Goal: Task Accomplishment & Management: Complete application form

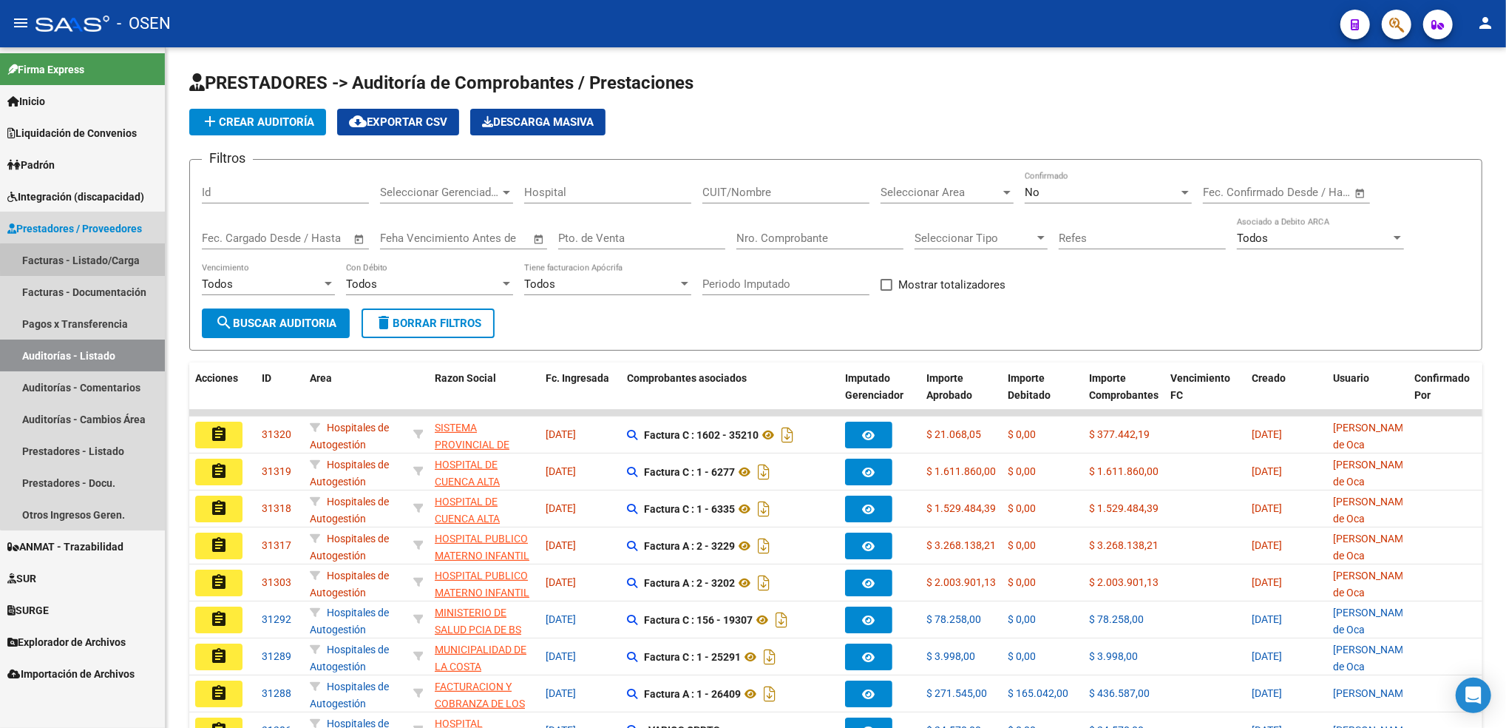
click at [121, 258] on link "Facturas - Listado/Carga" at bounding box center [82, 260] width 165 height 32
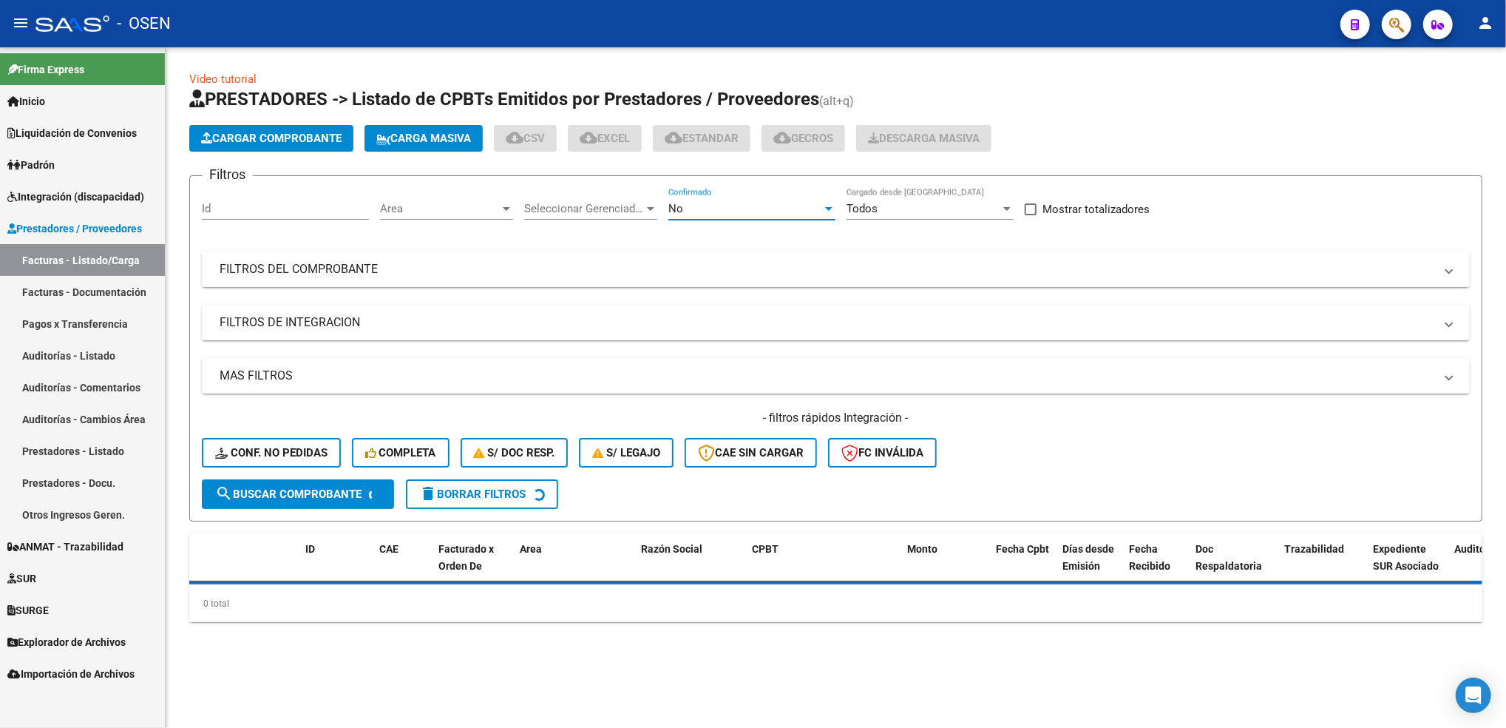
click at [785, 205] on div "No" at bounding box center [746, 208] width 154 height 13
click at [735, 141] on span "Todos" at bounding box center [752, 141] width 167 height 33
click at [837, 276] on mat-expansion-panel-header "FILTROS DEL COMPROBANTE" at bounding box center [836, 268] width 1268 height 35
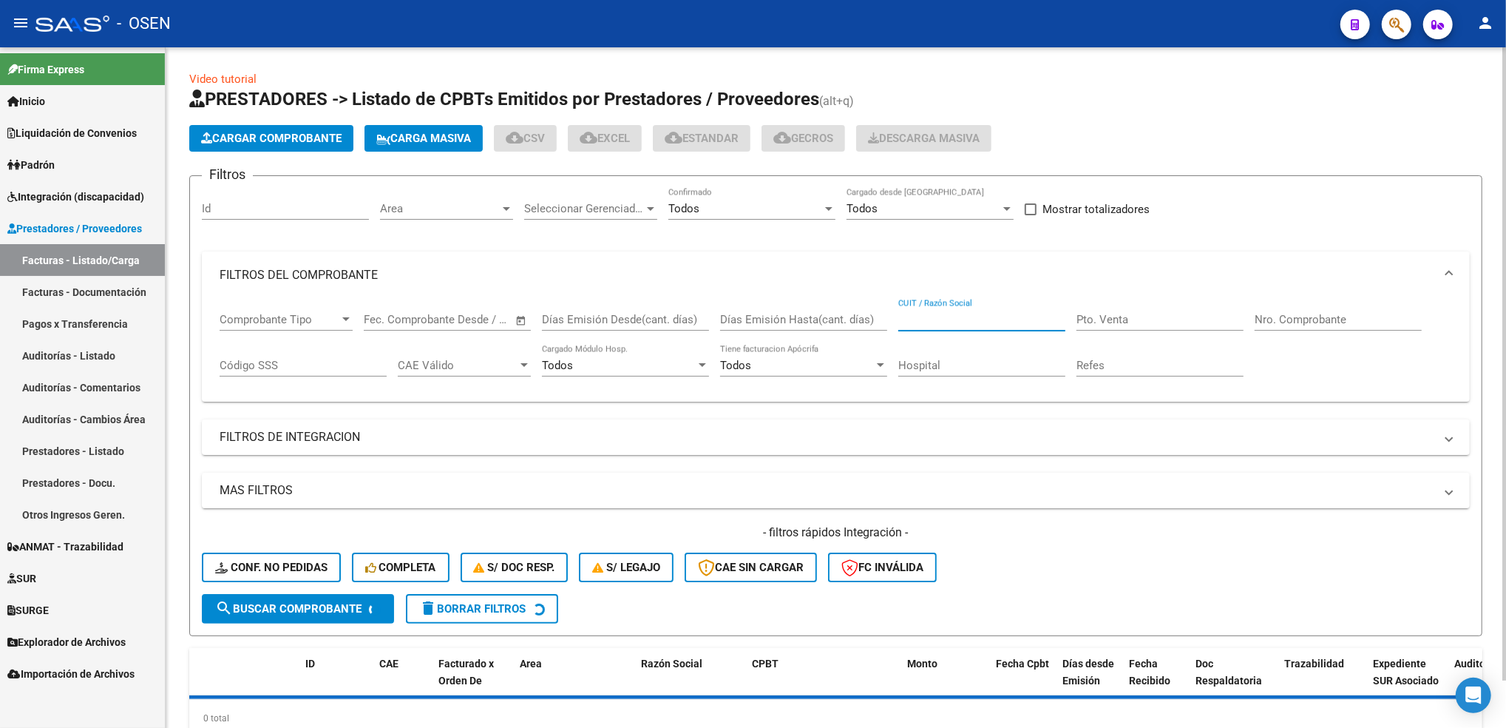
click at [961, 315] on input "CUIT / Razón Social" at bounding box center [982, 319] width 167 height 13
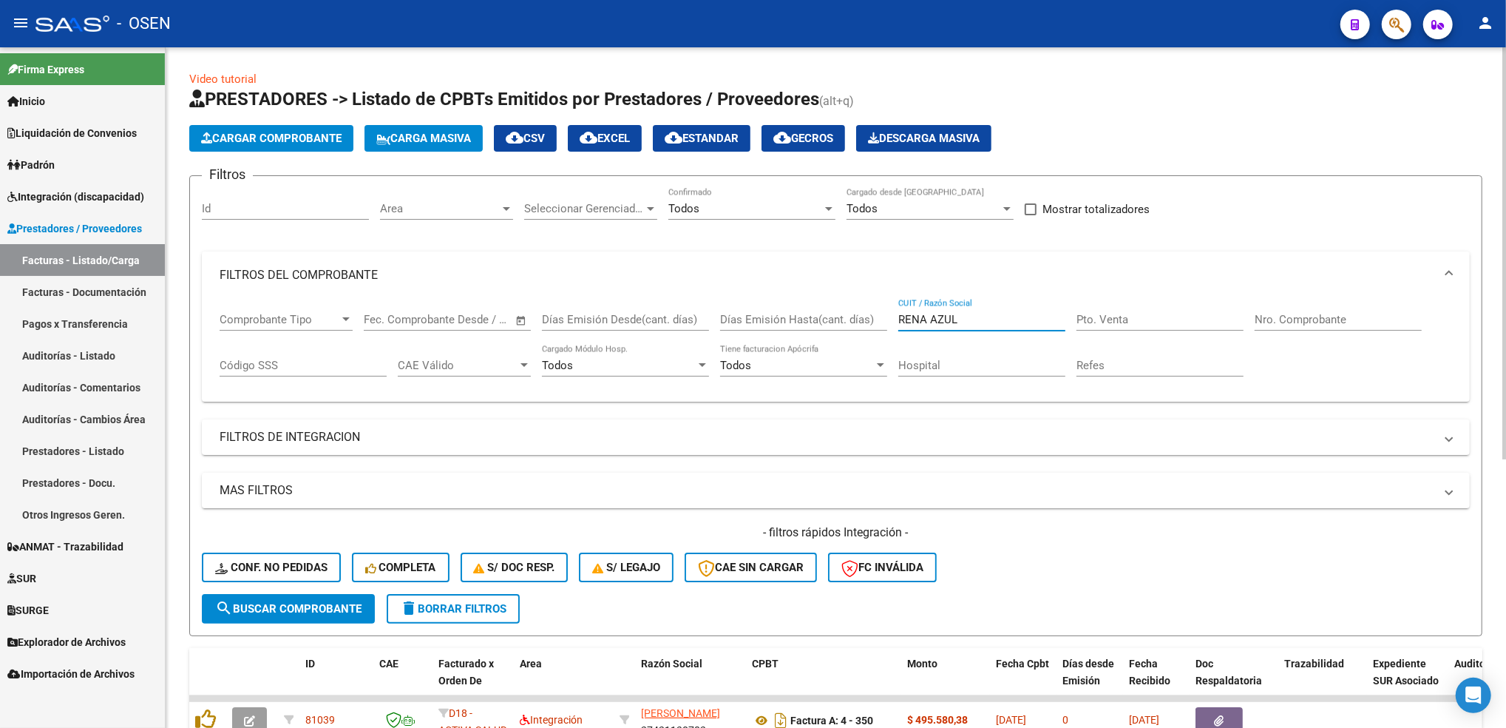
type input "RENA AZUL"
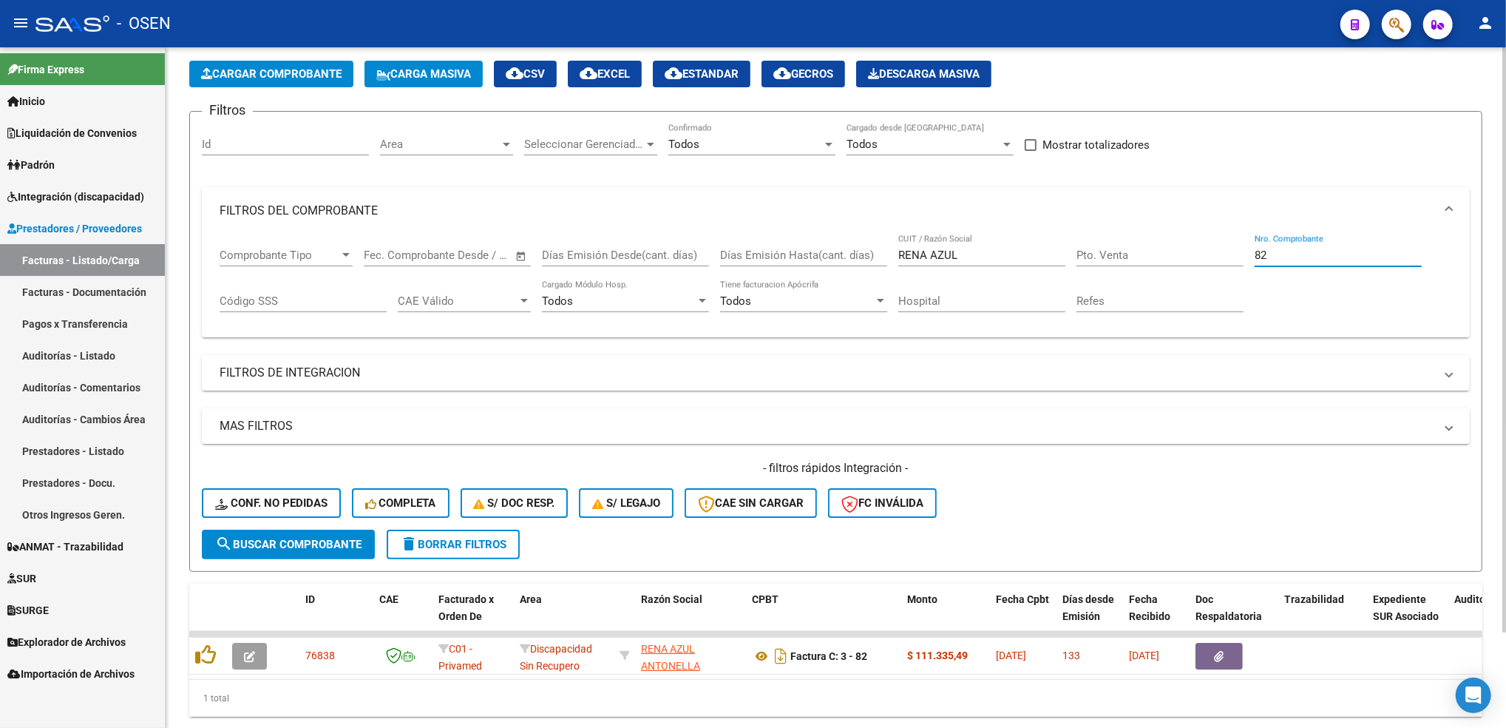
scroll to position [112, 0]
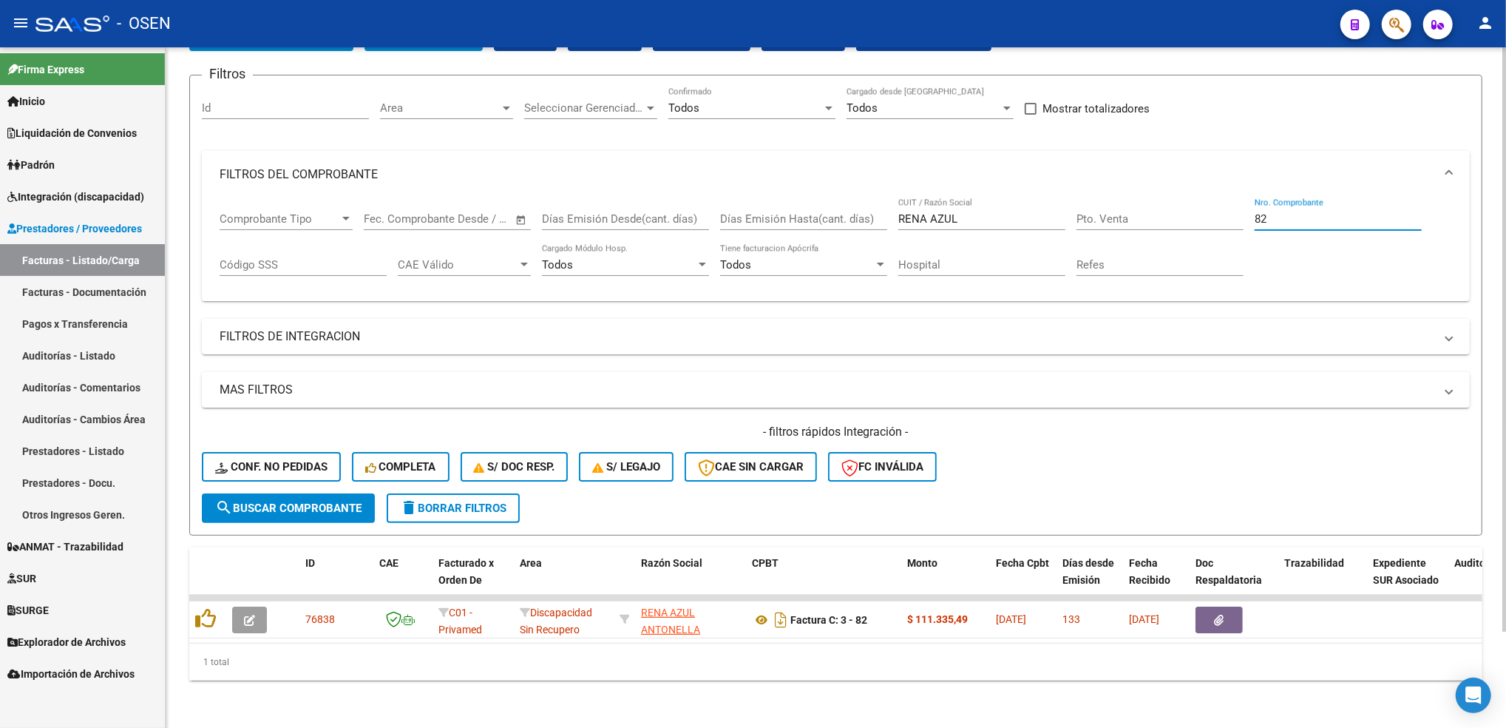
click at [1503, 436] on div at bounding box center [1505, 435] width 4 height 585
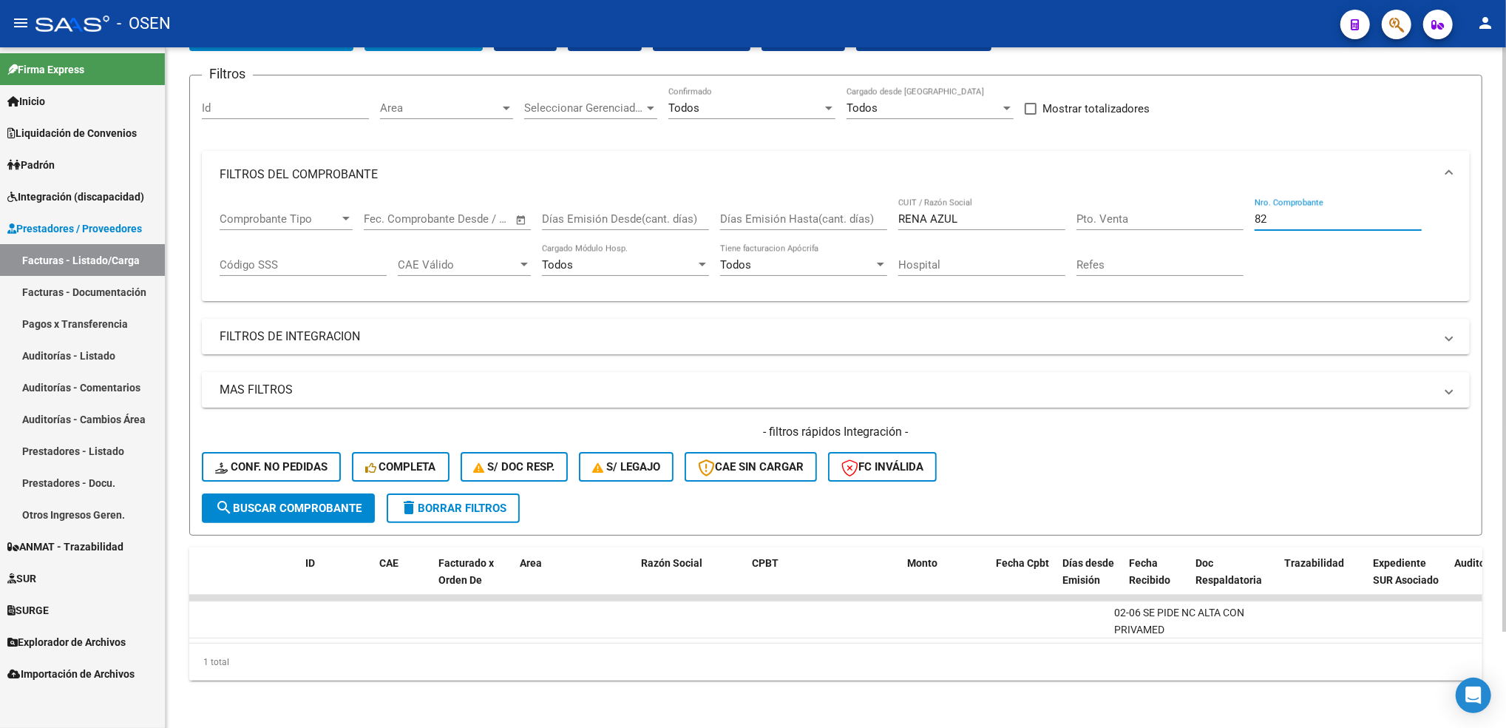
scroll to position [0, 0]
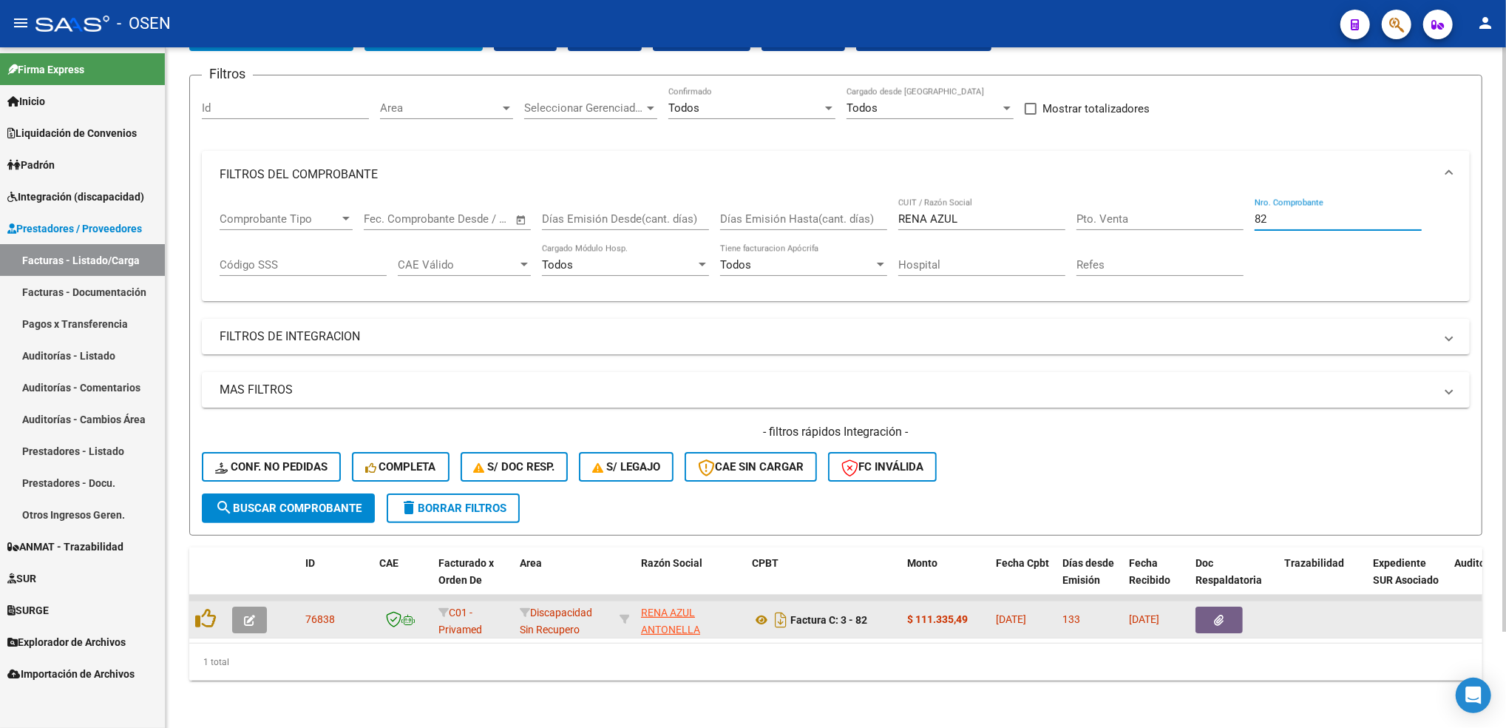
type input "82"
click at [246, 615] on icon "button" at bounding box center [249, 620] width 11 height 11
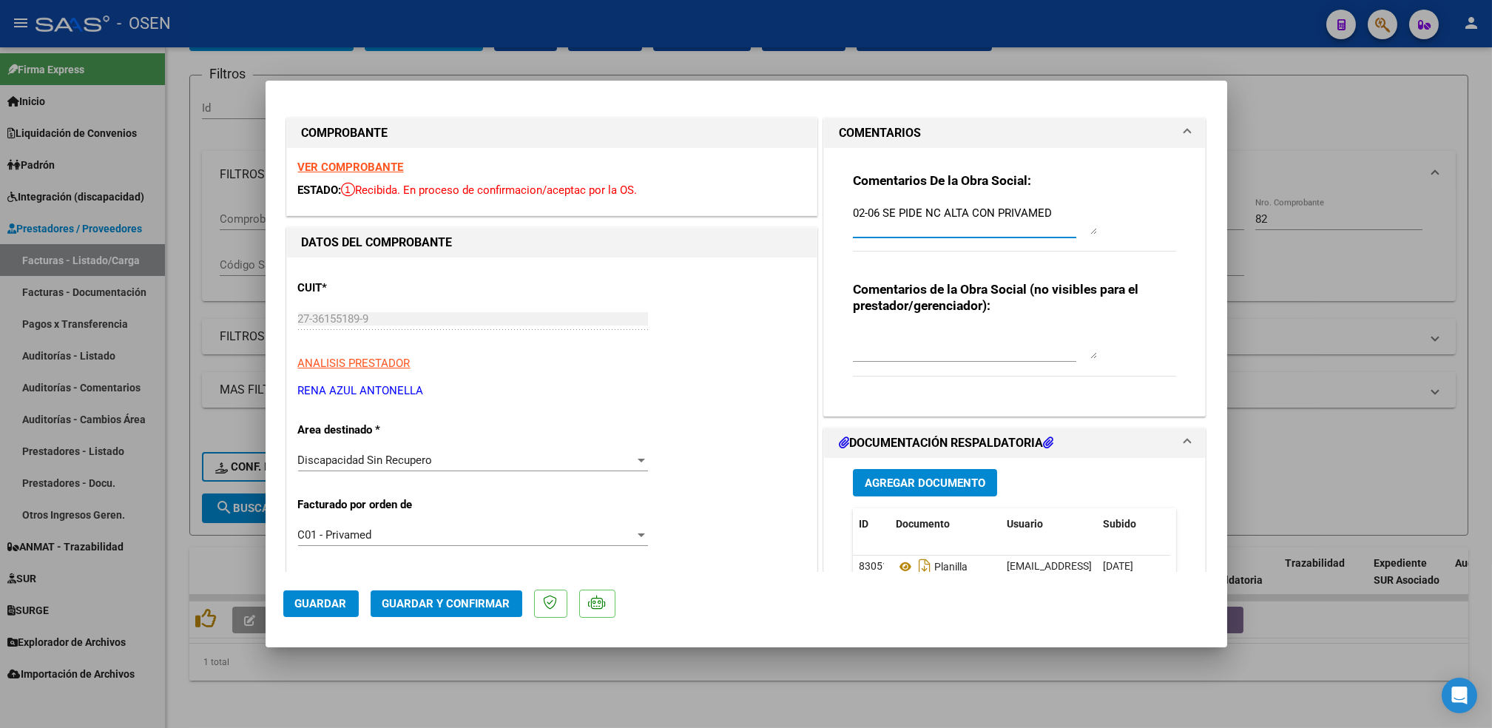
drag, startPoint x: 1055, startPoint y: 209, endPoint x: 609, endPoint y: 235, distance: 447.5
type textarea "13-10 SE PIDE NC"
click at [957, 487] on span "Agregar Documento" at bounding box center [925, 482] width 121 height 13
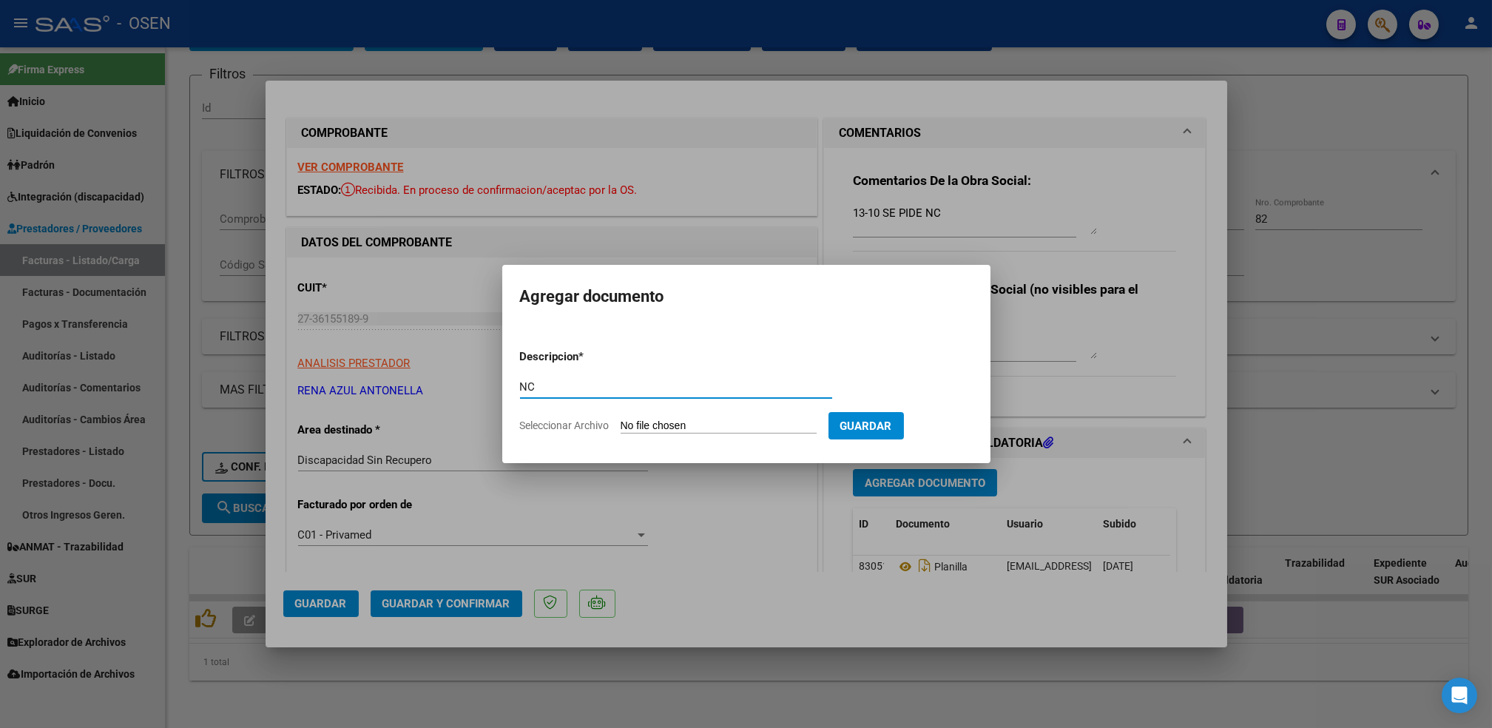
type input "NC"
click at [620, 419] on input "Seleccionar Archivo" at bounding box center [718, 426] width 196 height 14
type input "C:\fakepath\27361551899_013_00001_00000010 [PERSON_NAME] nota de credito.pdf"
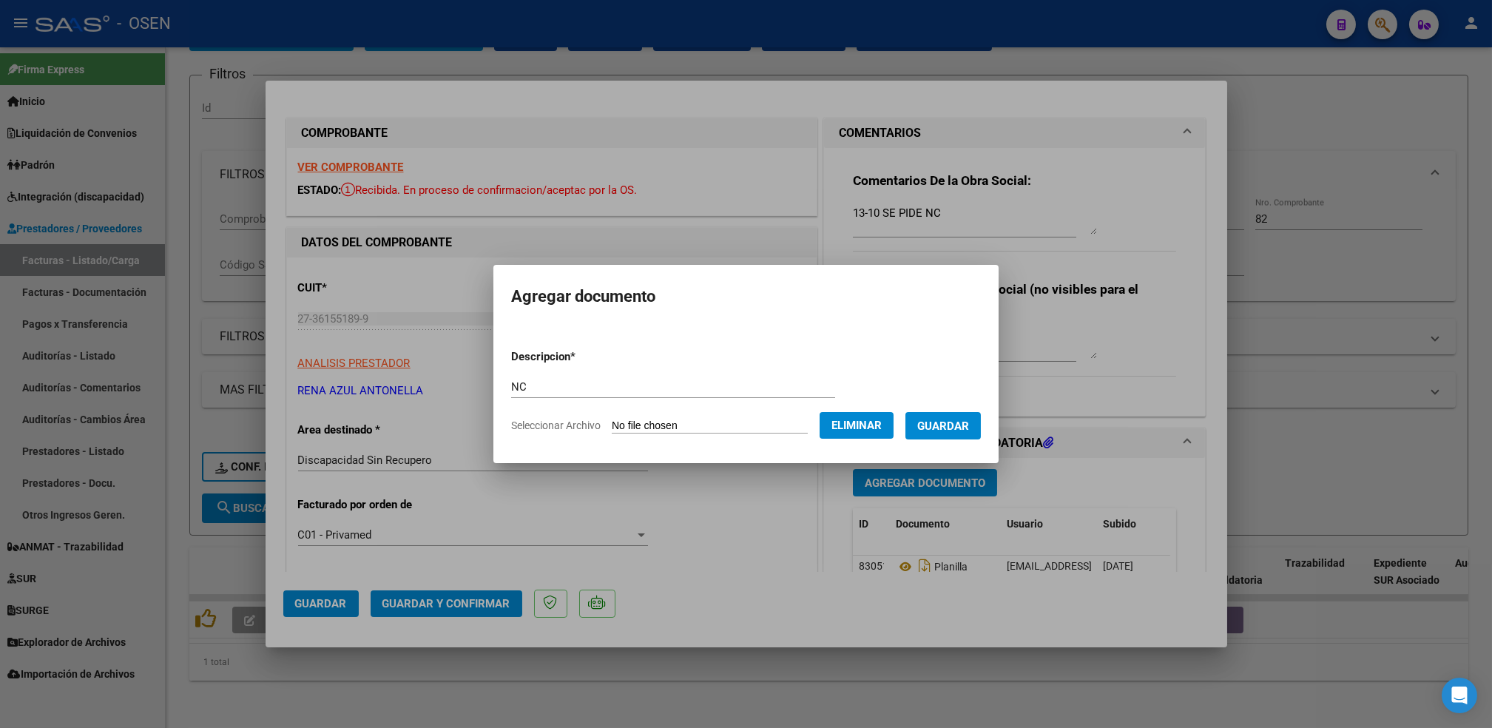
click at [959, 430] on span "Guardar" at bounding box center [943, 425] width 52 height 13
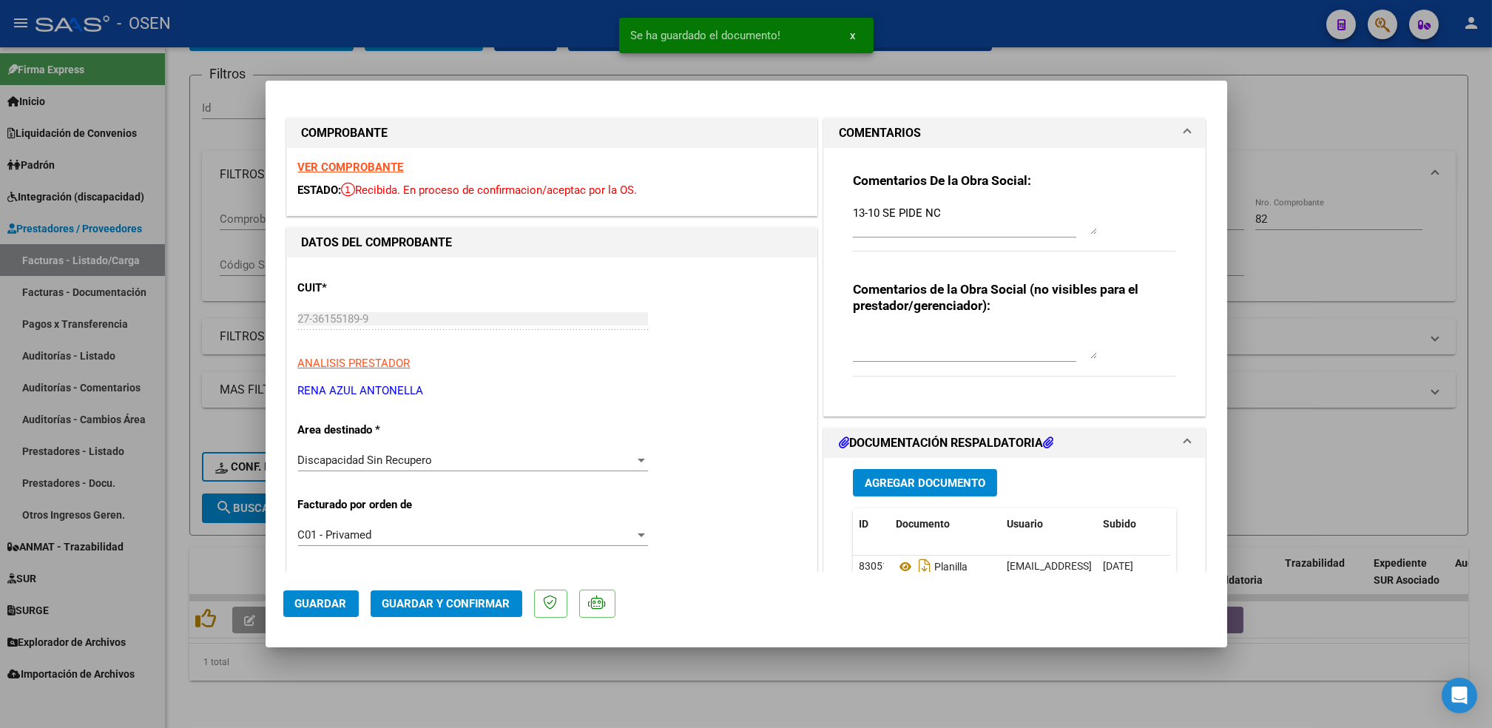
click at [383, 166] on strong "VER COMPROBANTE" at bounding box center [351, 166] width 106 height 13
click at [433, 605] on span "Guardar y Confirmar" at bounding box center [446, 603] width 128 height 13
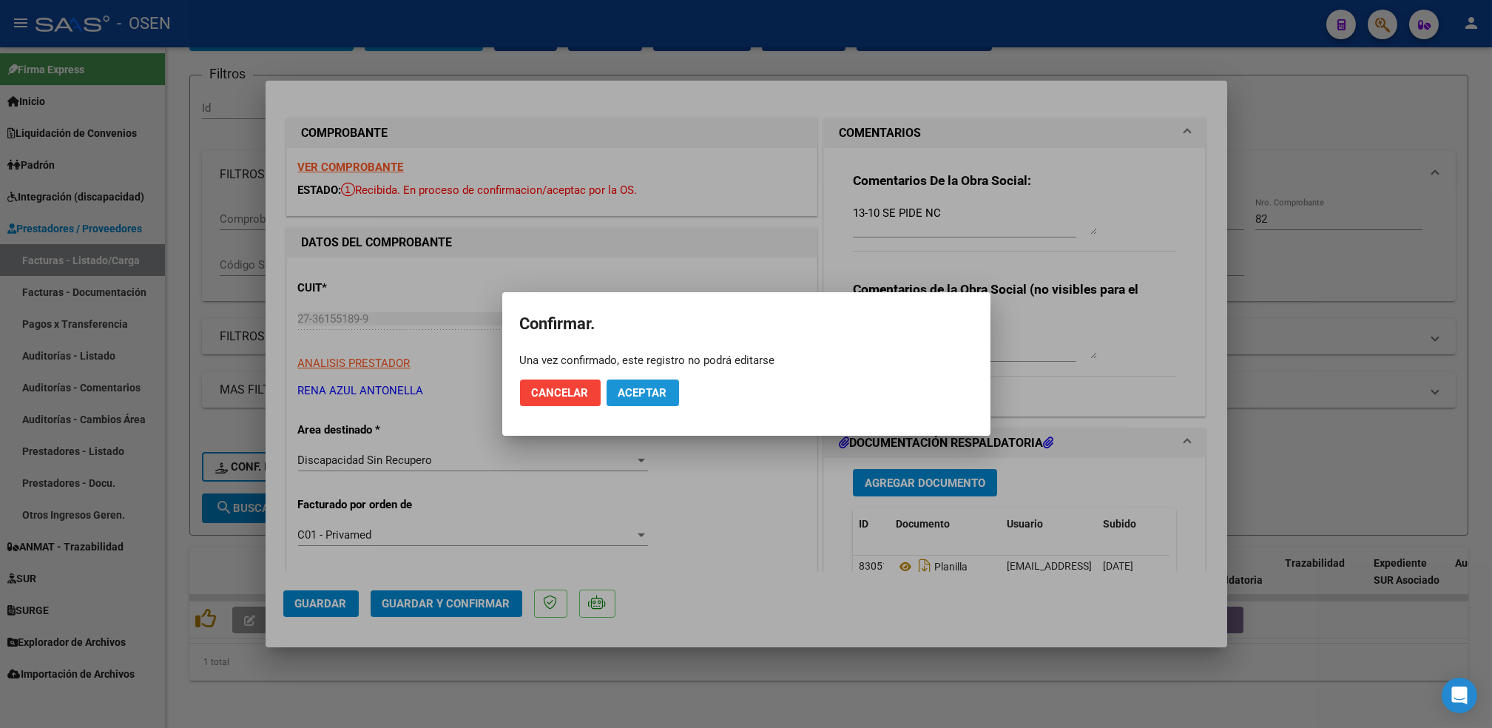
click at [646, 396] on span "Aceptar" at bounding box center [642, 392] width 49 height 13
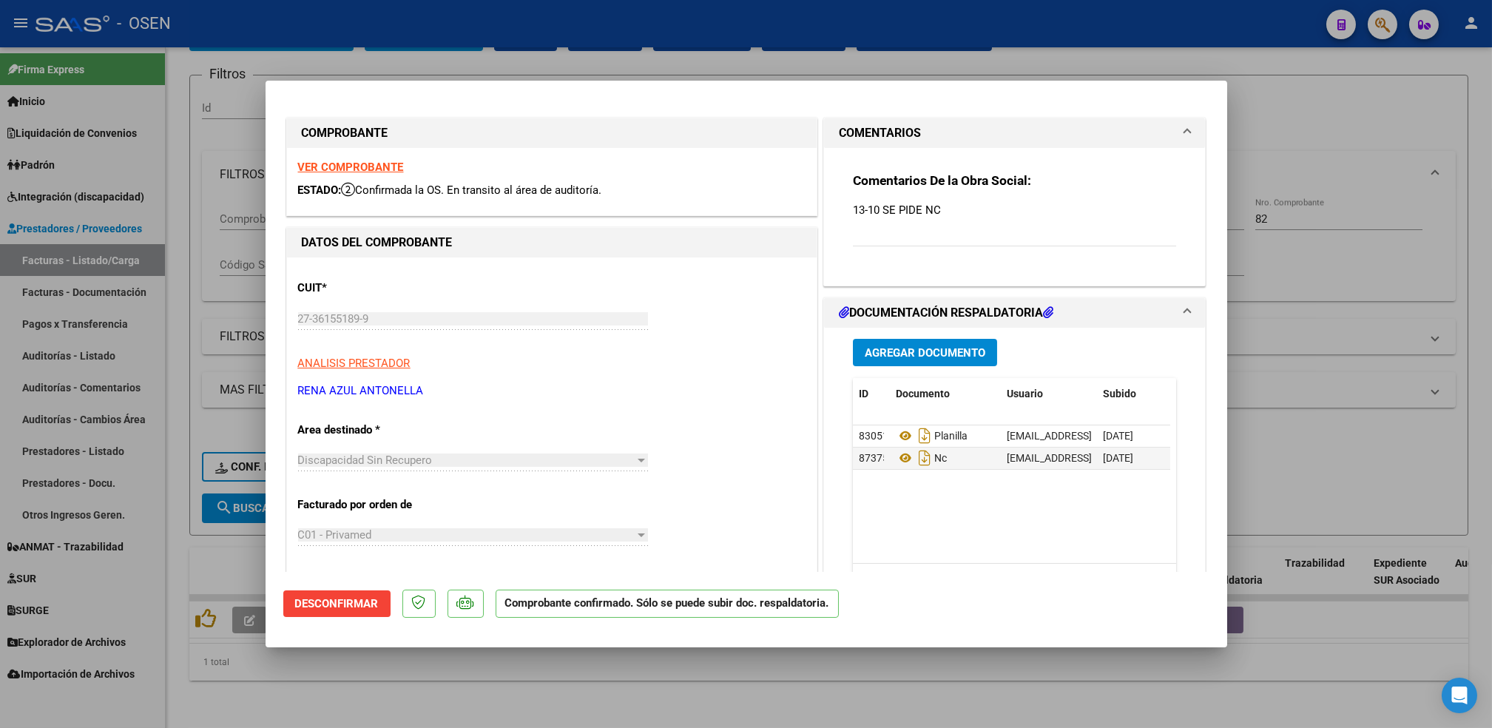
click at [488, 672] on div at bounding box center [746, 364] width 1492 height 728
type input "$ 0,00"
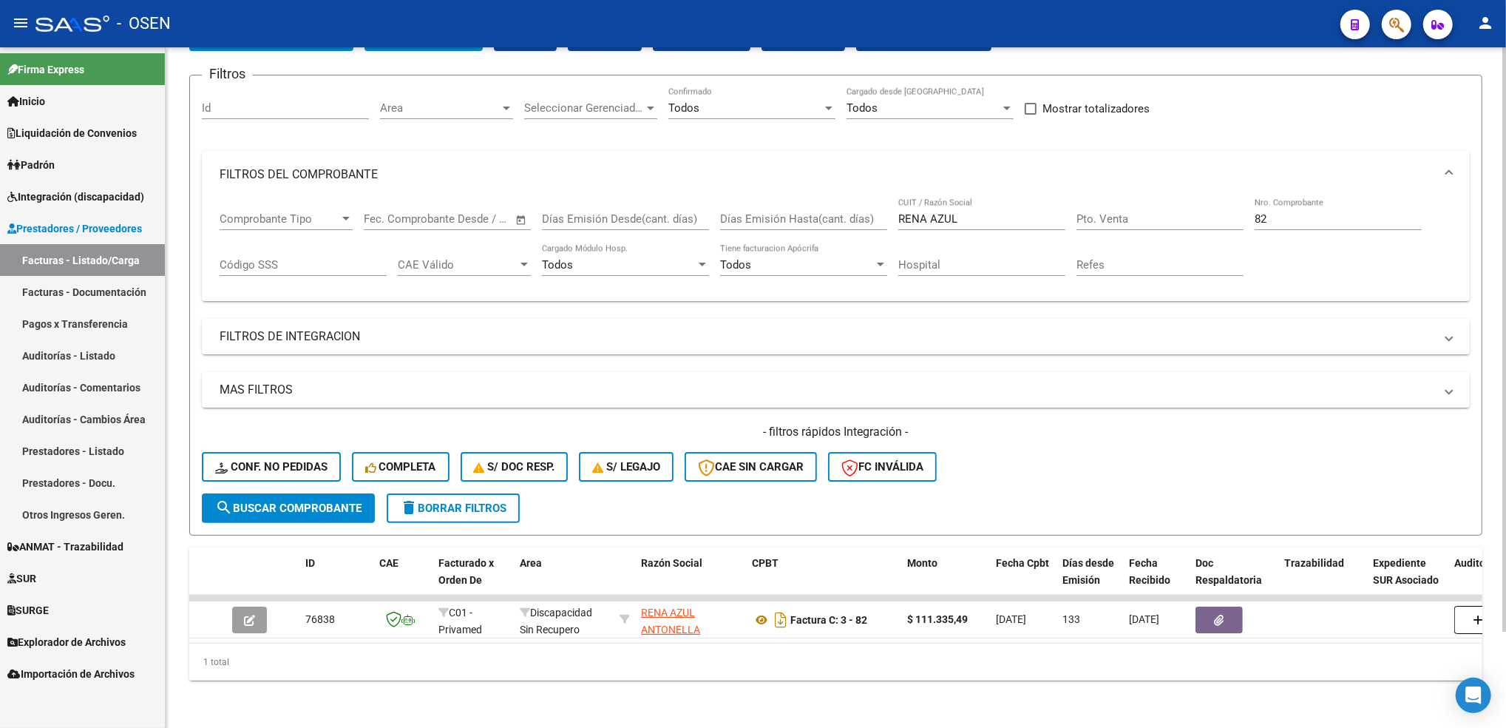
click at [465, 501] on span "delete Borrar Filtros" at bounding box center [453, 507] width 106 height 13
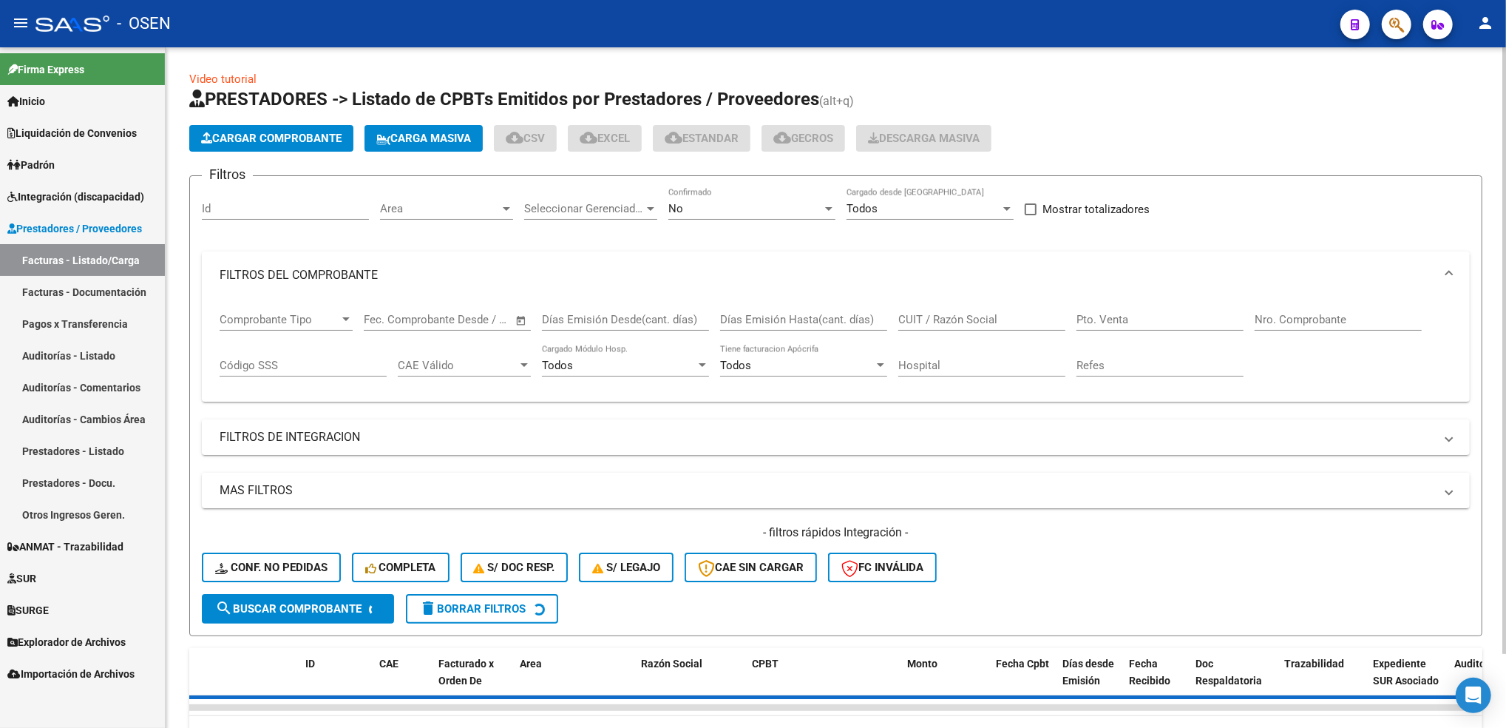
click at [1501, 146] on div "Video tutorial PRESTADORES -> Listado de CPBTs Emitidos por Prestadores / Prove…" at bounding box center [838, 423] width 1344 height 753
click at [265, 143] on span "Cargar Comprobante" at bounding box center [271, 138] width 141 height 13
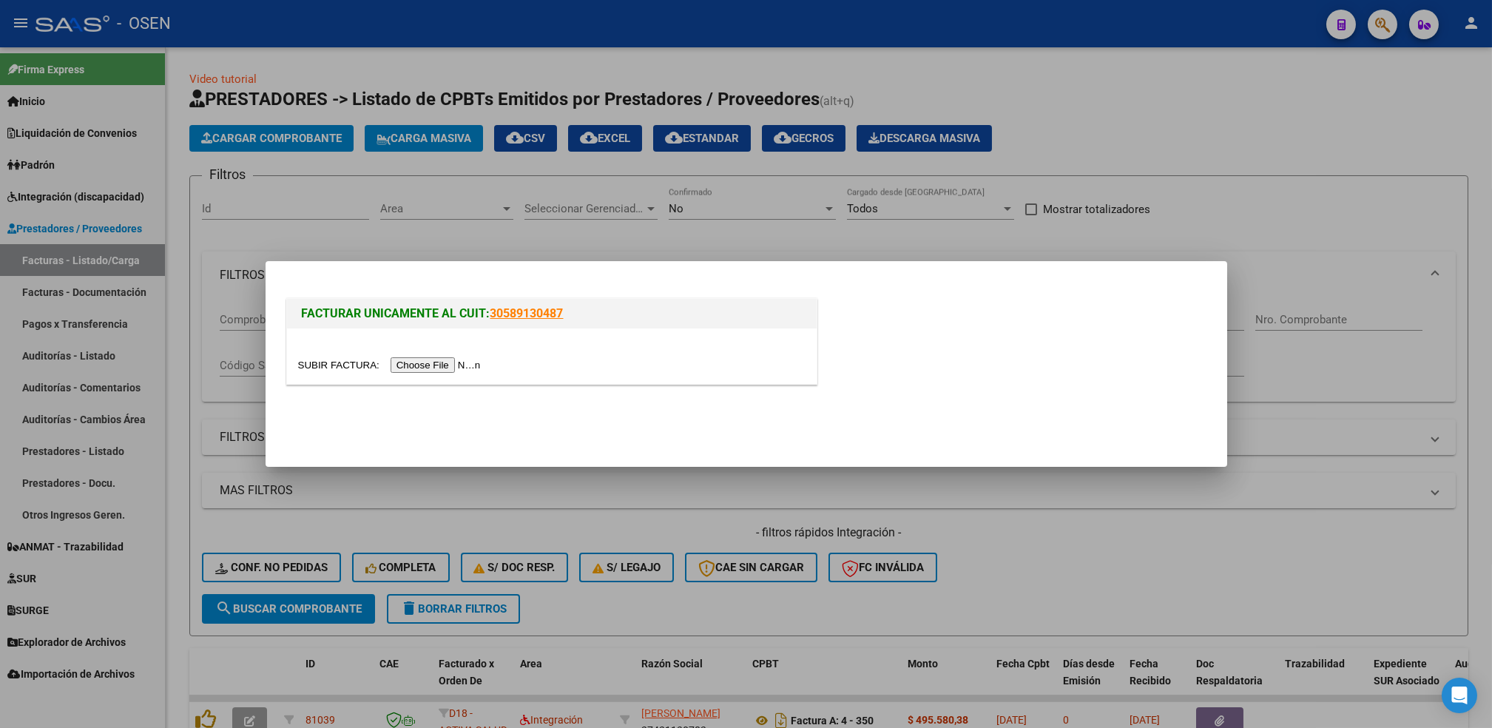
click at [428, 367] on input "file" at bounding box center [391, 365] width 187 height 16
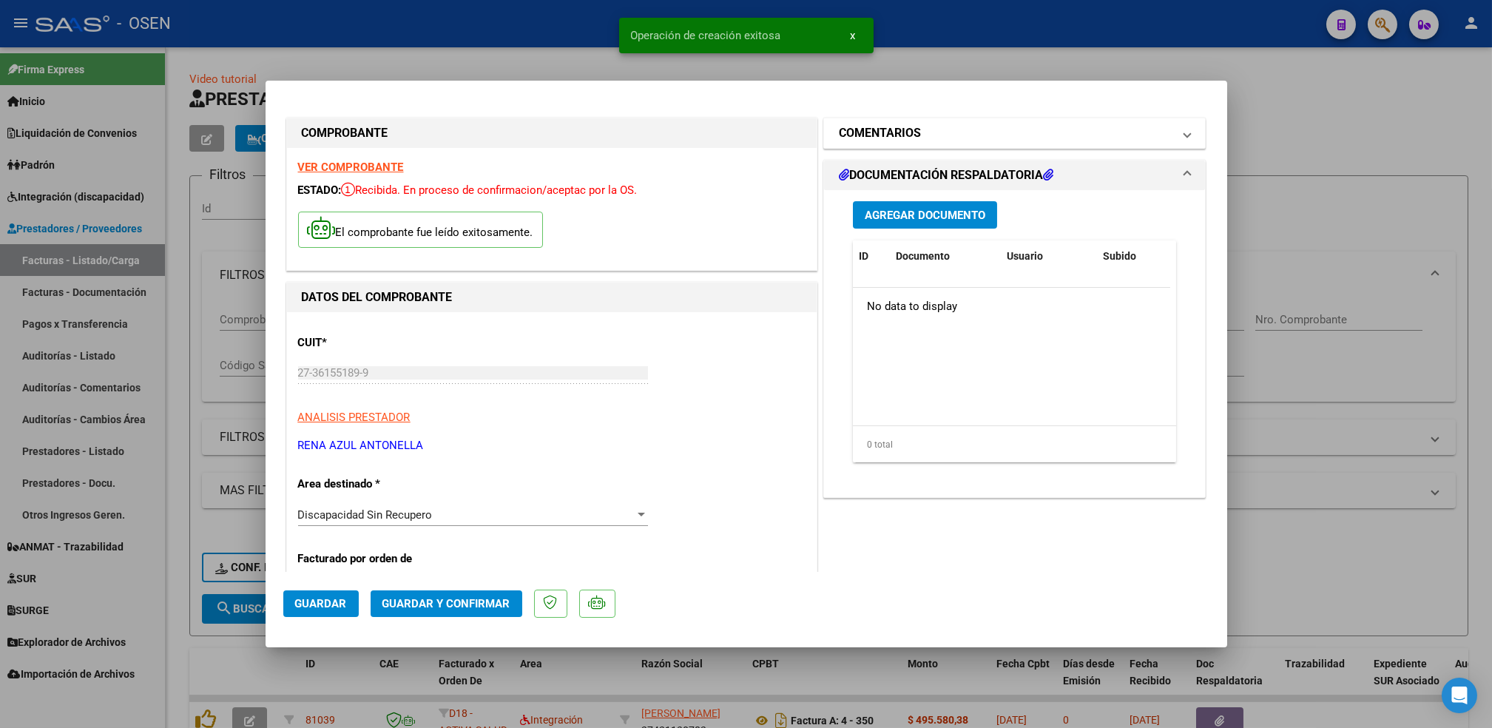
click at [975, 141] on mat-panel-title "COMENTARIOS" at bounding box center [1006, 133] width 334 height 18
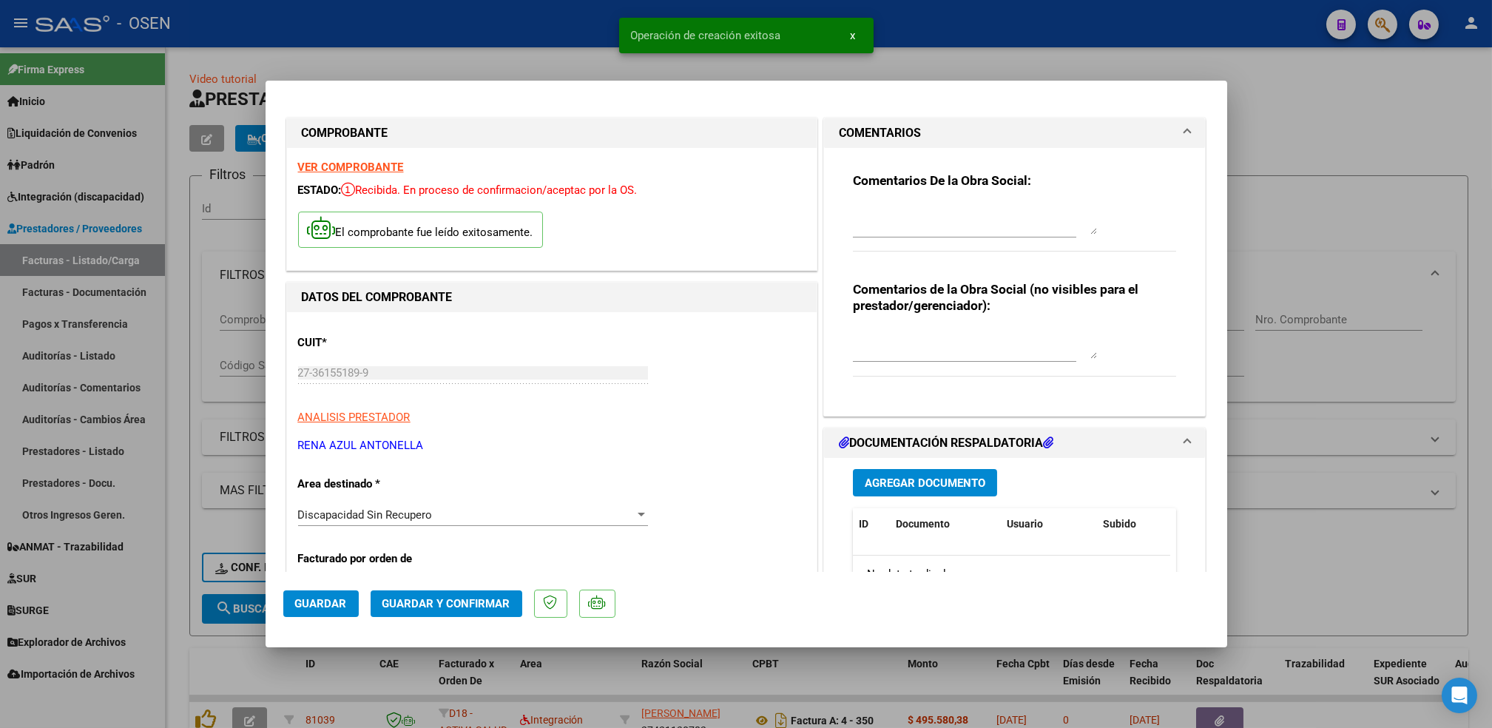
click at [914, 219] on textarea at bounding box center [975, 220] width 244 height 30
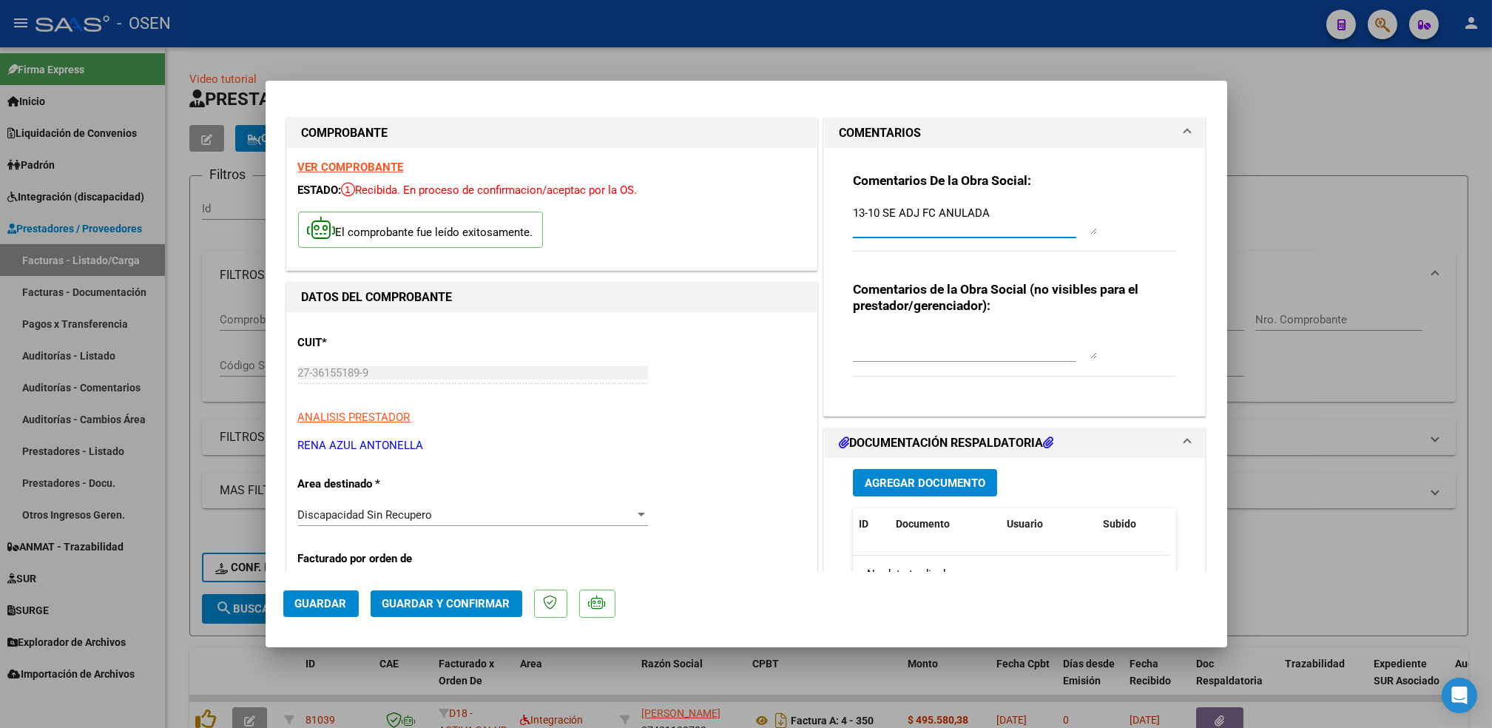
type textarea "13-10 SE ADJ FC ANULADA"
click at [853, 469] on button "Agregar Documento" at bounding box center [925, 482] width 144 height 27
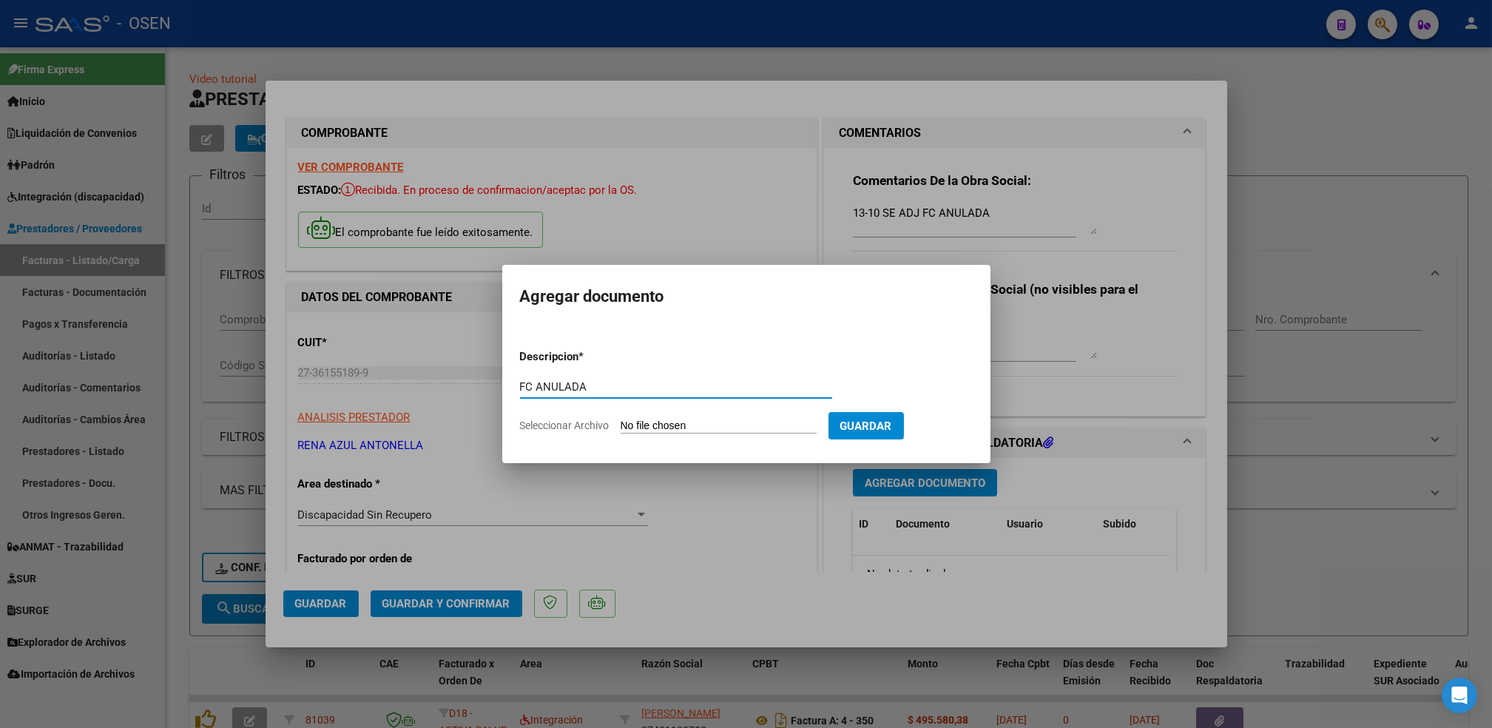
type input "FC ANULADA"
click at [620, 419] on input "Seleccionar Archivo" at bounding box center [718, 426] width 196 height 14
type input "C:\fakepath\FC82.pdf"
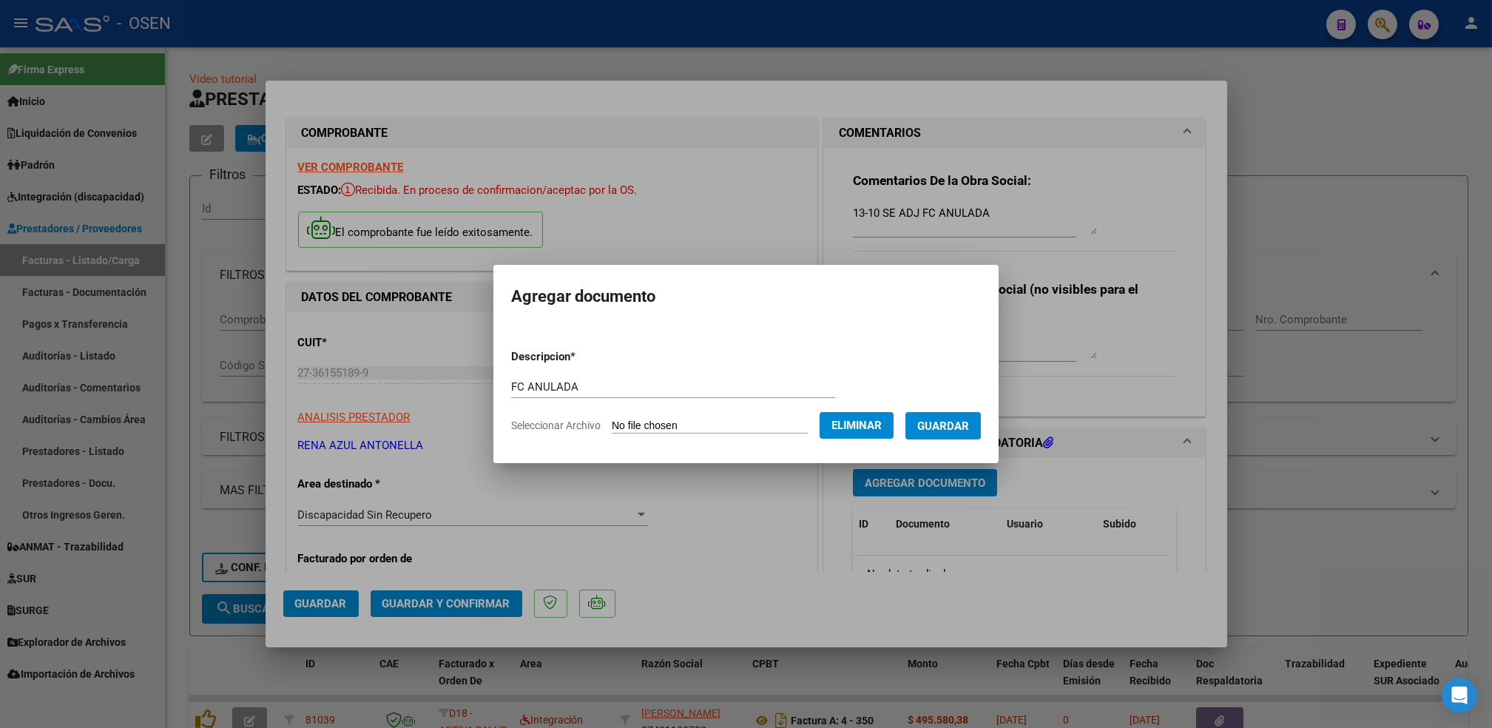
click at [956, 434] on button "Guardar" at bounding box center [942, 425] width 75 height 27
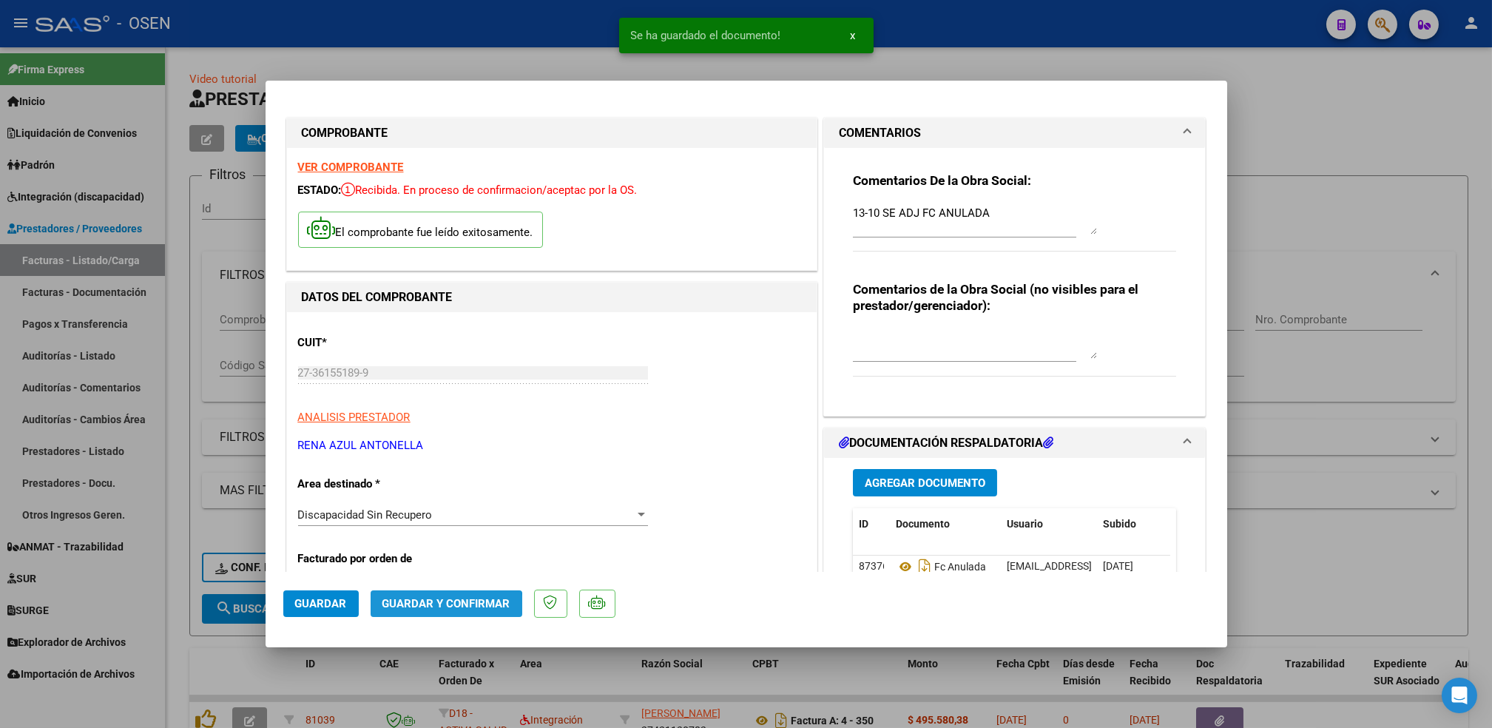
click at [432, 612] on button "Guardar y Confirmar" at bounding box center [447, 603] width 152 height 27
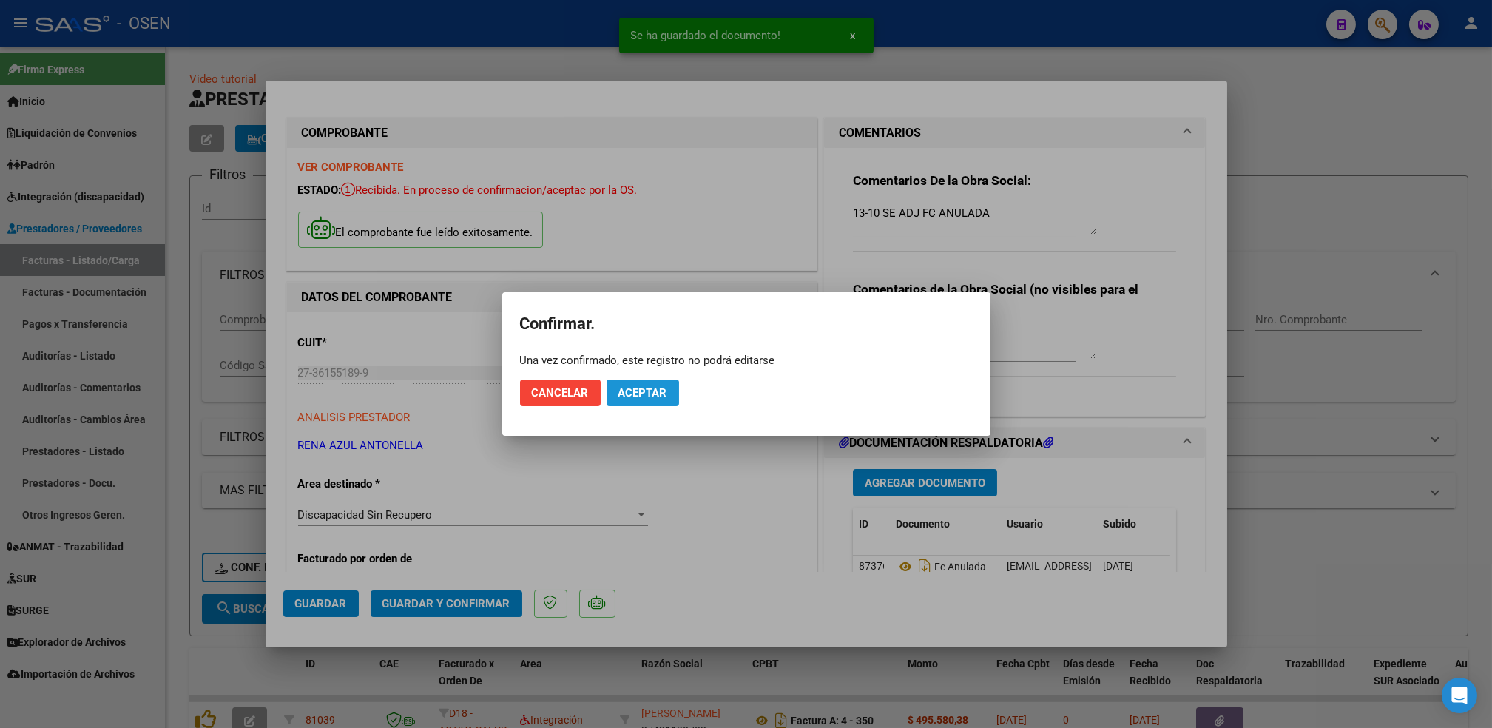
click at [642, 382] on button "Aceptar" at bounding box center [642, 392] width 72 height 27
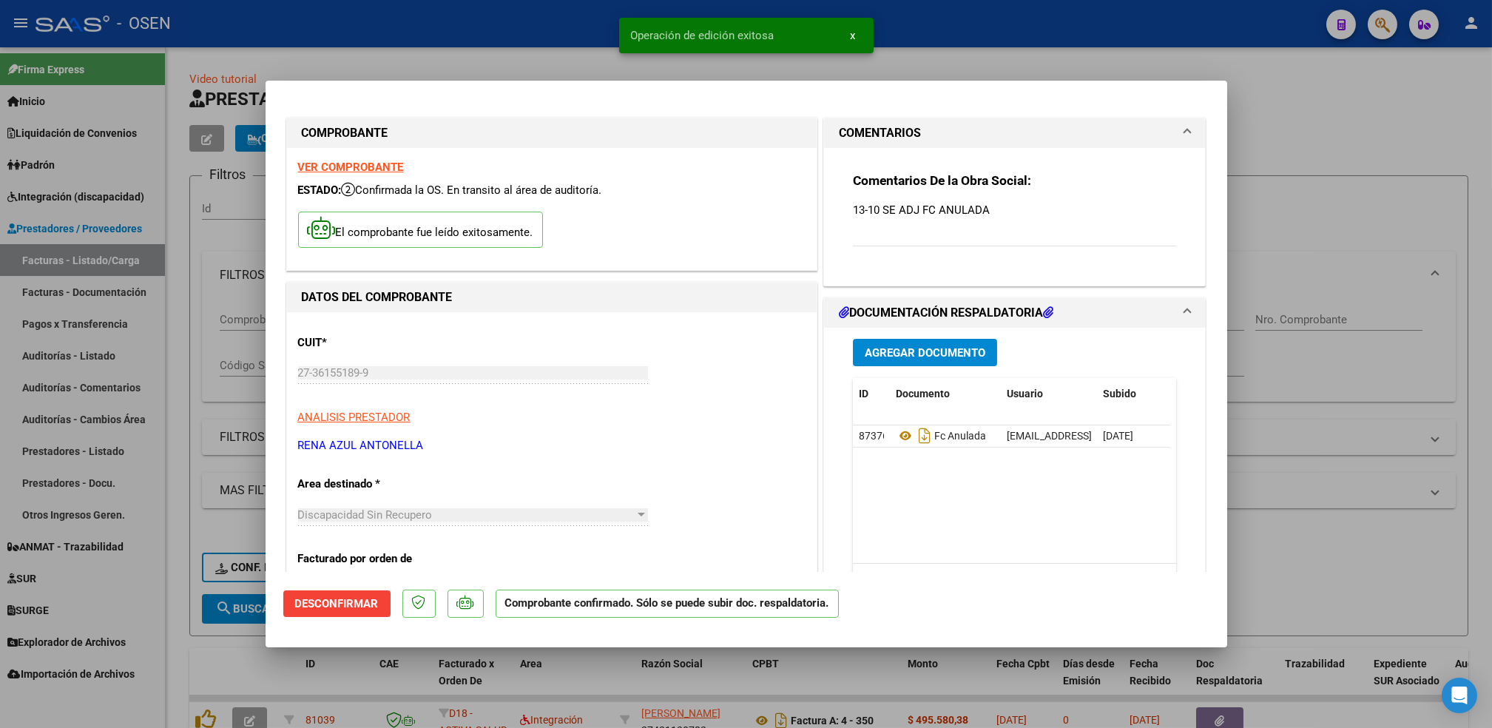
click at [183, 500] on div at bounding box center [746, 364] width 1492 height 728
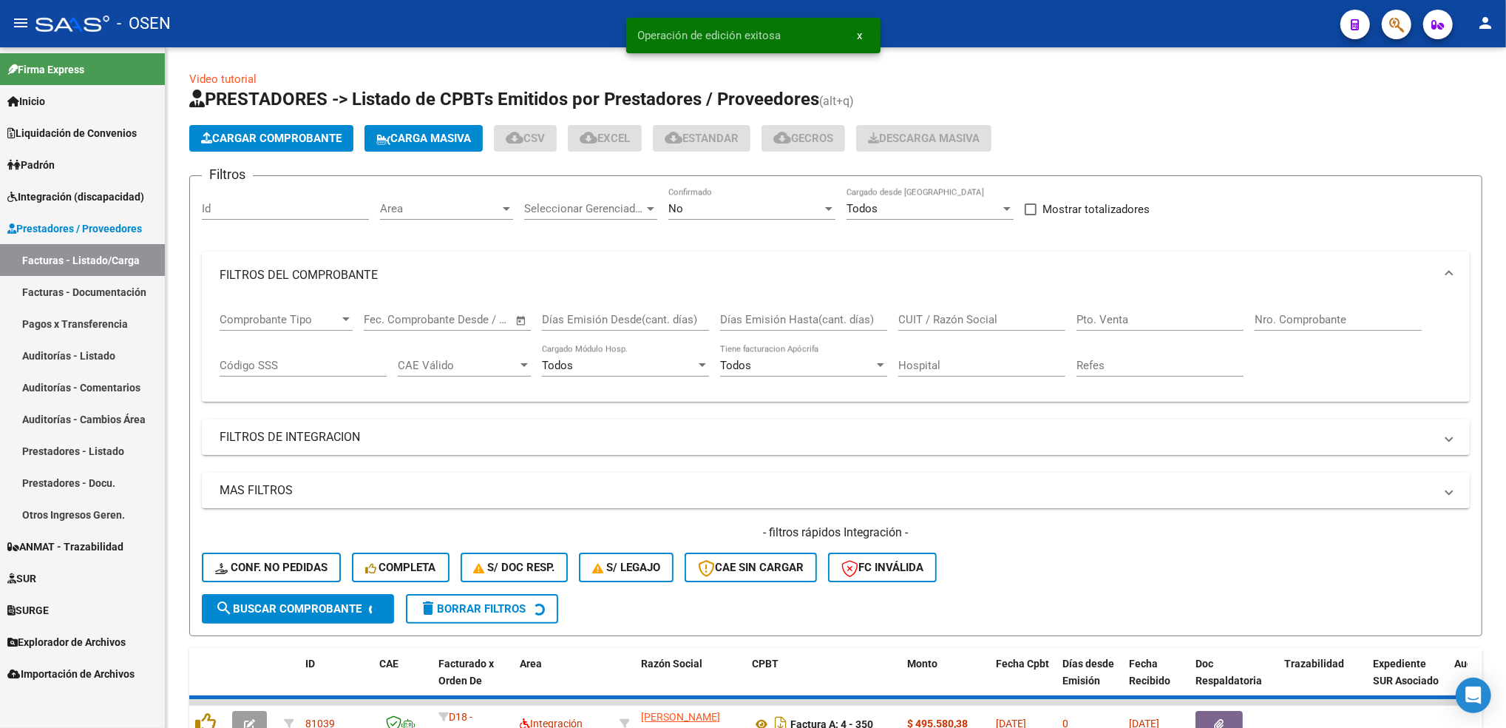
click at [81, 361] on link "Auditorías - Listado" at bounding box center [82, 355] width 165 height 32
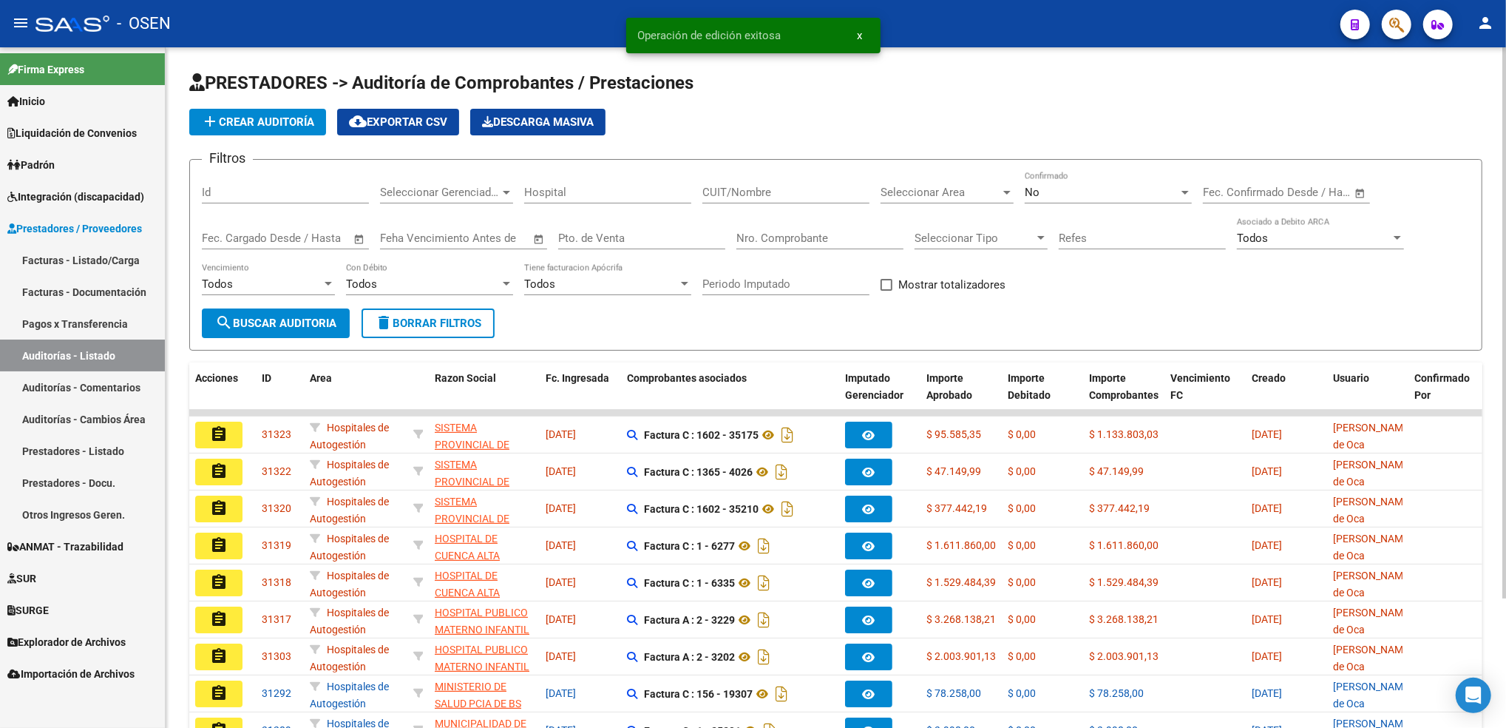
click at [289, 125] on span "add Crear Auditoría" at bounding box center [257, 121] width 113 height 13
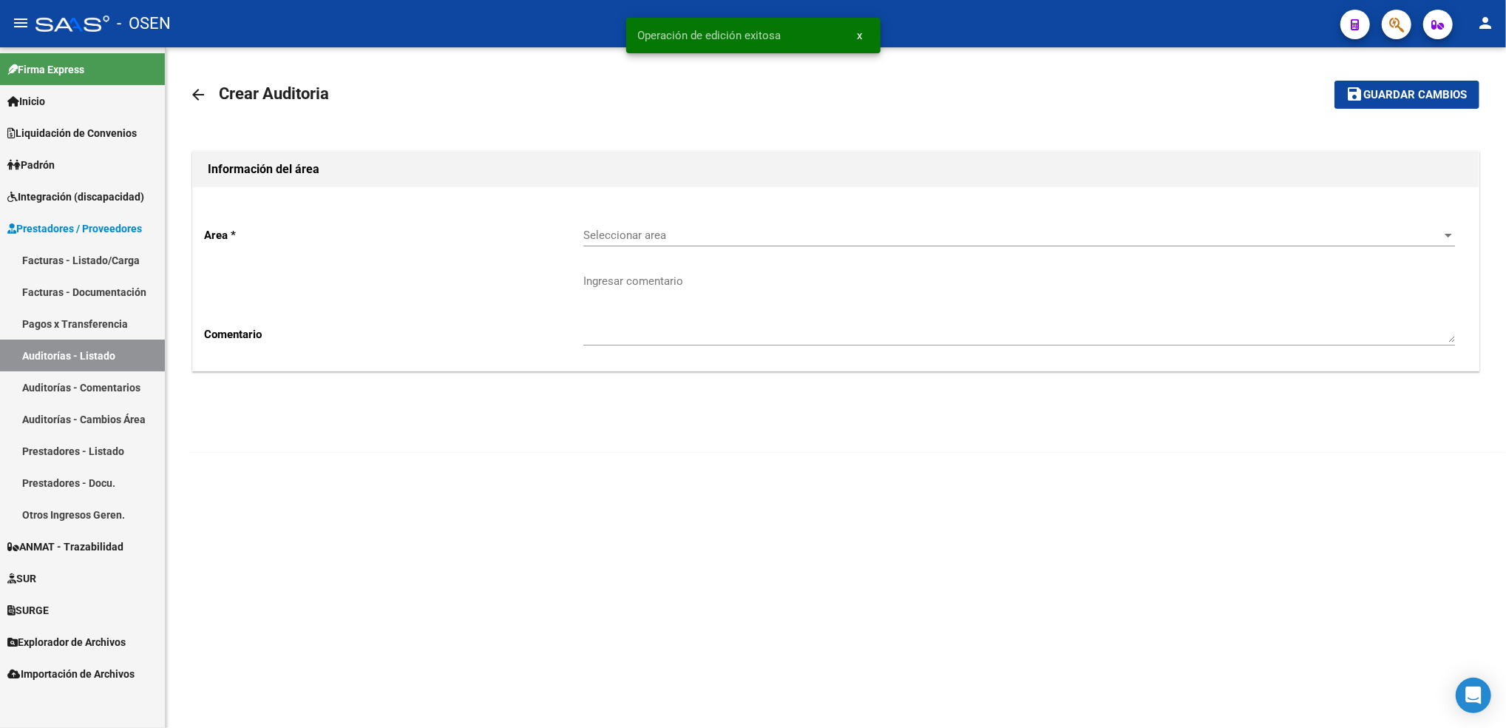
click at [628, 240] on span "Seleccionar area" at bounding box center [1013, 235] width 859 height 13
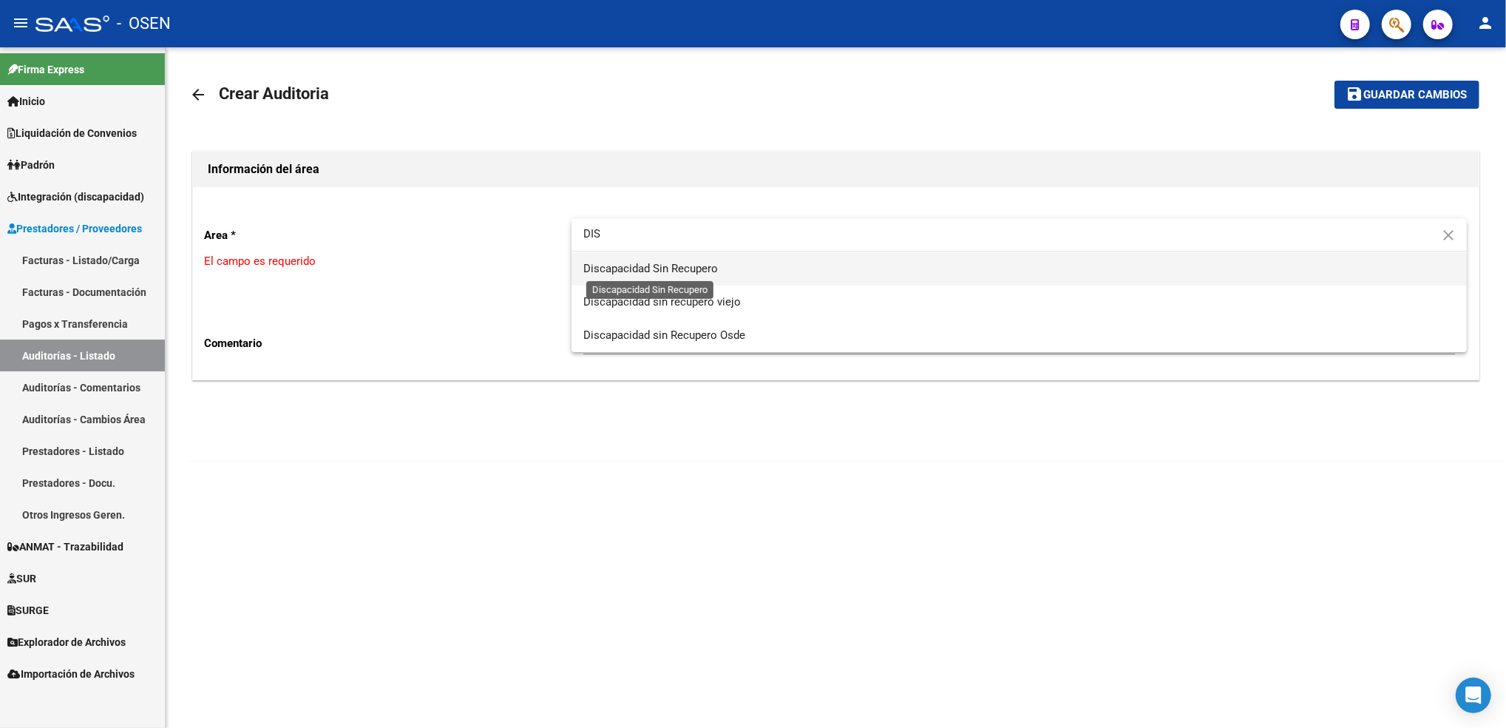
type input "DIS"
click at [646, 262] on span "Discapacidad Sin Recupero" at bounding box center [651, 268] width 135 height 13
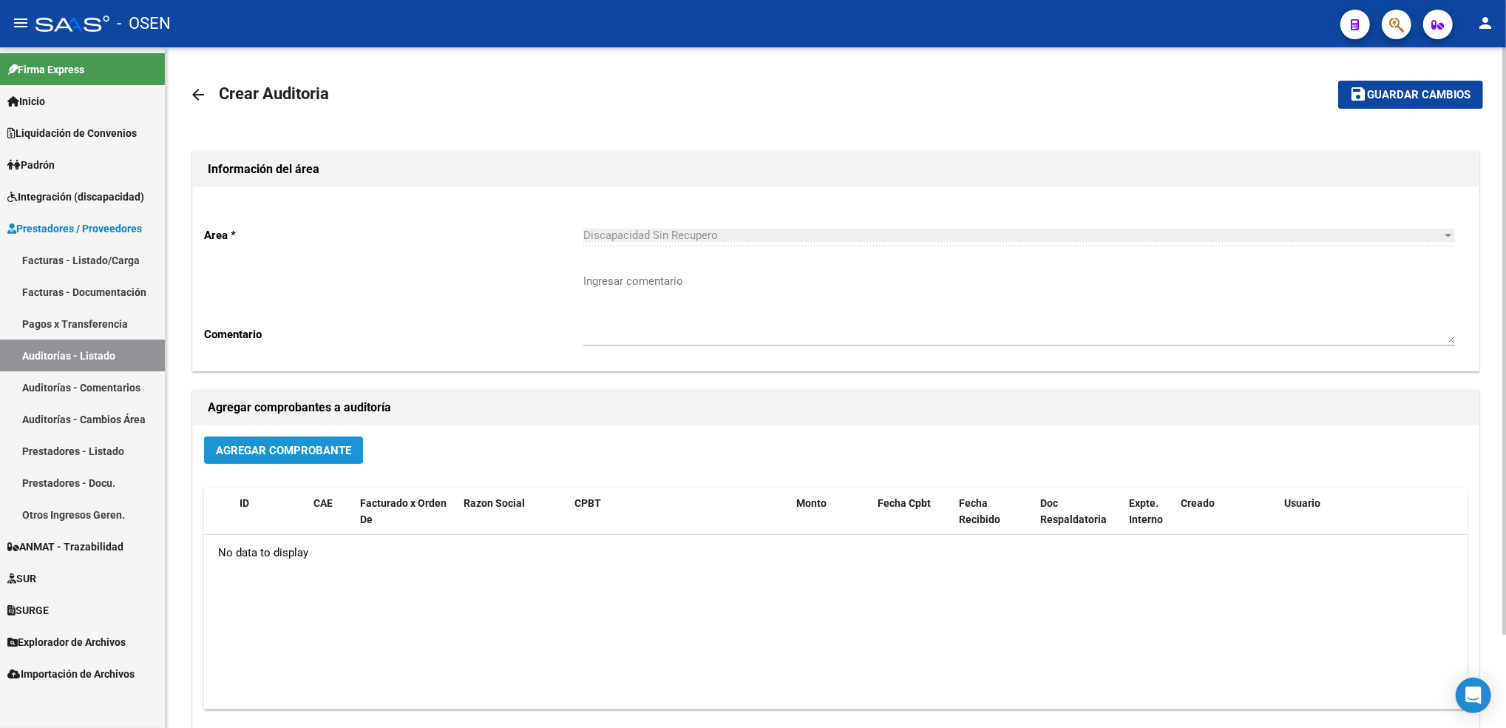
click at [223, 449] on span "Agregar Comprobante" at bounding box center [283, 450] width 135 height 13
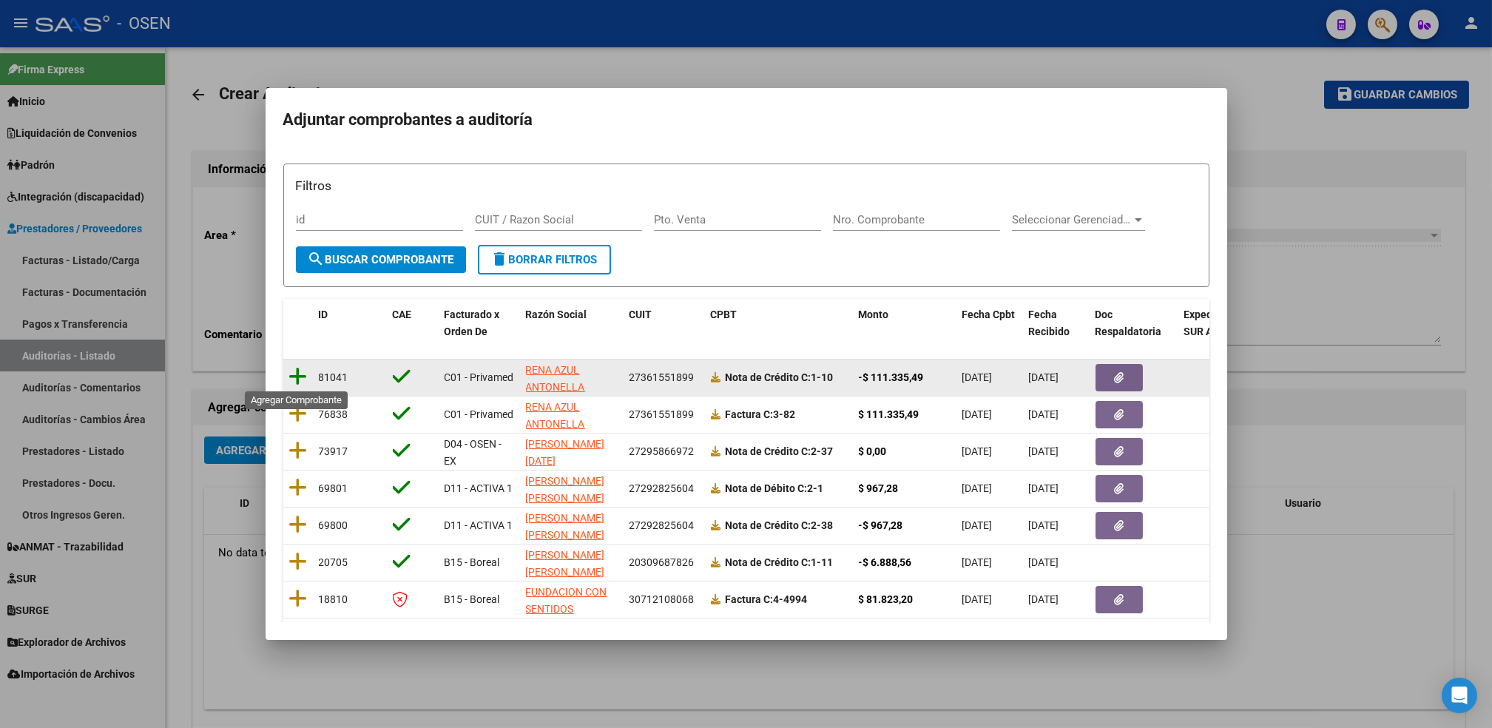
click at [302, 376] on icon at bounding box center [298, 376] width 18 height 21
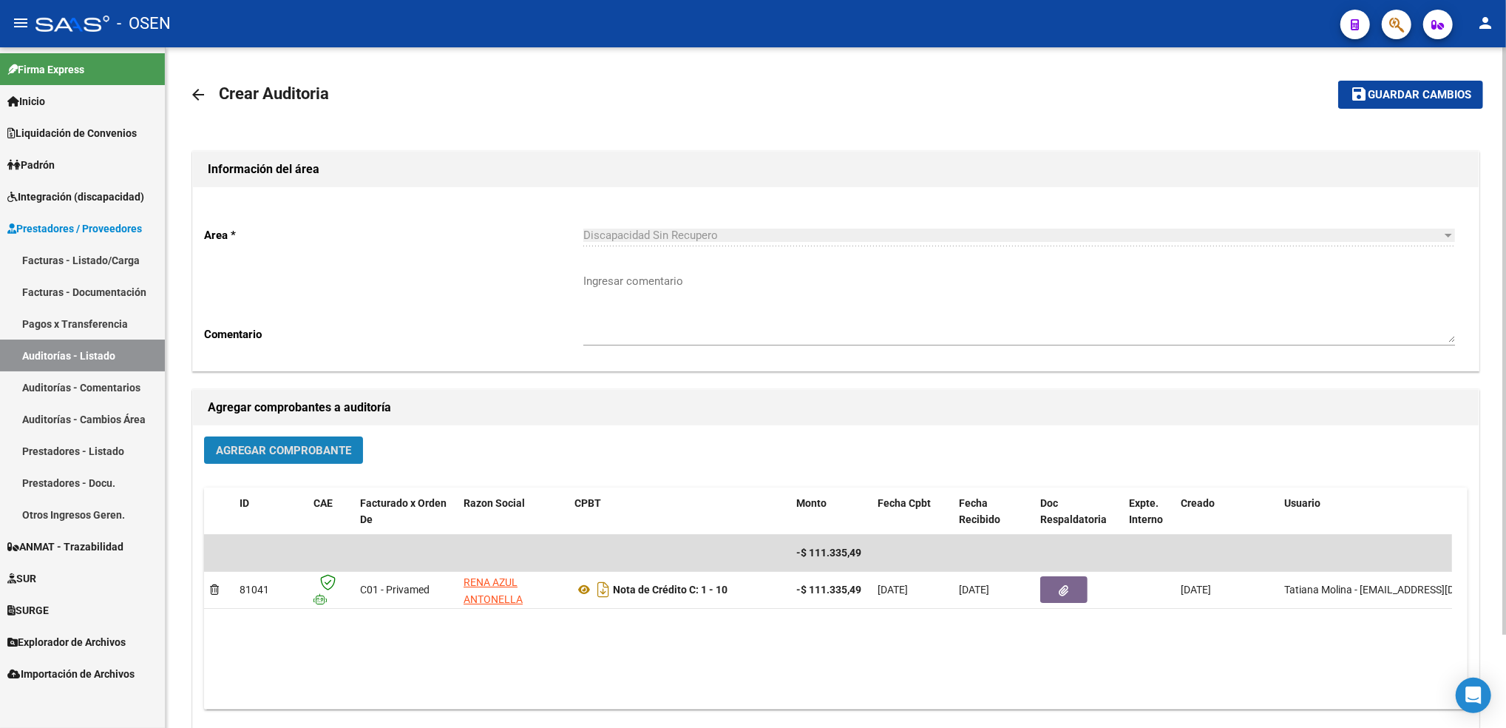
click at [294, 453] on span "Agregar Comprobante" at bounding box center [283, 450] width 135 height 13
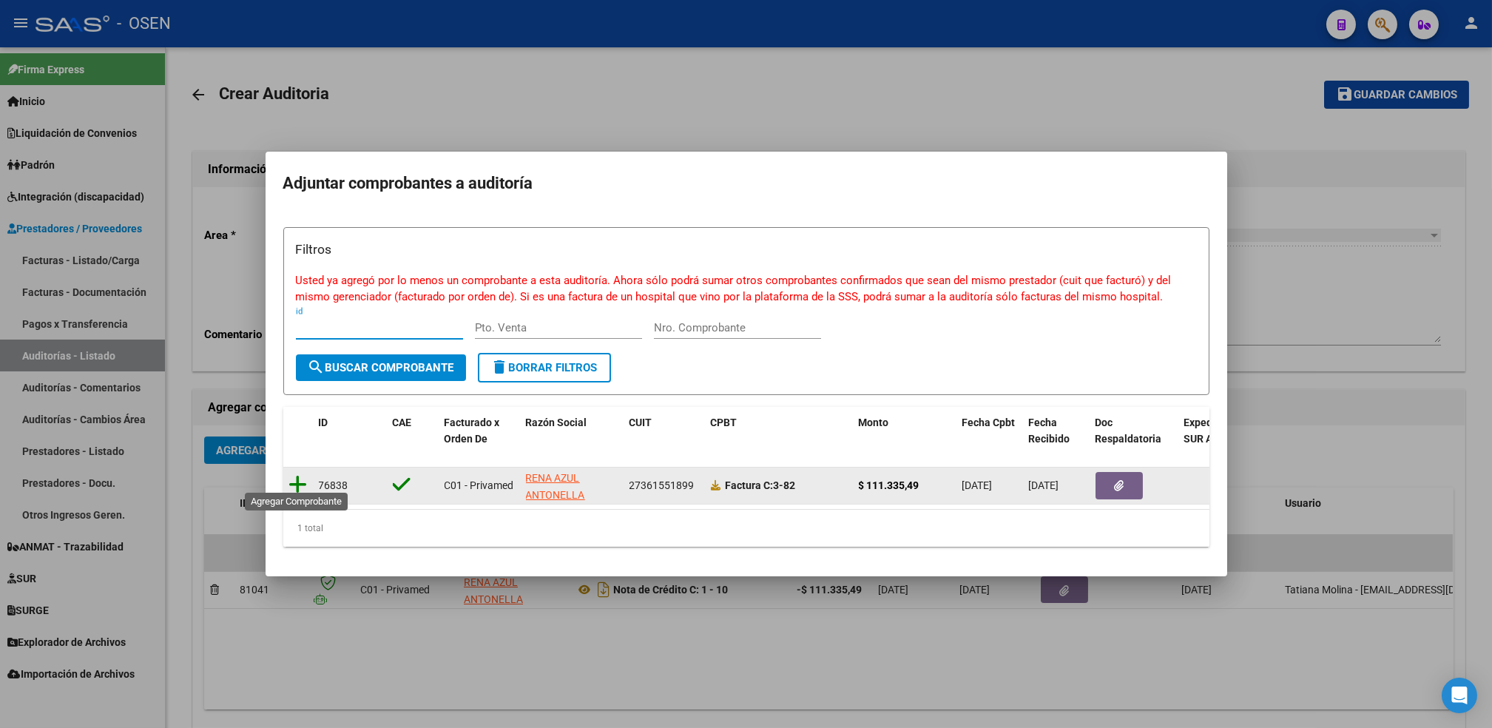
click at [294, 478] on icon at bounding box center [298, 484] width 18 height 21
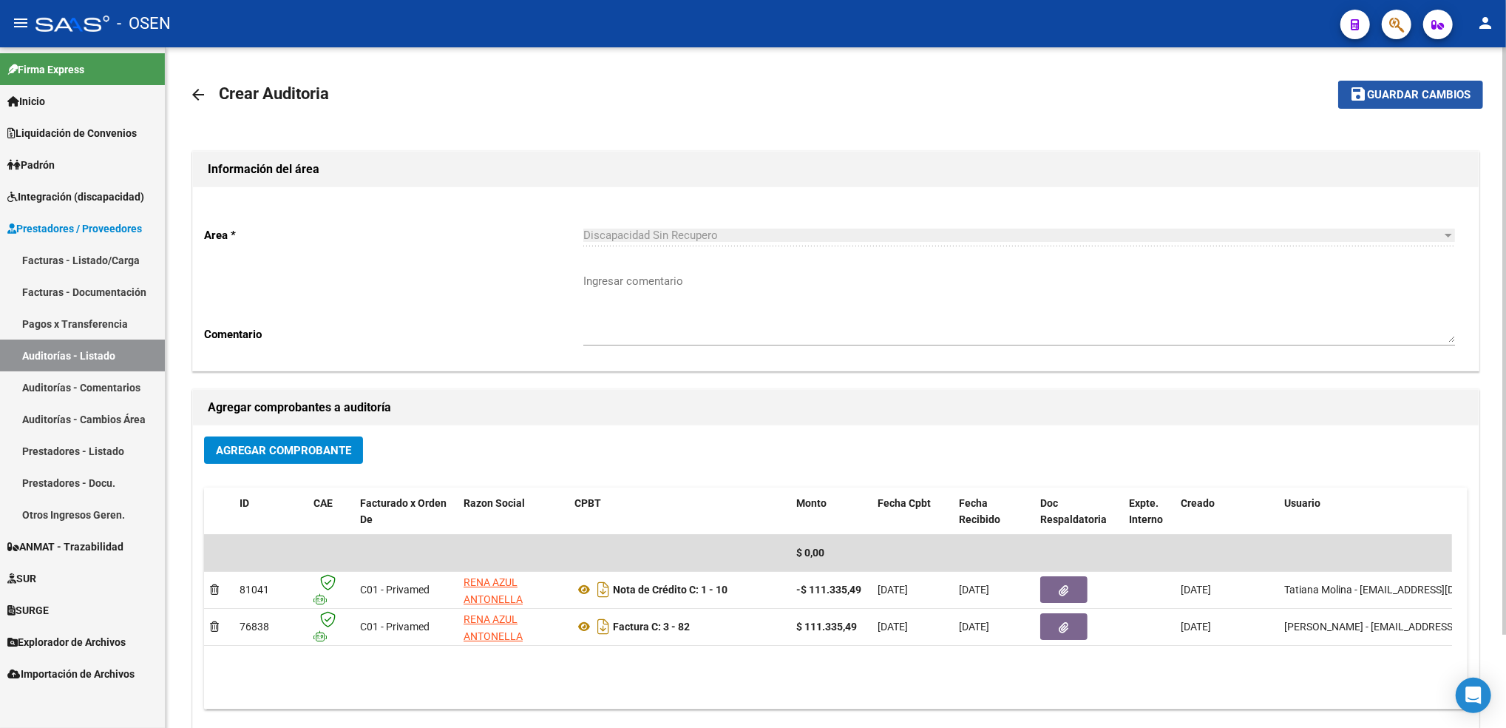
click at [1410, 104] on button "save Guardar cambios" at bounding box center [1411, 94] width 145 height 27
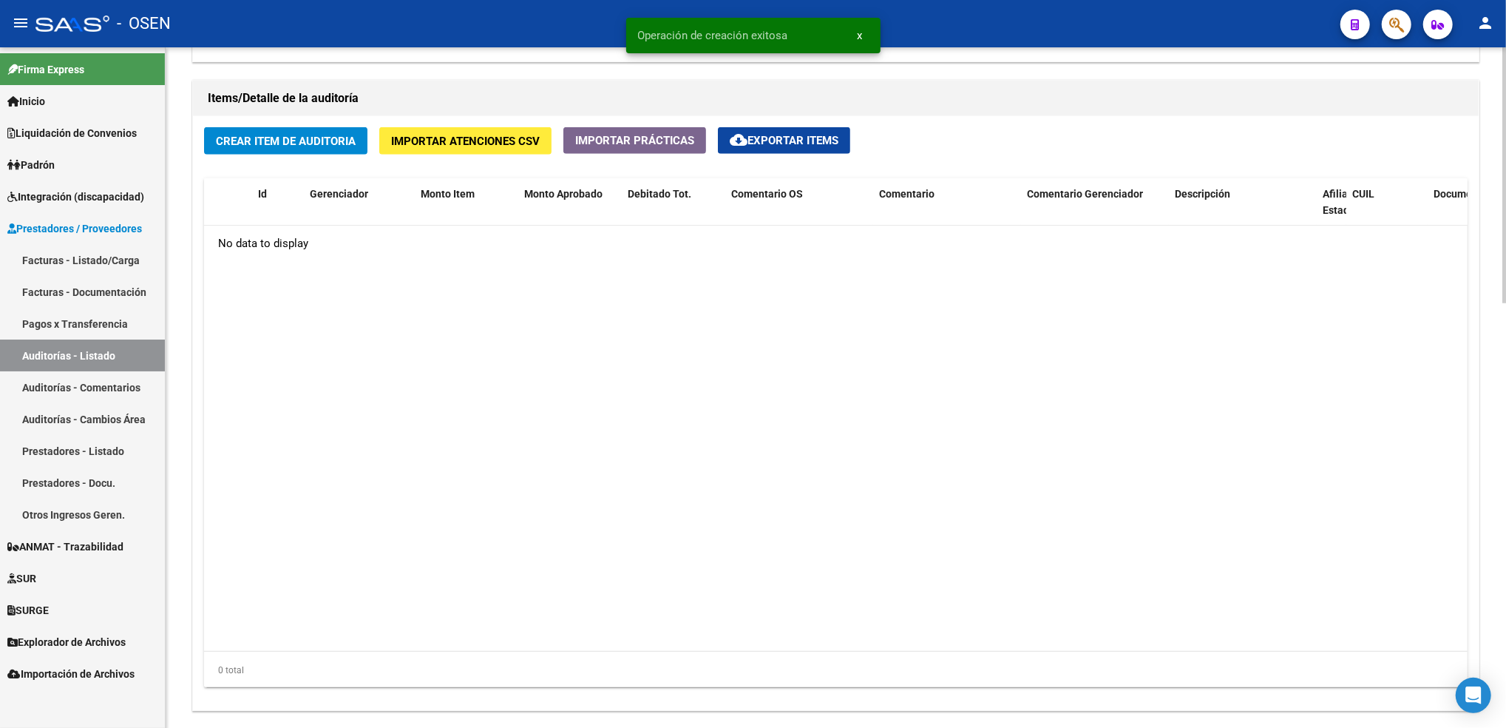
scroll to position [1132, 0]
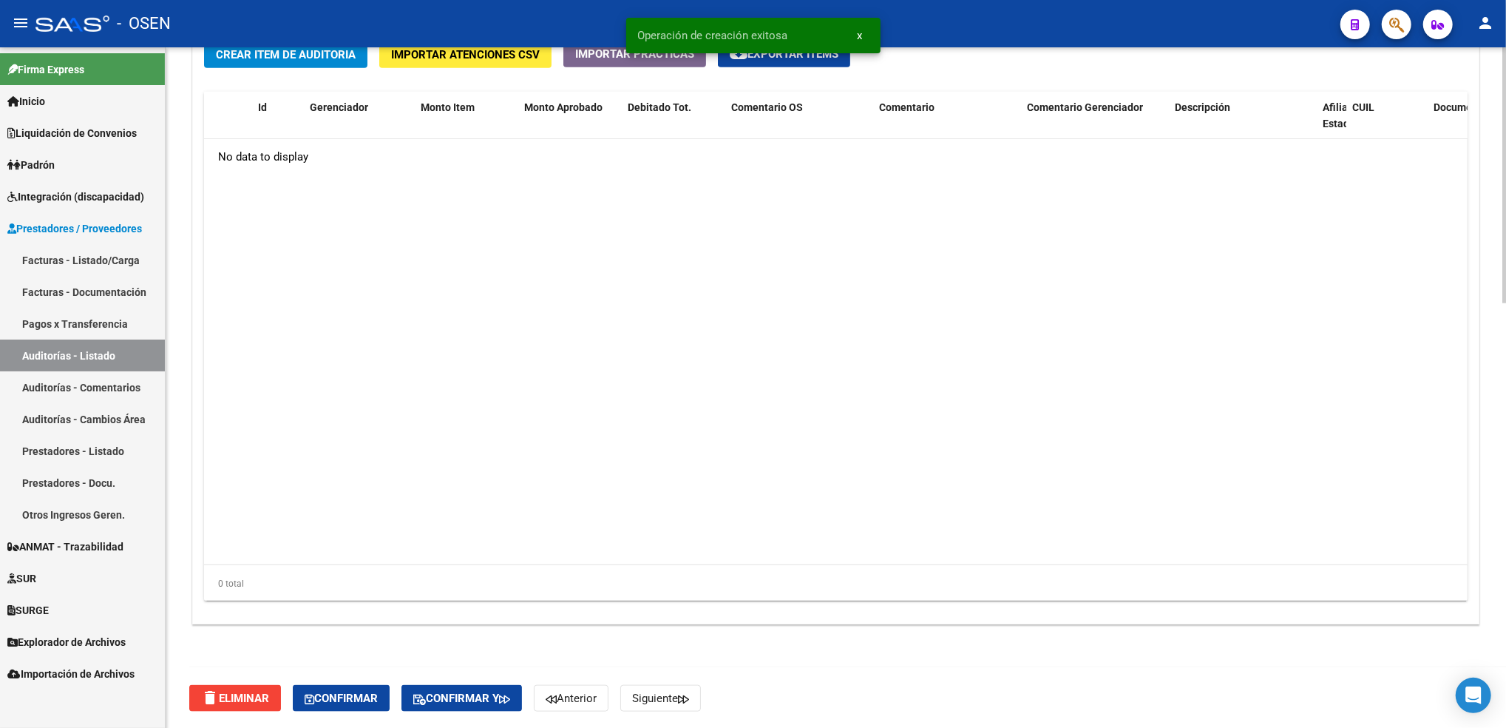
click at [368, 694] on span "Confirmar" at bounding box center [341, 697] width 73 height 13
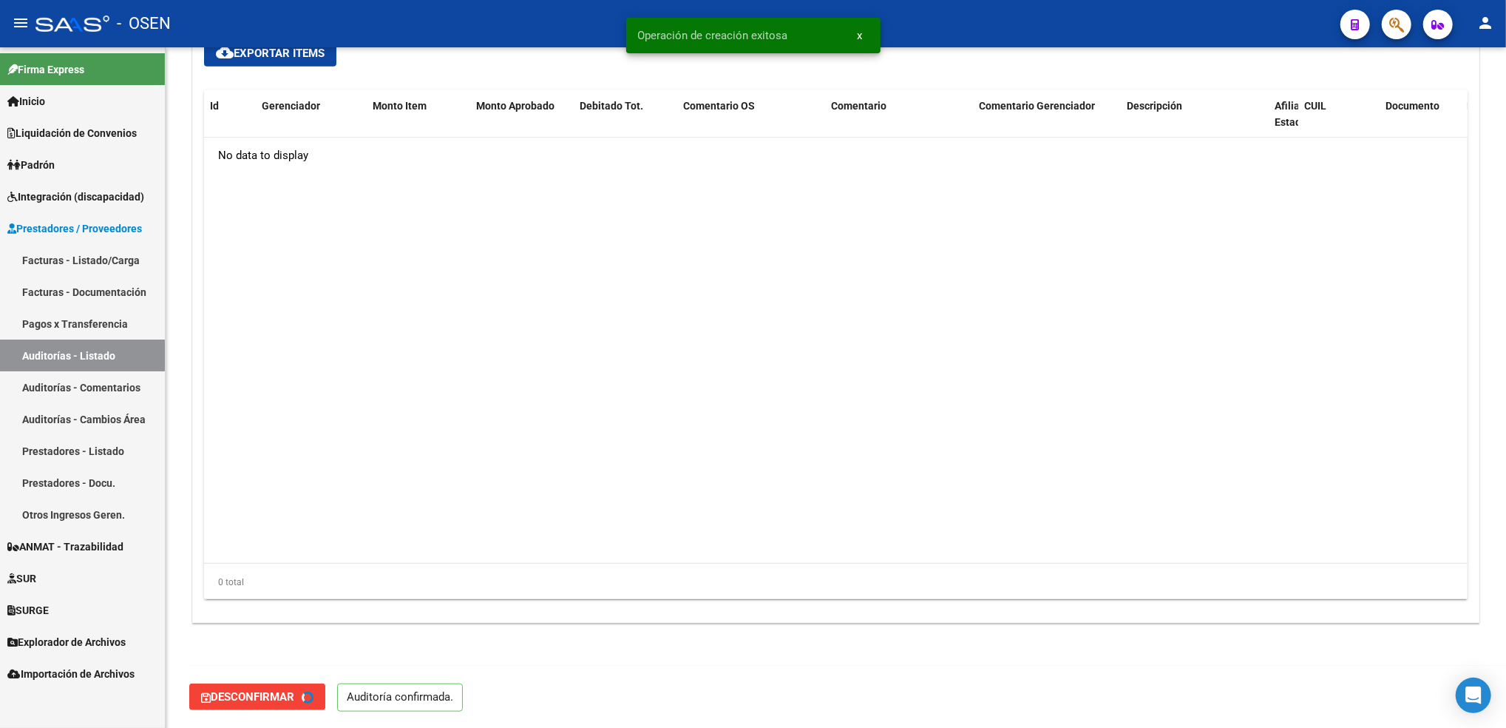
type input "202510"
click at [111, 260] on link "Facturas - Listado/Carga" at bounding box center [82, 260] width 165 height 32
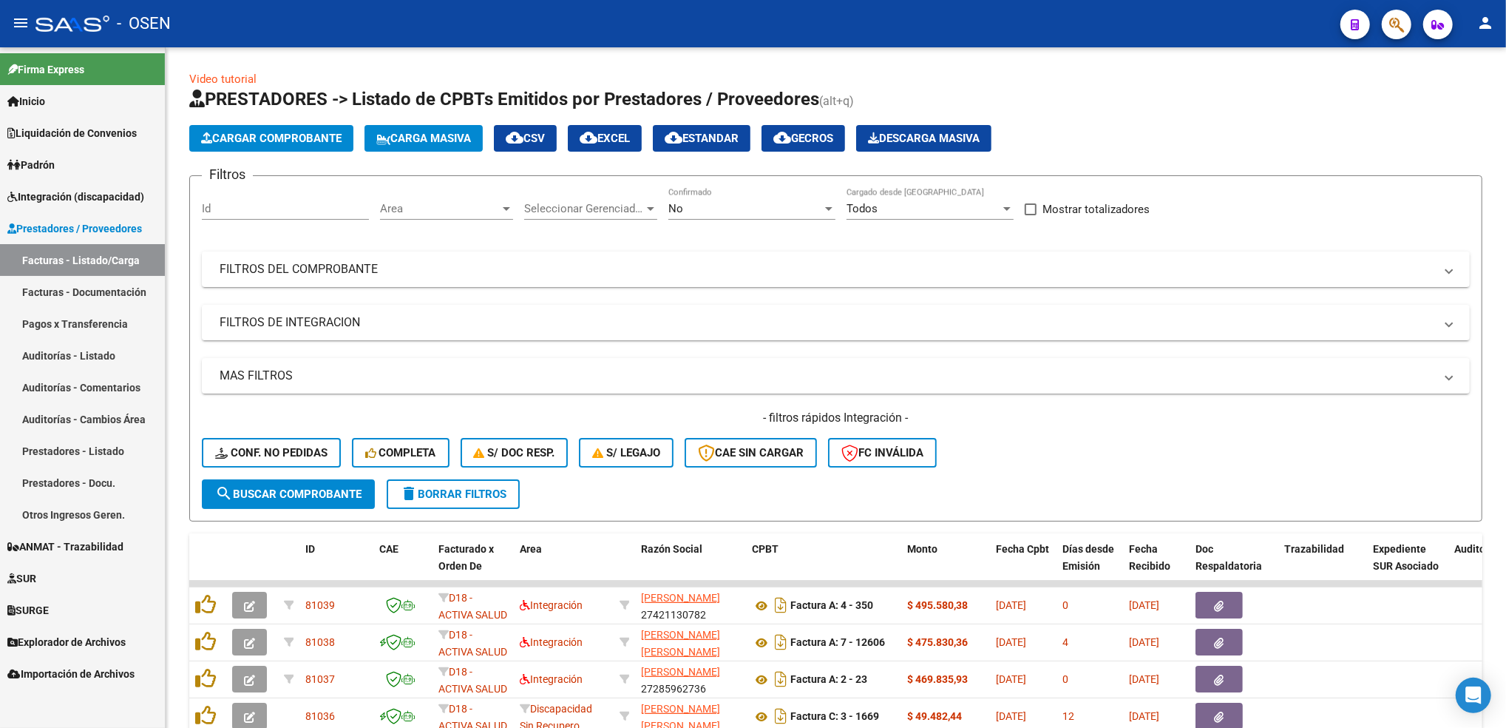
click at [722, 184] on form "Filtros Id Area Area Seleccionar Gerenciador Seleccionar Gerenciador No Confirm…" at bounding box center [835, 348] width 1293 height 346
click at [706, 208] on div "No" at bounding box center [746, 208] width 154 height 13
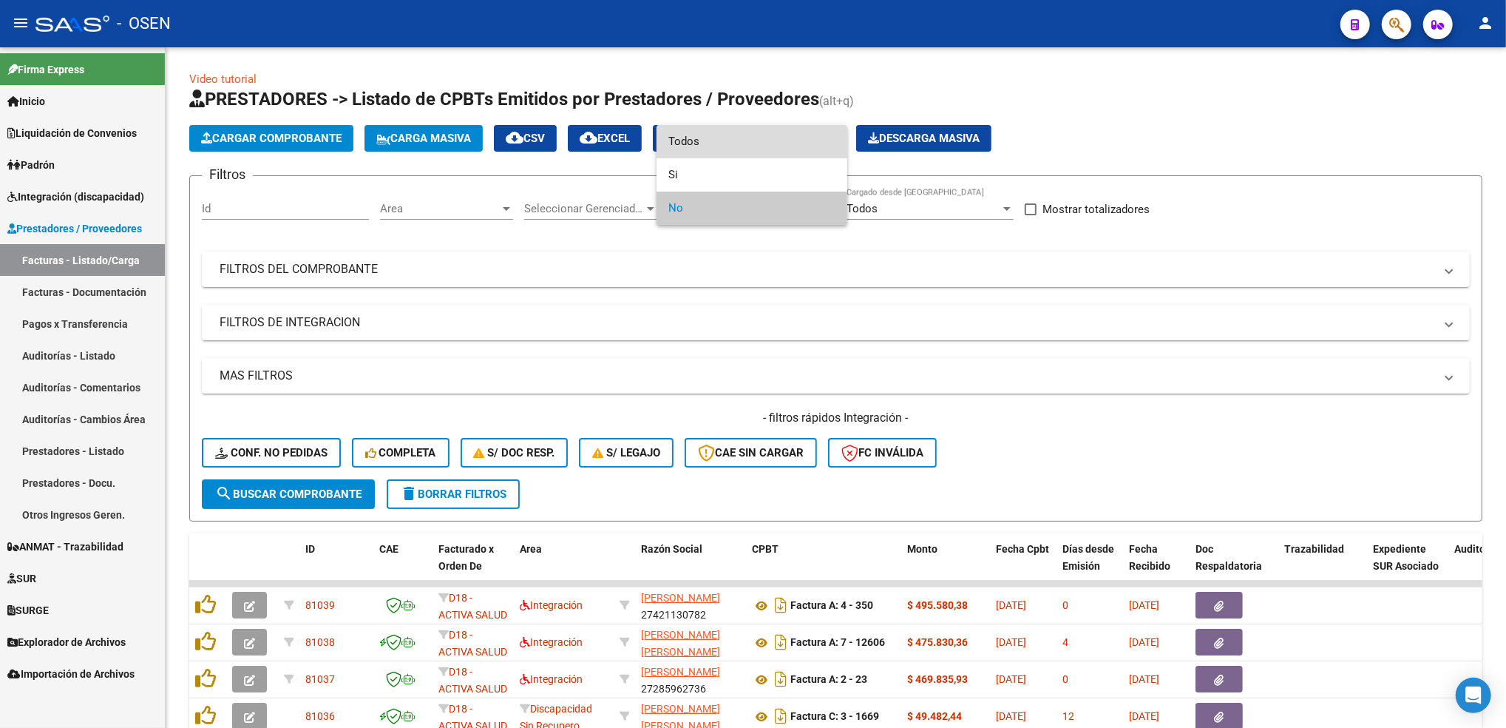
click at [723, 149] on span "Todos" at bounding box center [752, 141] width 167 height 33
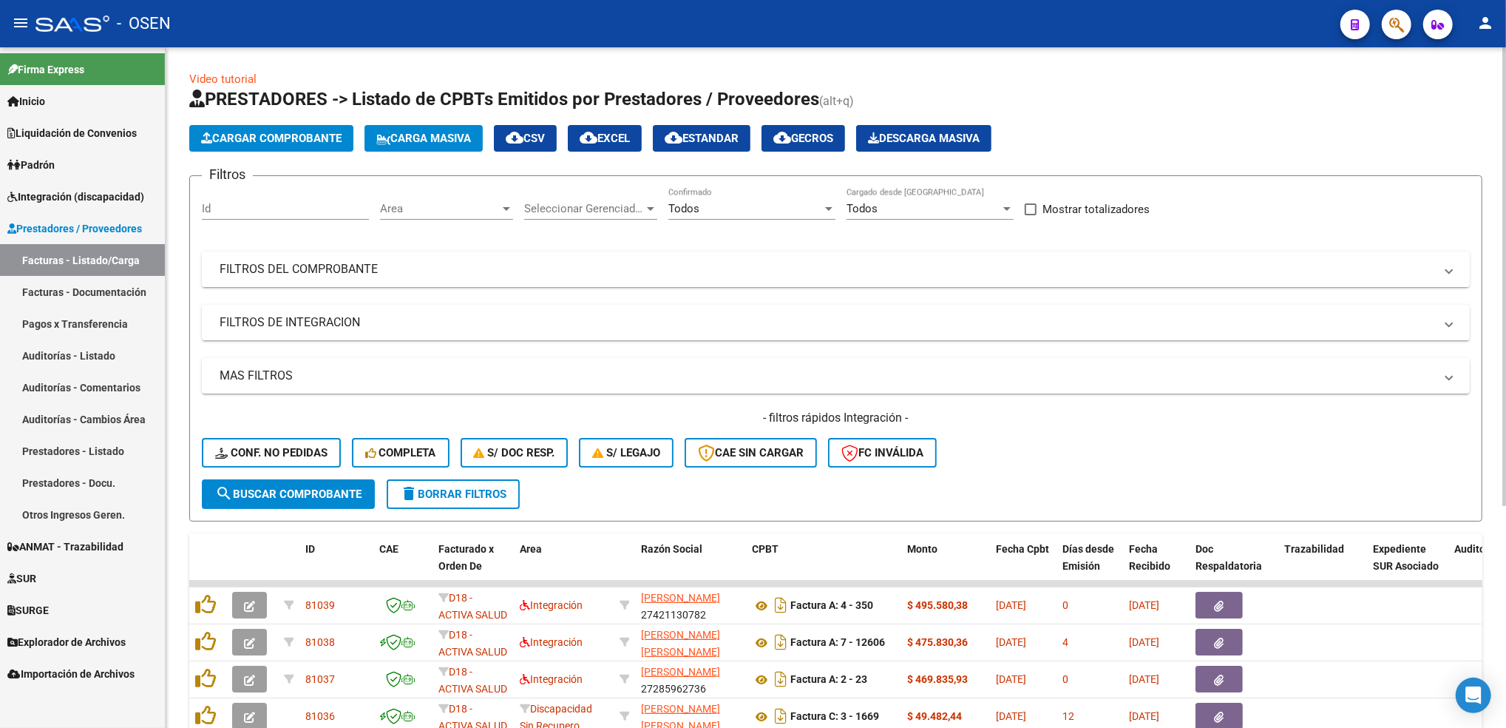
click at [815, 280] on mat-expansion-panel-header "FILTROS DEL COMPROBANTE" at bounding box center [836, 268] width 1268 height 35
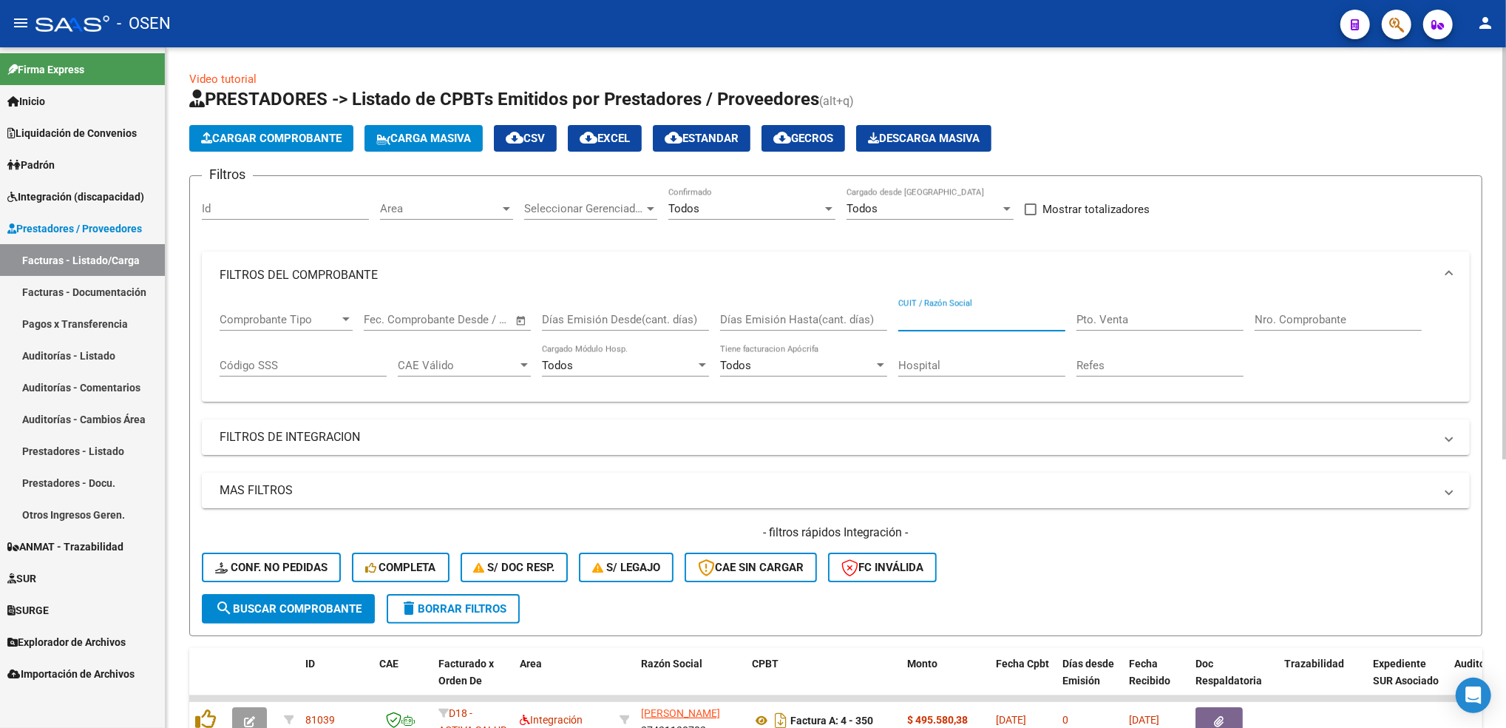
click at [987, 319] on input "CUIT / Razón Social" at bounding box center [982, 319] width 167 height 13
type input "[PERSON_NAME]"
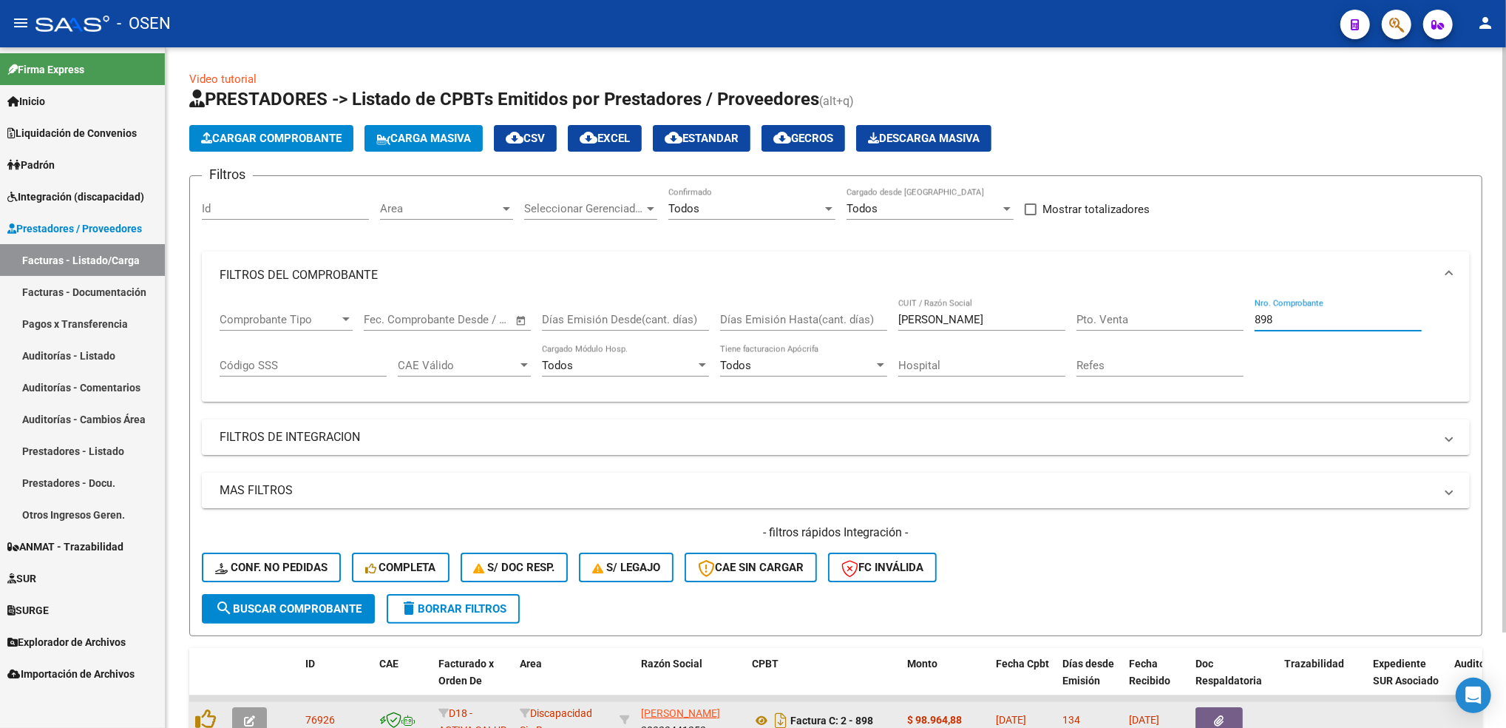
type input "898"
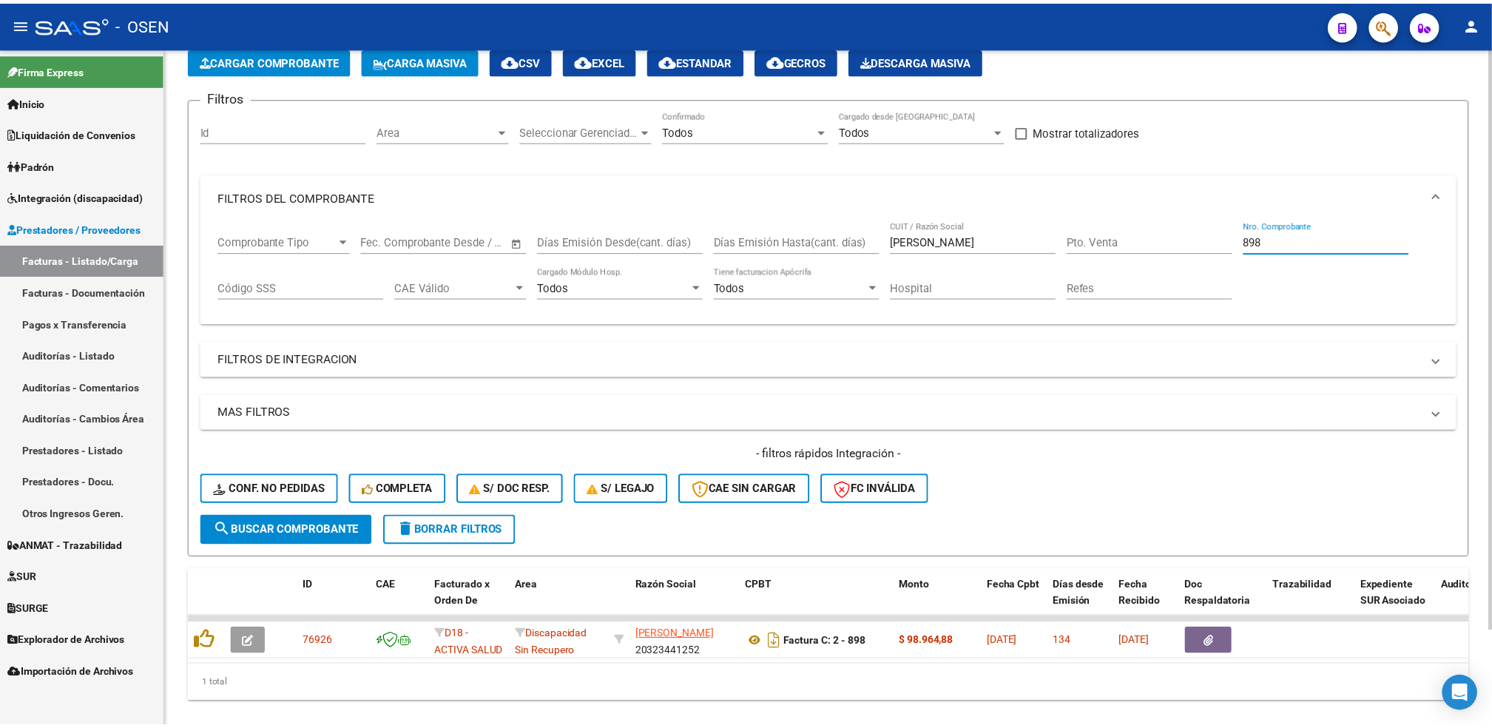
scroll to position [112, 0]
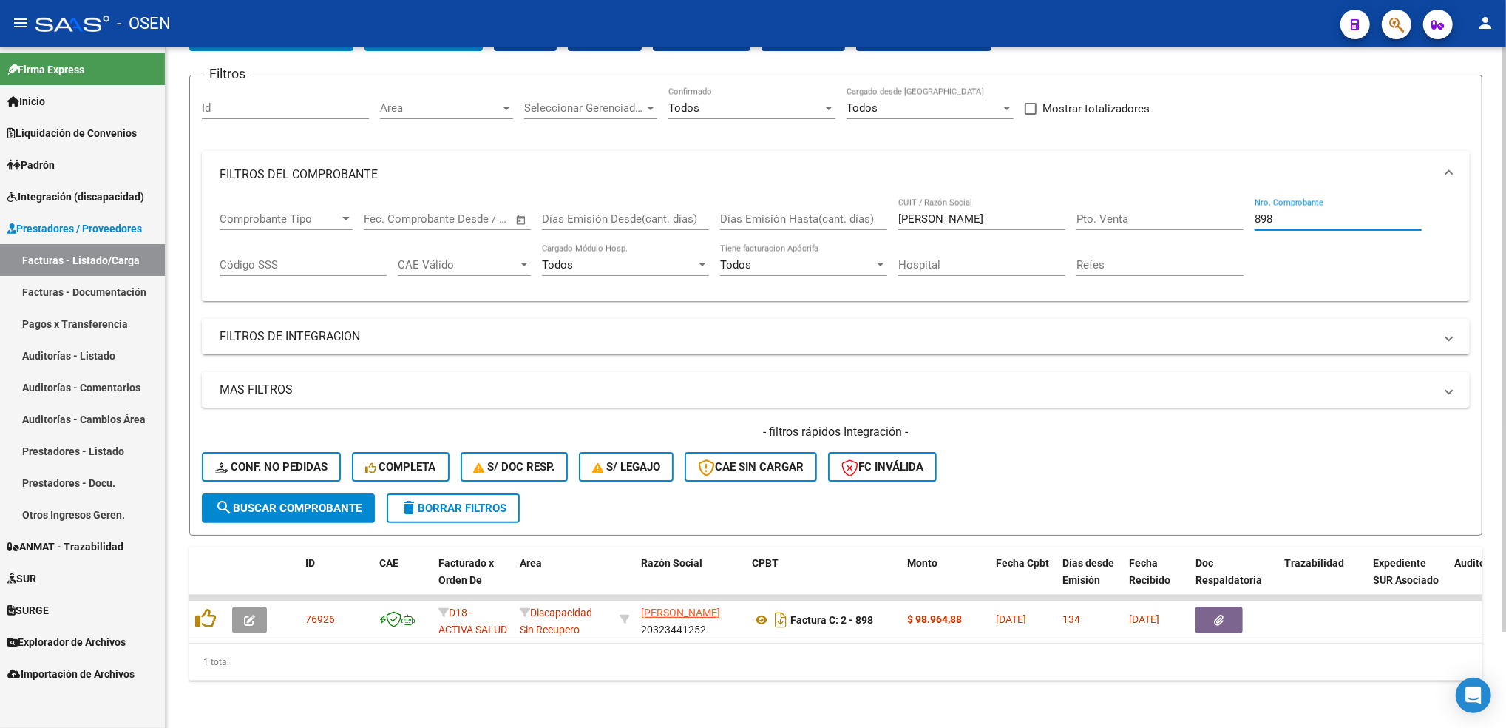
click at [1488, 458] on div "Video tutorial PRESTADORES -> Listado de CPBTs Emitidos por Prestadores / Prove…" at bounding box center [838, 337] width 1344 height 781
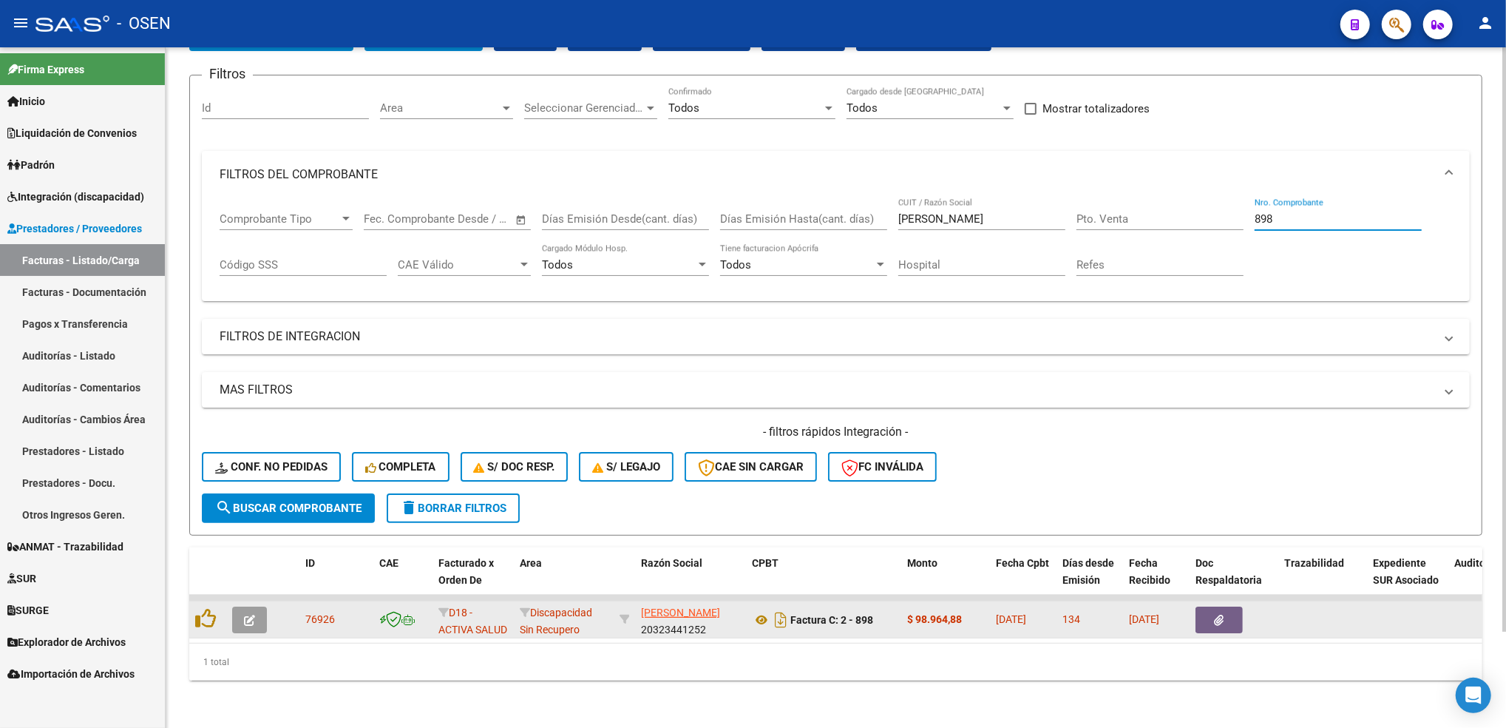
click at [250, 615] on icon "button" at bounding box center [249, 620] width 11 height 11
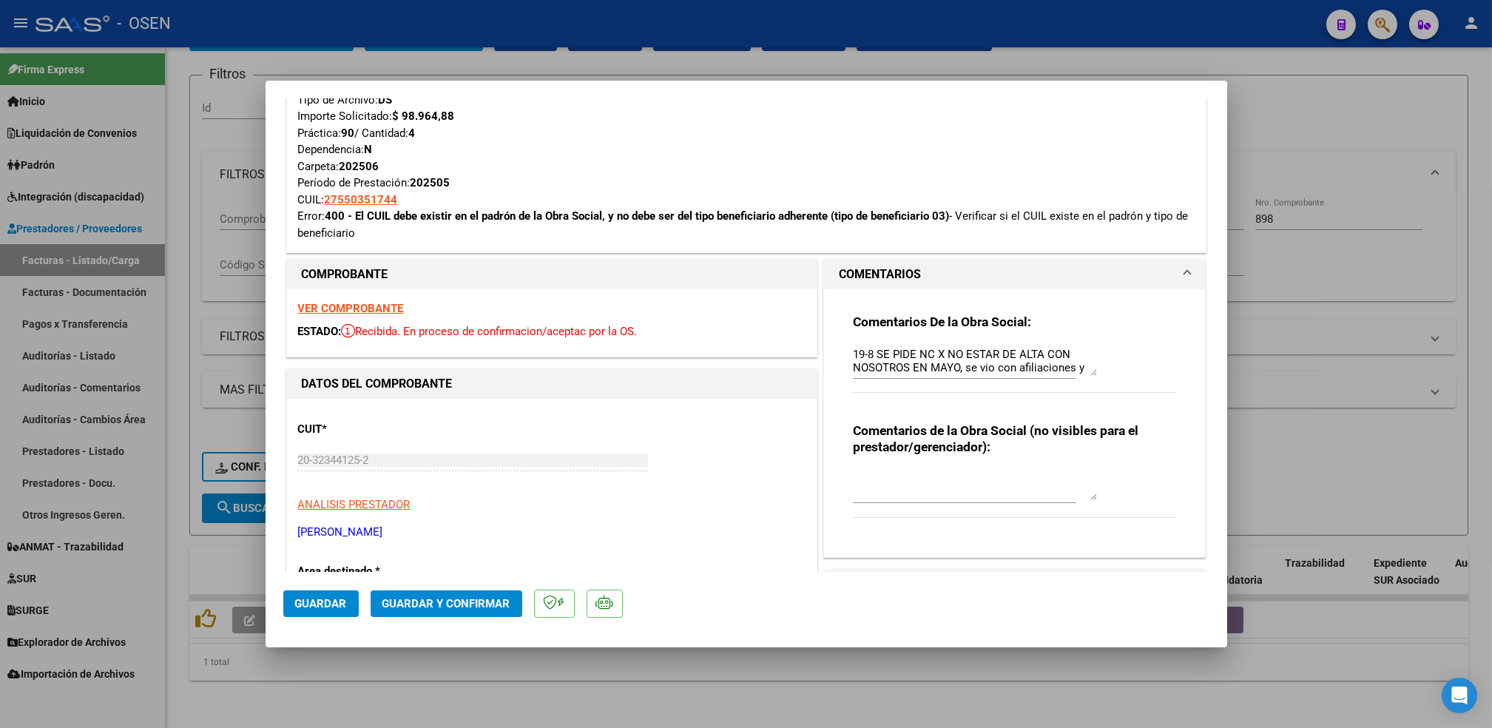
scroll to position [648, 0]
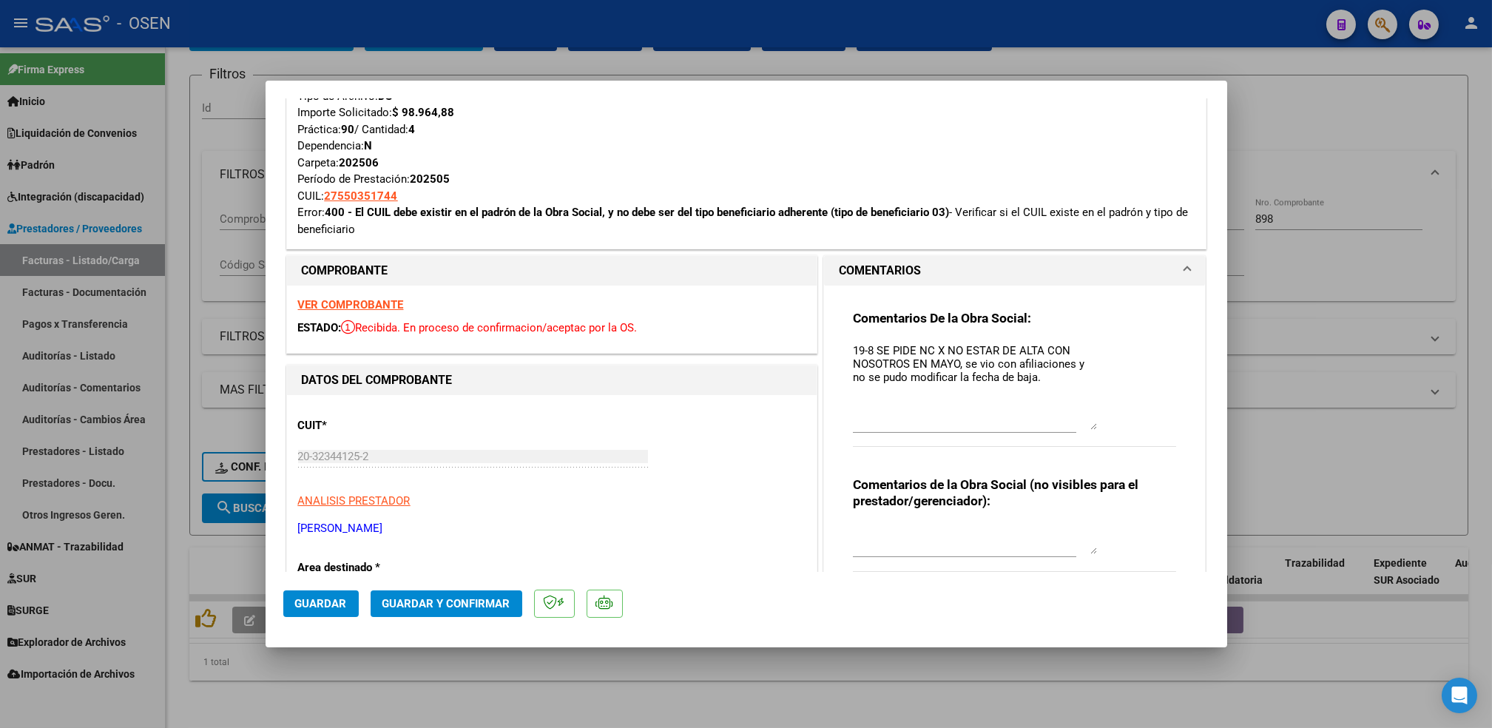
drag, startPoint x: 1080, startPoint y: 368, endPoint x: 1091, endPoint y: 427, distance: 60.1
click at [1091, 427] on div "Comentarios De la Obra Social: 19-8 SE PIDE NC X NO ESTAR DE ALTA CON NOSOTROS …" at bounding box center [1015, 386] width 324 height 153
drag, startPoint x: 1032, startPoint y: 381, endPoint x: 728, endPoint y: 341, distance: 306.6
click at [856, 542] on textarea at bounding box center [975, 539] width 244 height 30
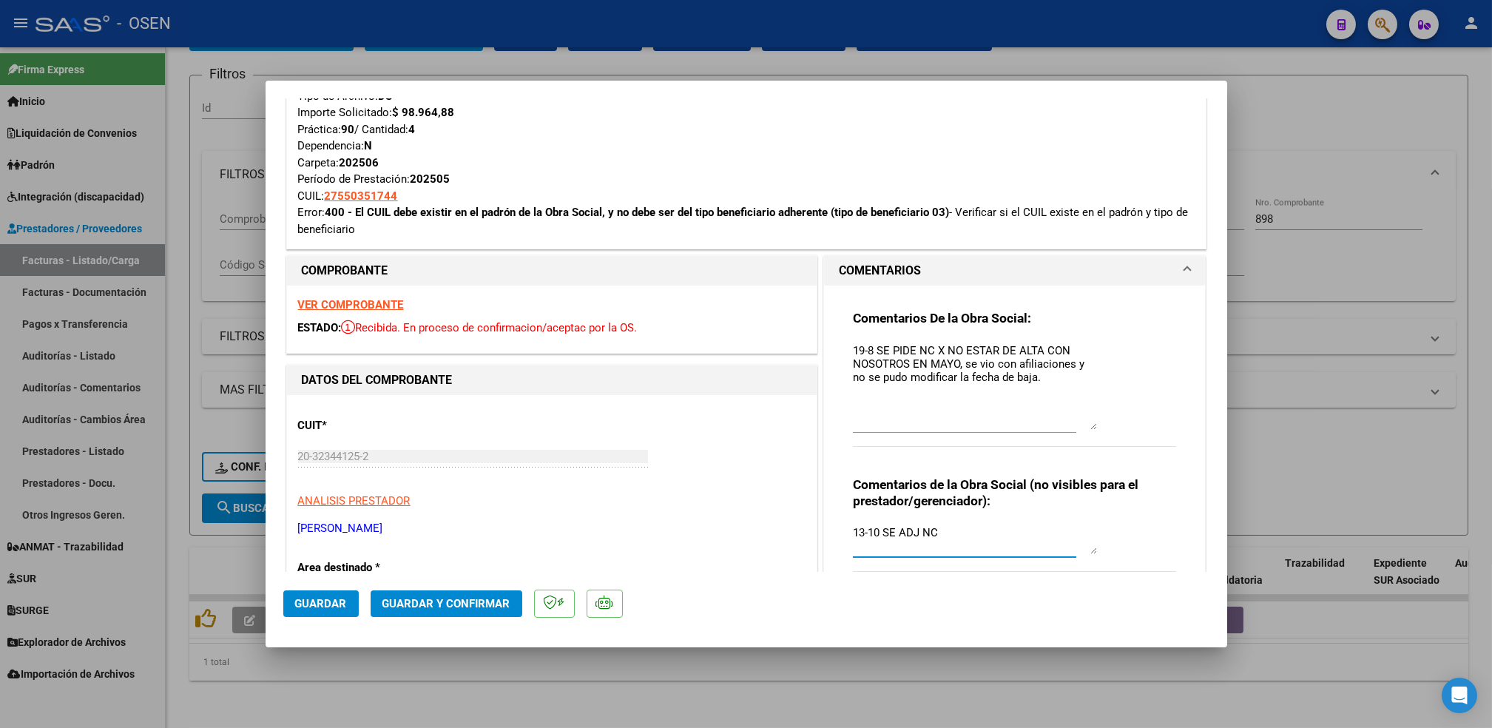
type textarea "13-10 SE ADJ NC"
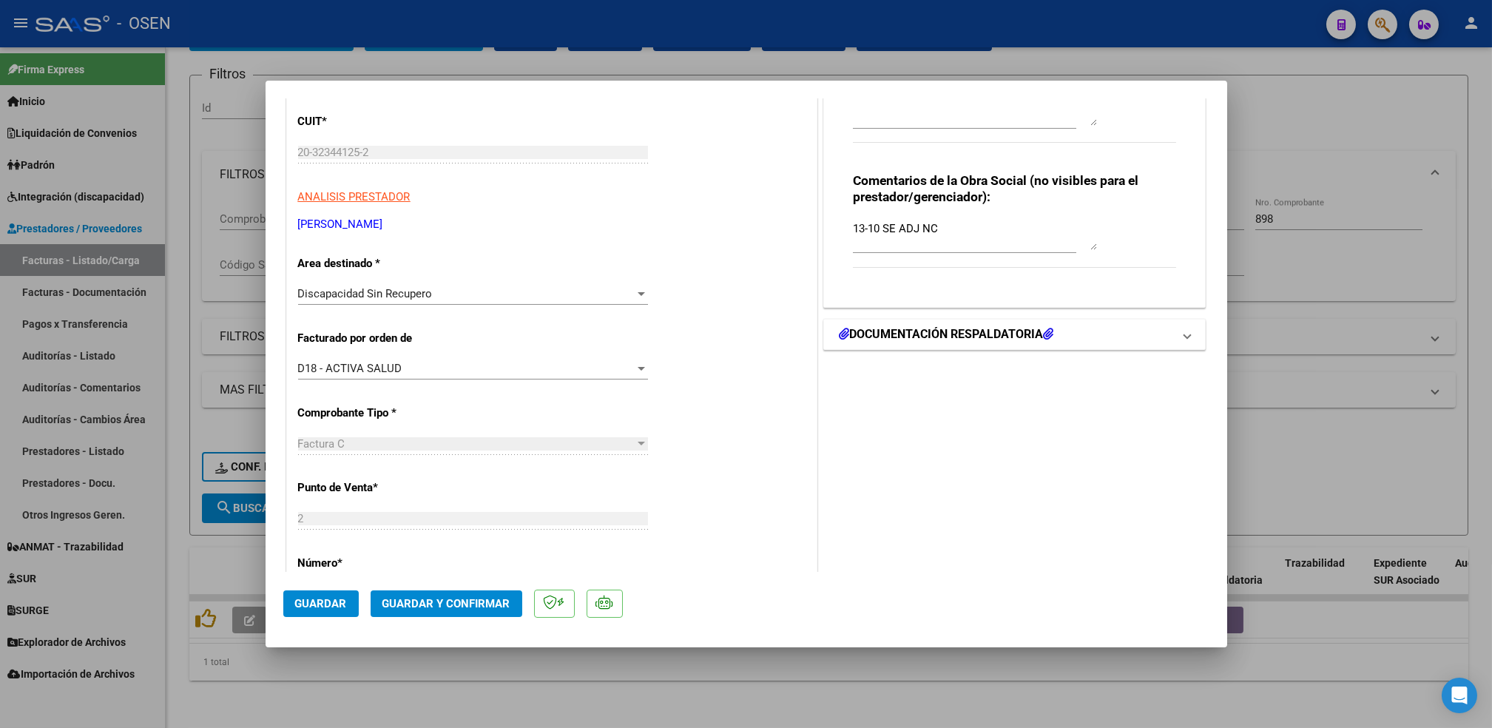
click at [955, 329] on h1 "DOCUMENTACIÓN RESPALDATORIA" at bounding box center [946, 334] width 214 height 18
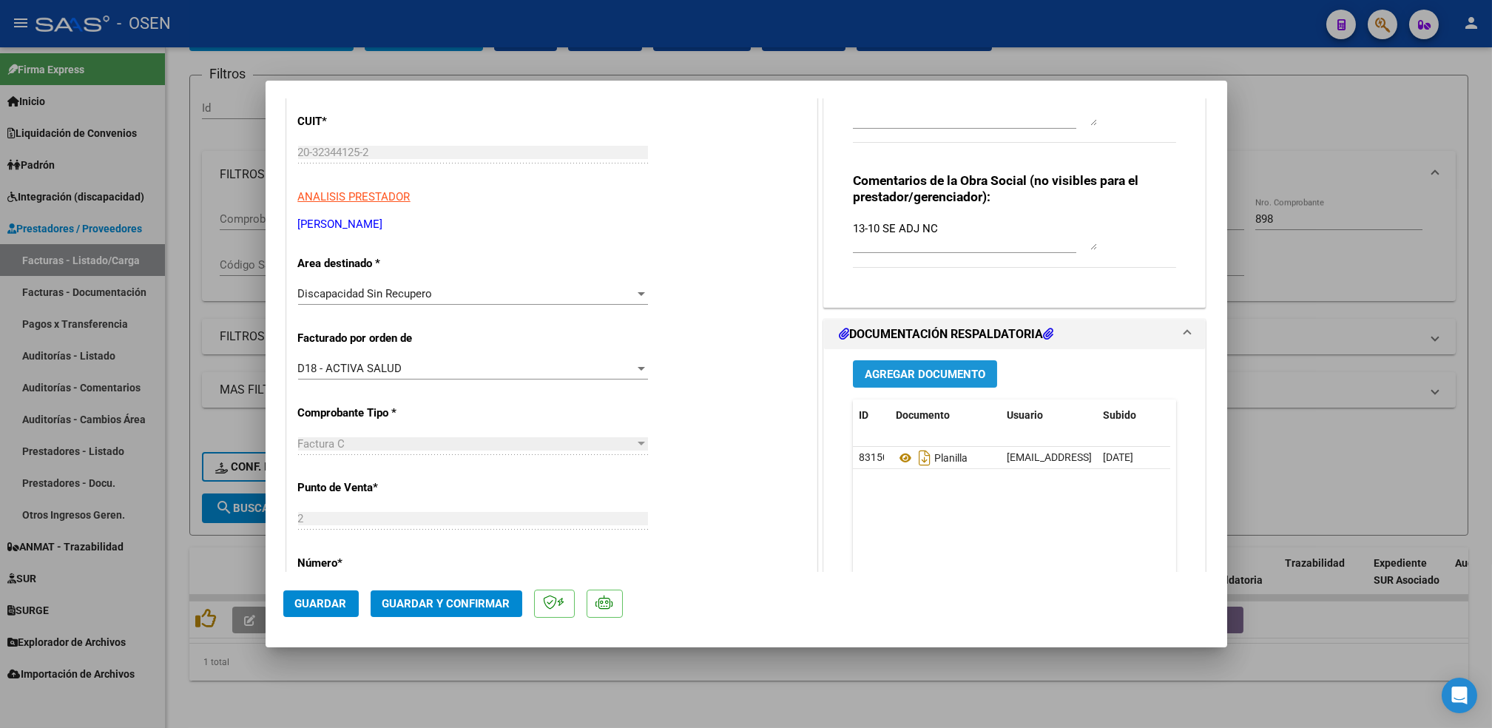
click at [928, 380] on button "Agregar Documento" at bounding box center [925, 373] width 144 height 27
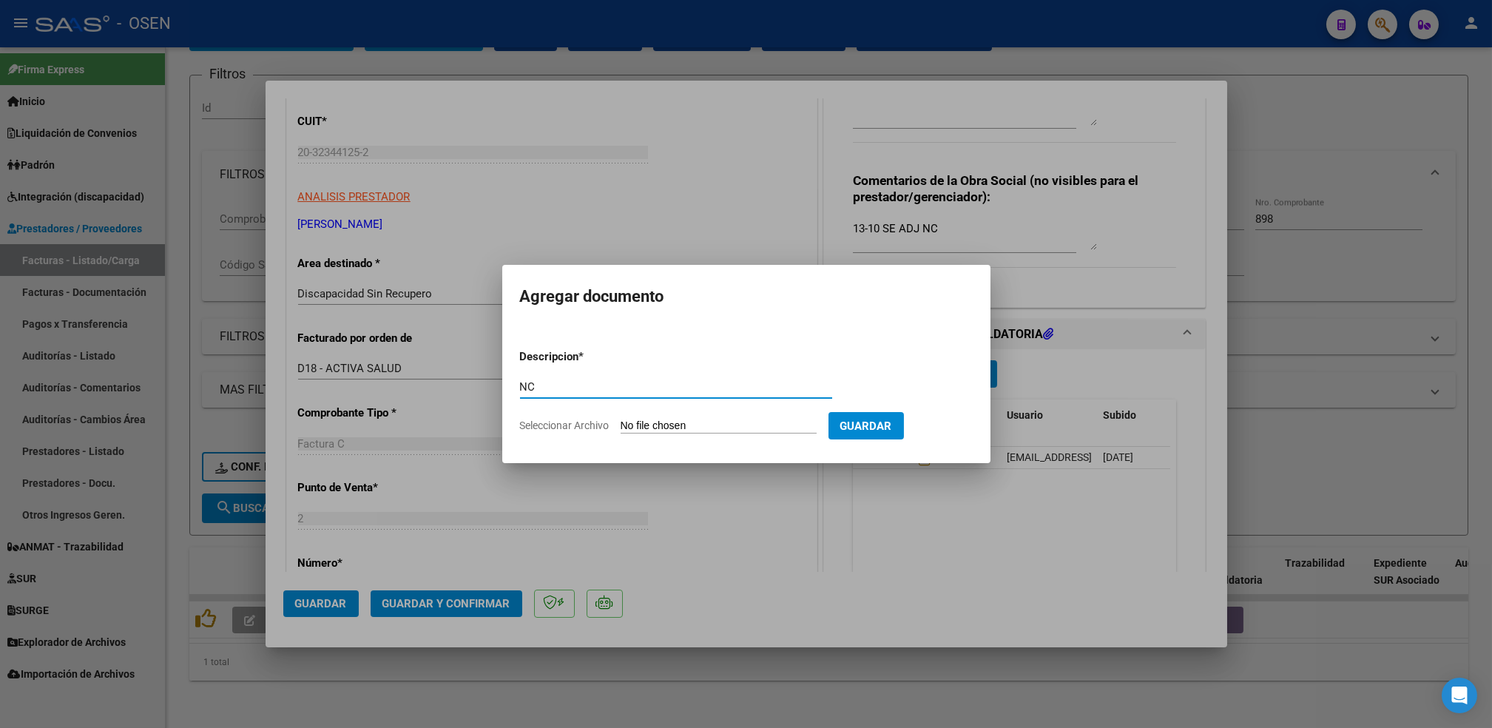
type input "NC"
click at [620, 419] on input "Seleccionar Archivo" at bounding box center [718, 426] width 196 height 14
type input "C:\fakepath\20323441252_013_00002_00000045.pdf"
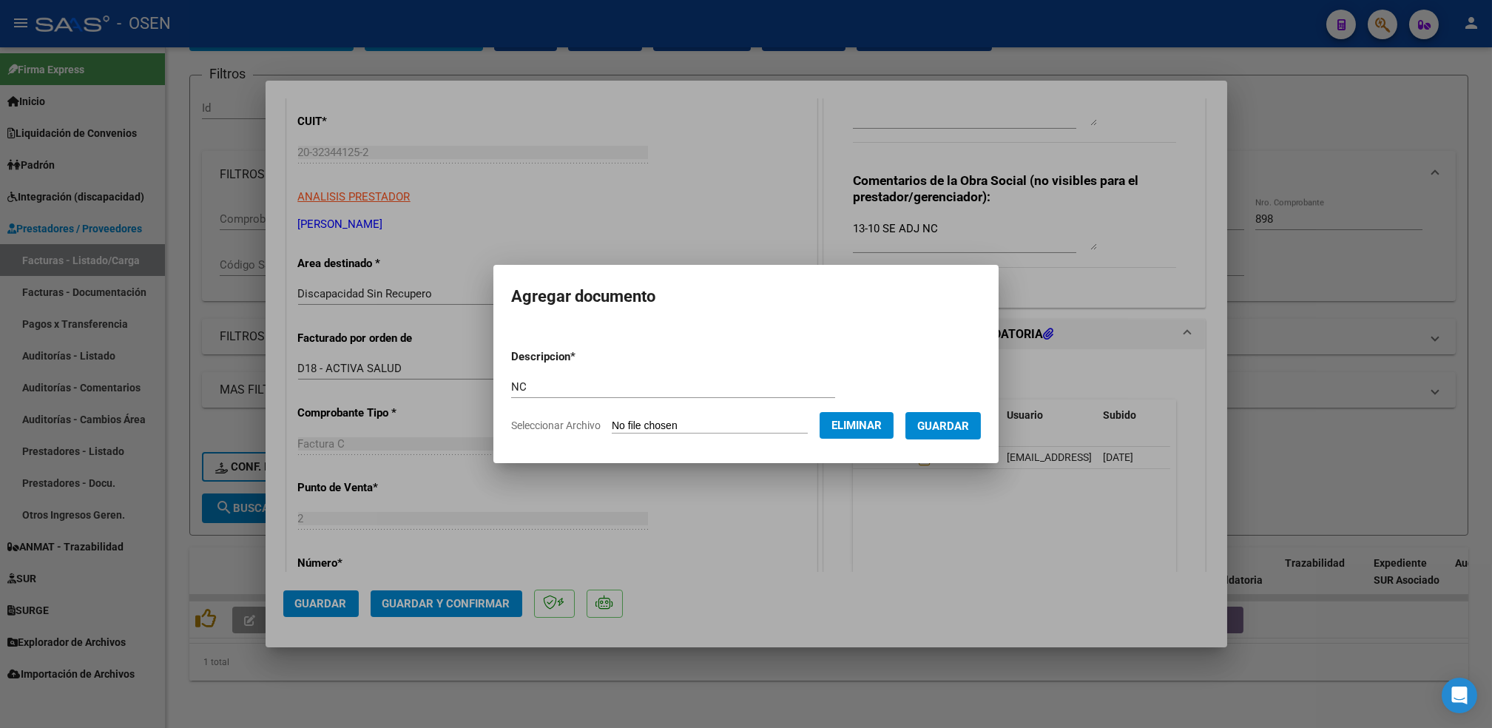
click at [949, 419] on span "Guardar" at bounding box center [943, 425] width 52 height 13
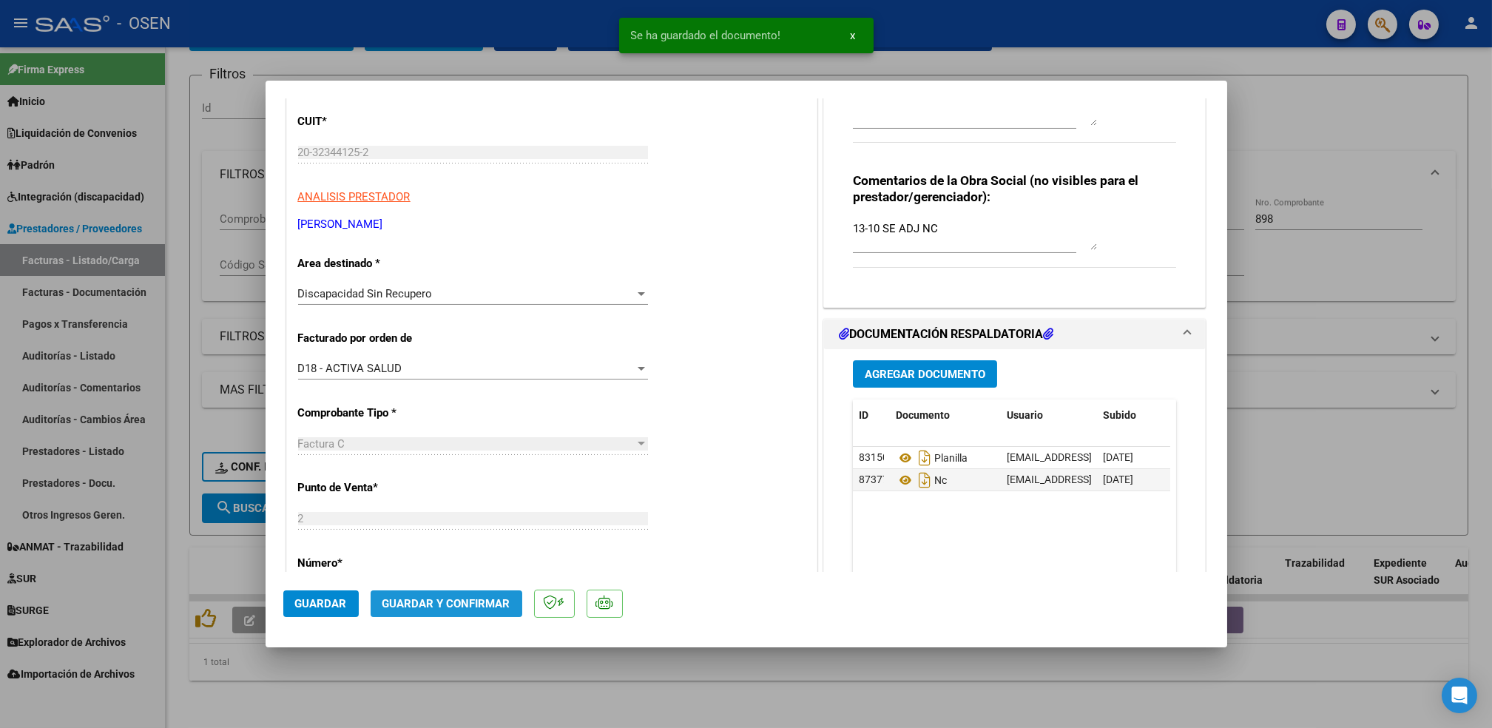
click at [450, 593] on button "Guardar y Confirmar" at bounding box center [447, 603] width 152 height 27
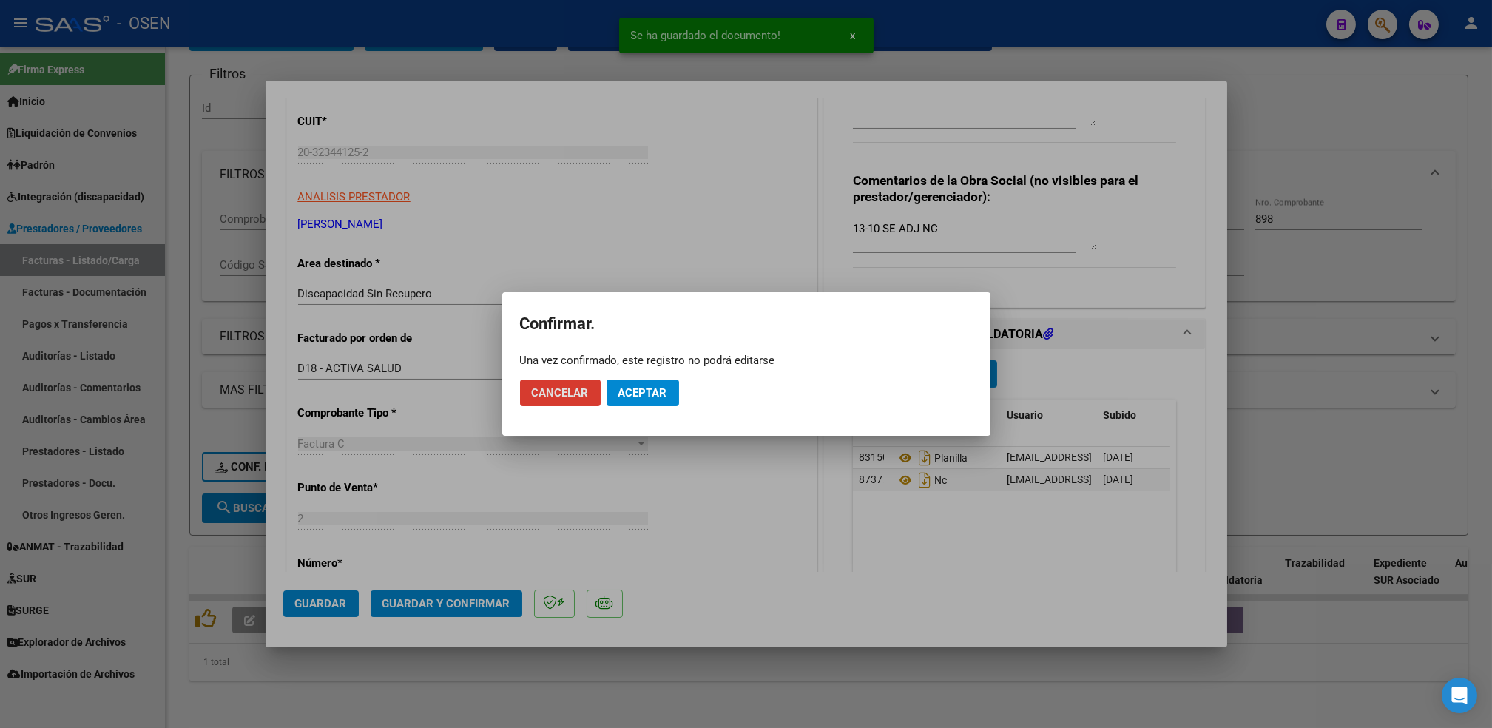
click at [657, 394] on span "Aceptar" at bounding box center [642, 392] width 49 height 13
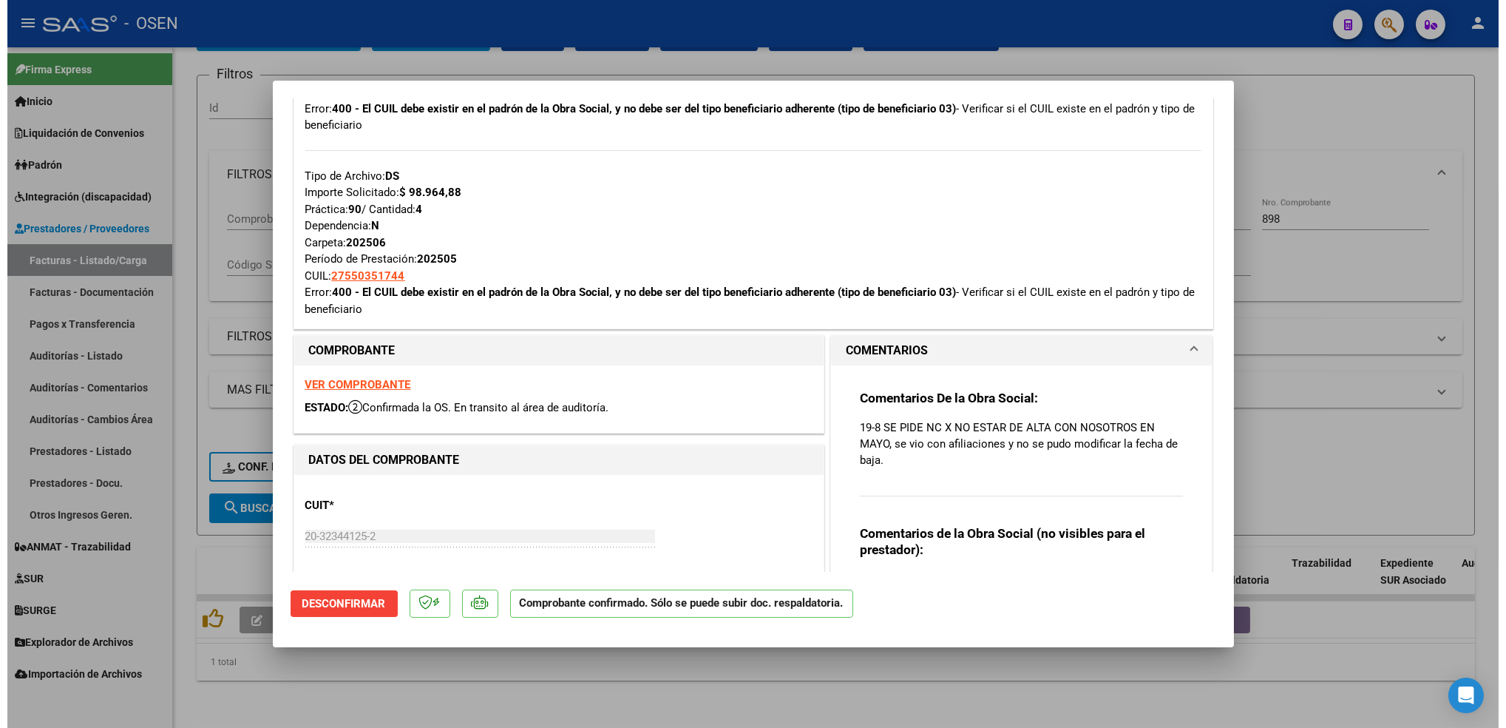
scroll to position [572, 0]
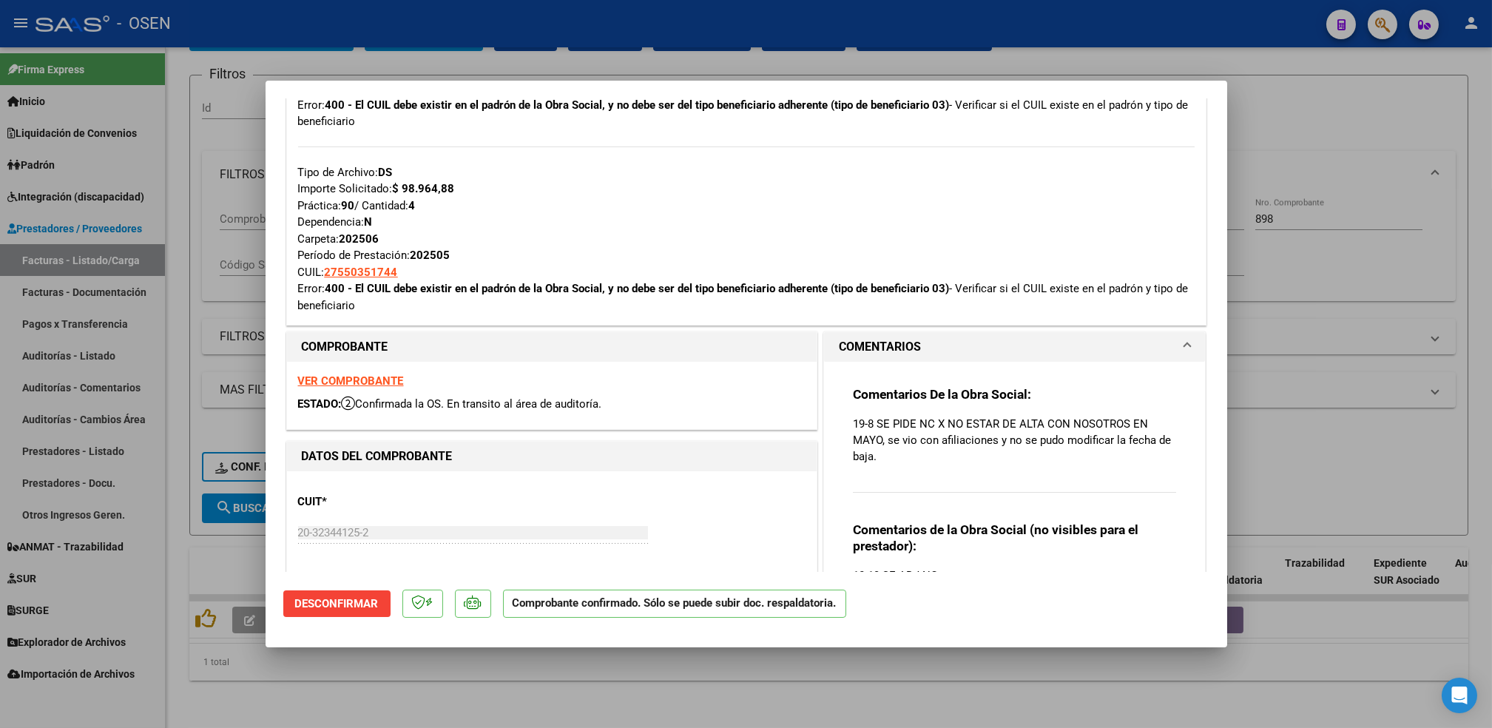
click at [359, 382] on strong "VER COMPROBANTE" at bounding box center [351, 380] width 106 height 13
click at [810, 662] on div at bounding box center [746, 364] width 1492 height 728
type input "$ 0,00"
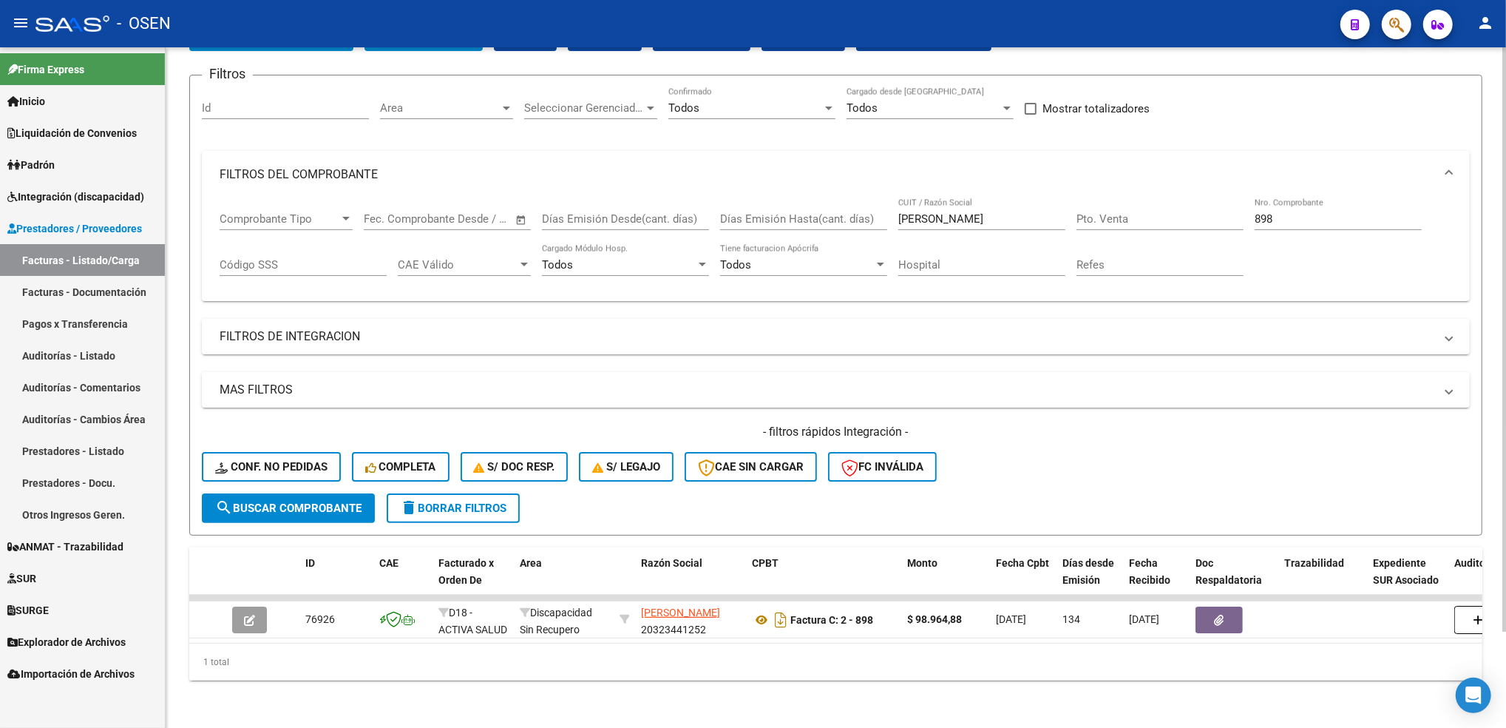
click at [485, 501] on span "delete Borrar Filtros" at bounding box center [453, 507] width 106 height 13
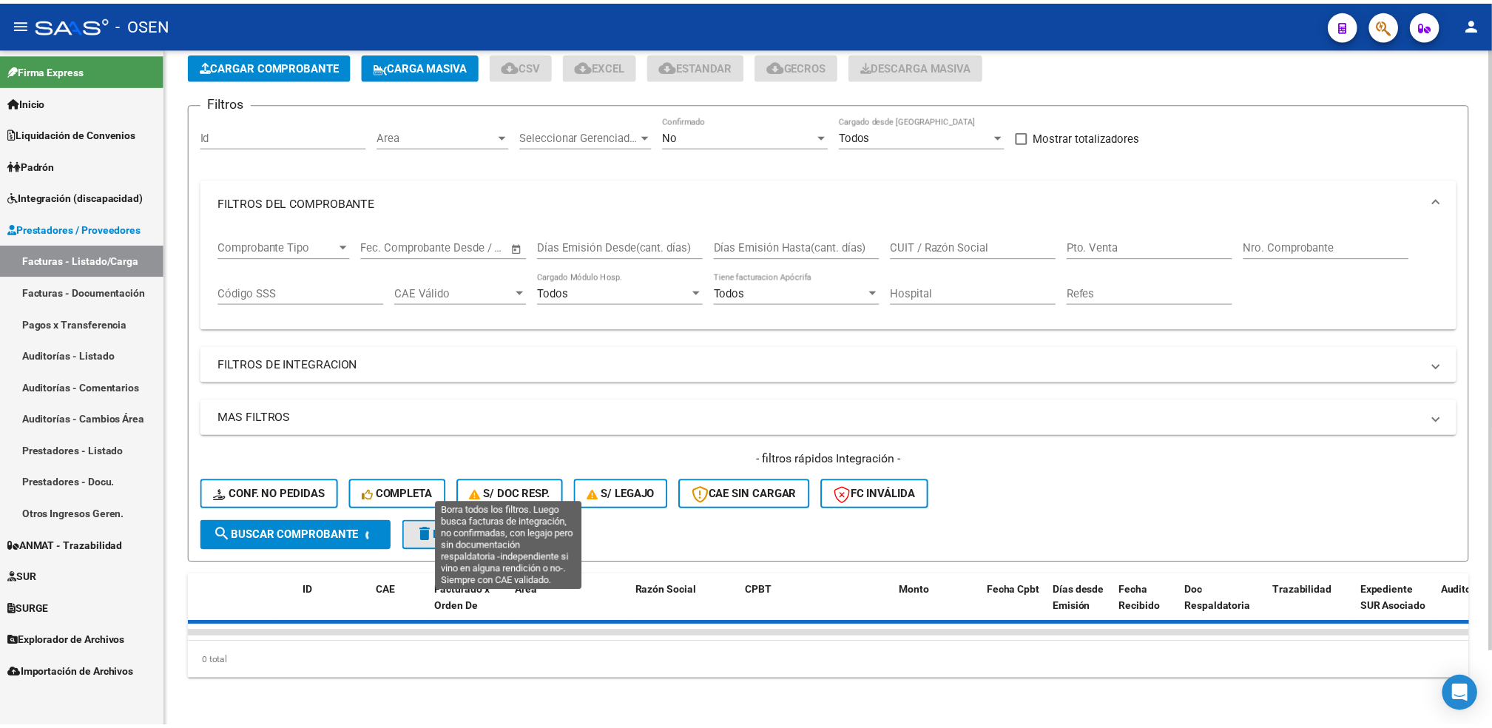
scroll to position [84, 0]
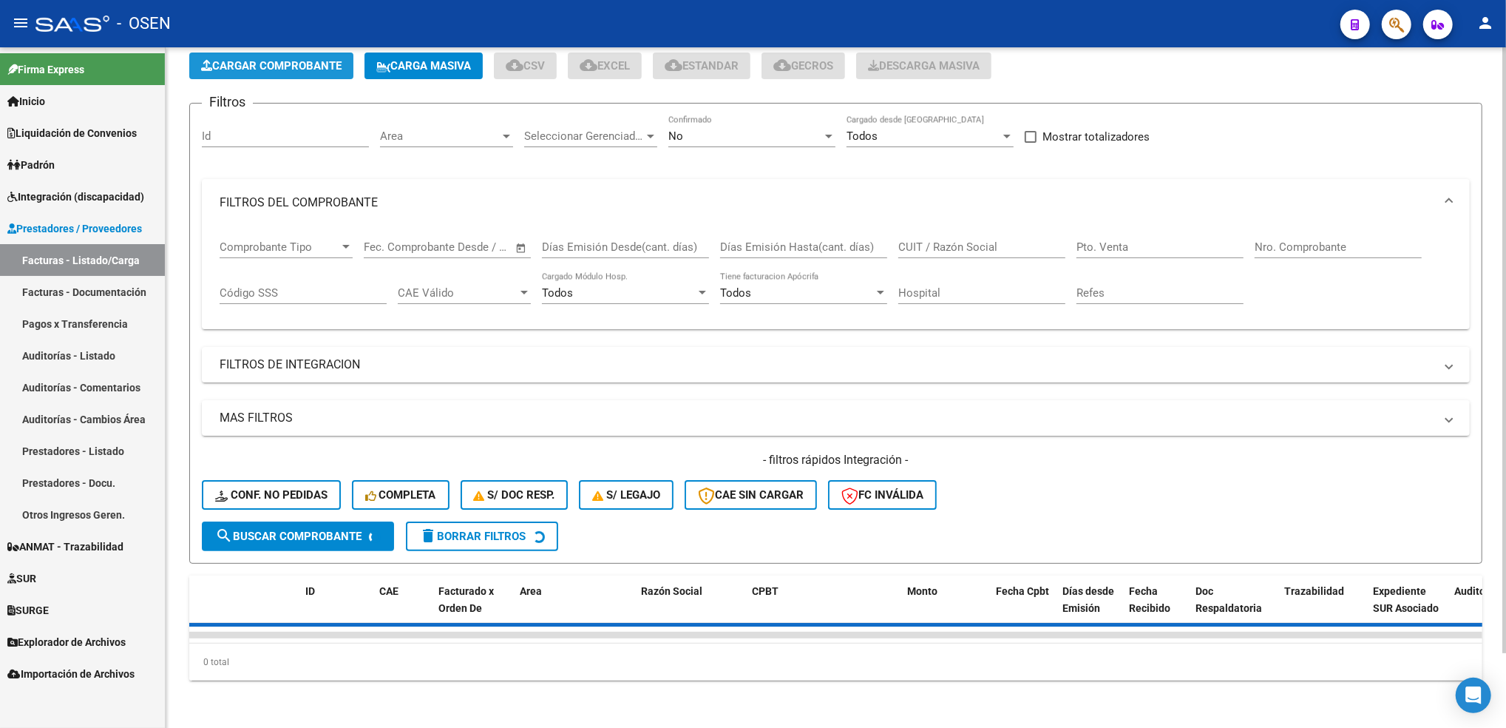
click at [341, 59] on span "Cargar Comprobante" at bounding box center [271, 65] width 141 height 13
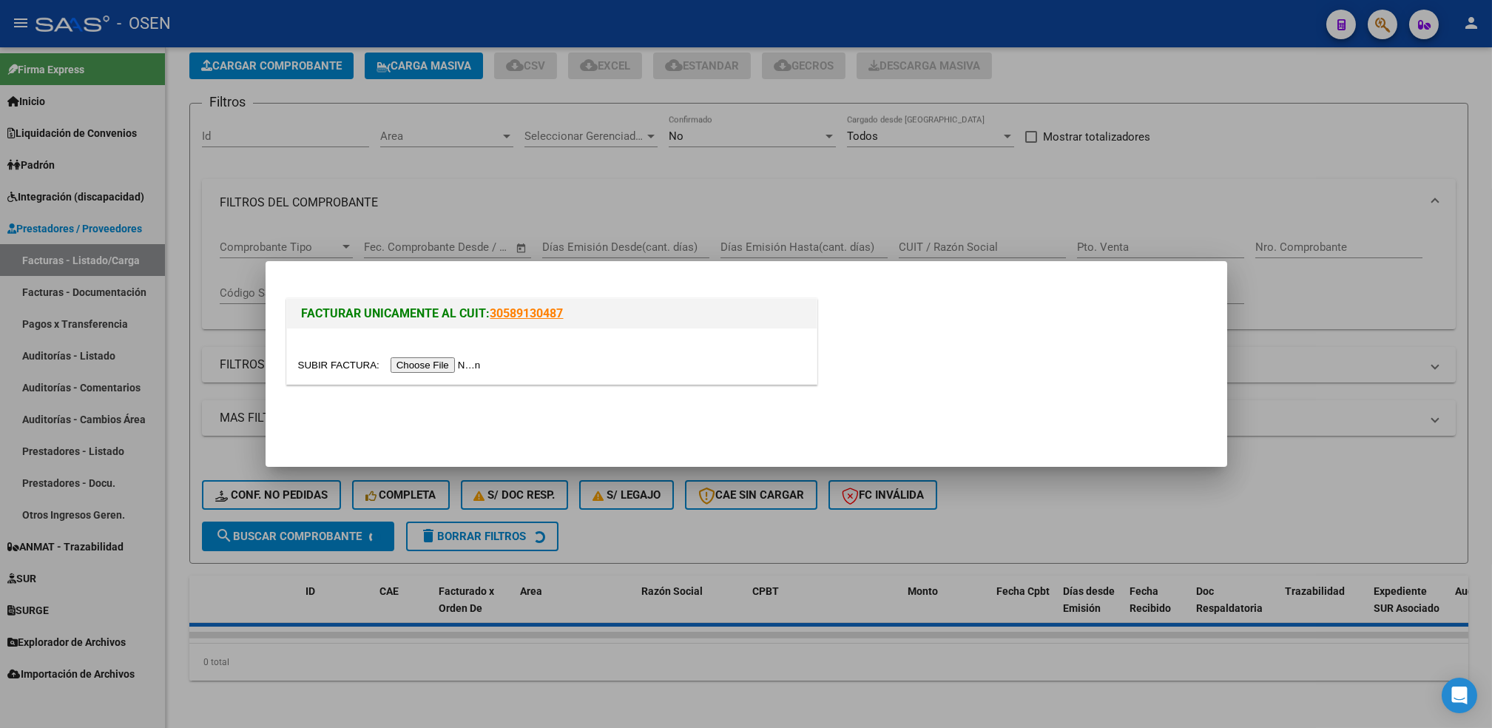
click at [434, 366] on input "file" at bounding box center [391, 365] width 187 height 16
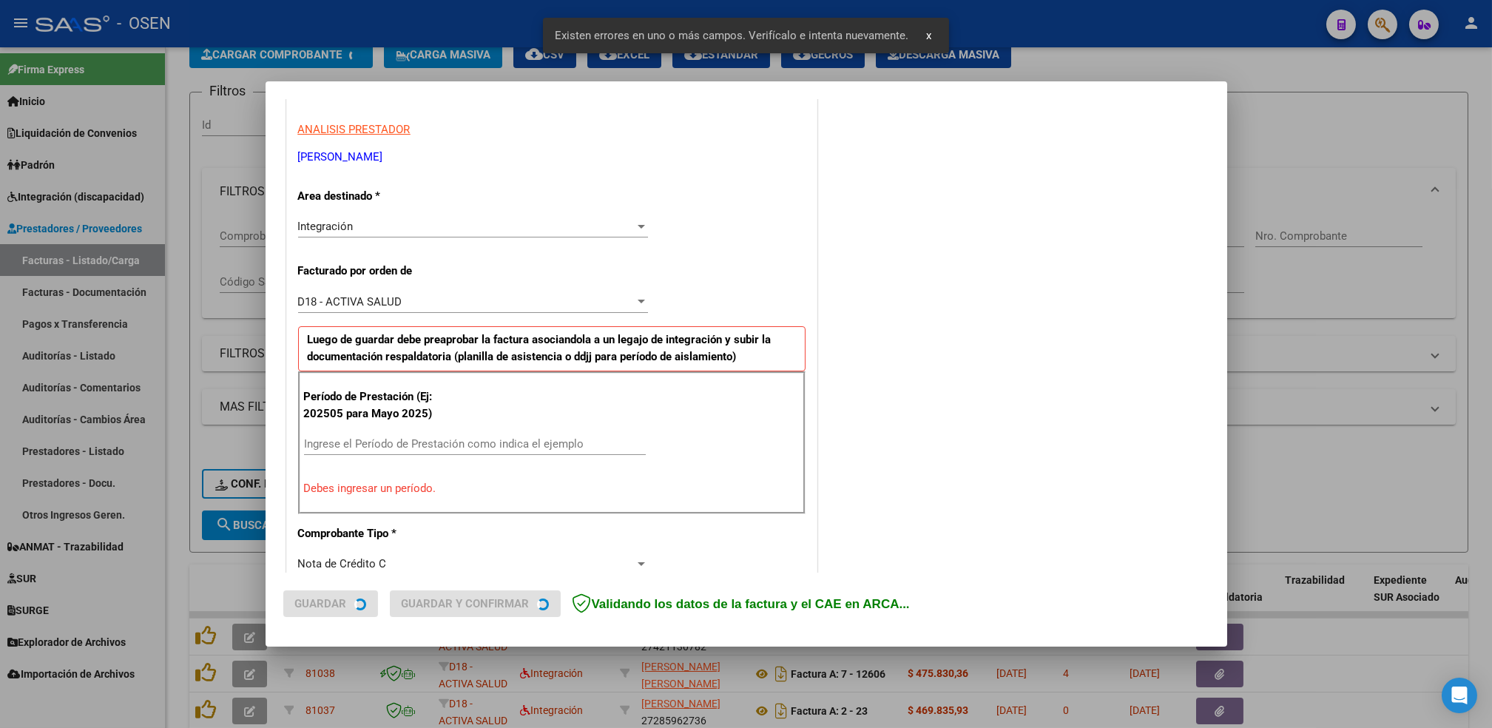
scroll to position [325, 0]
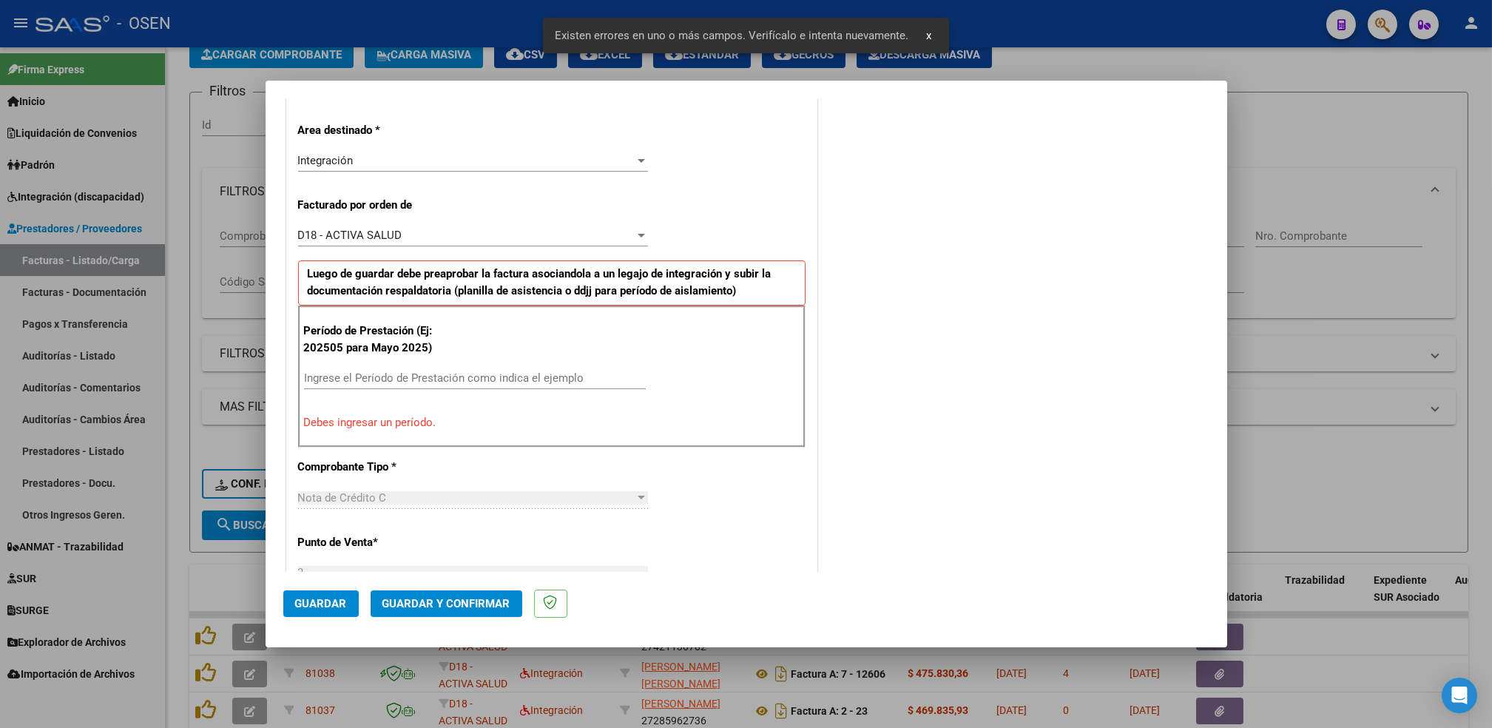
click at [422, 160] on div "Integración" at bounding box center [466, 160] width 336 height 13
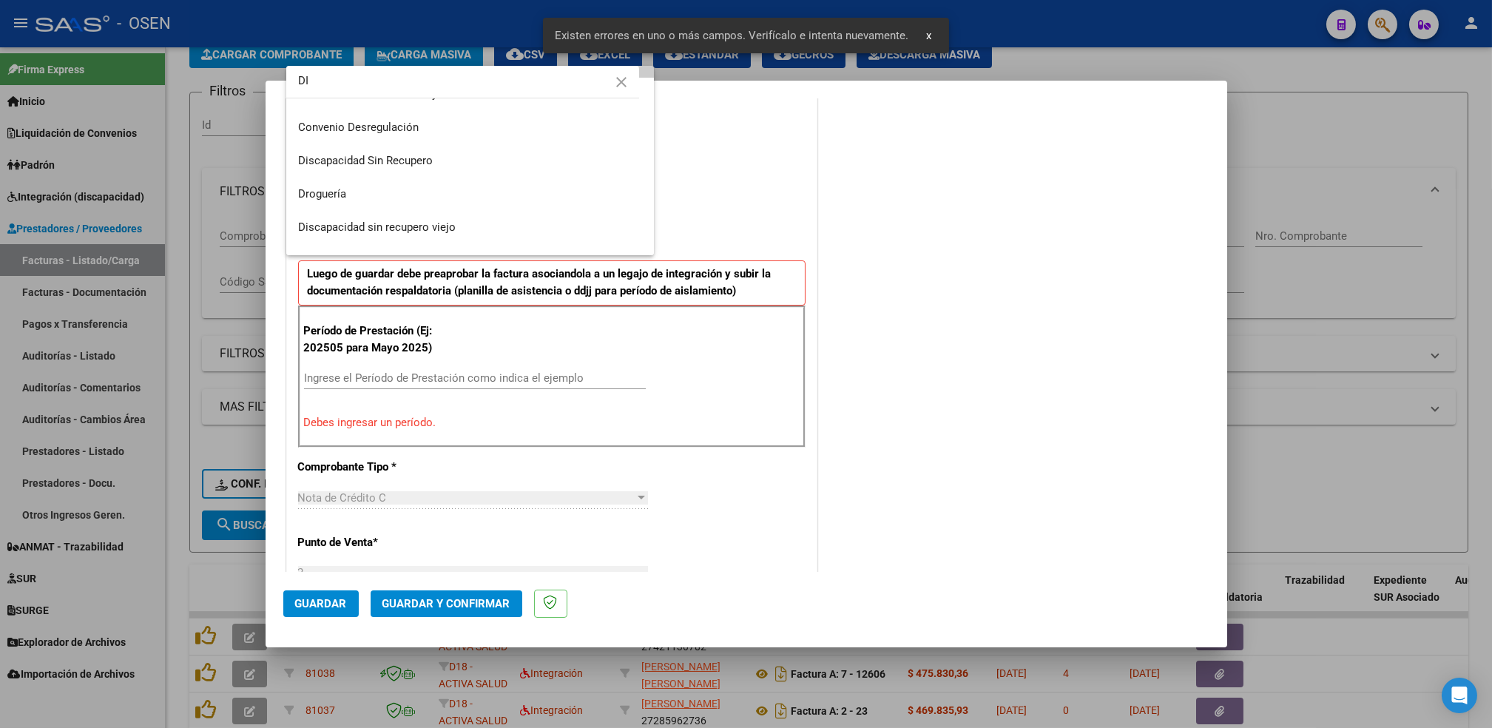
scroll to position [0, 0]
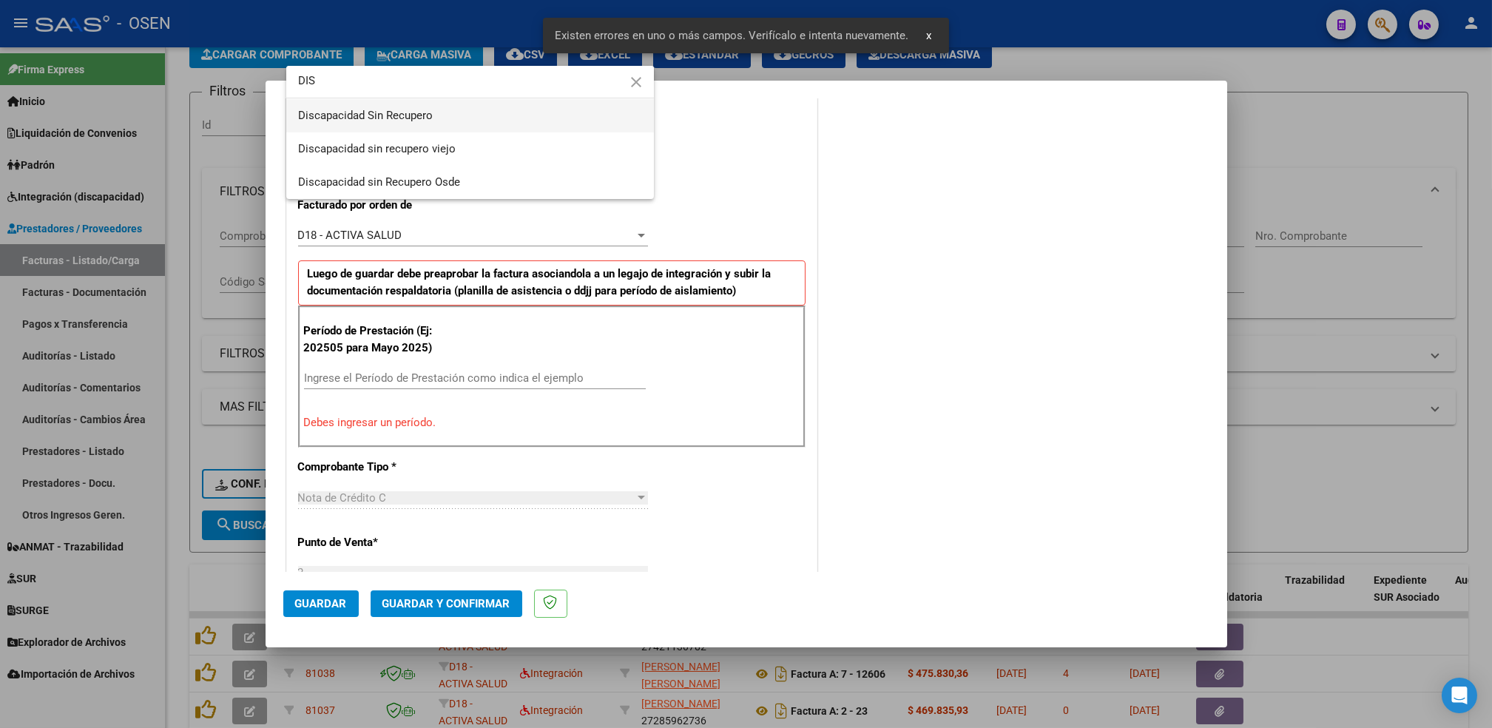
type input "DIS"
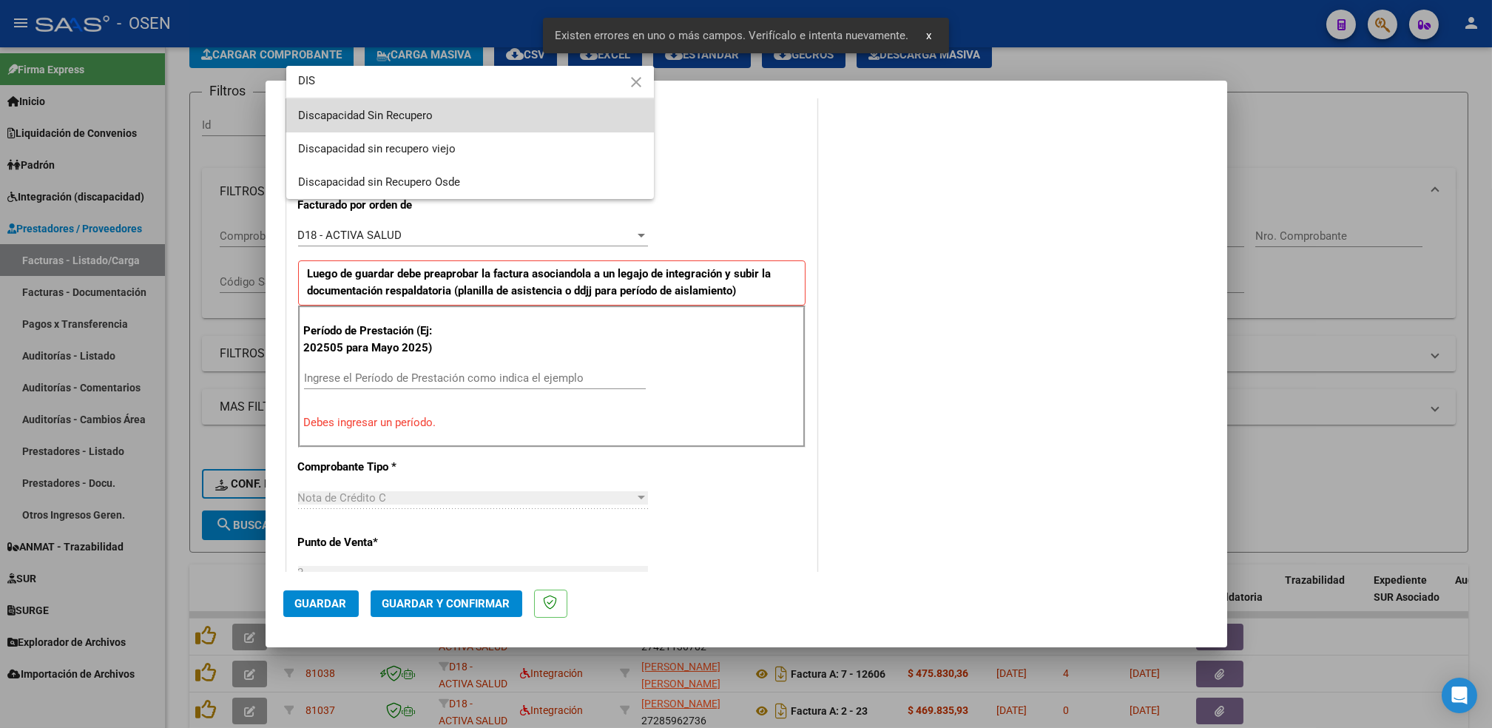
click at [427, 124] on span "Discapacidad Sin Recupero" at bounding box center [470, 115] width 344 height 33
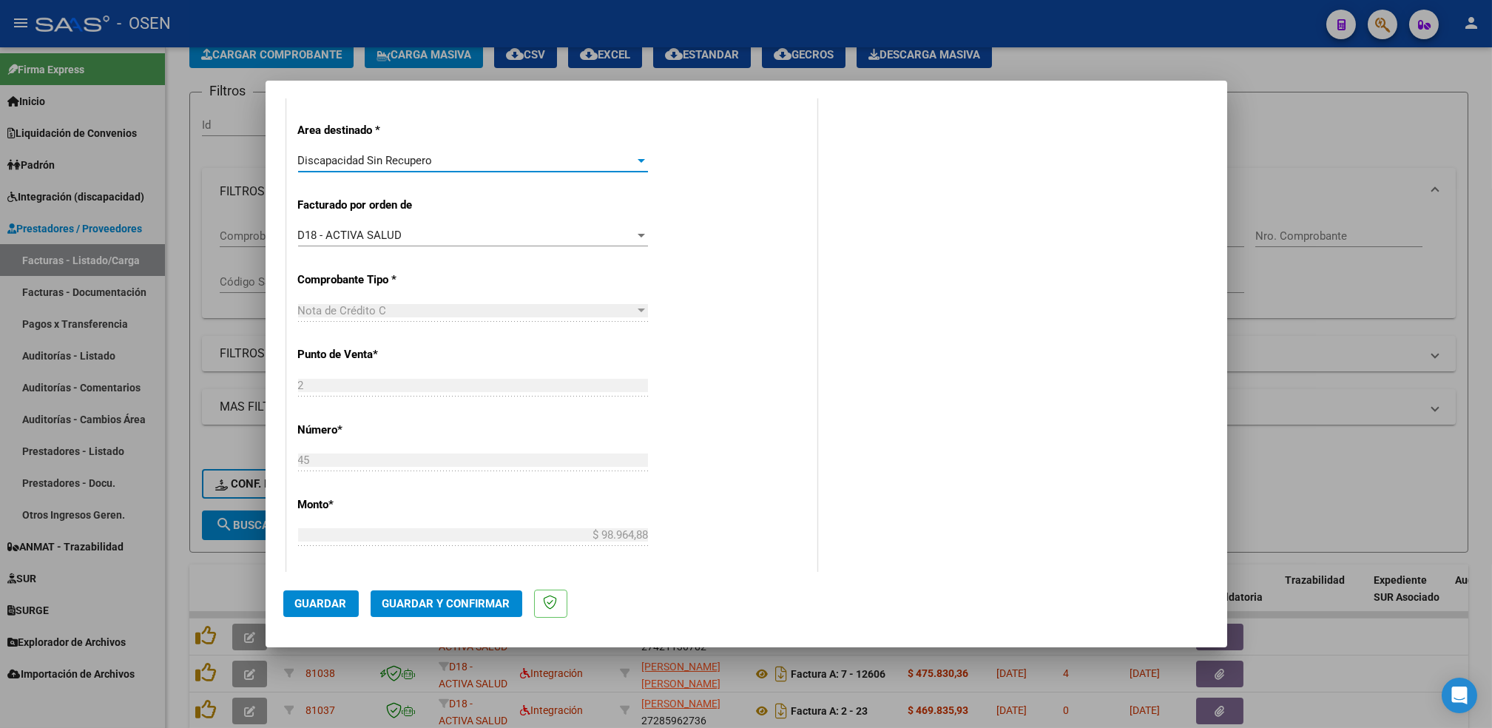
click at [327, 605] on span "Guardar" at bounding box center [321, 603] width 52 height 13
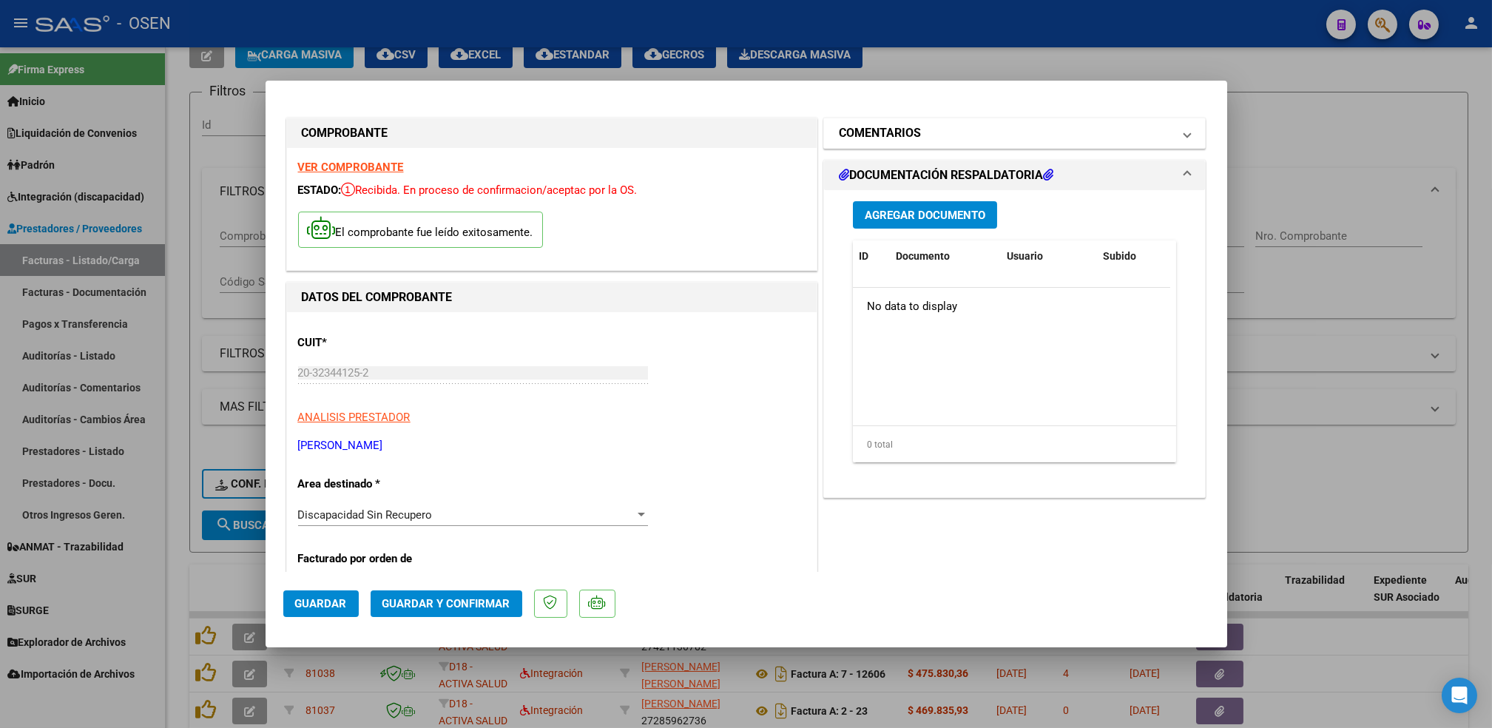
click at [1055, 129] on mat-panel-title "COMENTARIOS" at bounding box center [1006, 133] width 334 height 18
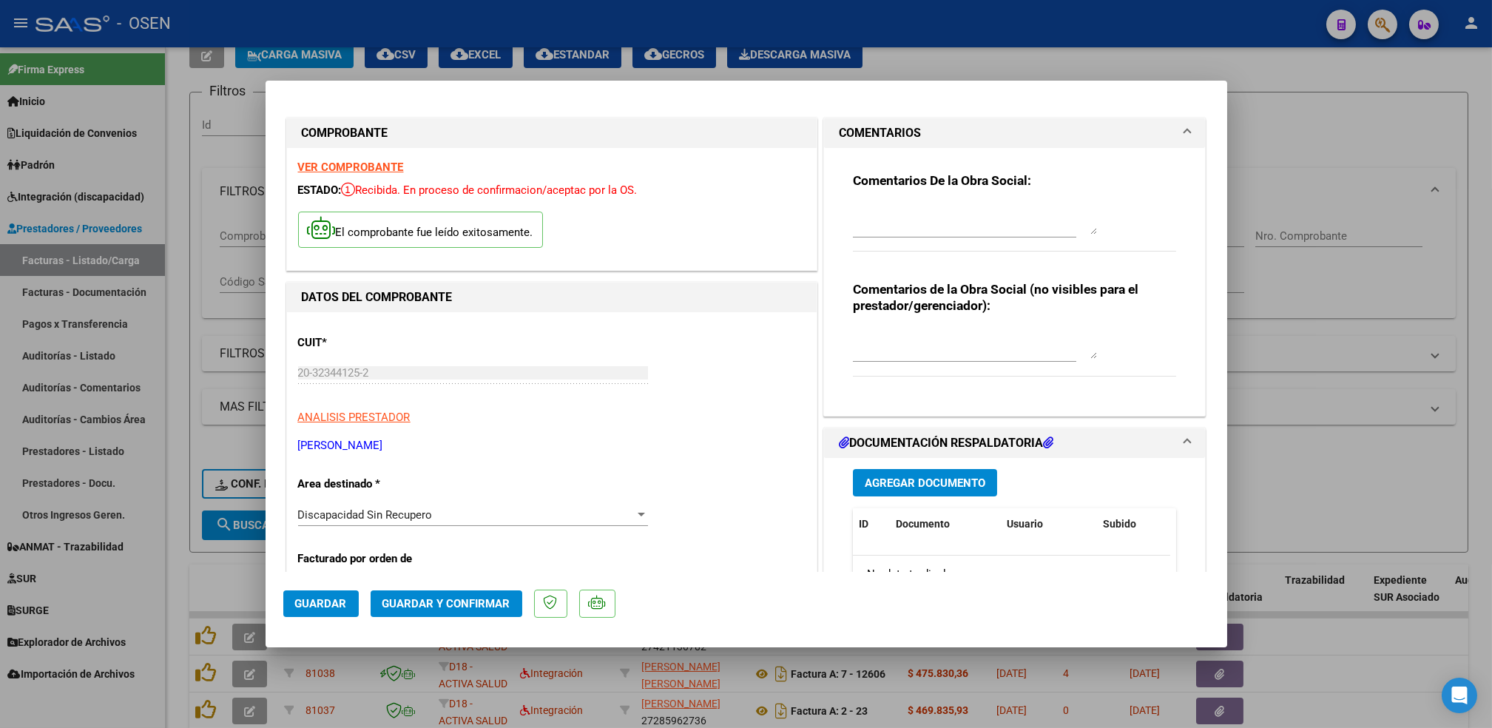
click at [902, 235] on div at bounding box center [975, 219] width 244 height 35
type textarea "13-10 SE ADJ FC ANULADA"
click at [853, 469] on button "Agregar Documento" at bounding box center [925, 482] width 144 height 27
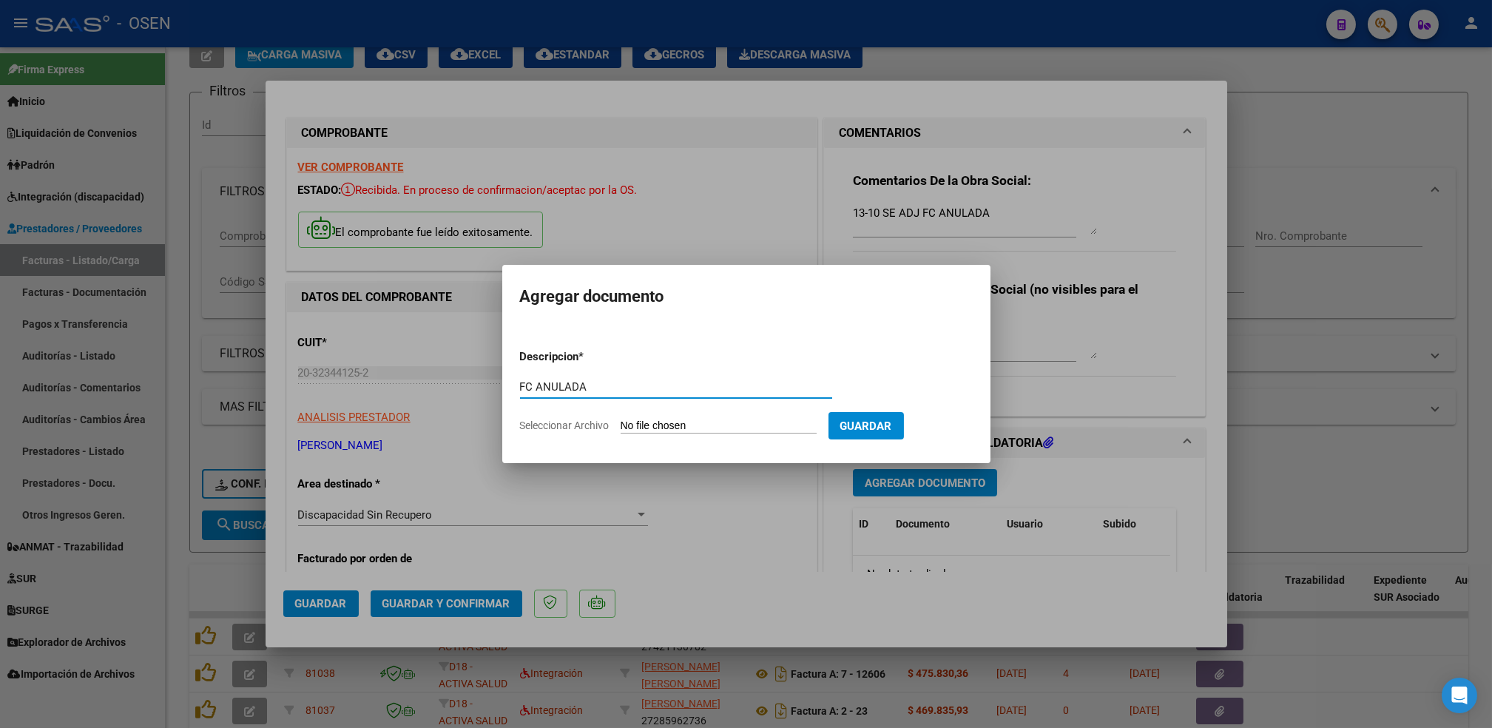
type input "FC ANULADA"
click at [620, 419] on input "Seleccionar Archivo" at bounding box center [718, 426] width 196 height 14
type input "C:\fakepath\FC898.pdf"
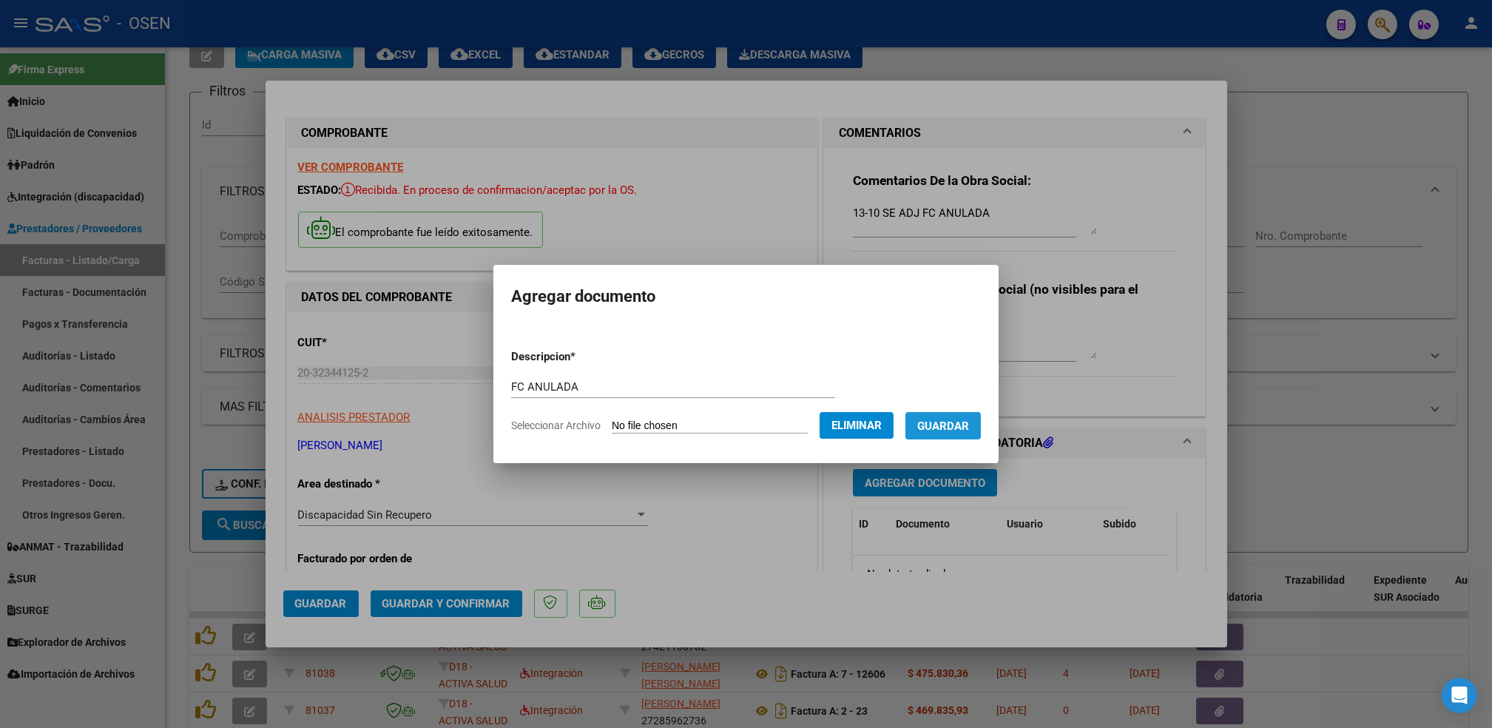
click at [975, 430] on button "Guardar" at bounding box center [942, 425] width 75 height 27
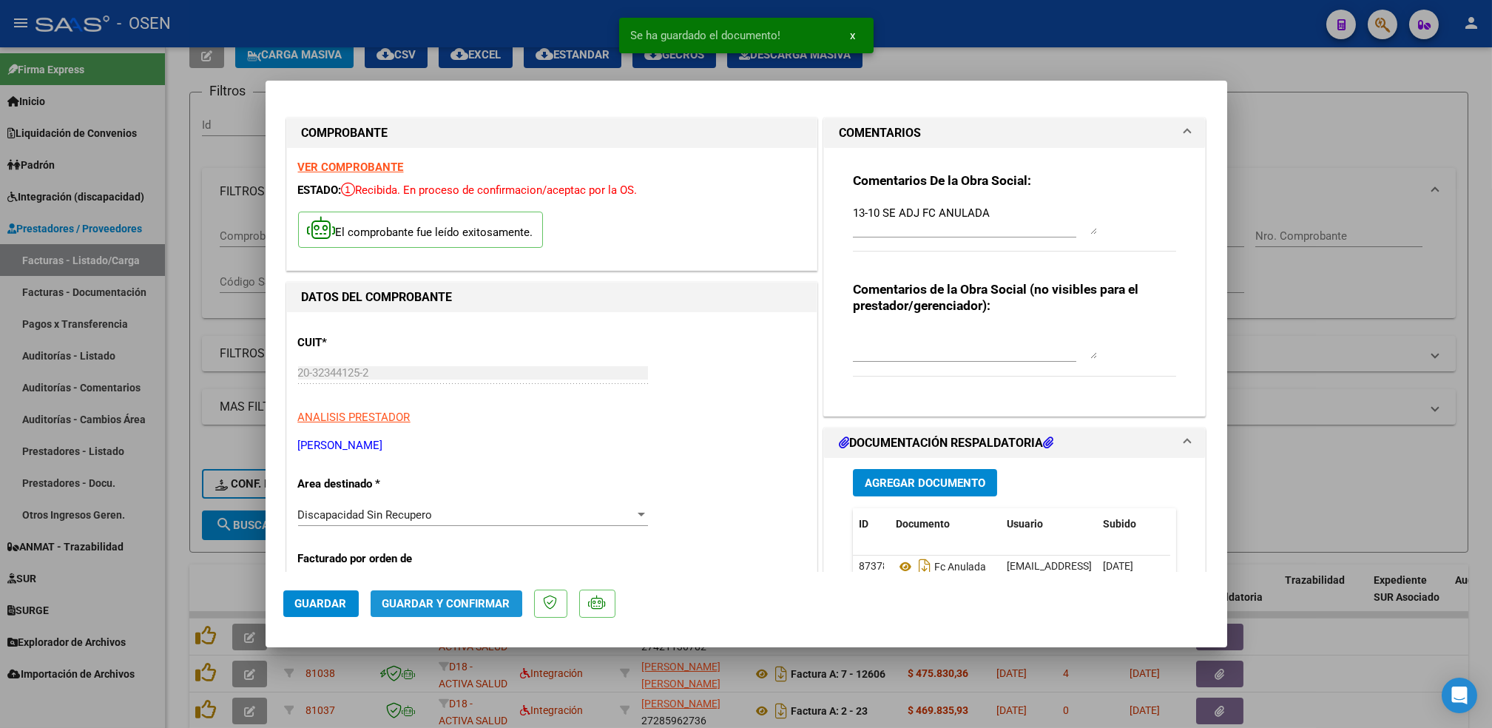
click at [426, 598] on span "Guardar y Confirmar" at bounding box center [446, 603] width 128 height 13
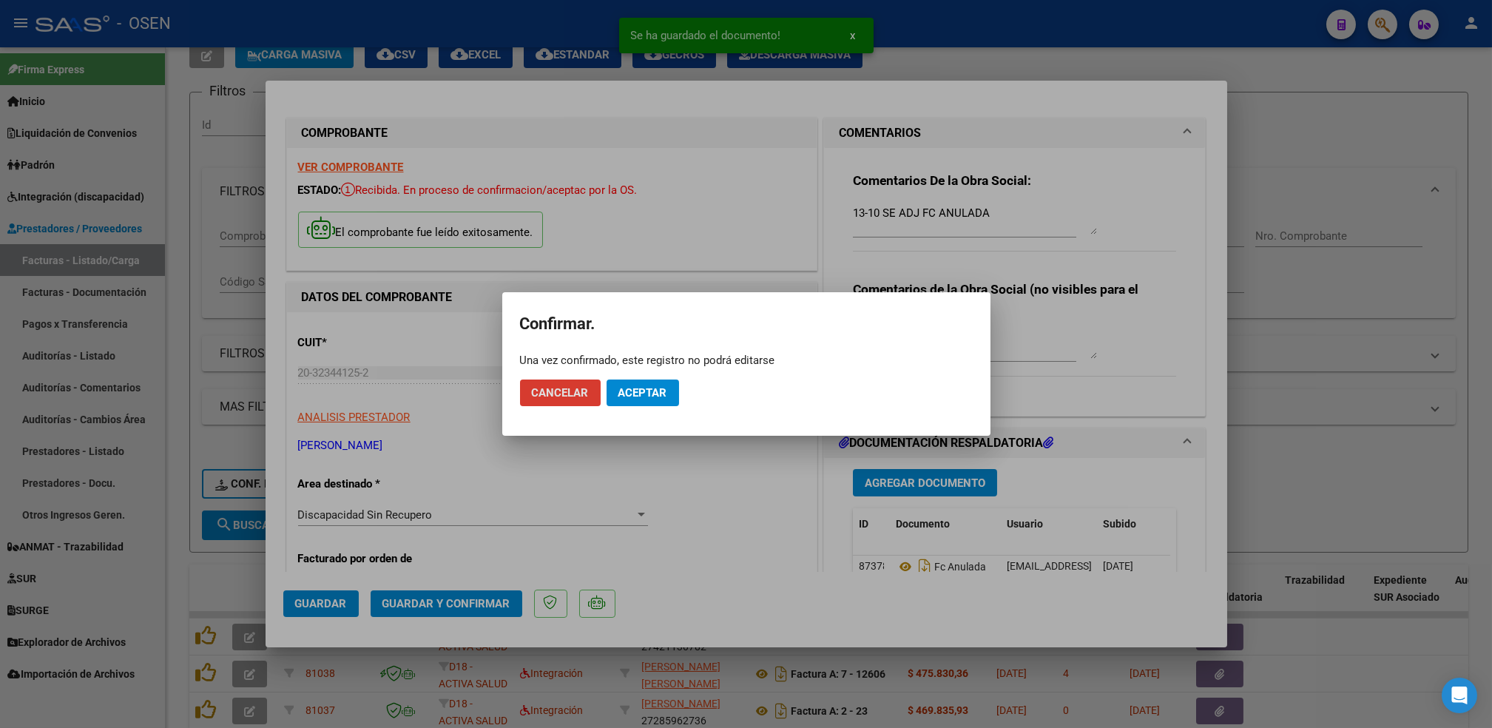
click at [636, 391] on span "Aceptar" at bounding box center [642, 392] width 49 height 13
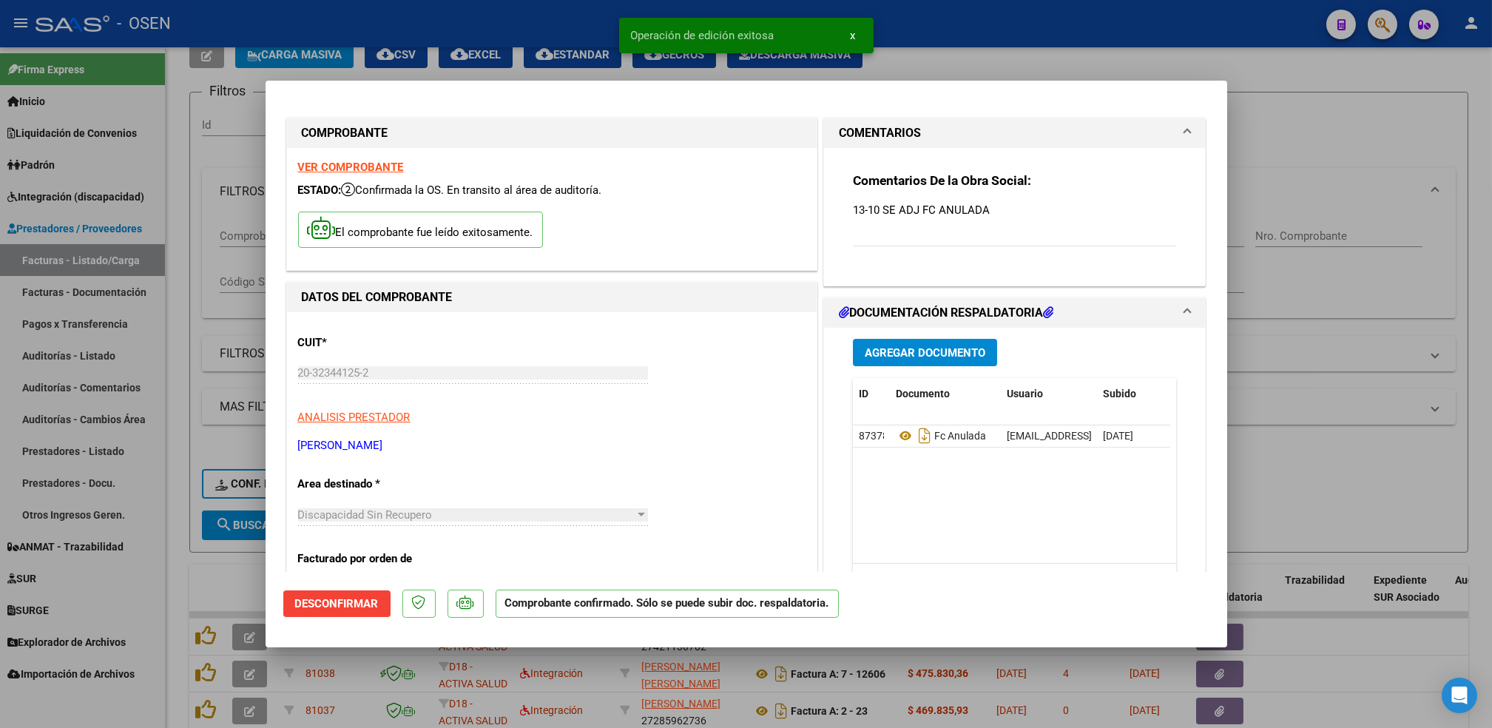
click at [173, 552] on div at bounding box center [746, 364] width 1492 height 728
type input "$ 0,00"
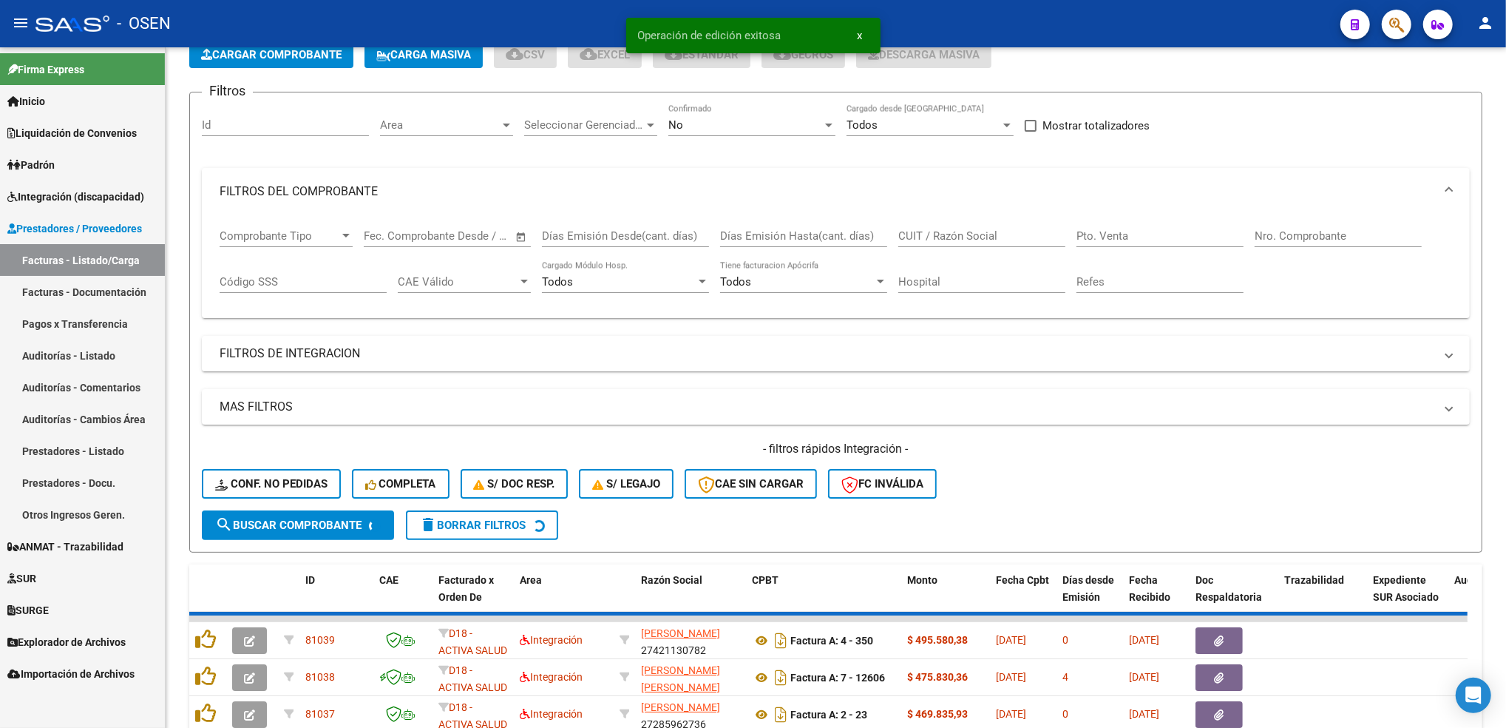
click at [101, 361] on link "Auditorías - Listado" at bounding box center [82, 355] width 165 height 32
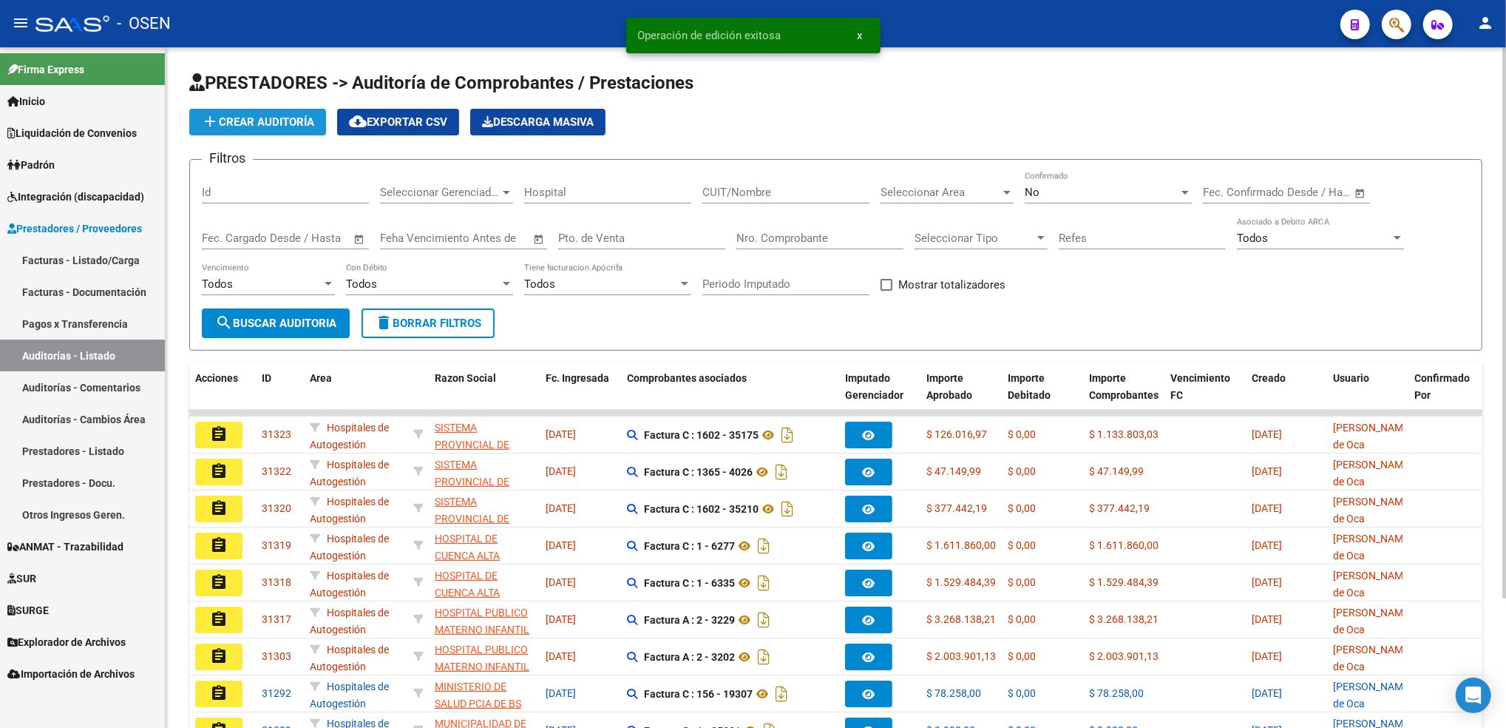
click at [291, 117] on span "add Crear Auditoría" at bounding box center [257, 121] width 113 height 13
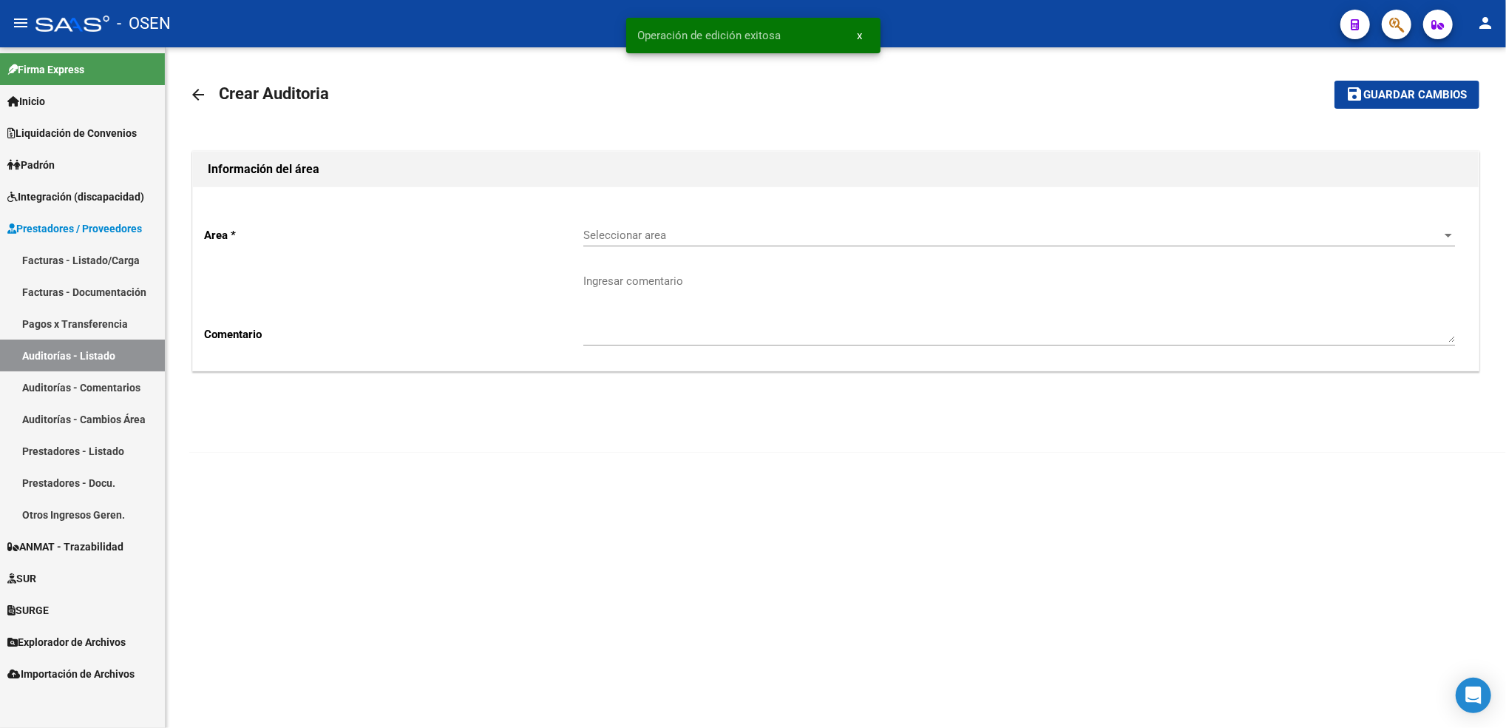
click at [632, 226] on div "Seleccionar area Seleccionar area" at bounding box center [1020, 230] width 872 height 32
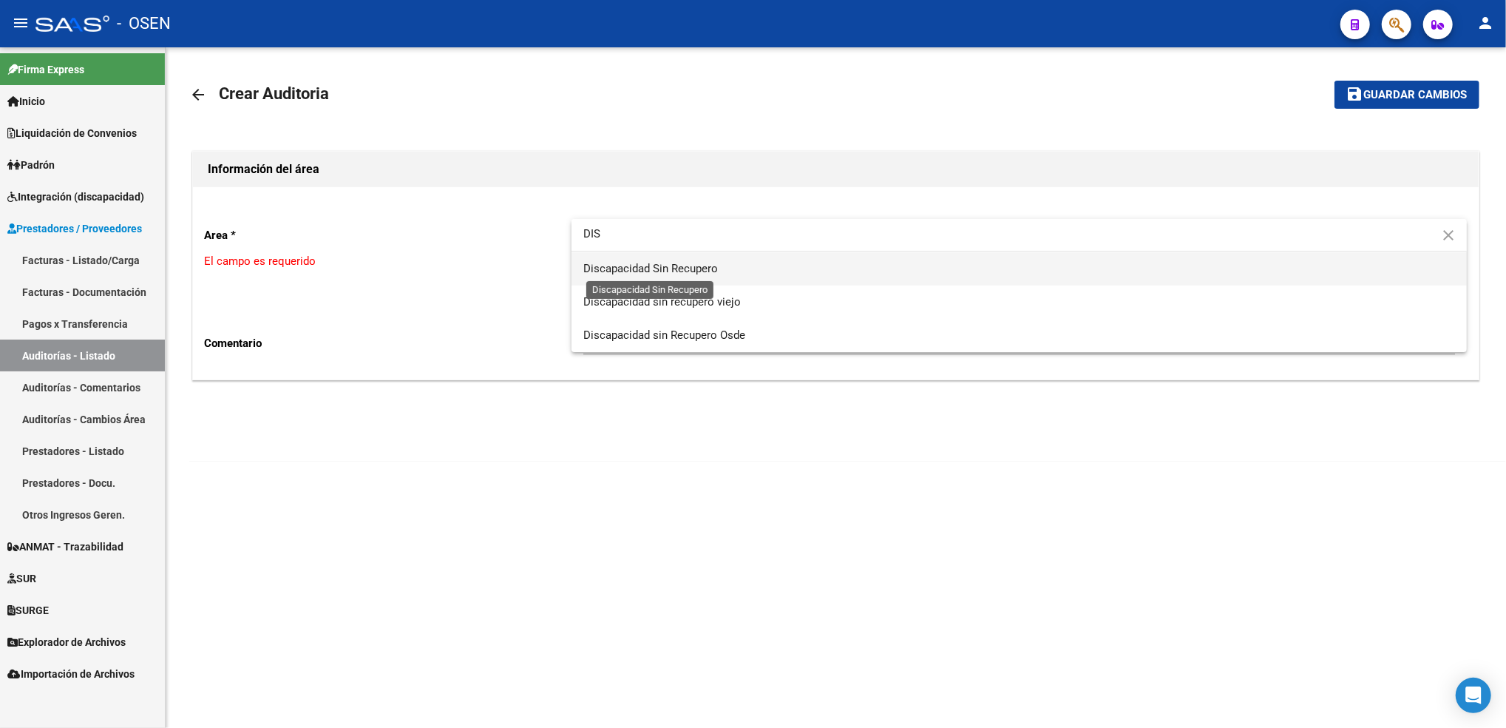
type input "DIS"
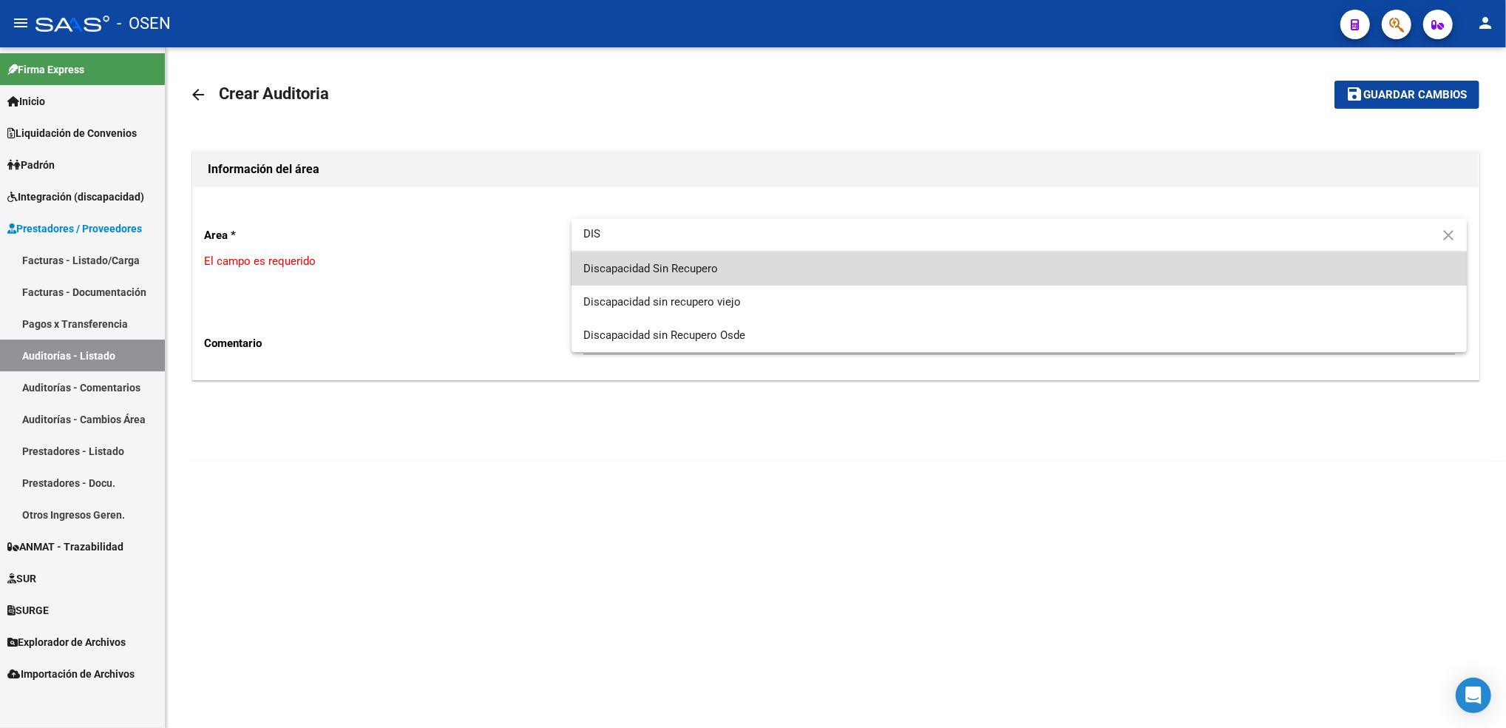
click at [658, 276] on span "Discapacidad Sin Recupero" at bounding box center [1020, 268] width 872 height 33
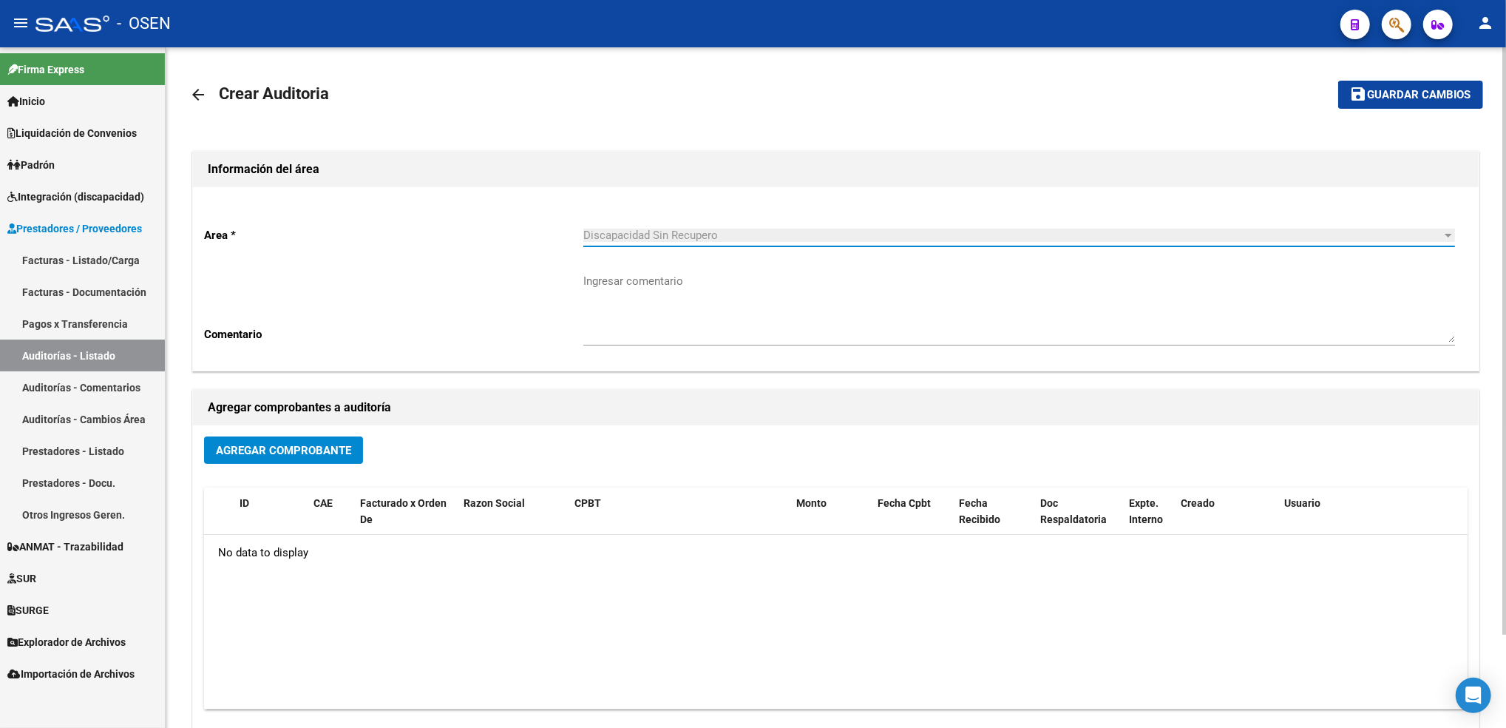
click at [292, 433] on div "Agregar Comprobante ID CAE Facturado x Orden De Razon Social CPBT Monto Fecha C…" at bounding box center [836, 578] width 1286 height 307
click at [294, 444] on span "Agregar Comprobante" at bounding box center [283, 450] width 135 height 13
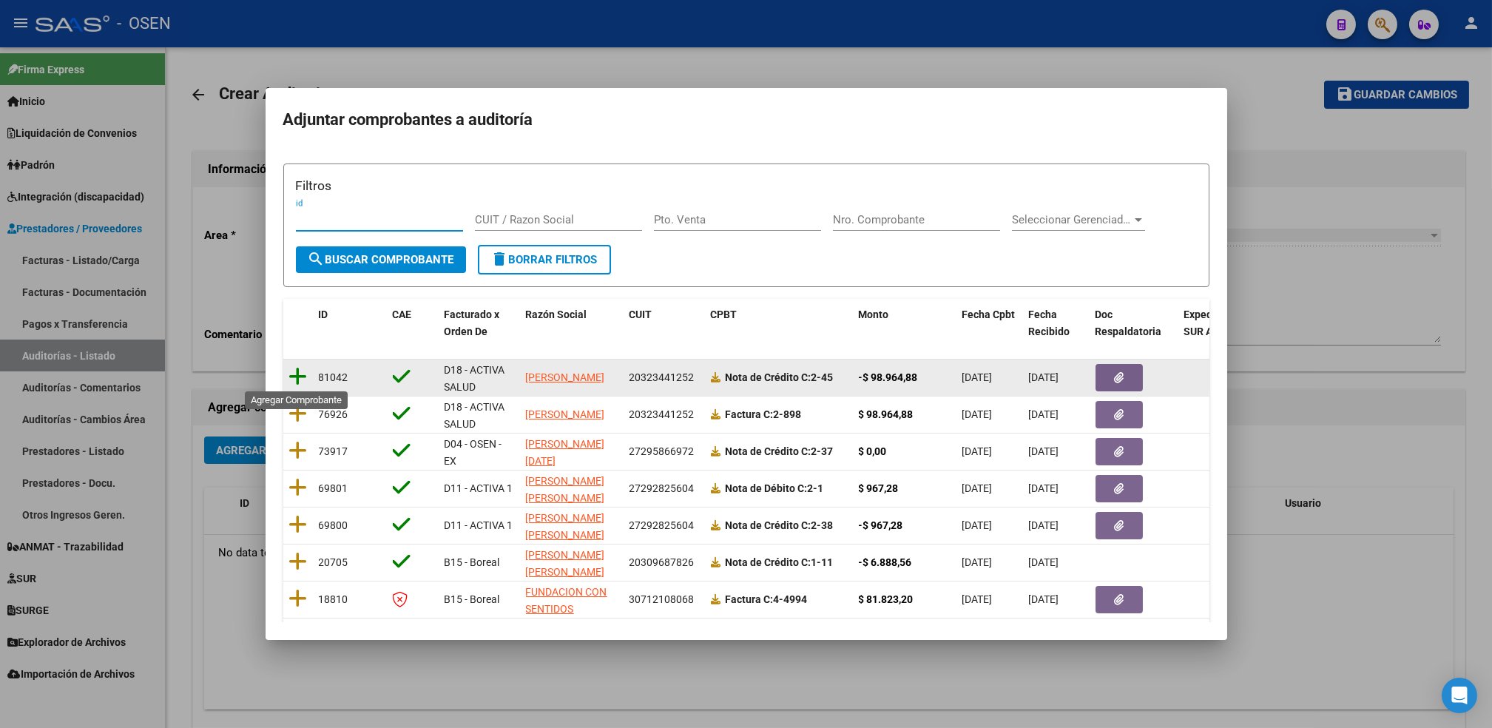
click at [298, 378] on icon at bounding box center [298, 376] width 18 height 21
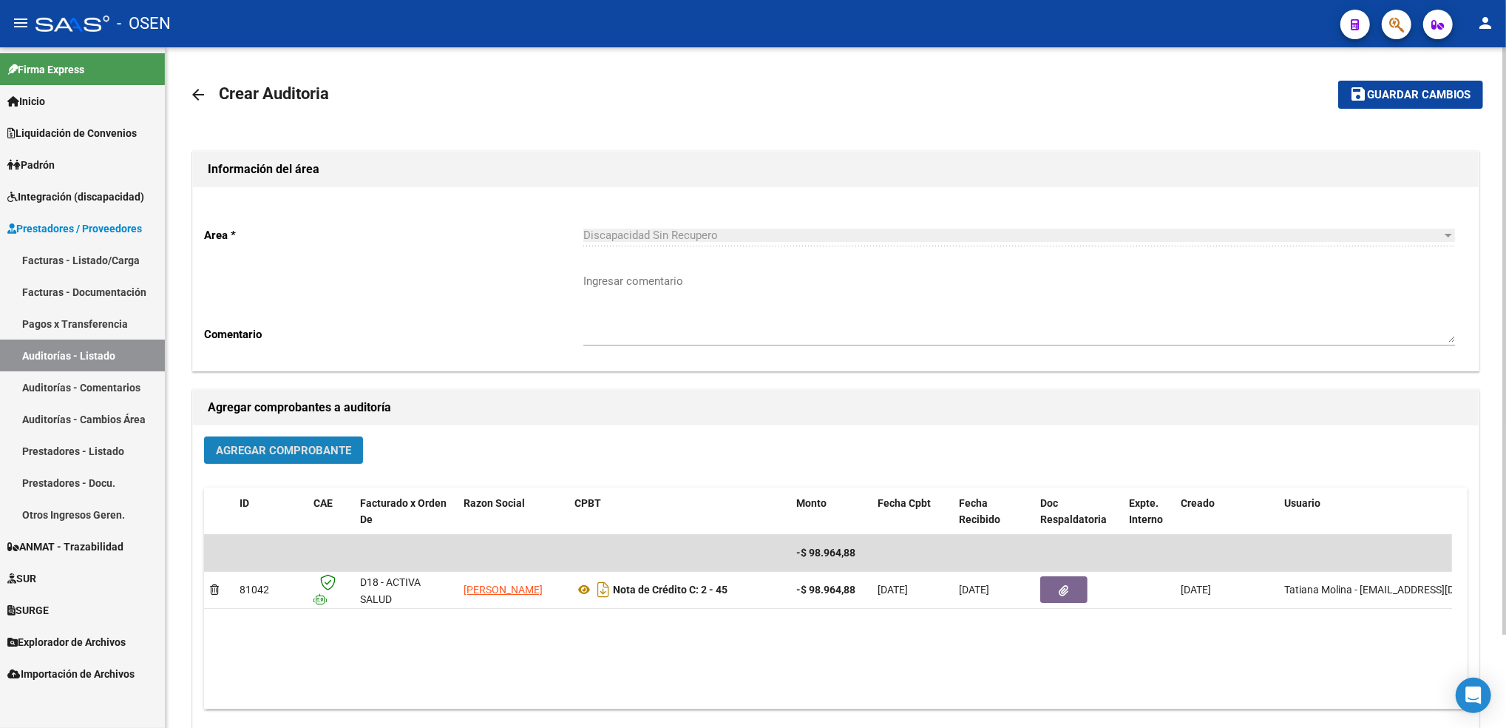
click at [319, 439] on button "Agregar Comprobante" at bounding box center [283, 449] width 159 height 27
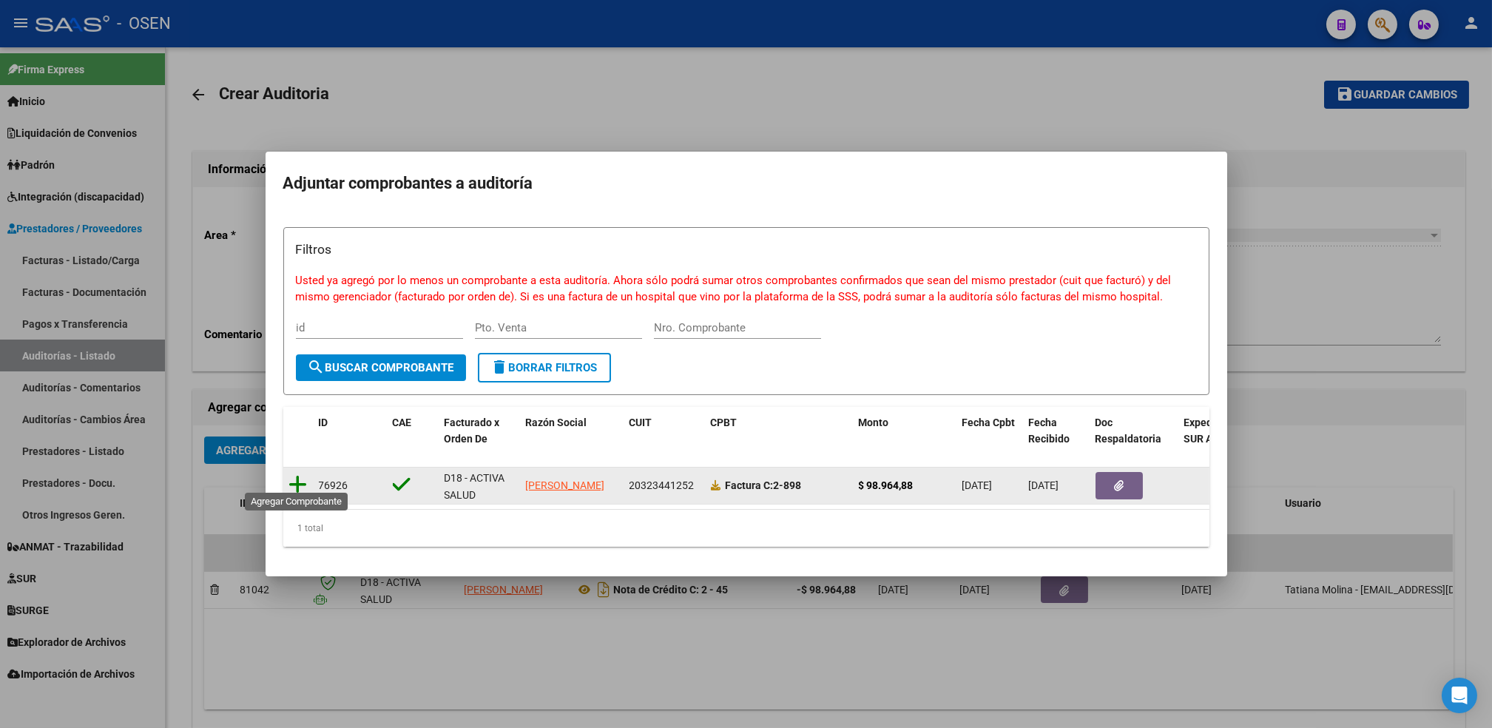
click at [299, 478] on icon at bounding box center [298, 484] width 18 height 21
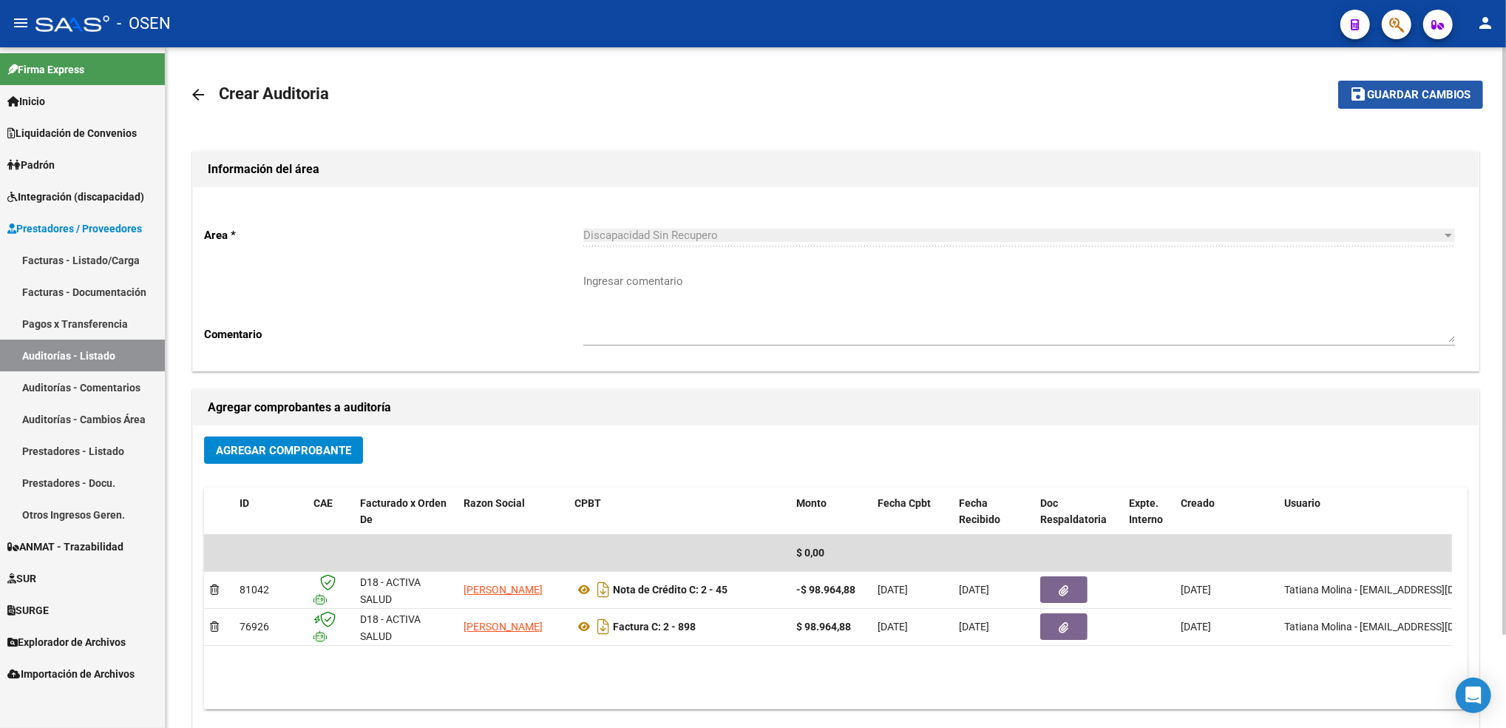
click at [1409, 89] on span "Guardar cambios" at bounding box center [1420, 95] width 104 height 13
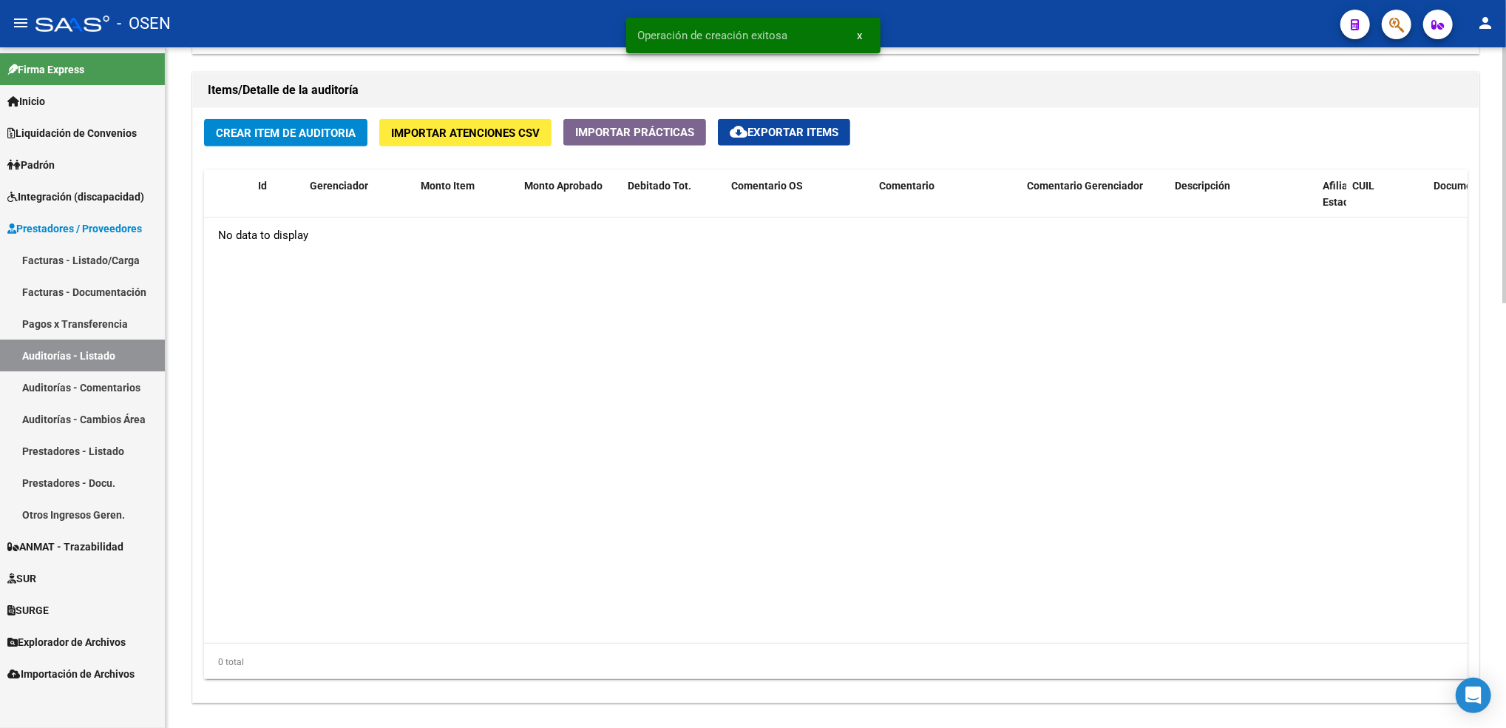
scroll to position [1132, 0]
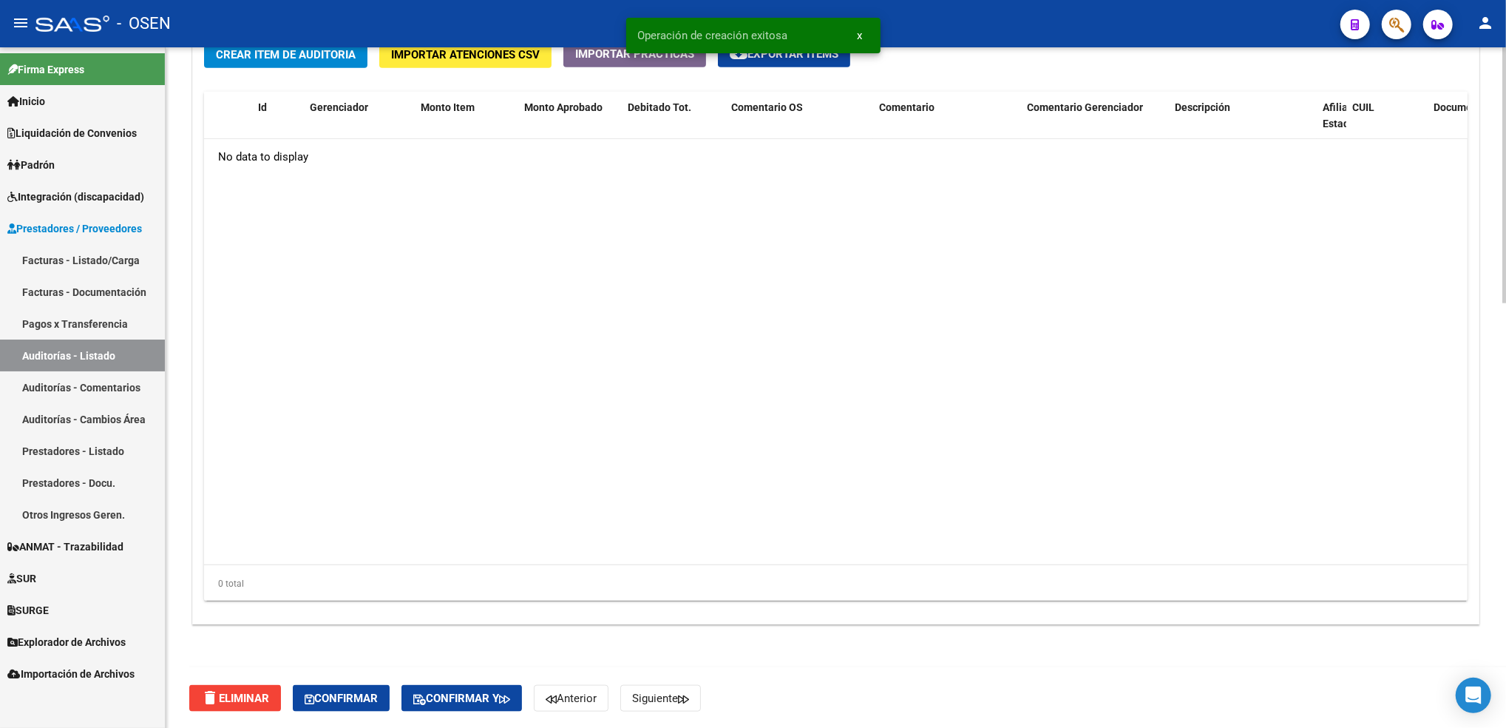
click at [1506, 653] on html "menu - OSEN person Firma Express Inicio Calendario SSS Instructivos Contacto OS…" at bounding box center [753, 364] width 1506 height 728
click at [348, 699] on span "Confirmar" at bounding box center [341, 697] width 73 height 13
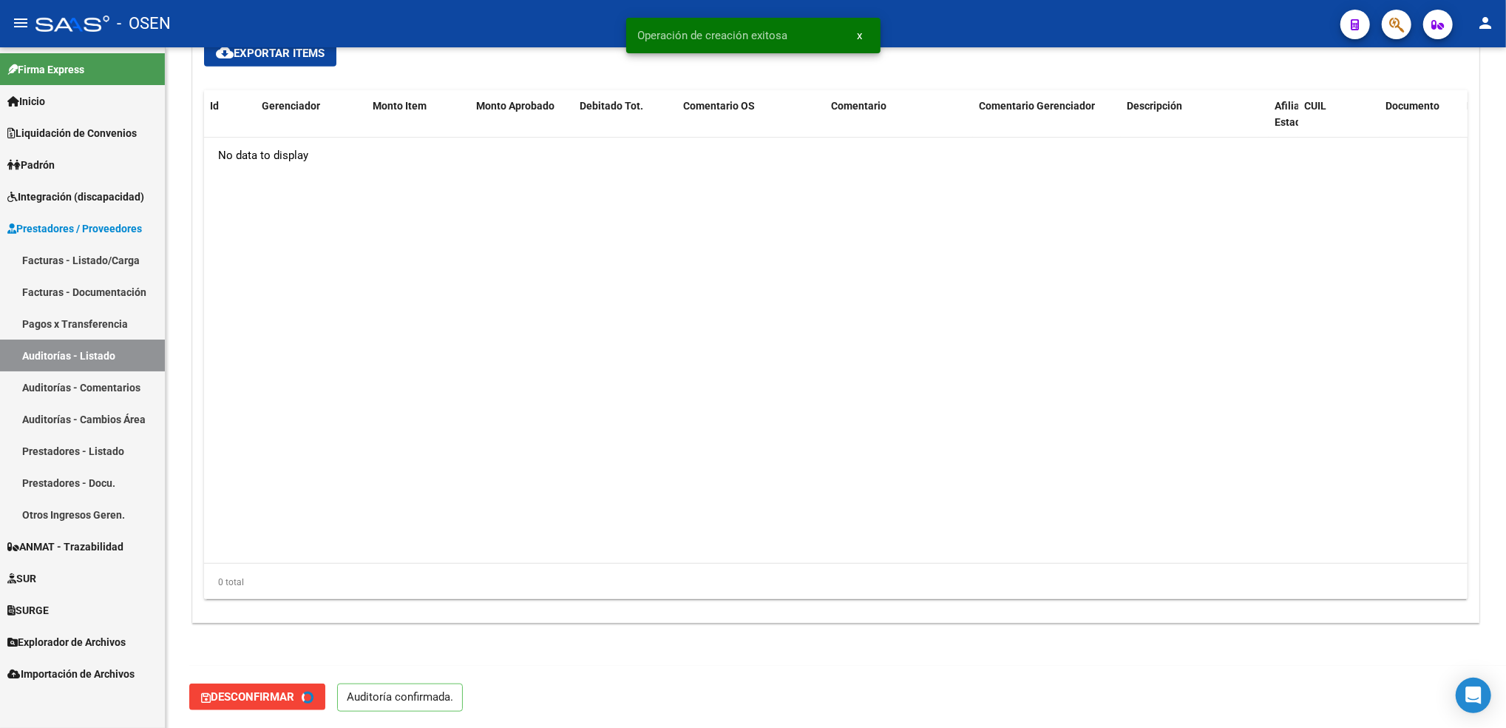
type input "202510"
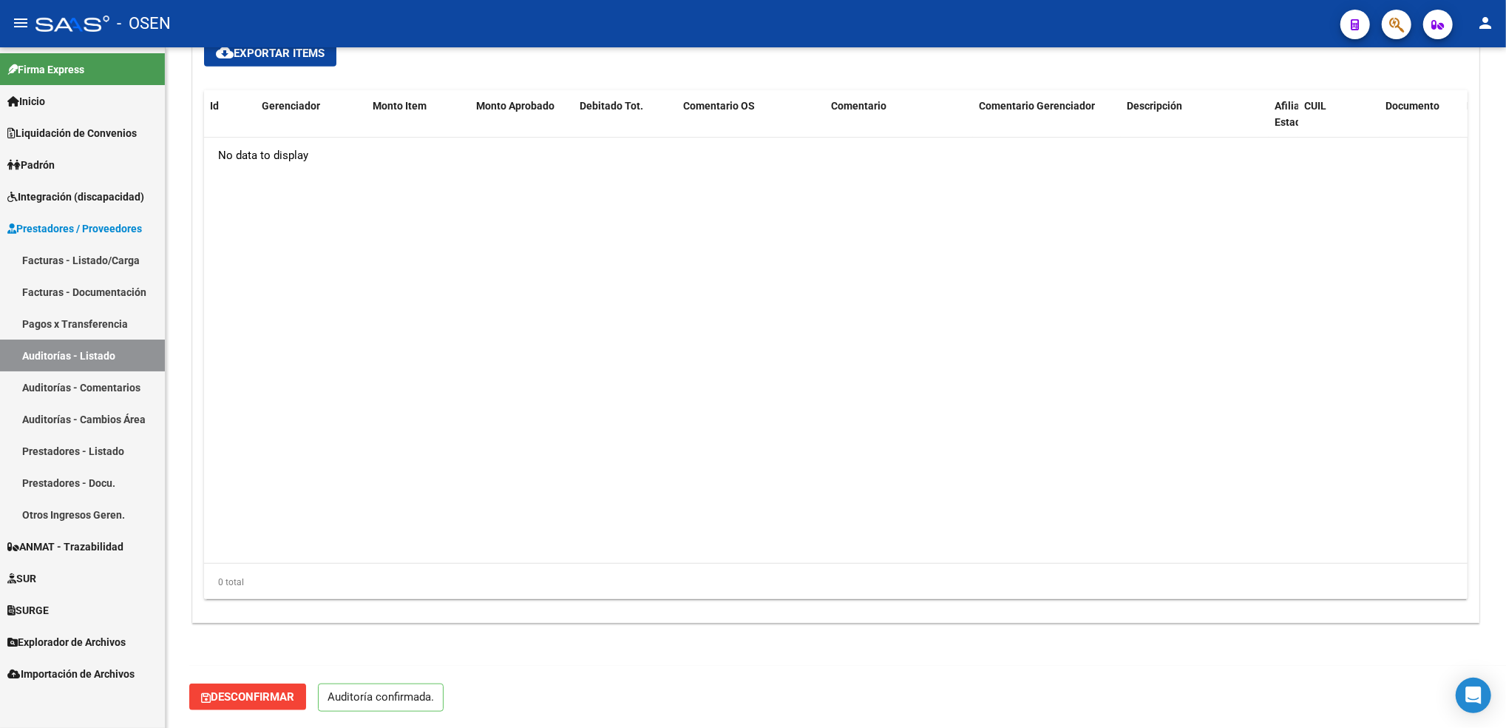
drag, startPoint x: 1501, startPoint y: 532, endPoint x: 1475, endPoint y: 324, distance: 210.2
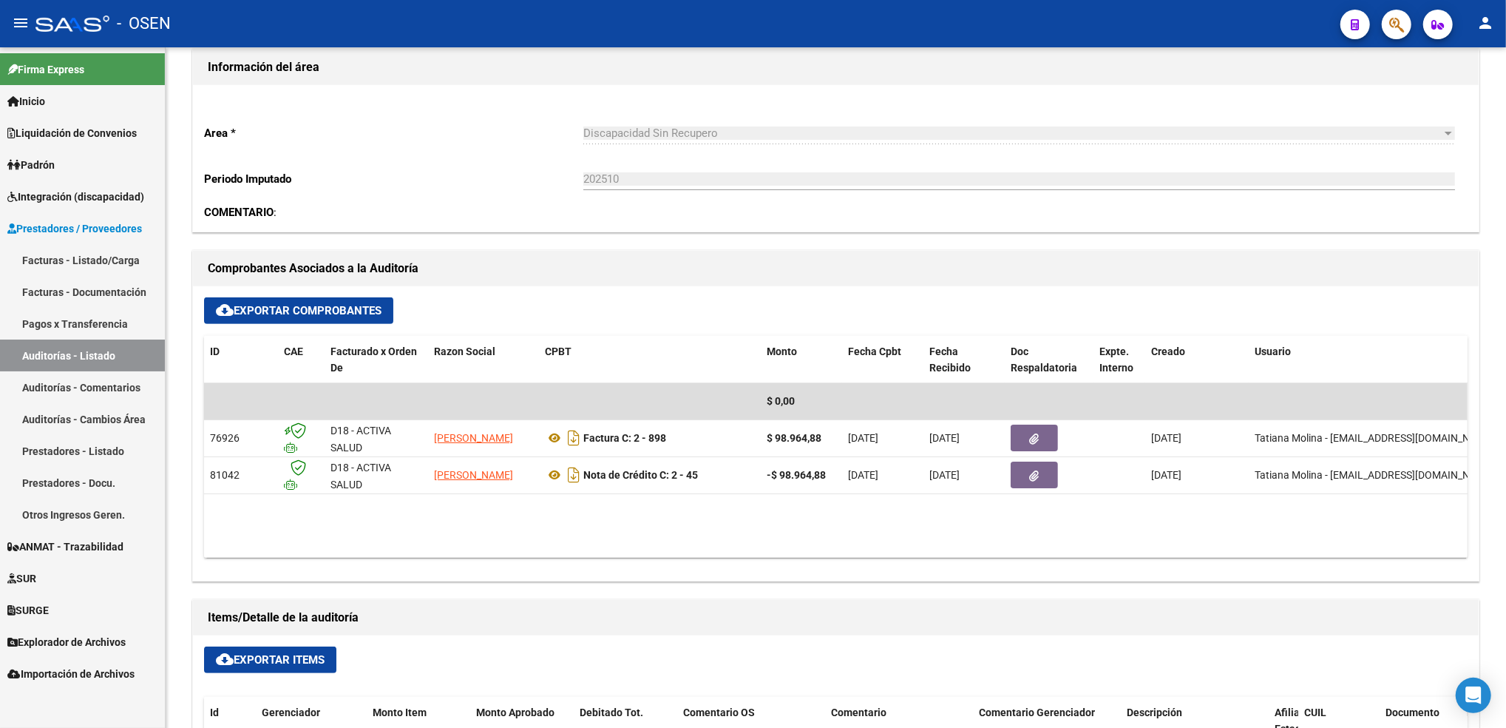
scroll to position [402, 0]
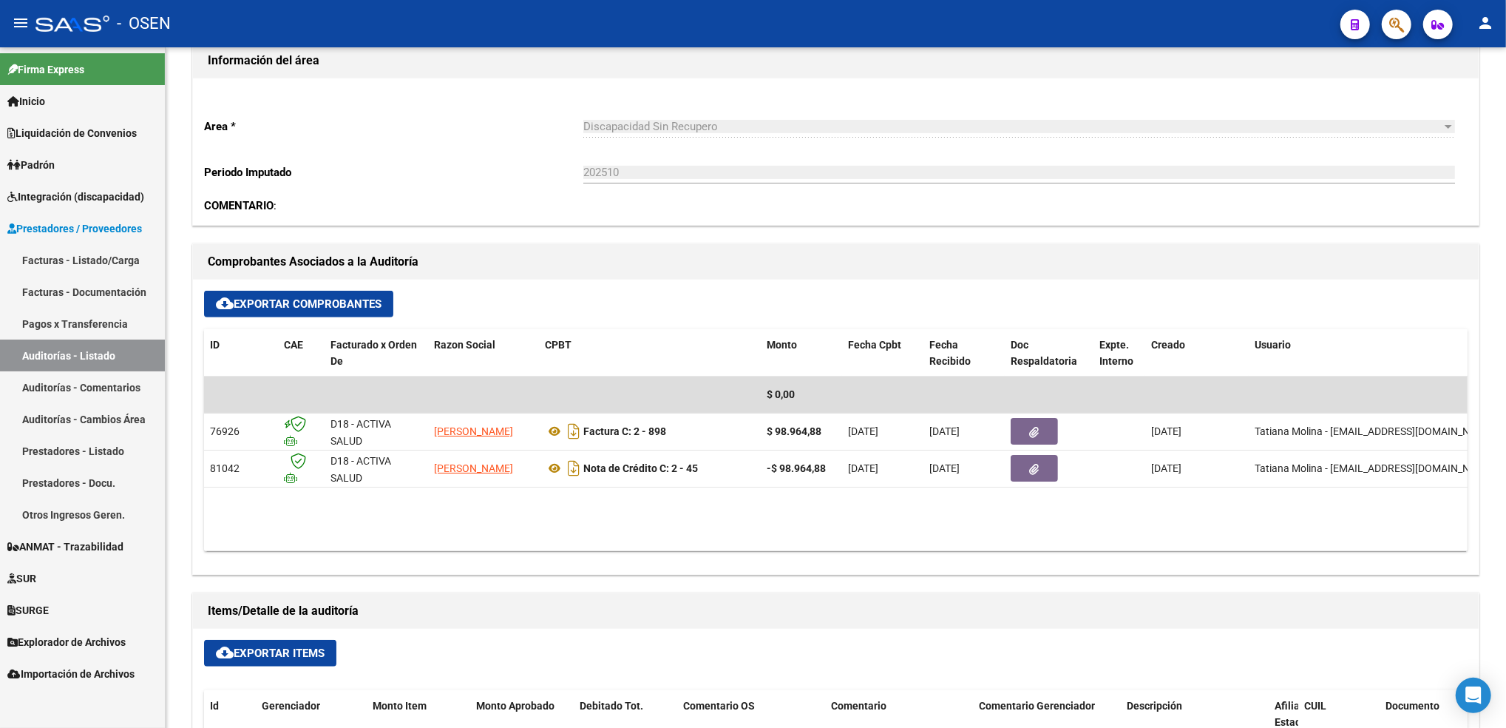
click at [1486, 246] on div "arrow_back Editar 31325 cloud_download Generar informe Sin Fecha de Vencimiento…" at bounding box center [838, 486] width 1344 height 1682
click at [112, 251] on link "Facturas - Listado/Carga" at bounding box center [82, 260] width 165 height 32
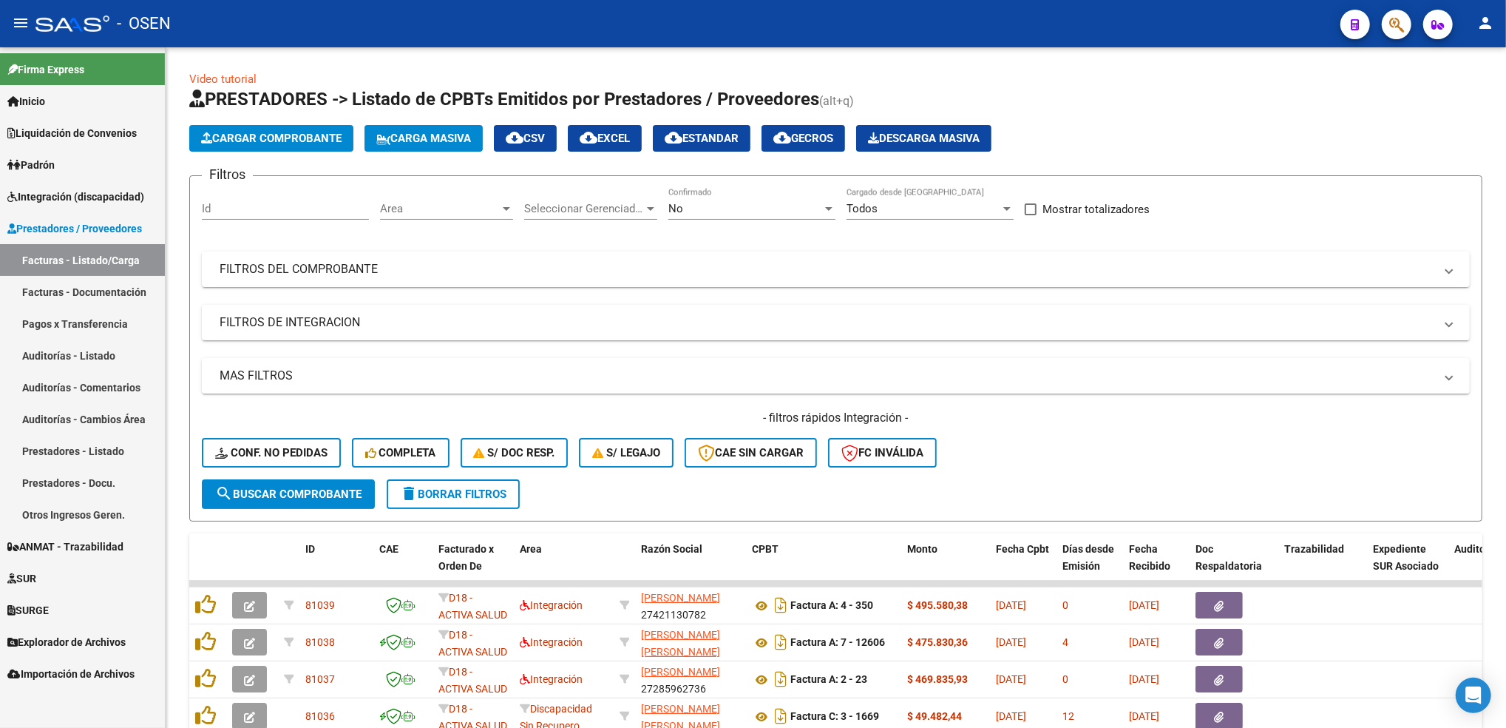
click at [115, 269] on link "Facturas - Listado/Carga" at bounding box center [82, 260] width 165 height 32
click at [748, 193] on div "No Confirmado" at bounding box center [752, 204] width 167 height 32
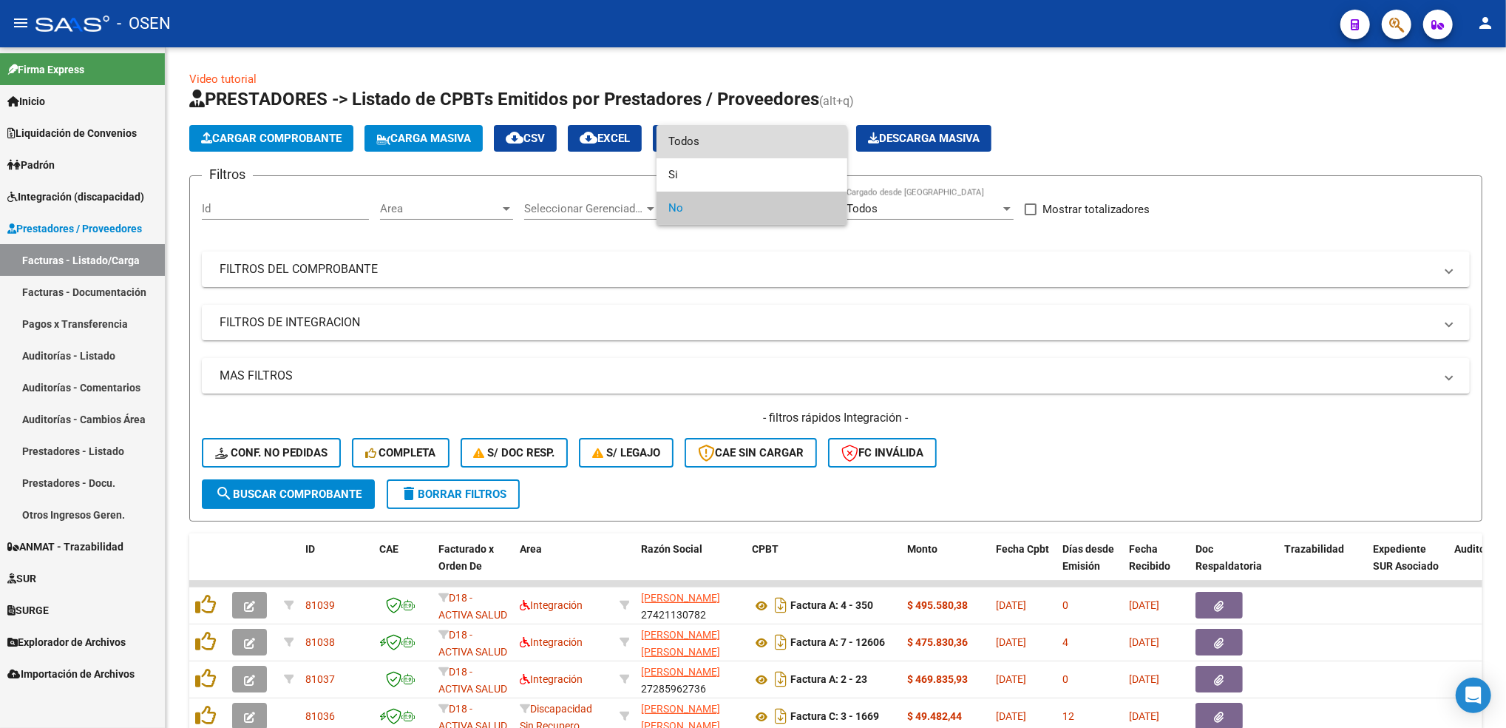
click at [731, 145] on span "Todos" at bounding box center [752, 141] width 167 height 33
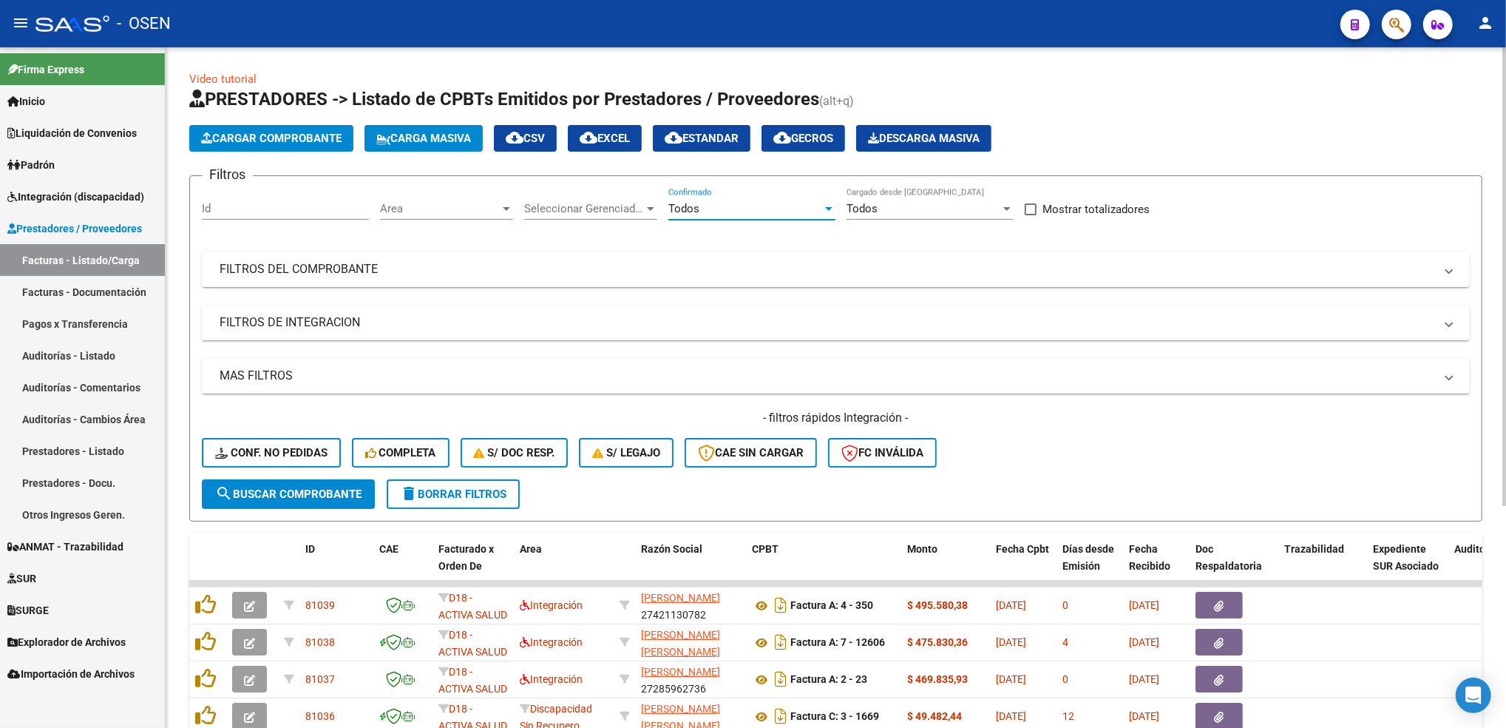
click at [741, 280] on mat-expansion-panel-header "FILTROS DEL COMPROBANTE" at bounding box center [836, 268] width 1268 height 35
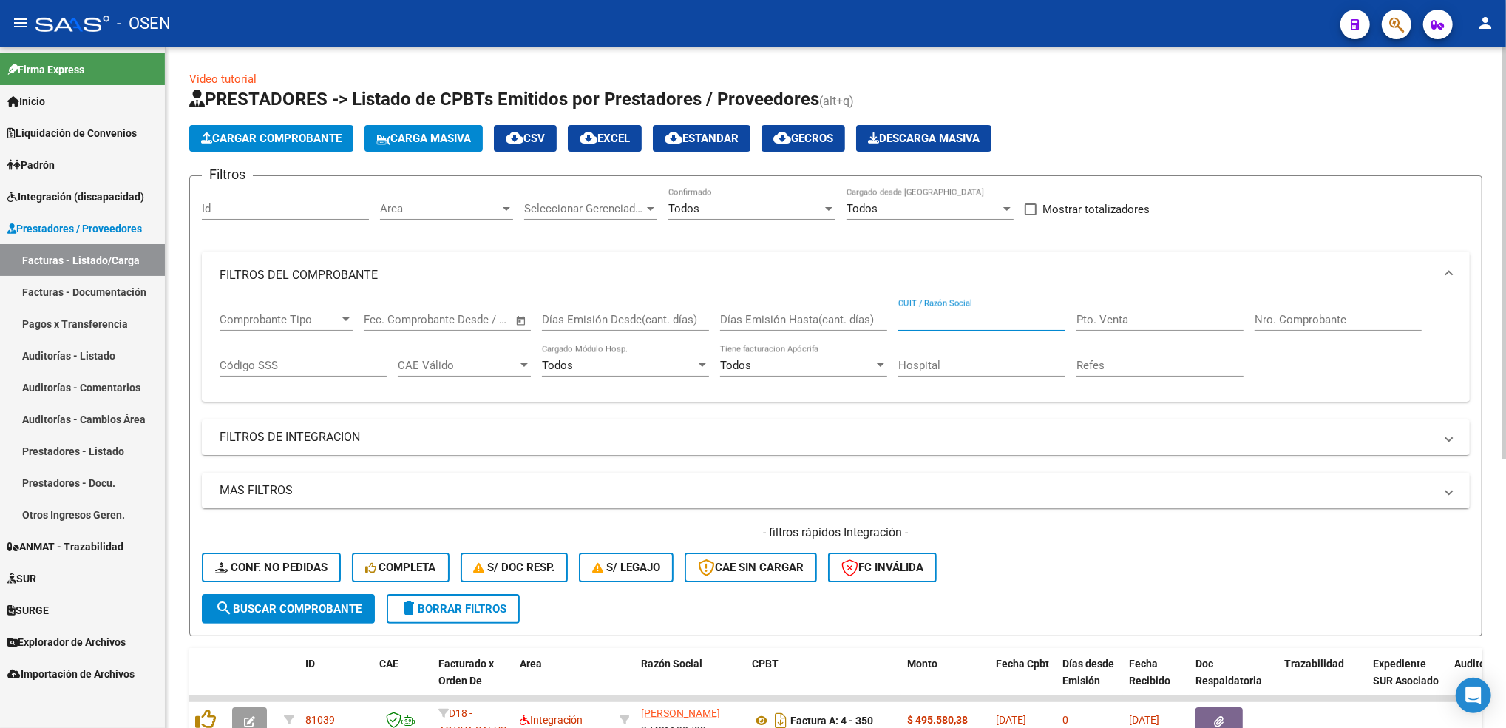
click at [924, 314] on input "CUIT / Razón Social" at bounding box center [982, 319] width 167 height 13
type input "RIVERO"
click at [1506, 340] on html "menu - OSEN person Firma Express Inicio Calendario SSS Instructivos Contacto OS…" at bounding box center [753, 364] width 1506 height 728
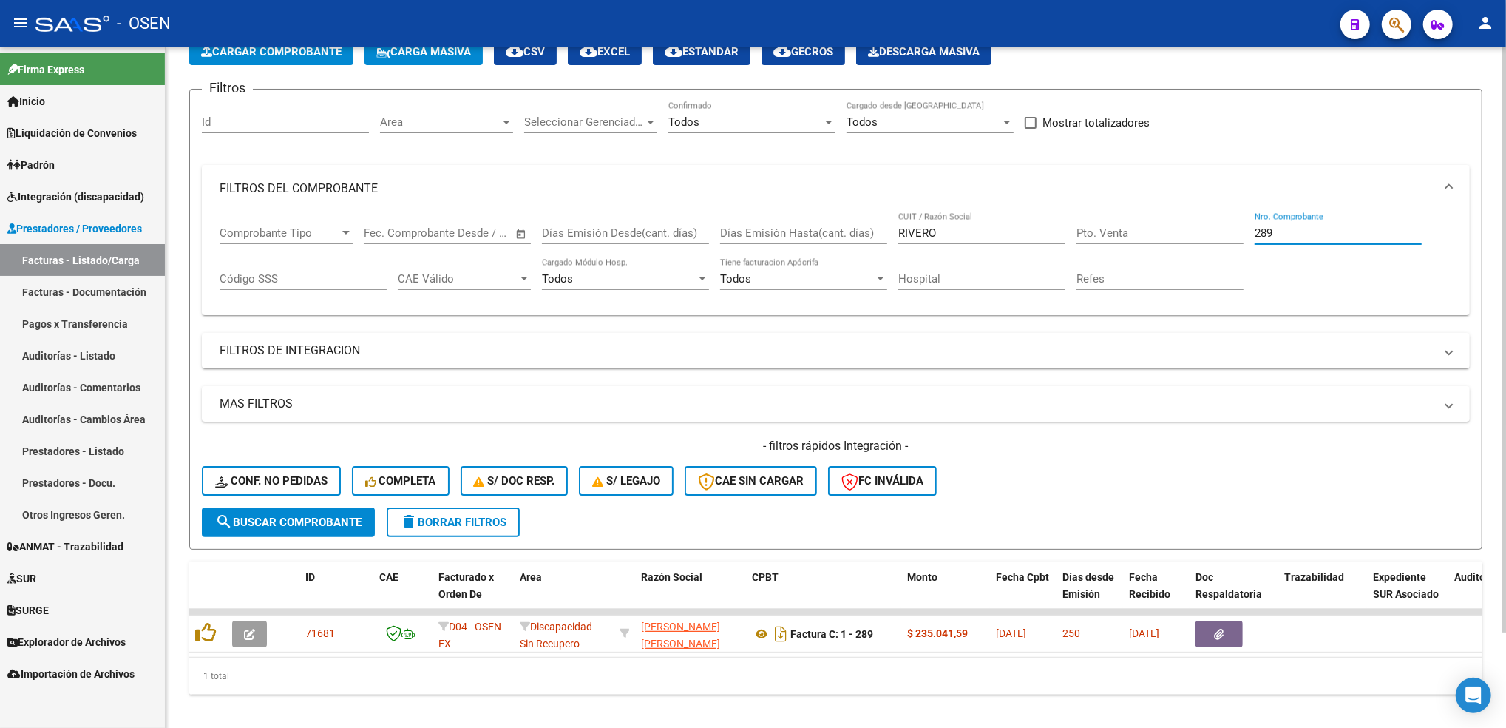
scroll to position [112, 0]
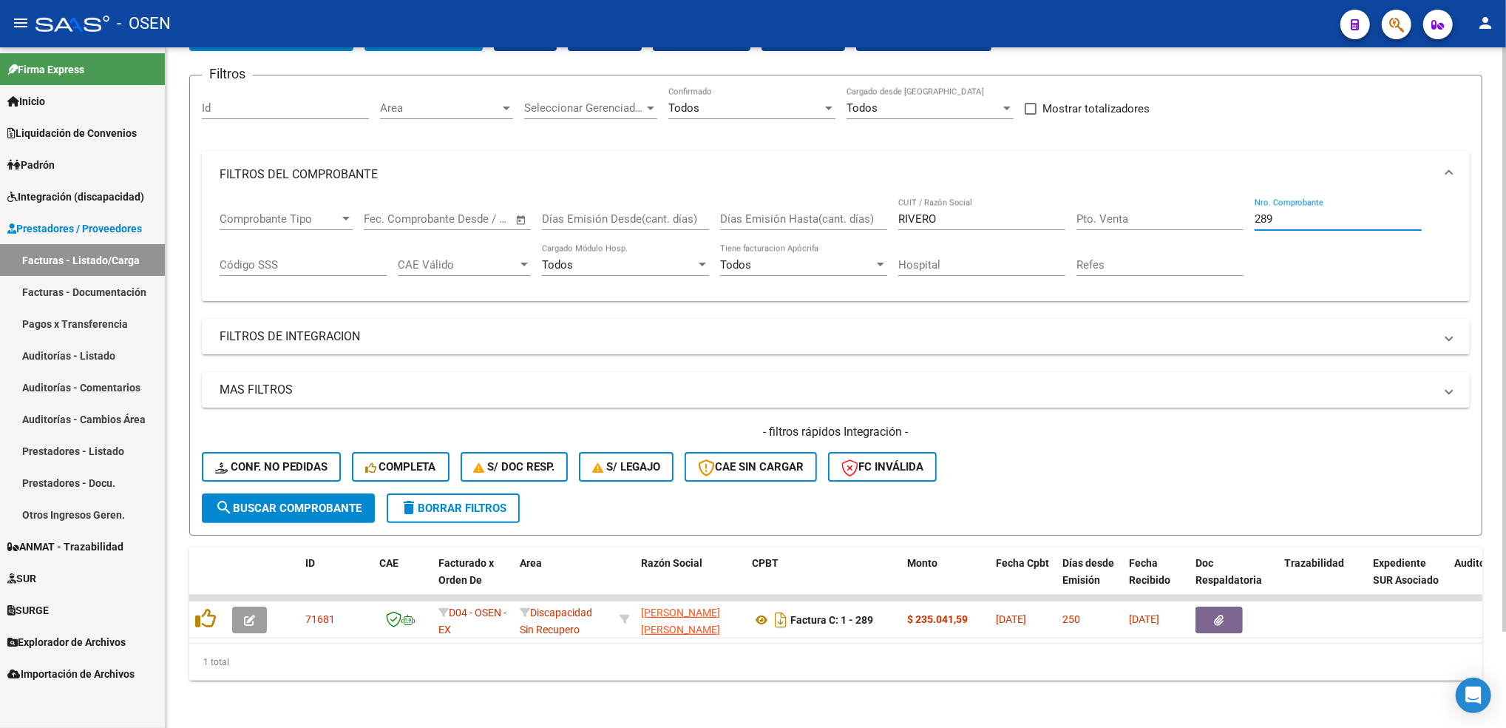
click at [1506, 458] on html "menu - OSEN person Firma Express Inicio Calendario SSS Instructivos Contacto OS…" at bounding box center [753, 364] width 1506 height 728
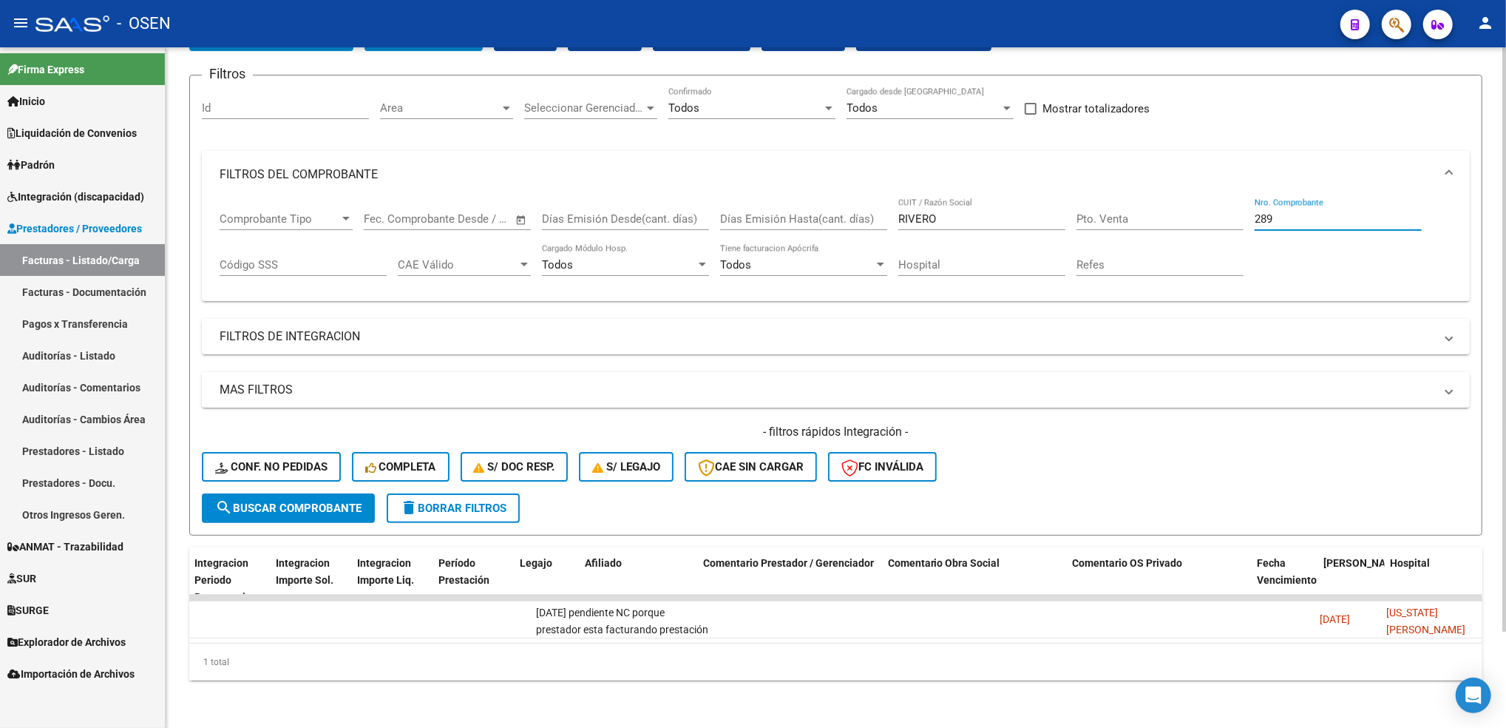
scroll to position [0, 0]
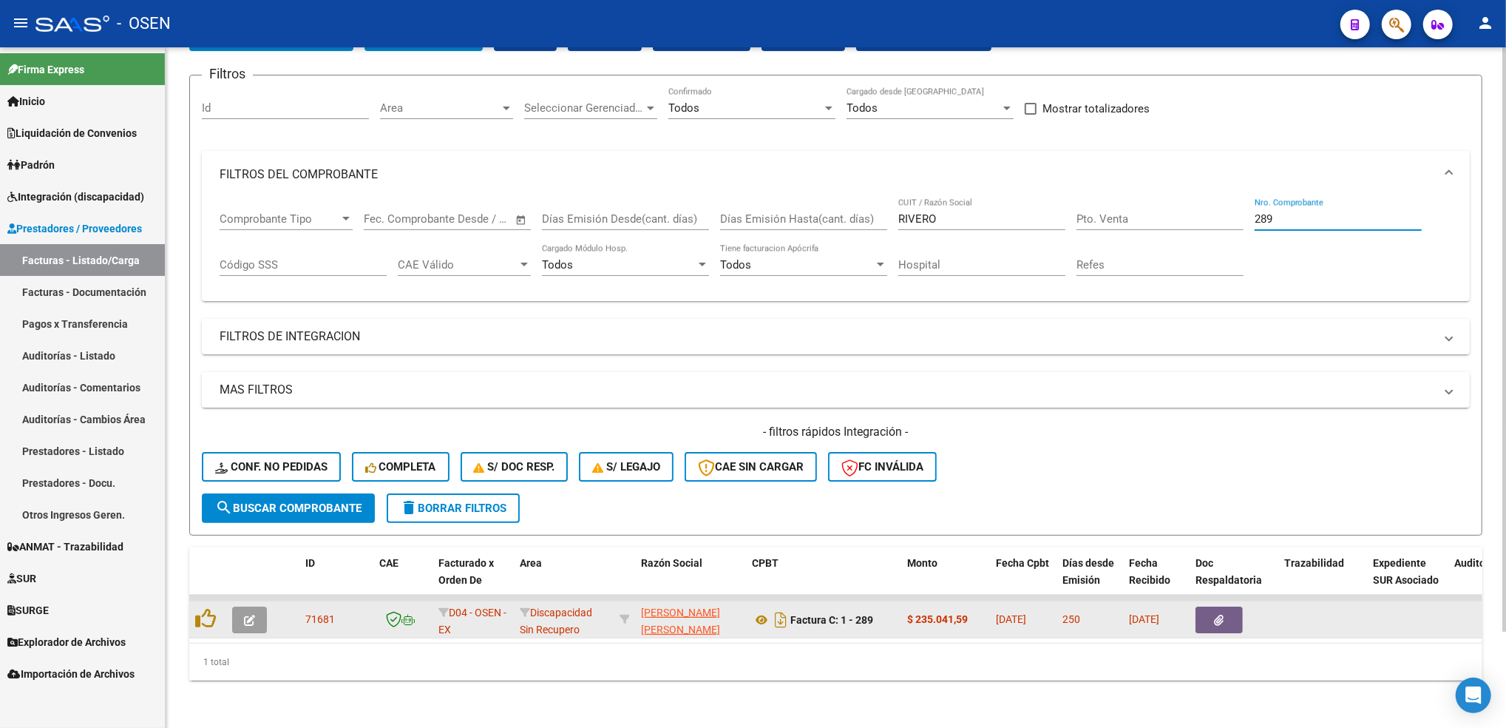
type input "289"
click at [246, 613] on span "button" at bounding box center [249, 619] width 11 height 13
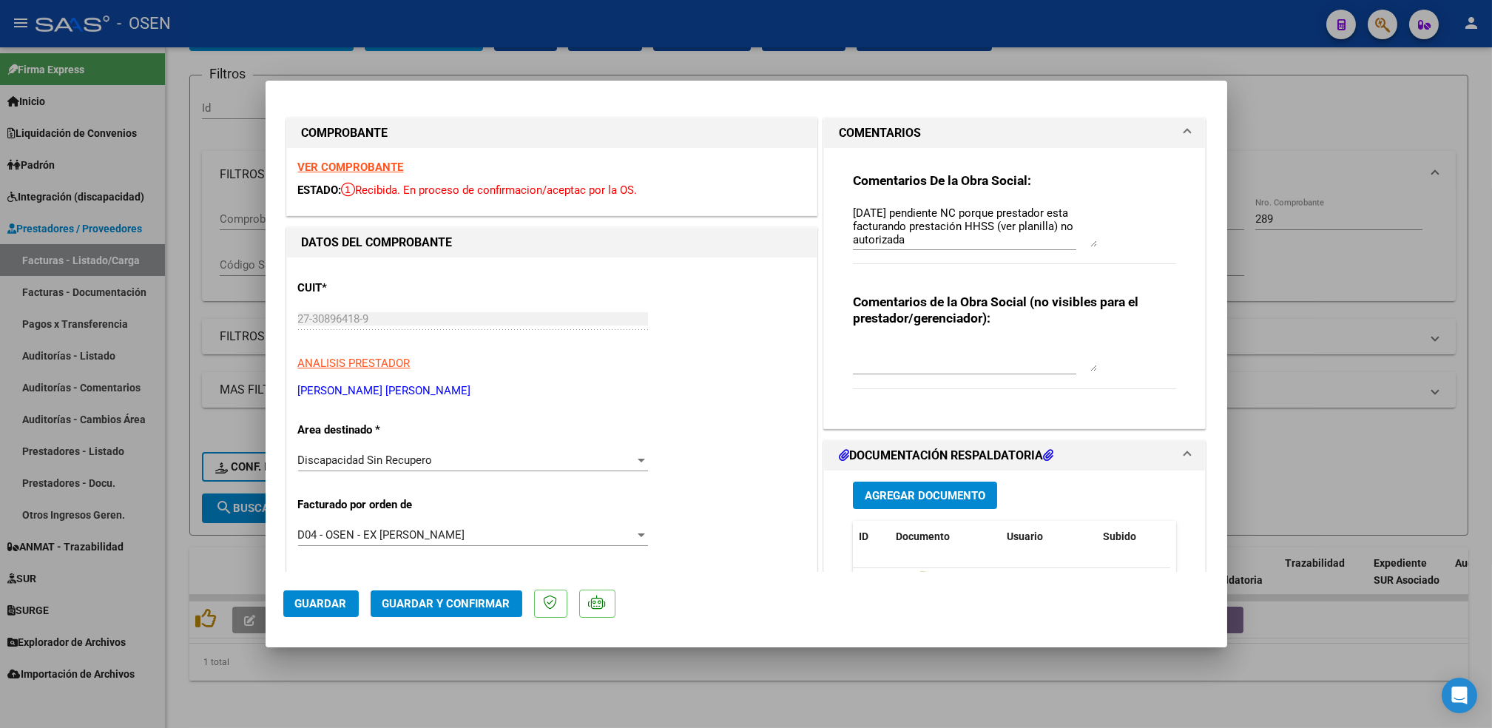
drag, startPoint x: 1078, startPoint y: 231, endPoint x: 1080, endPoint y: 244, distance: 12.7
click at [1080, 244] on textarea "[DATE] pendiente NC porque prestador esta facturando prestación HHSS (ver plani…" at bounding box center [975, 226] width 244 height 42
click at [913, 366] on textarea at bounding box center [975, 356] width 244 height 30
type textarea "13-10 SE ADJ NC"
click at [853, 481] on button "Agregar Documento" at bounding box center [925, 494] width 144 height 27
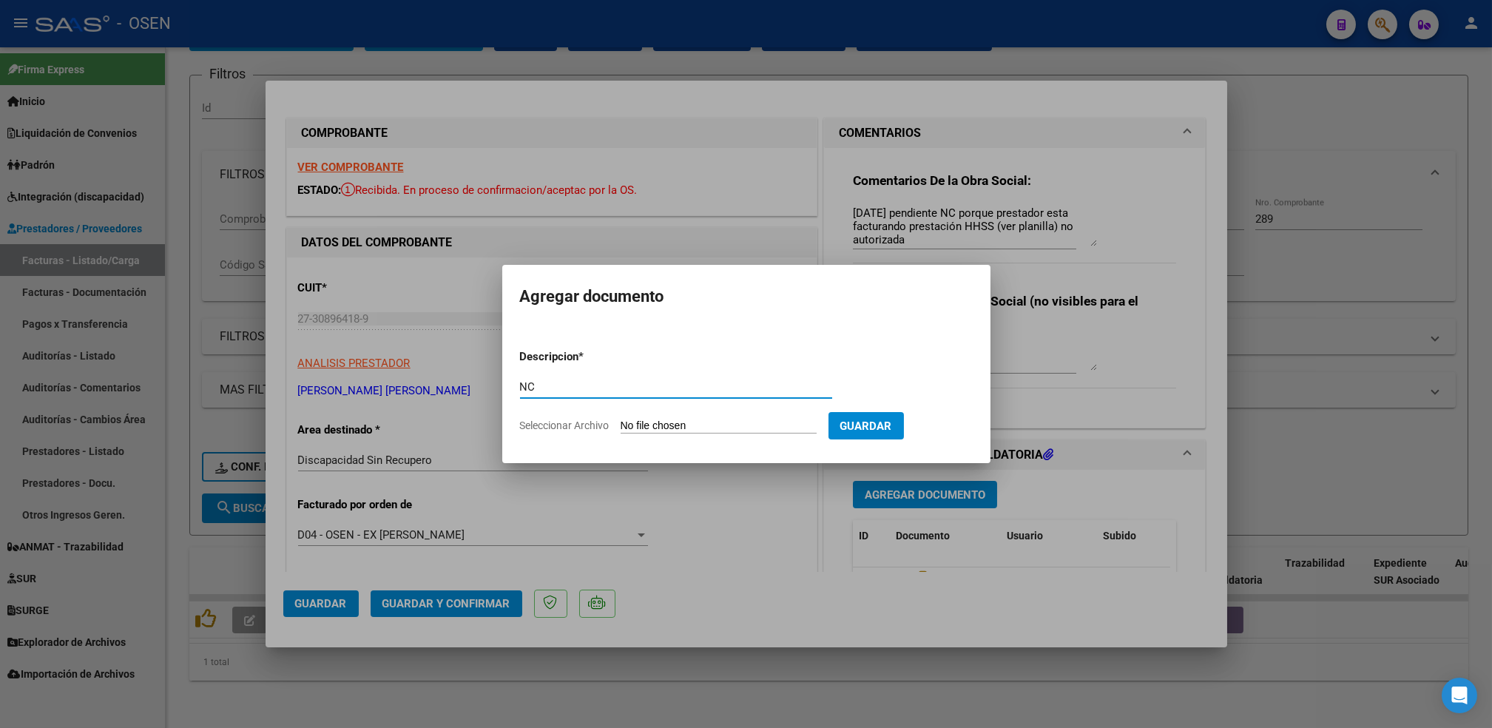
type input "NC"
click at [620, 419] on input "Seleccionar Archivo" at bounding box center [718, 426] width 196 height 14
type input "C:\fakepath\27308964189_013_00001_00000014.pdf"
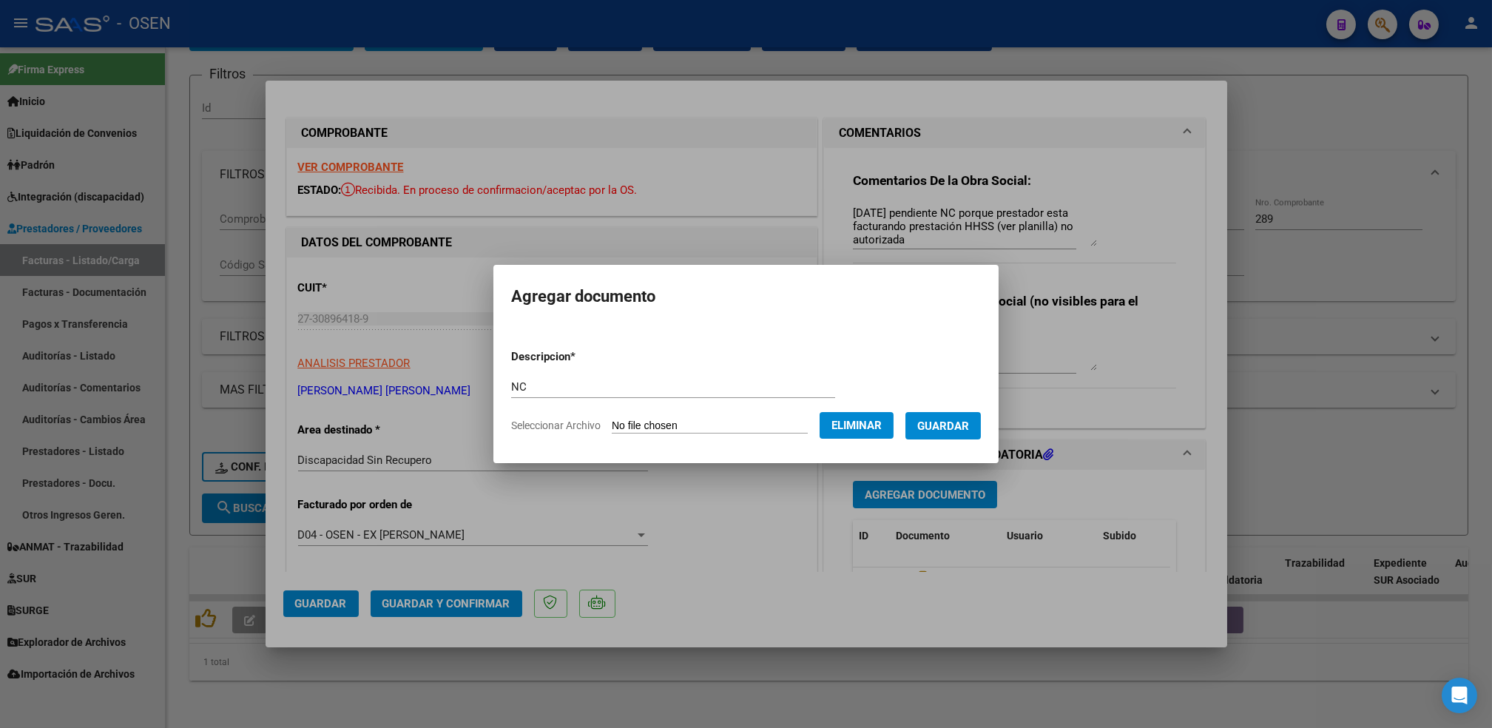
click at [947, 427] on span "Guardar" at bounding box center [943, 425] width 52 height 13
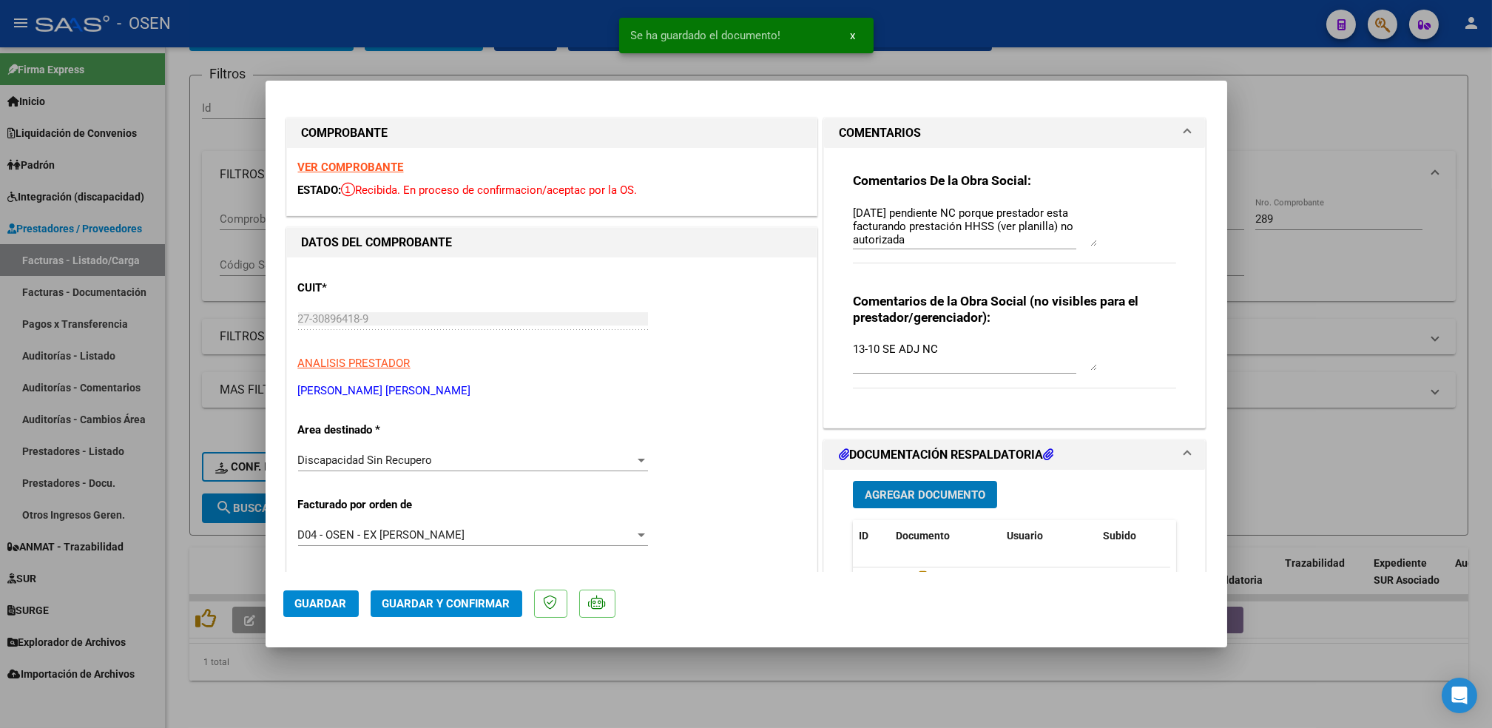
click at [388, 166] on strong "VER COMPROBANTE" at bounding box center [351, 166] width 106 height 13
click at [468, 607] on span "Guardar y Confirmar" at bounding box center [446, 603] width 128 height 13
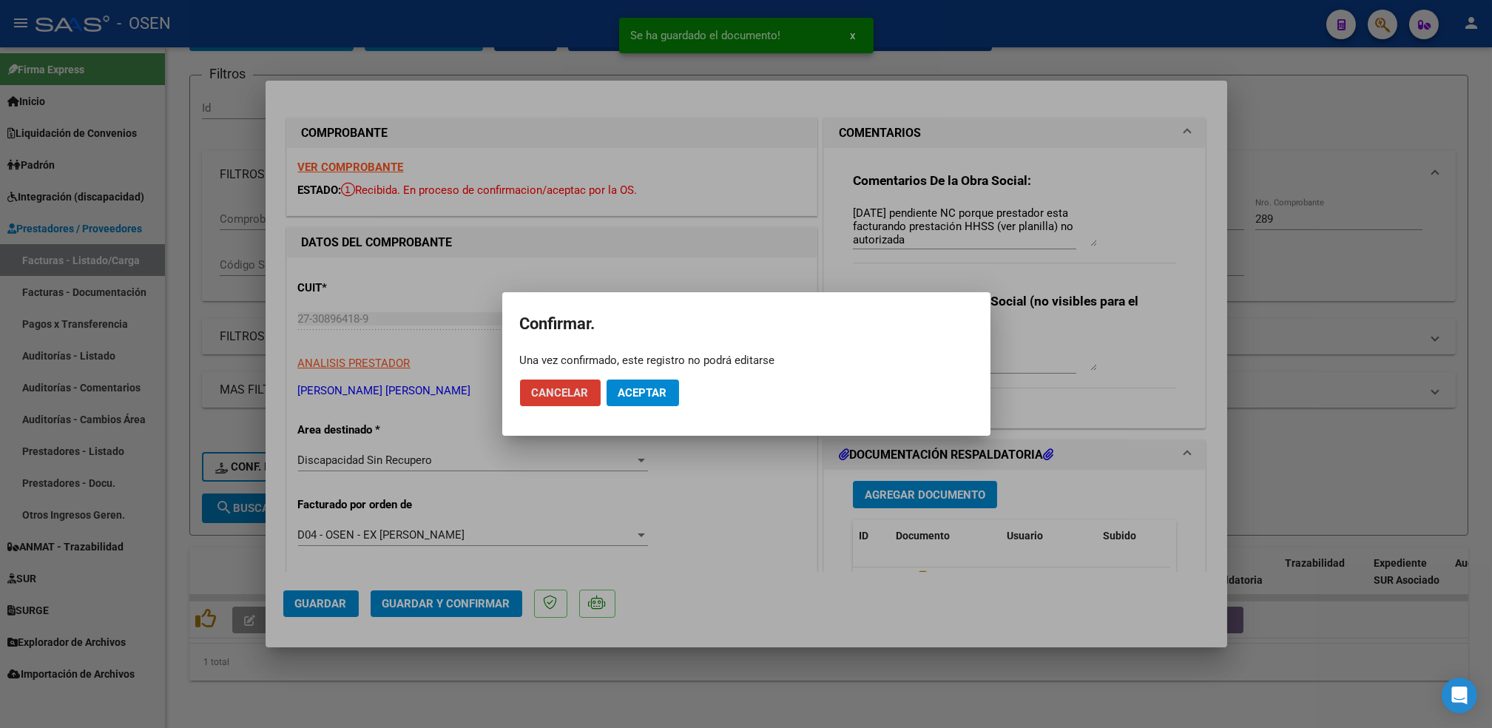
click at [648, 402] on button "Aceptar" at bounding box center [642, 392] width 72 height 27
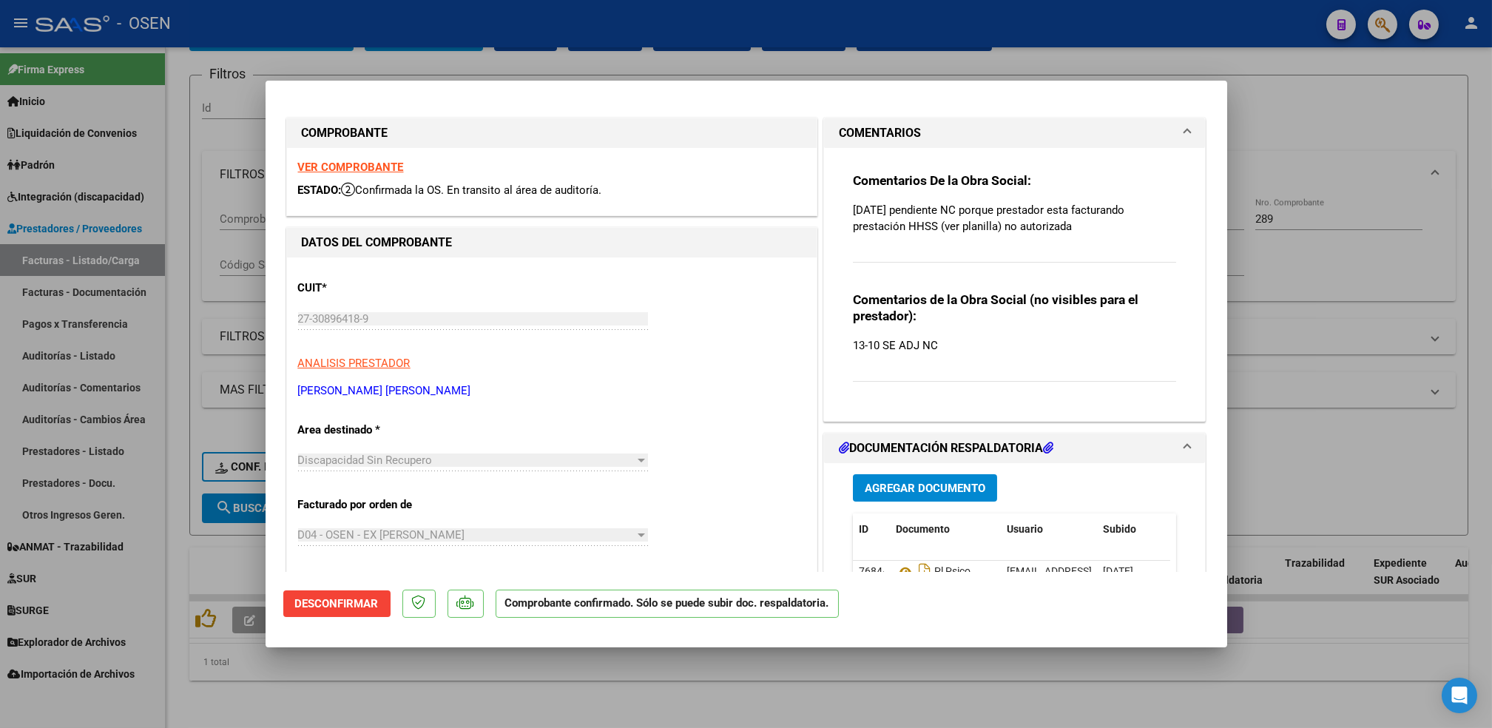
click at [488, 693] on div at bounding box center [746, 364] width 1492 height 728
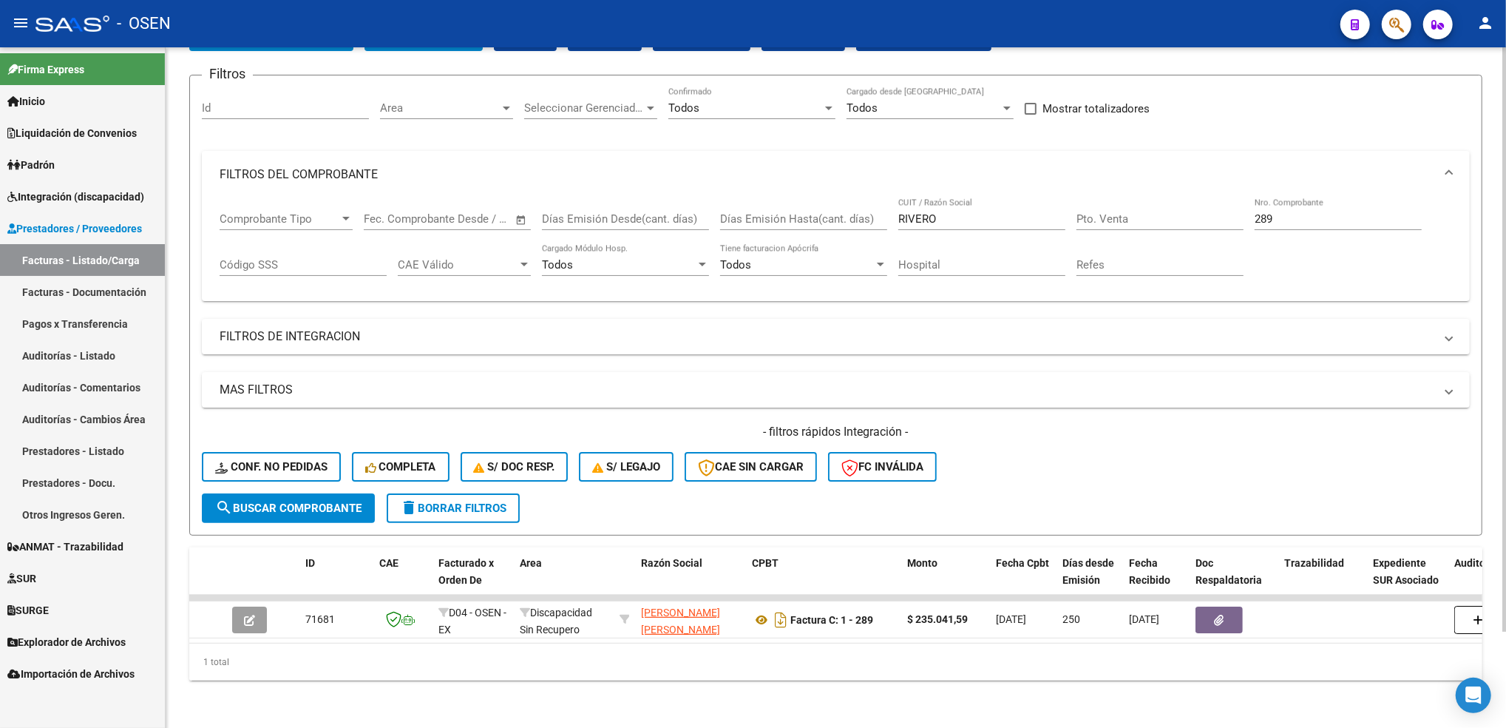
click at [491, 501] on span "delete Borrar Filtros" at bounding box center [453, 507] width 106 height 13
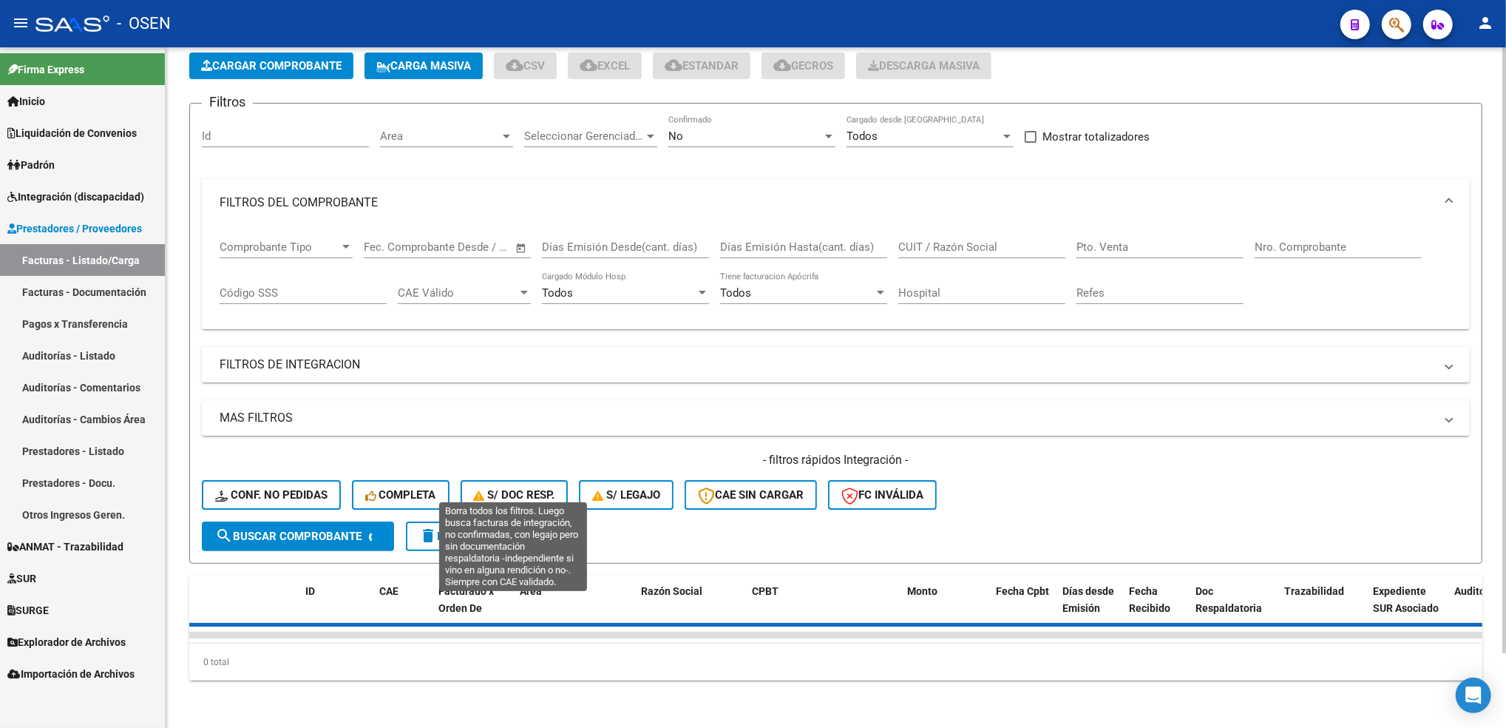
scroll to position [84, 0]
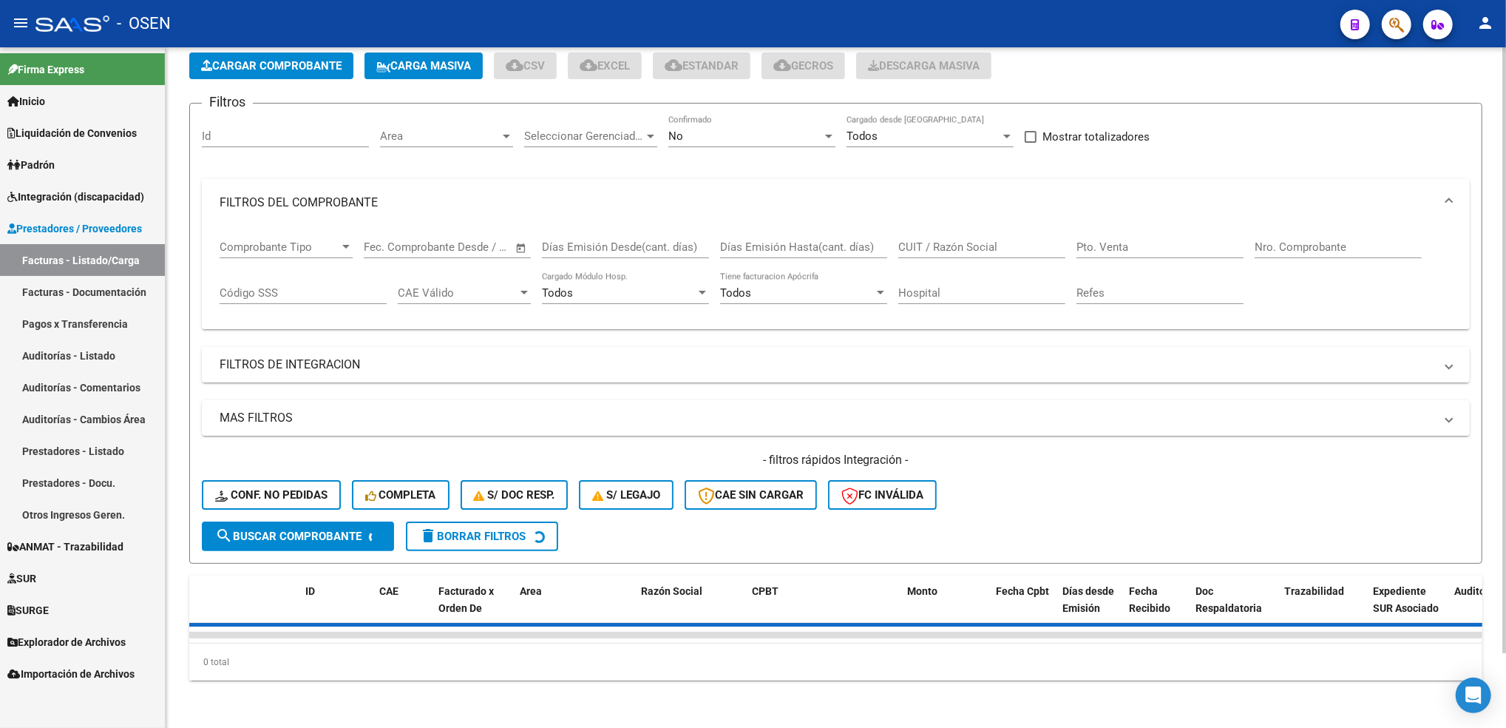
click at [299, 59] on span "Cargar Comprobante" at bounding box center [271, 65] width 141 height 13
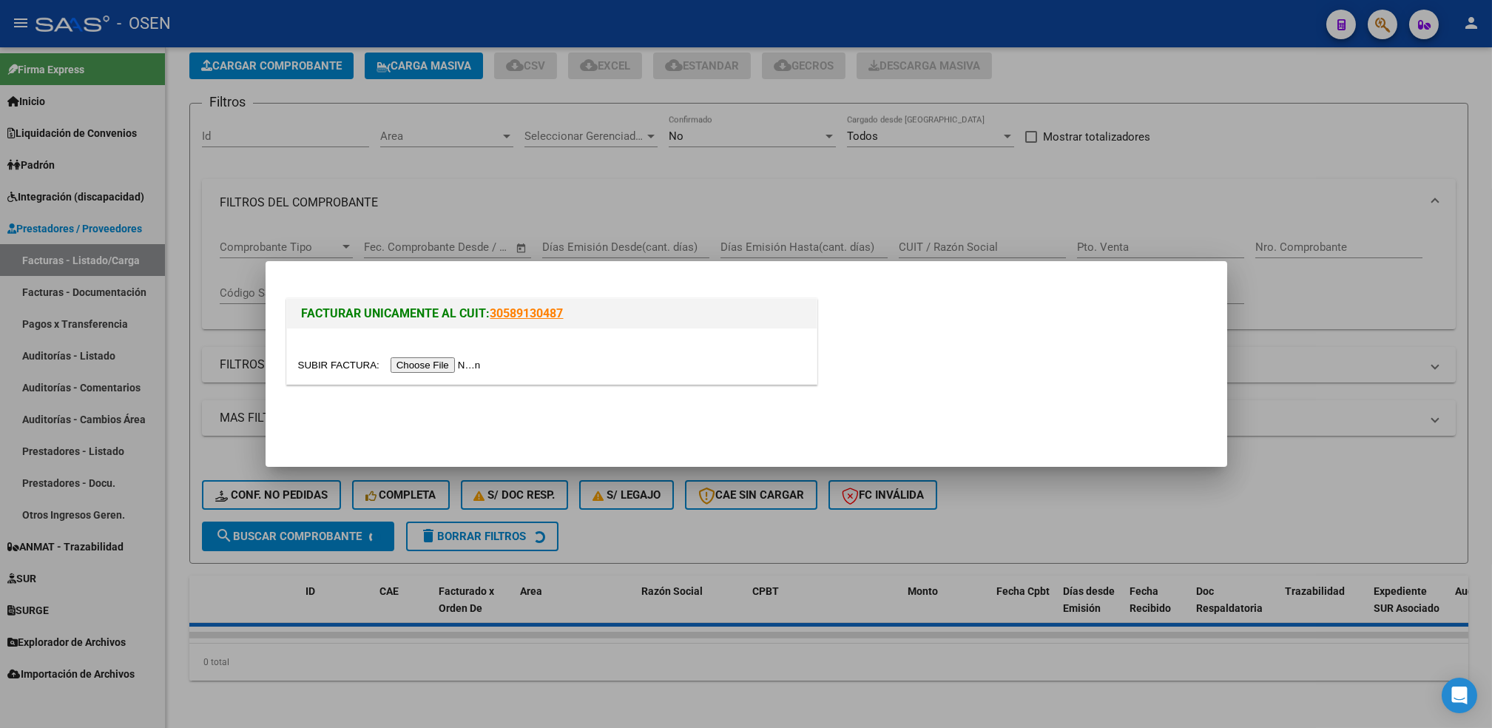
click at [418, 363] on input "file" at bounding box center [391, 365] width 187 height 16
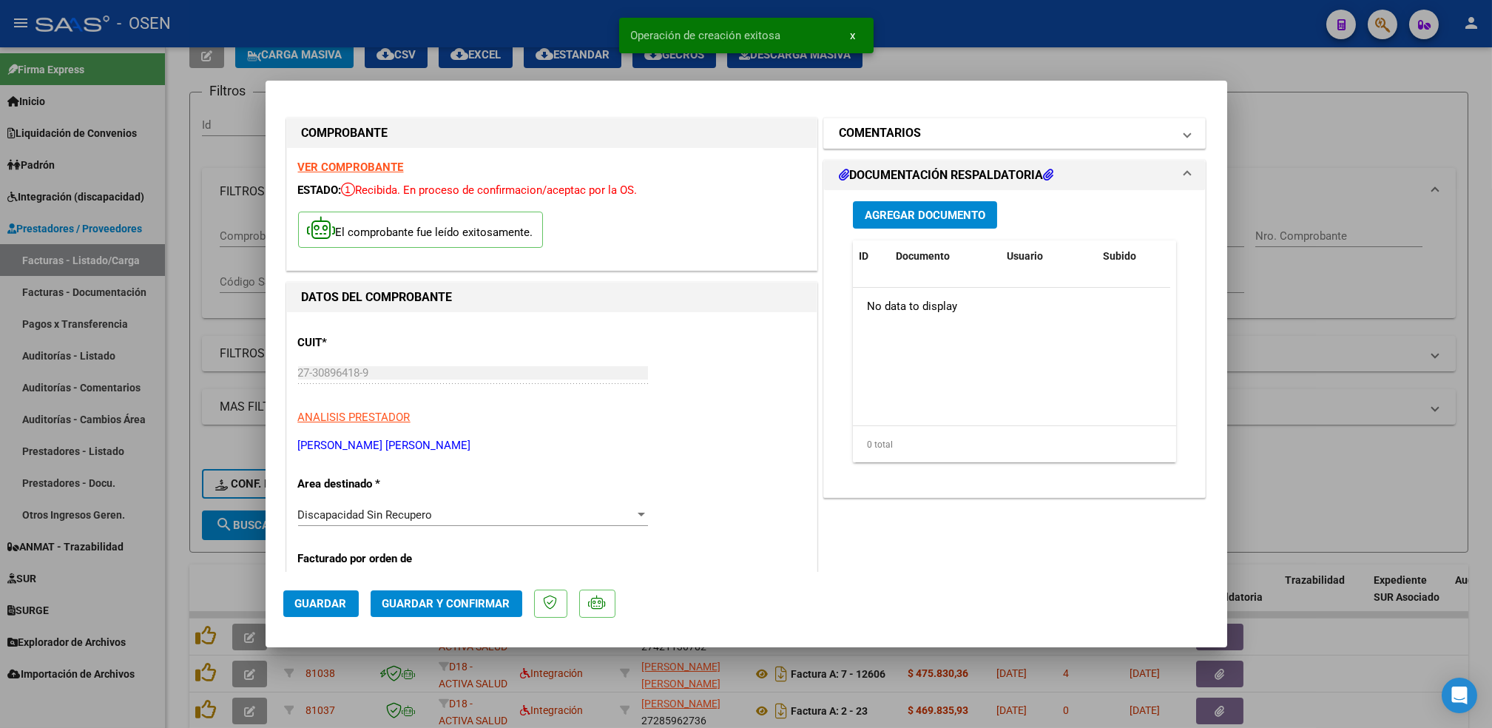
click at [984, 143] on mat-expansion-panel-header "COMENTARIOS" at bounding box center [1015, 133] width 382 height 30
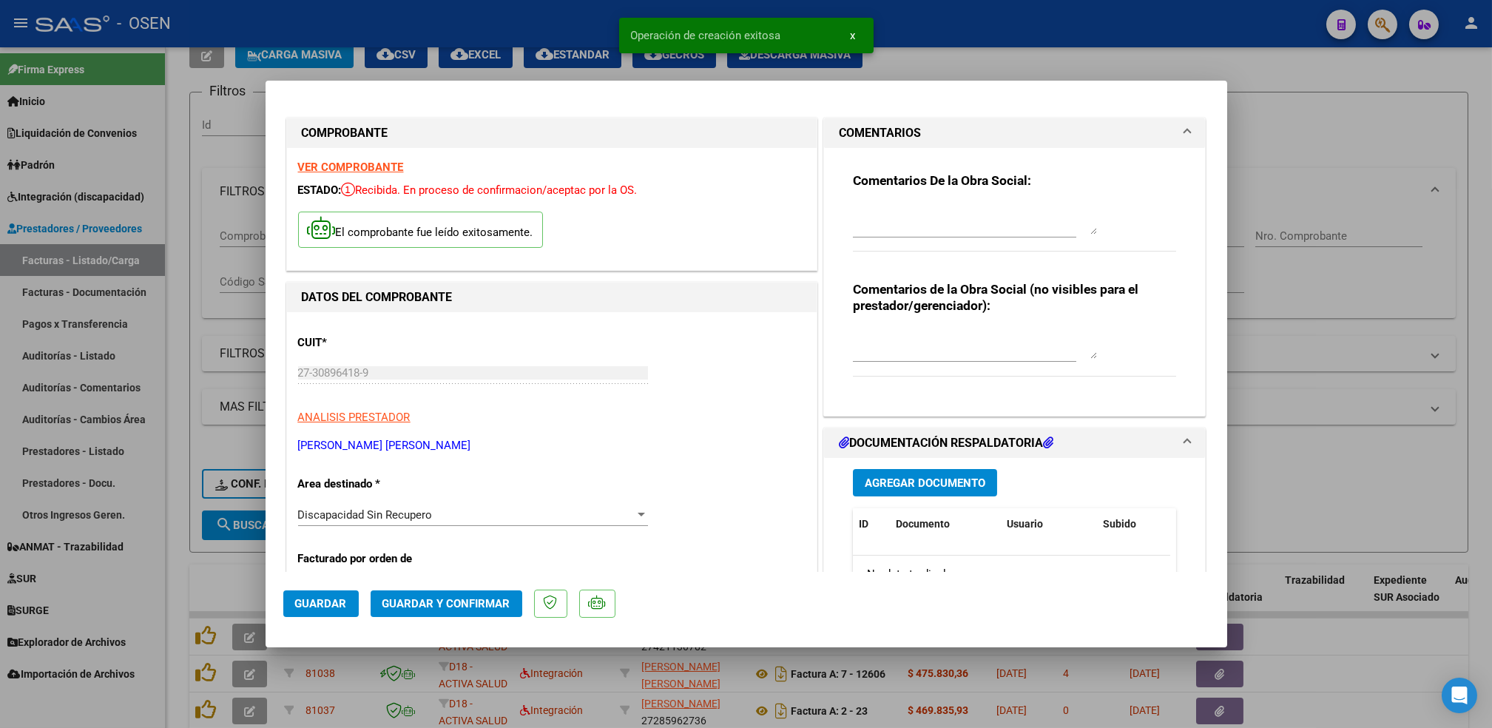
click at [936, 246] on div at bounding box center [964, 227] width 223 height 50
click at [923, 223] on textarea at bounding box center [975, 220] width 244 height 30
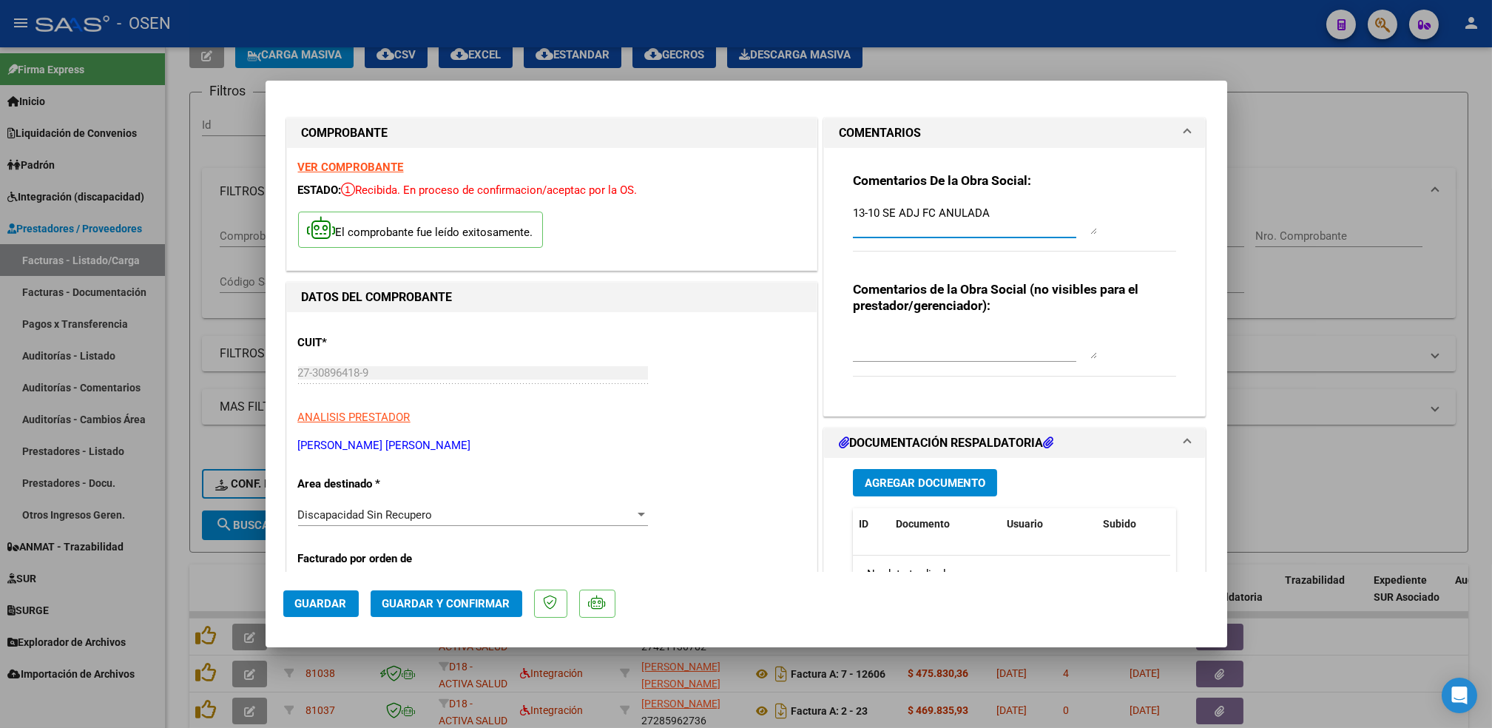
type textarea "13-10 SE ADJ FC ANULADA"
click at [853, 469] on button "Agregar Documento" at bounding box center [925, 482] width 144 height 27
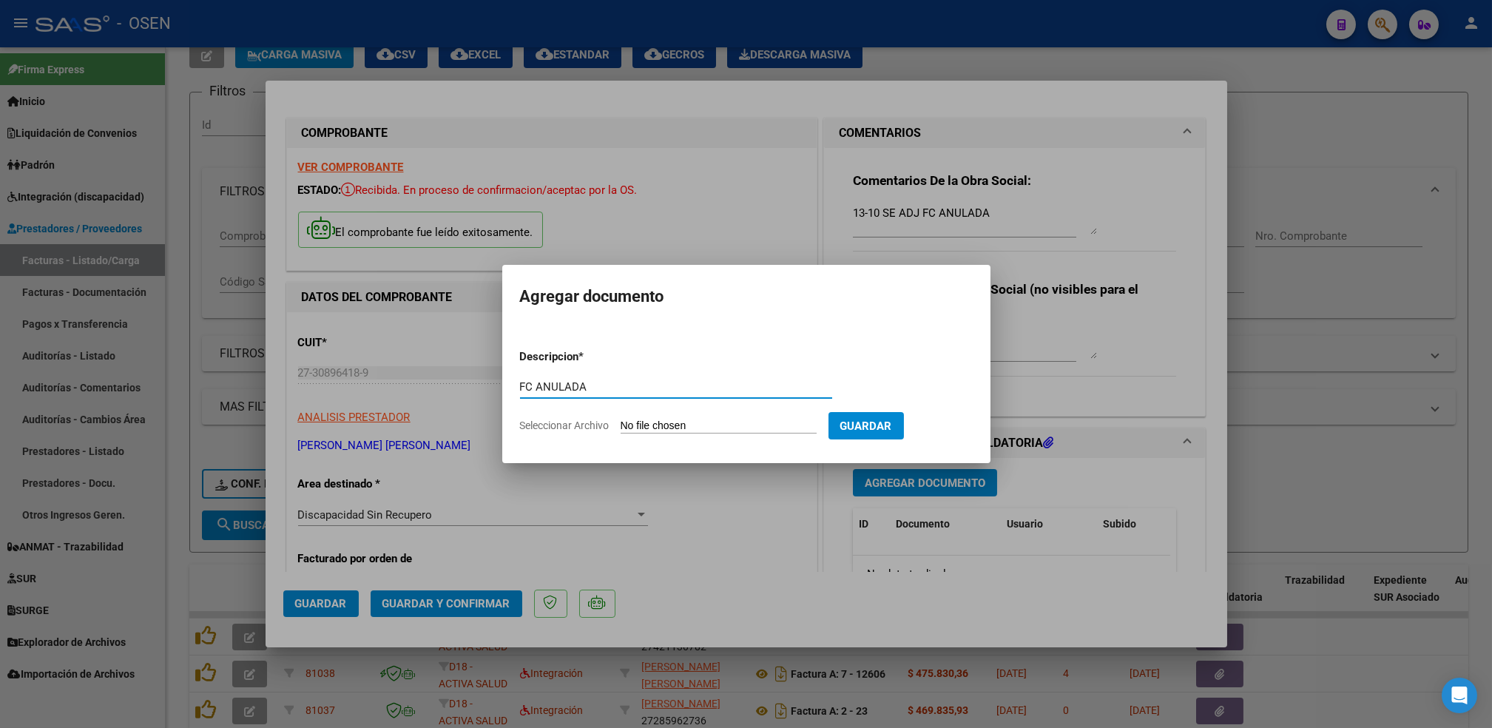
type input "FC ANULADA"
click at [620, 419] on input "Seleccionar Archivo" at bounding box center [718, 426] width 196 height 14
type input "C:\fakepath\FC289.pdf"
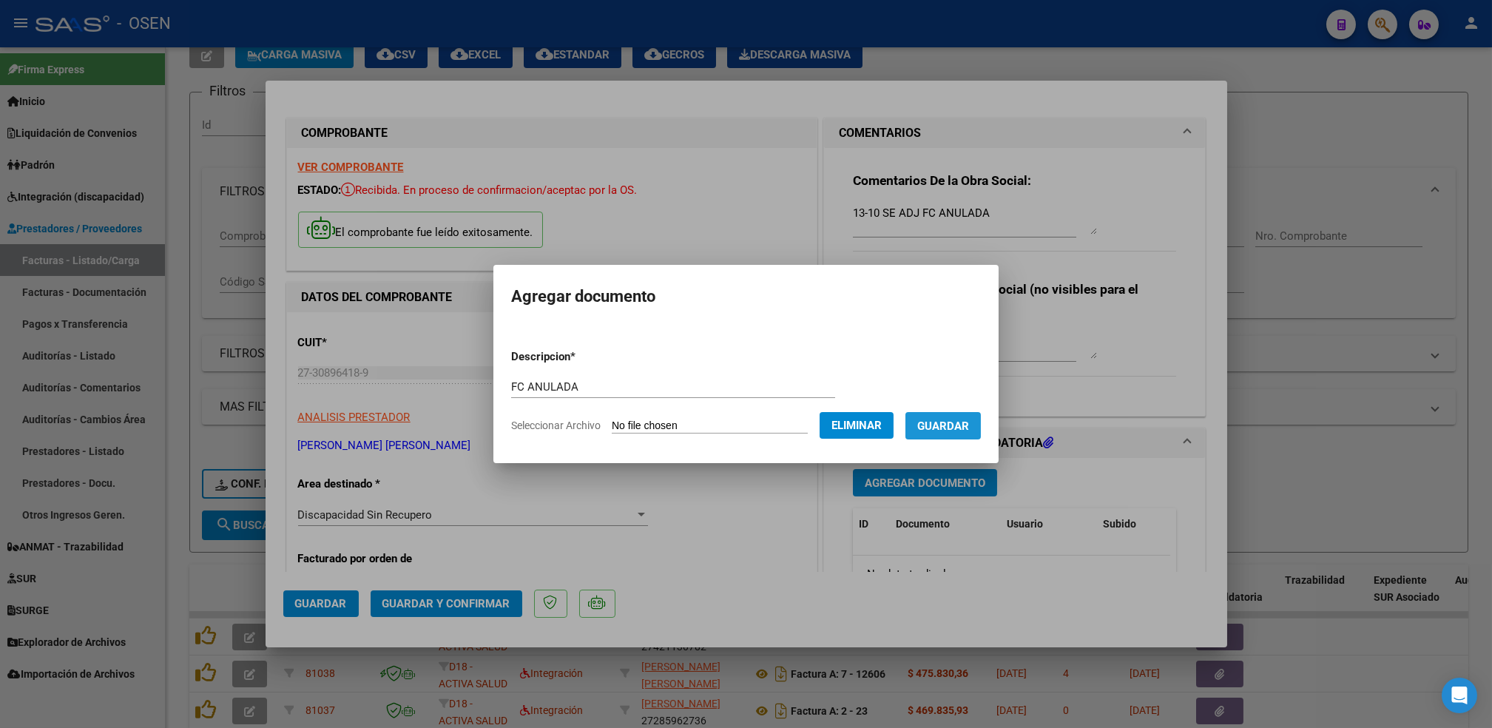
click at [956, 423] on span "Guardar" at bounding box center [943, 425] width 52 height 13
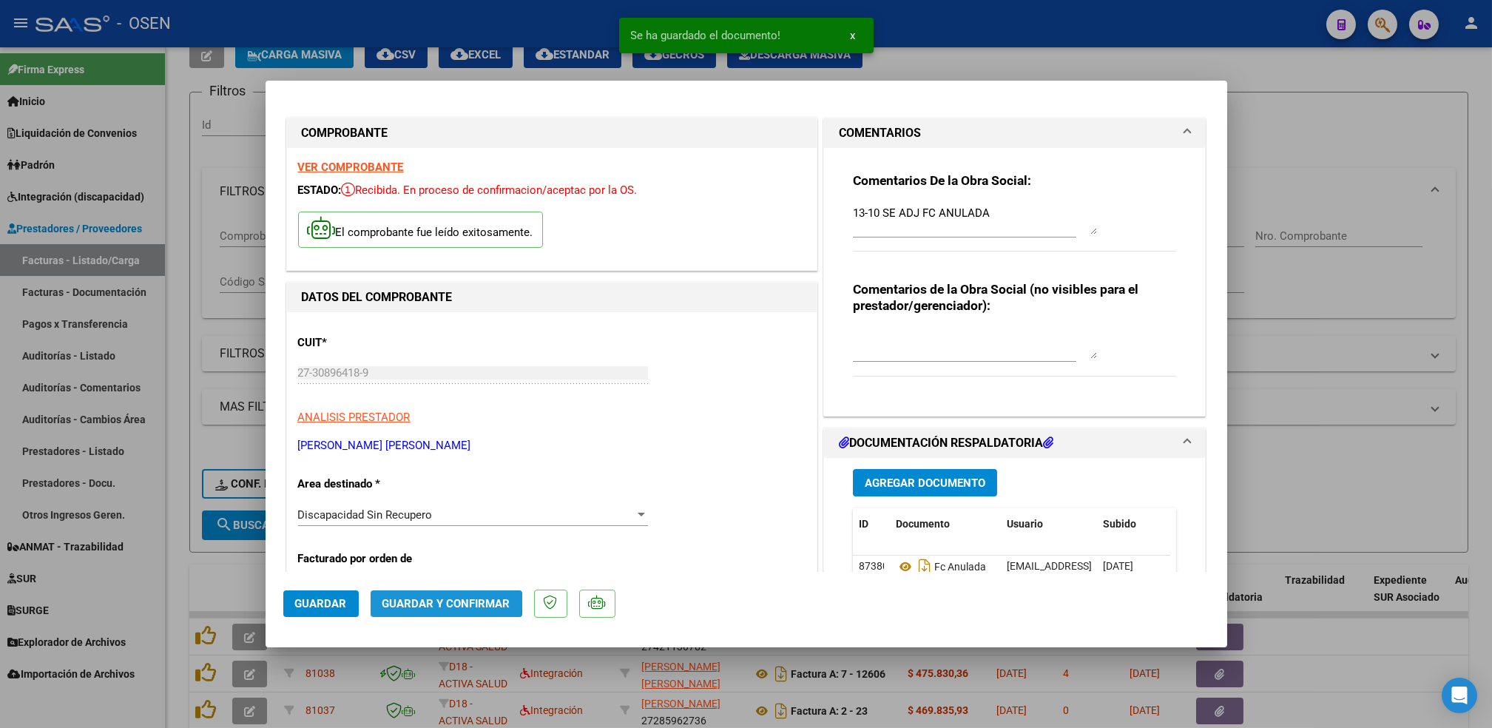
click at [440, 601] on span "Guardar y Confirmar" at bounding box center [446, 603] width 128 height 13
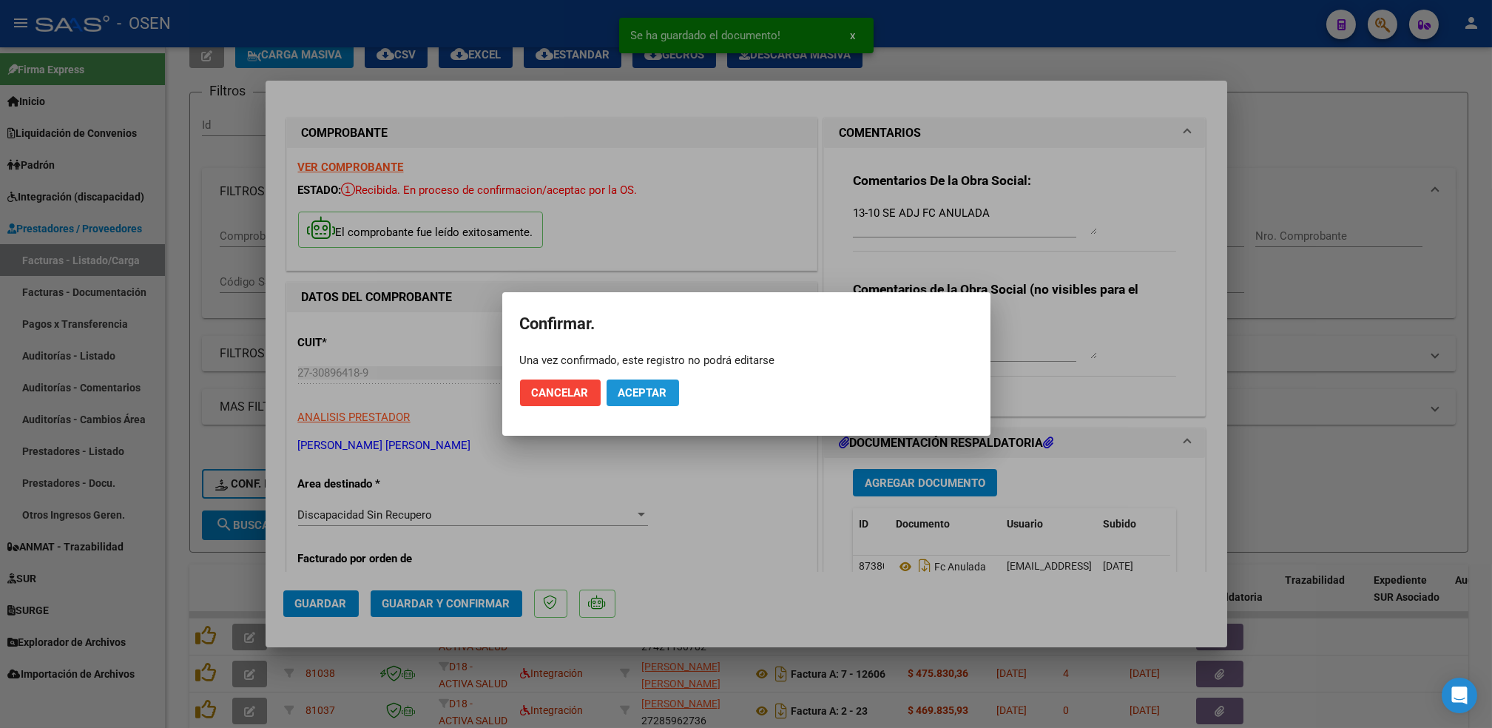
click at [645, 391] on span "Aceptar" at bounding box center [642, 392] width 49 height 13
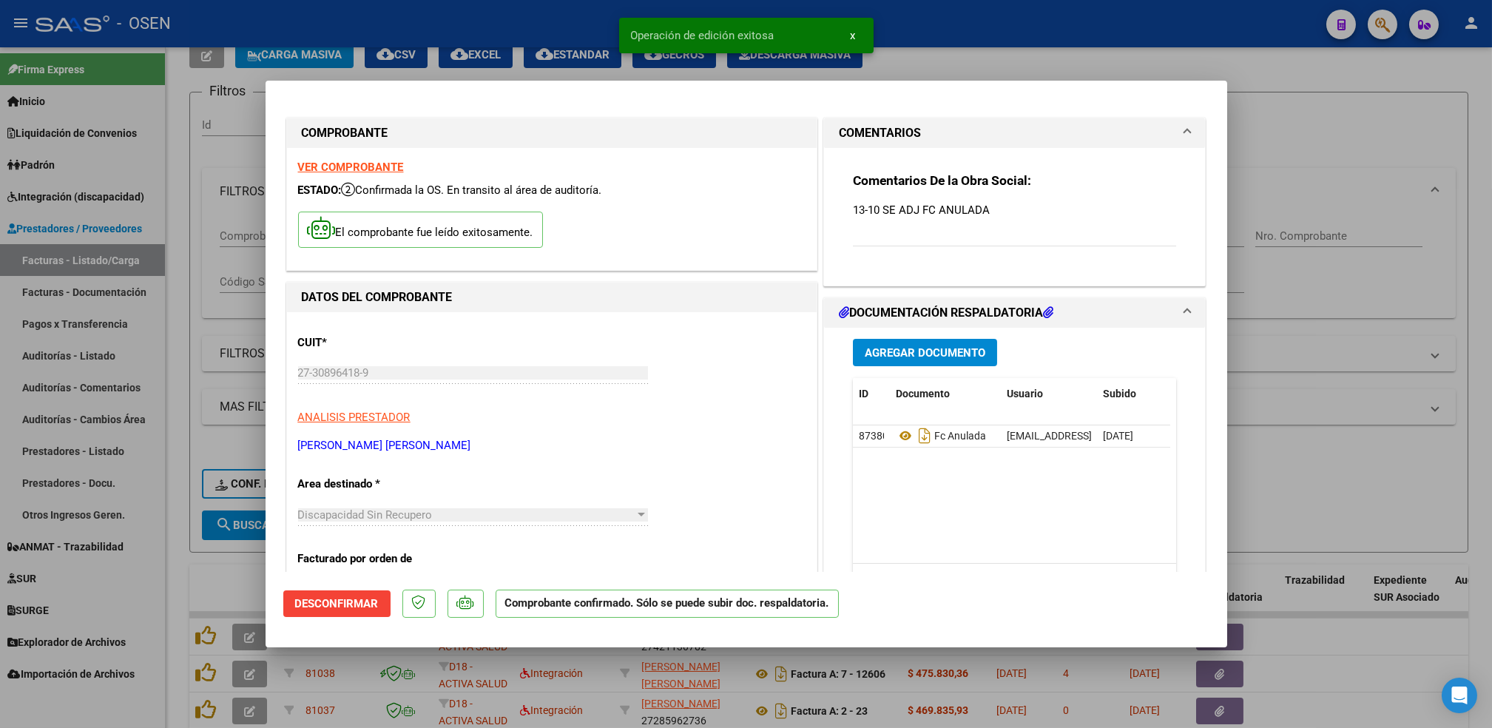
click at [185, 492] on div at bounding box center [746, 364] width 1492 height 728
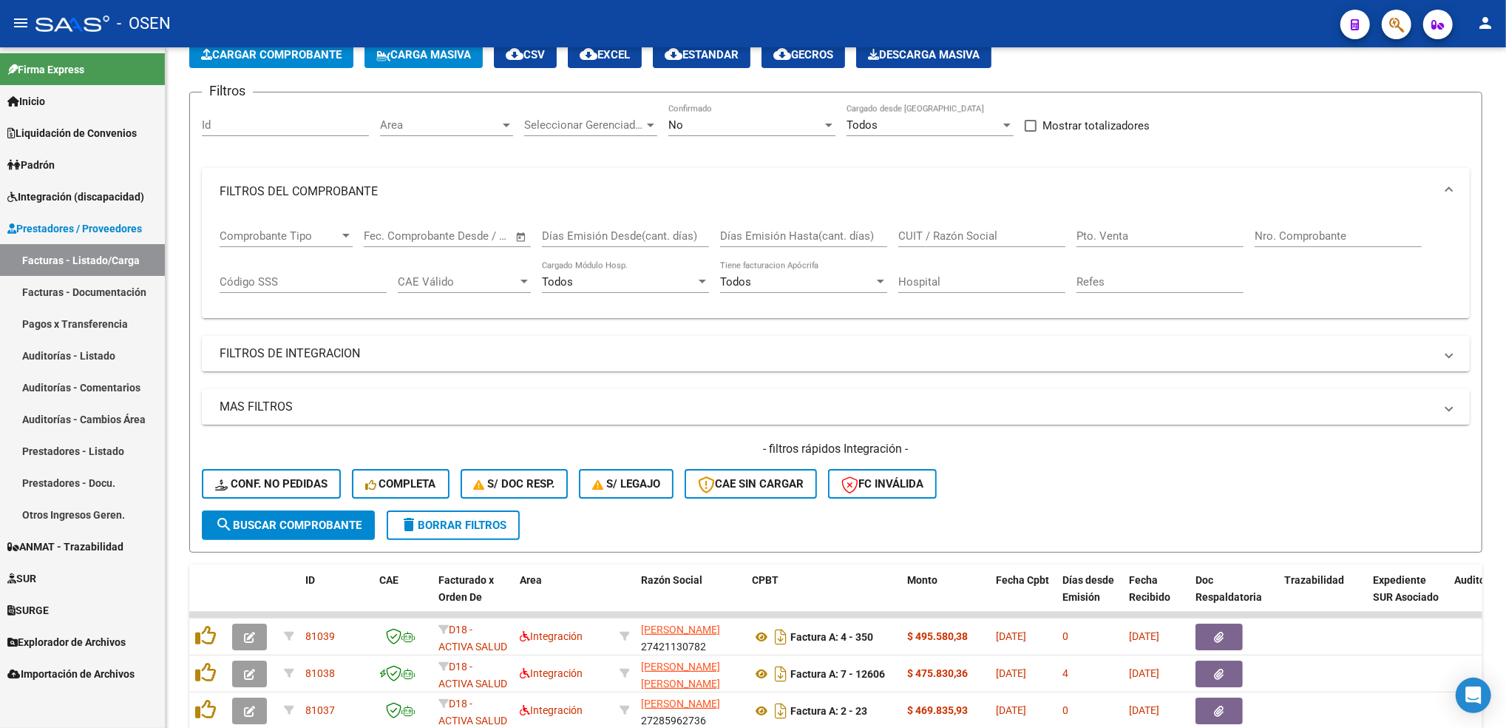
click at [146, 343] on link "Auditorías - Listado" at bounding box center [82, 355] width 165 height 32
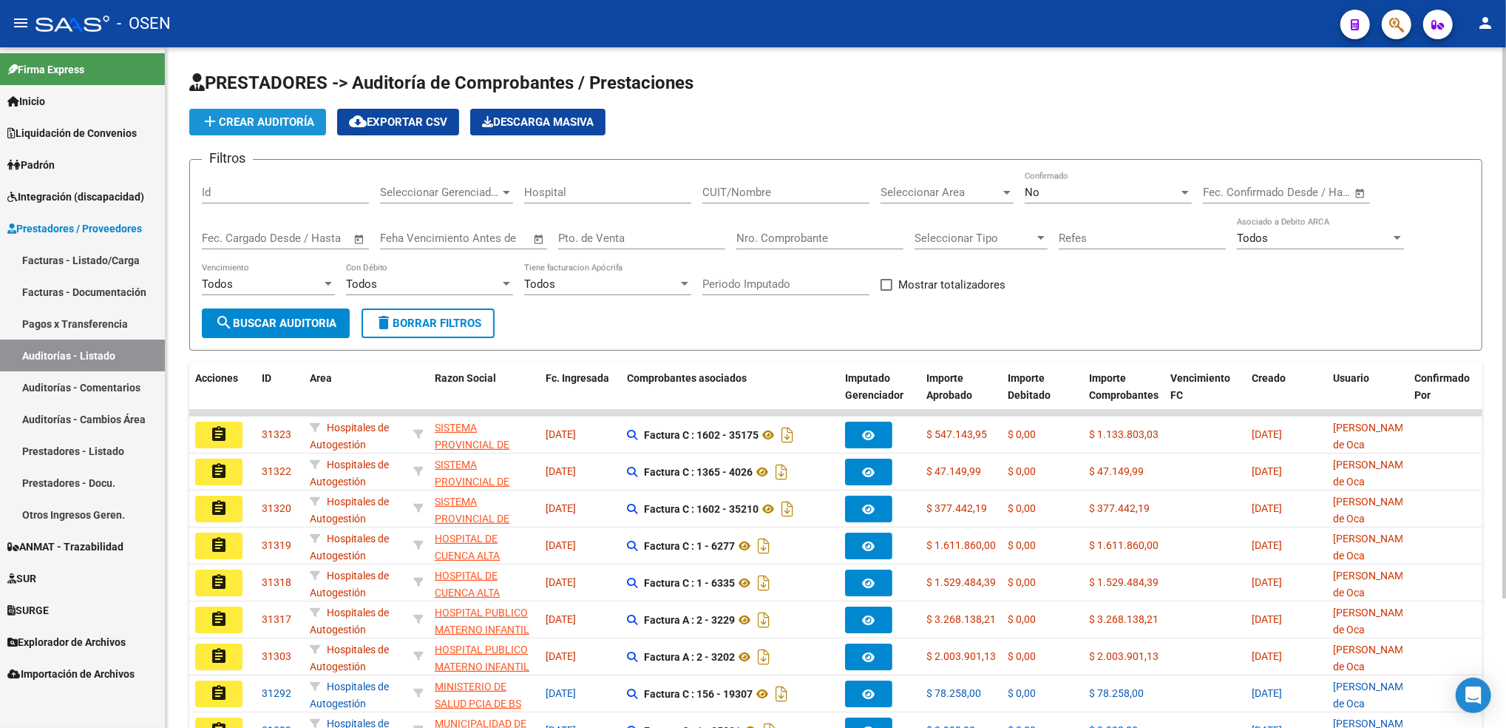
click at [292, 127] on span "add Crear Auditoría" at bounding box center [257, 121] width 113 height 13
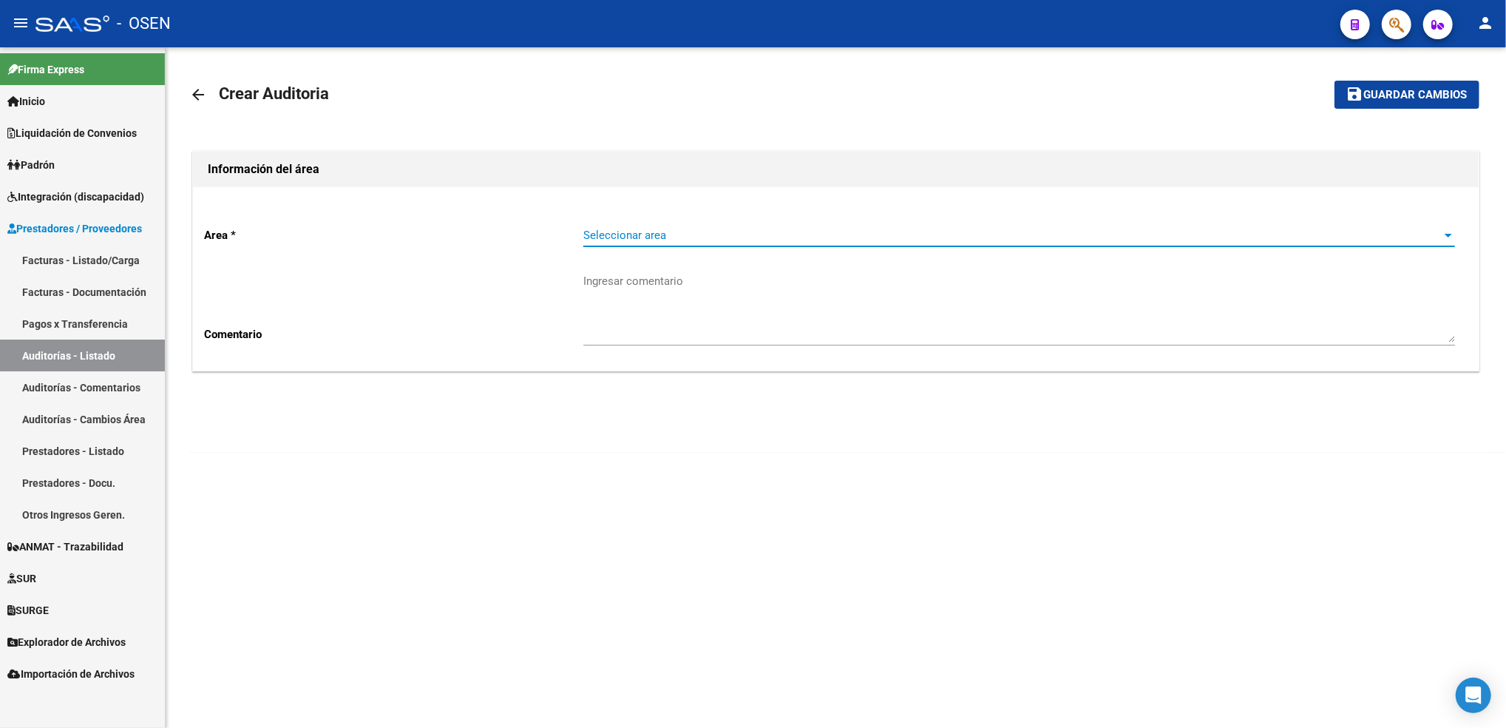
click at [723, 233] on span "Seleccionar area" at bounding box center [1013, 235] width 859 height 13
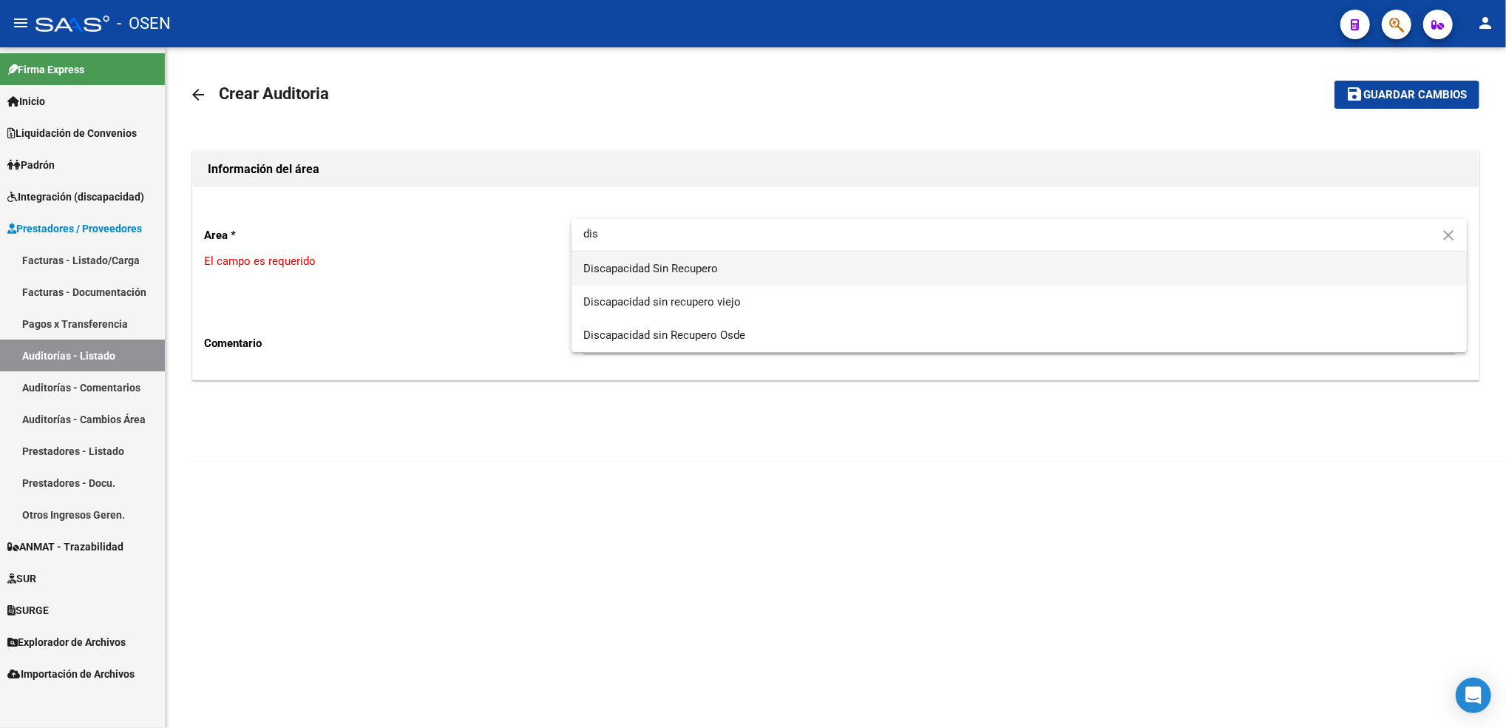
type input "dis"
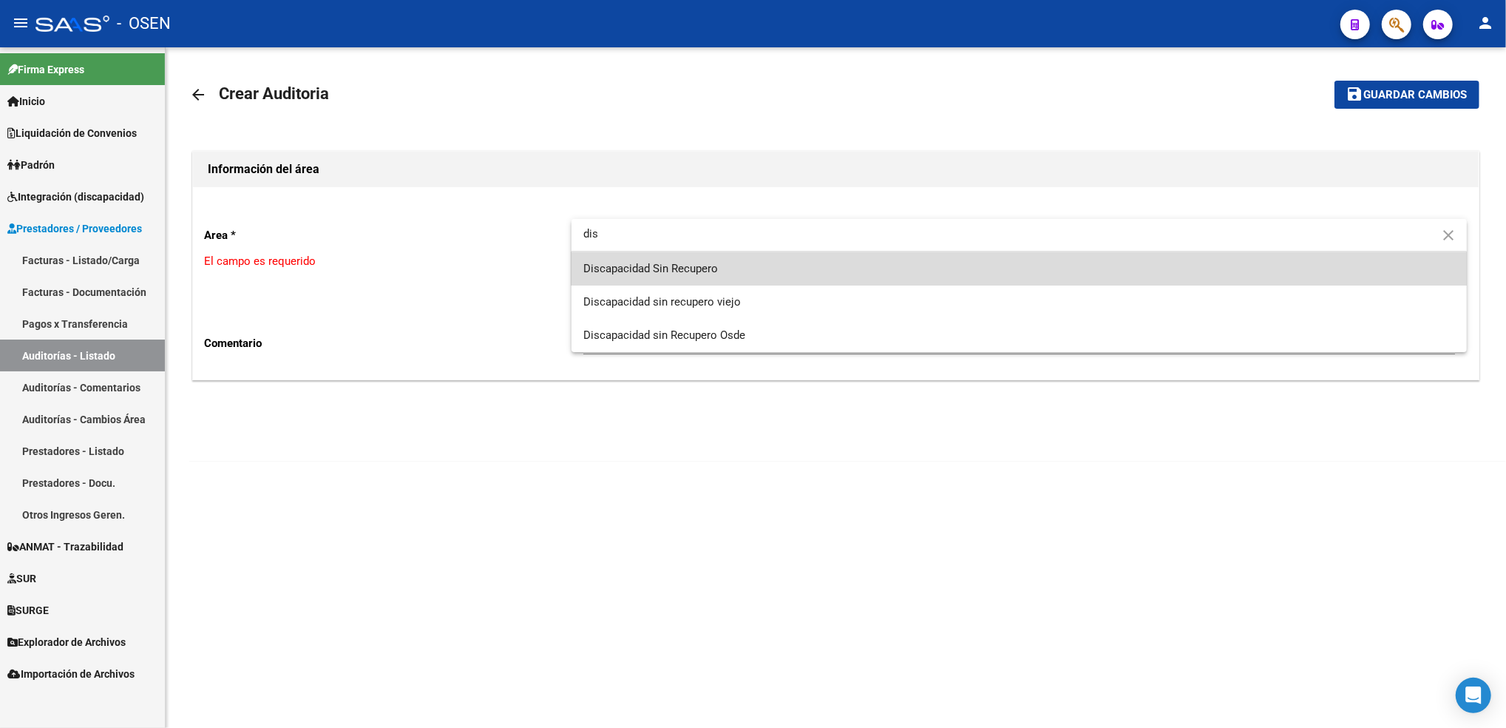
click at [722, 277] on span "Discapacidad Sin Recupero" at bounding box center [1020, 268] width 872 height 33
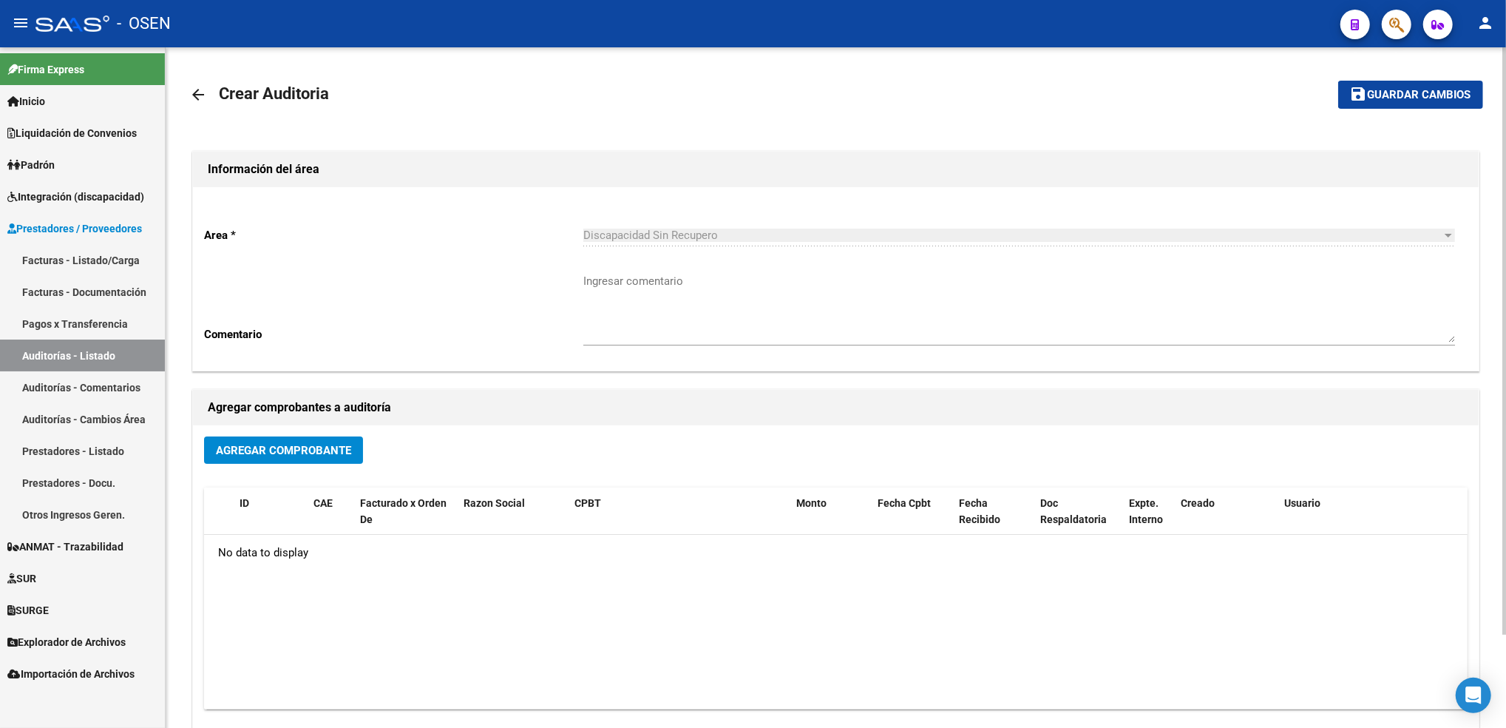
click at [261, 464] on div "Agregar Comprobante" at bounding box center [836, 455] width 1264 height 39
click at [274, 452] on span "Agregar Comprobante" at bounding box center [283, 450] width 135 height 13
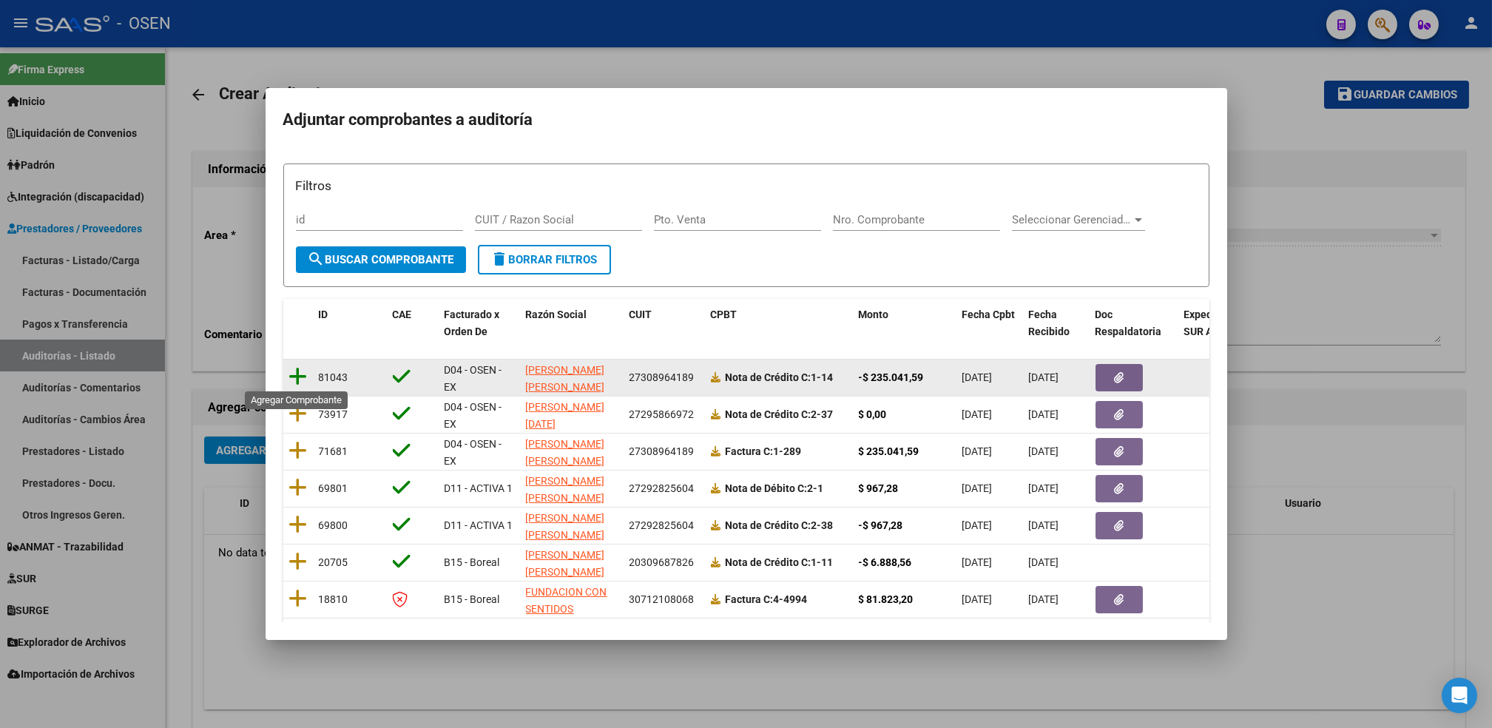
click at [300, 370] on icon at bounding box center [298, 376] width 18 height 21
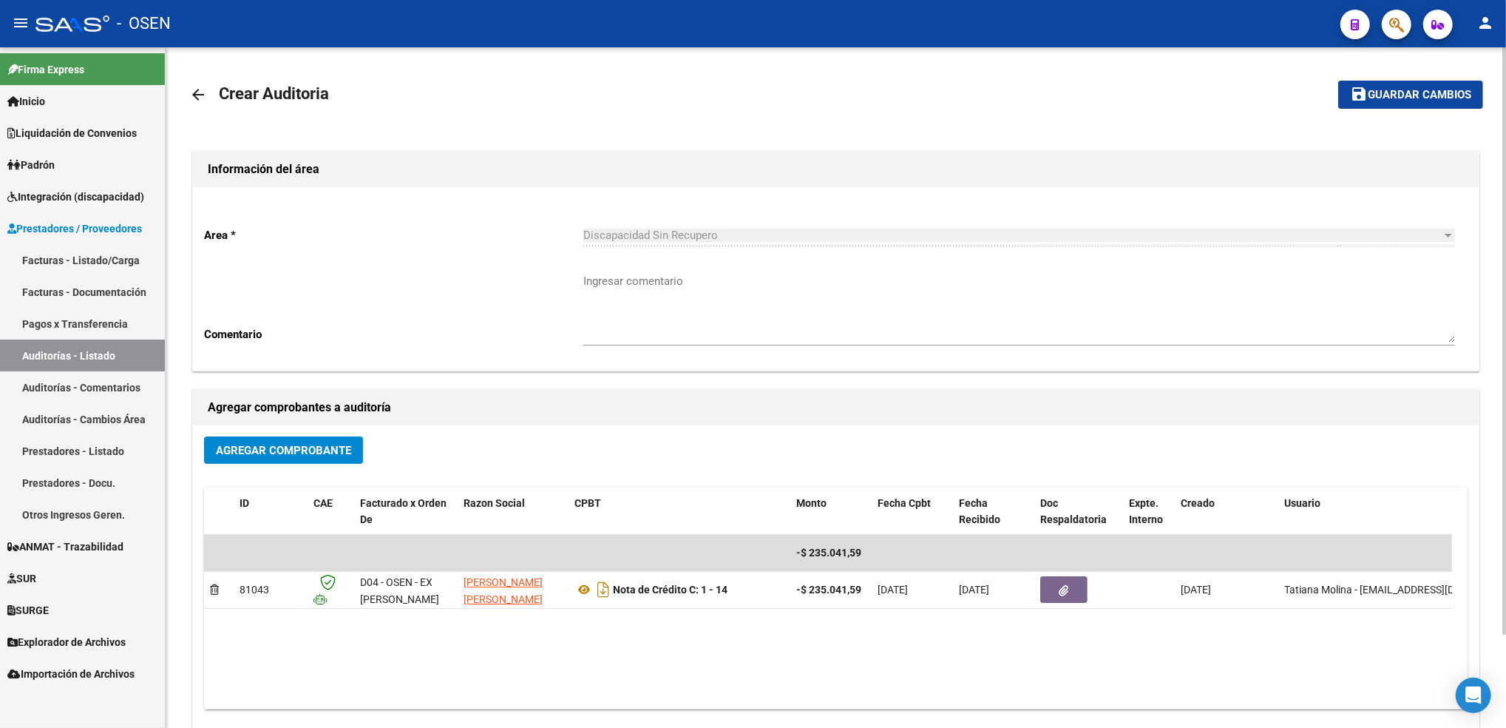
click at [318, 462] on div "Agregar Comprobante" at bounding box center [836, 455] width 1264 height 39
click at [323, 452] on span "Agregar Comprobante" at bounding box center [283, 450] width 135 height 13
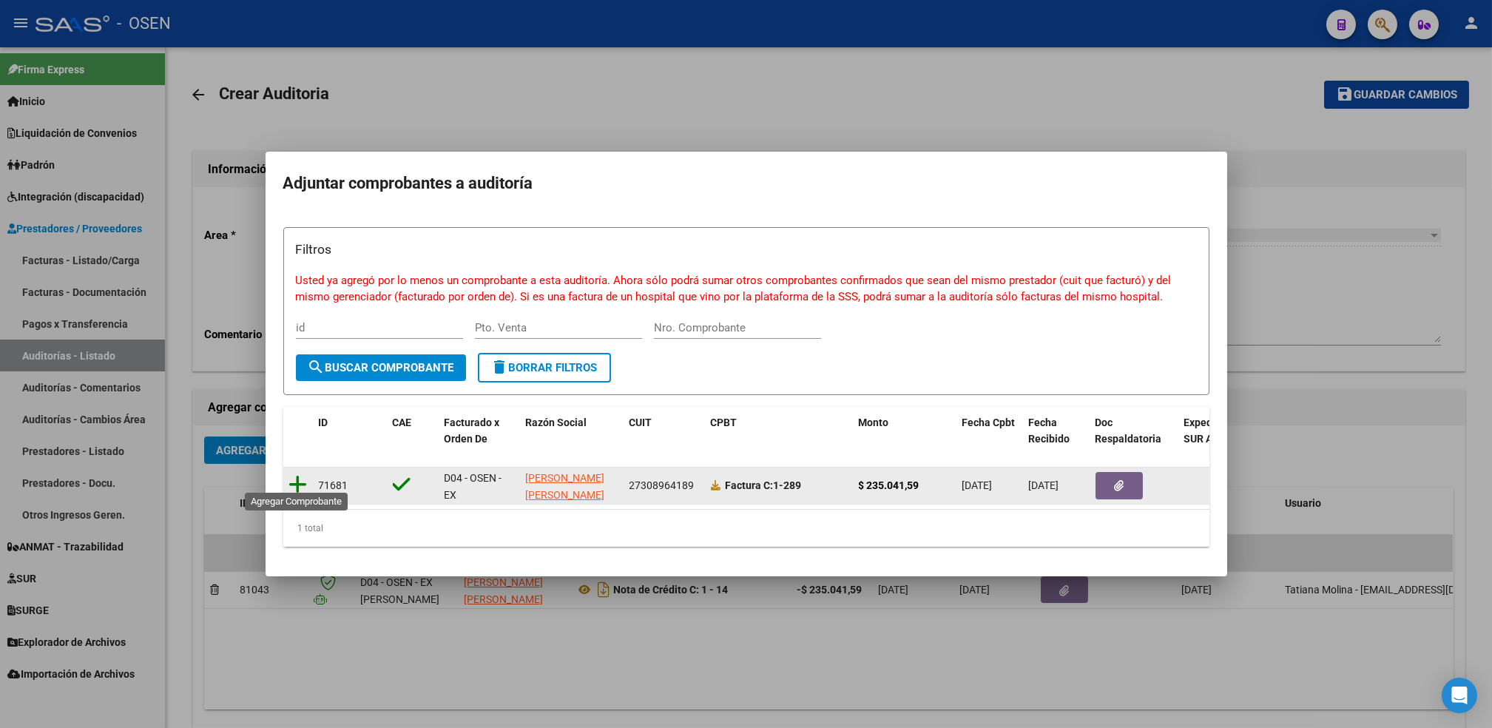
click at [294, 475] on icon at bounding box center [298, 484] width 18 height 21
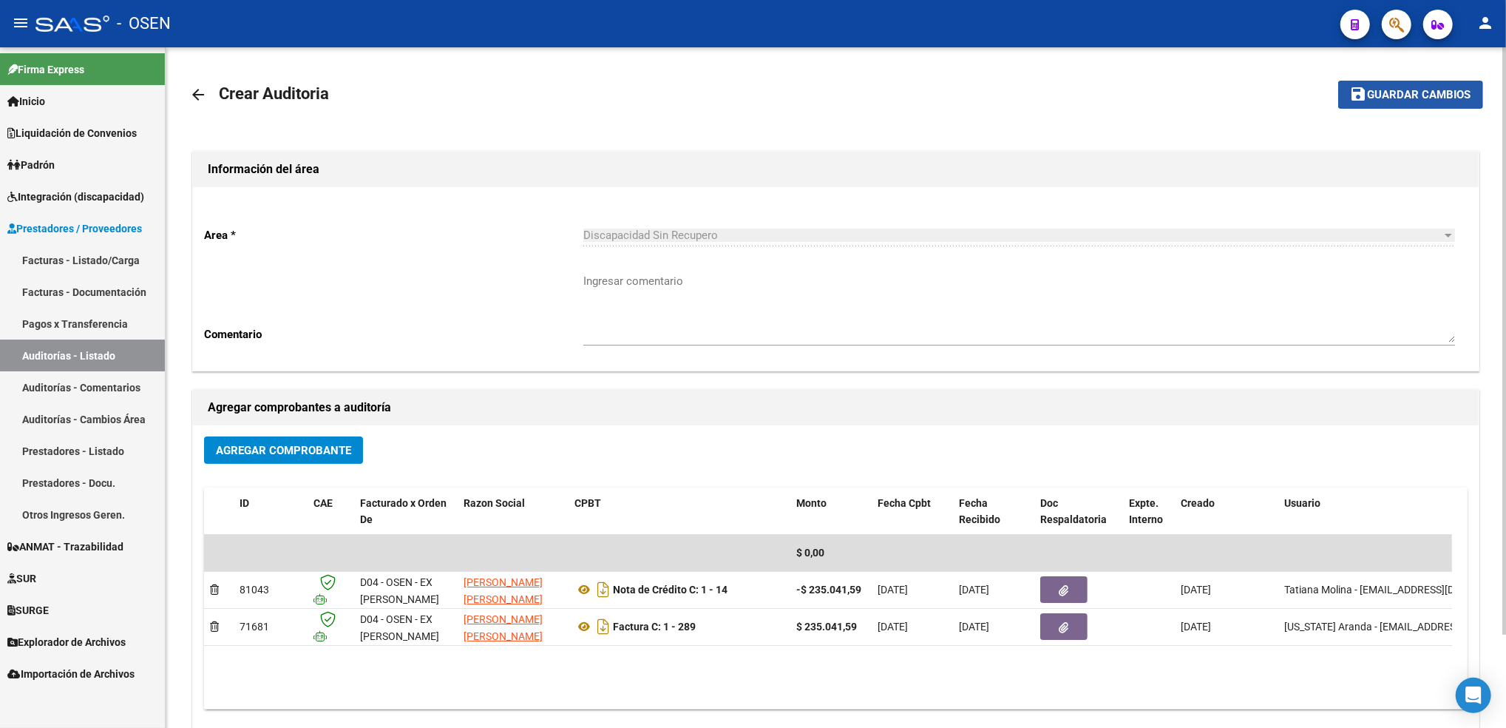
click at [1393, 94] on span "Guardar cambios" at bounding box center [1420, 95] width 104 height 13
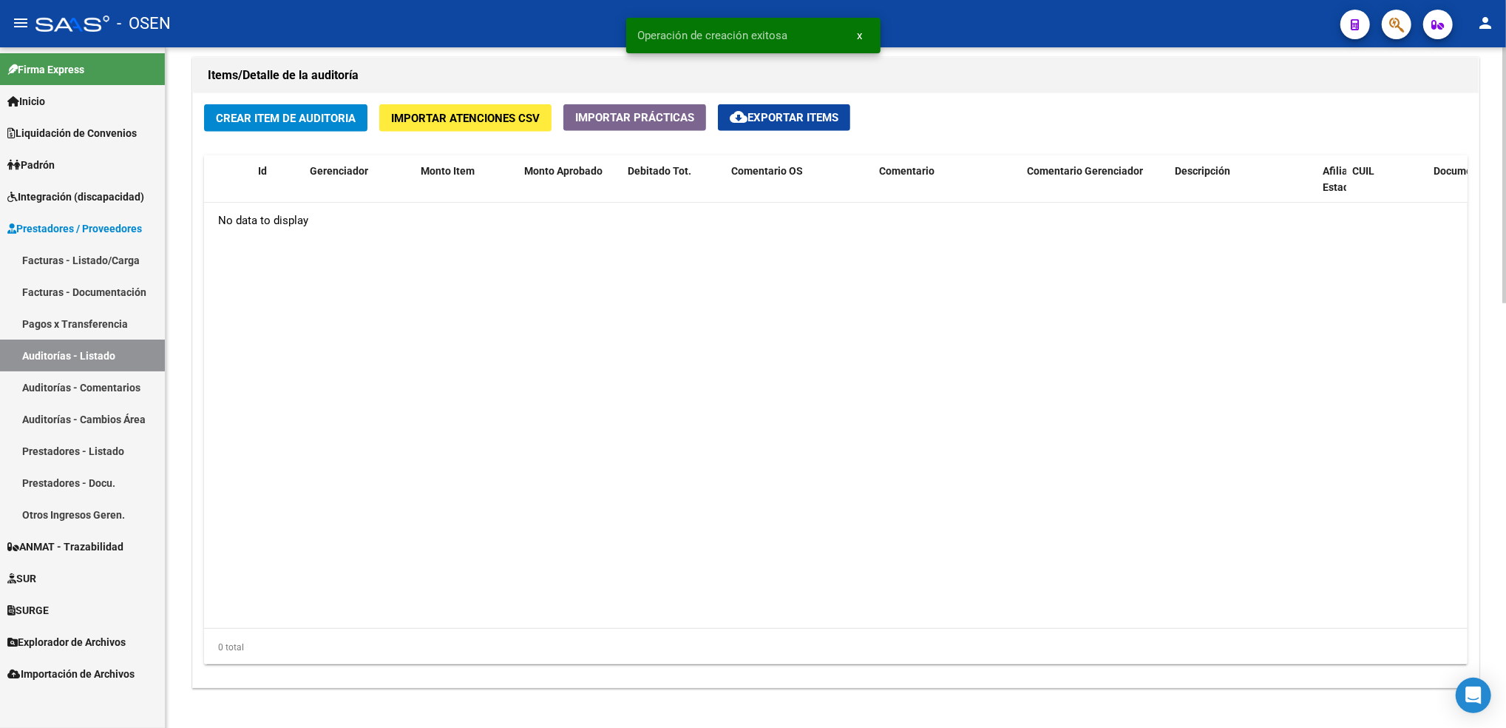
scroll to position [1132, 0]
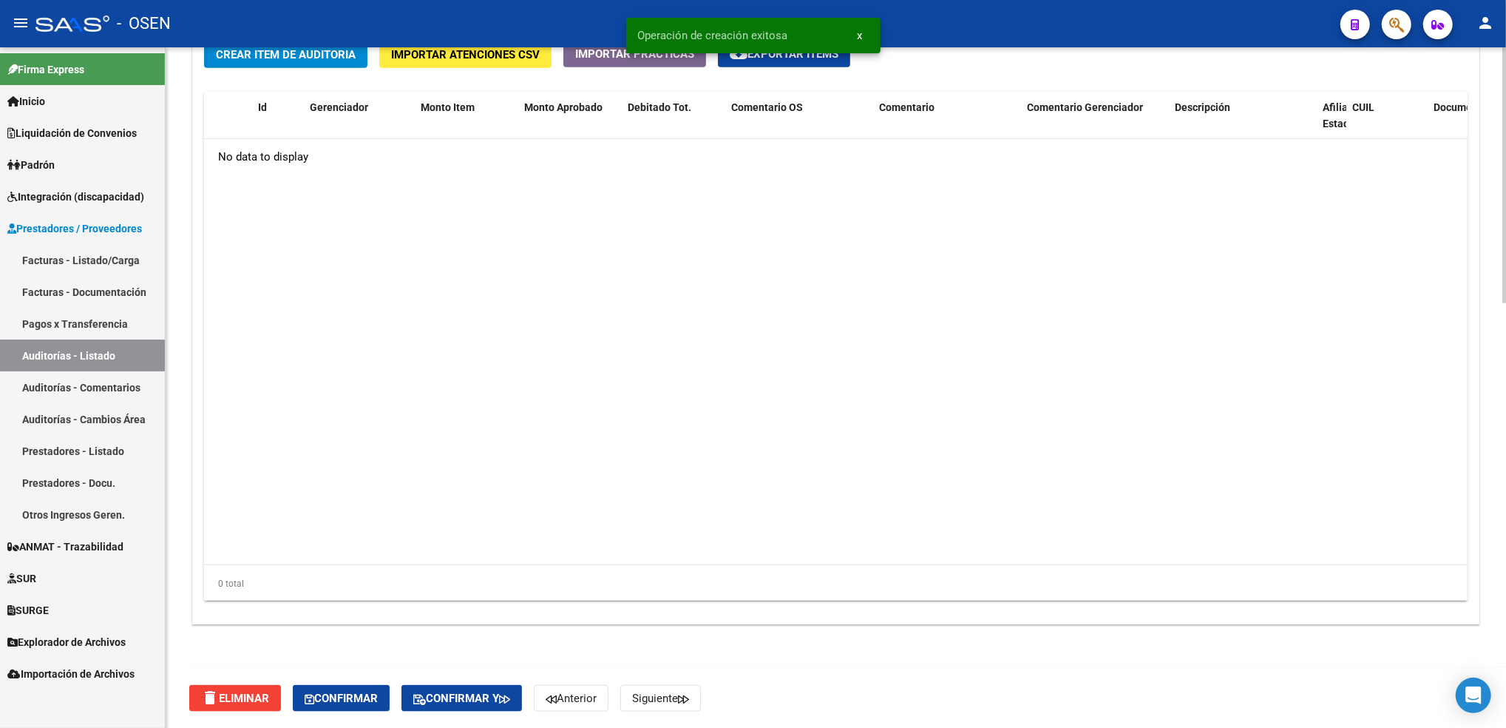
click at [1505, 629] on div at bounding box center [1505, 600] width 4 height 256
click at [367, 697] on span "Confirmar" at bounding box center [341, 697] width 73 height 13
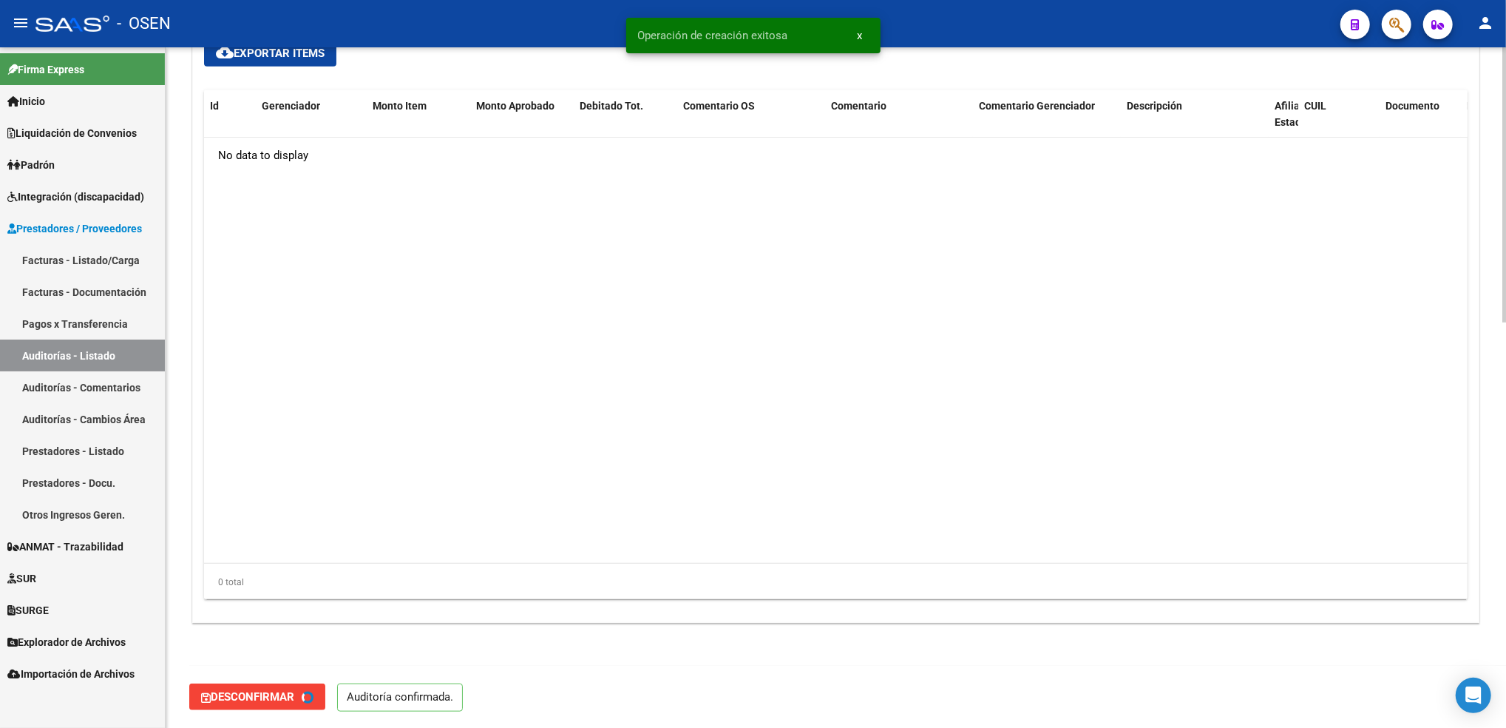
type input "202510"
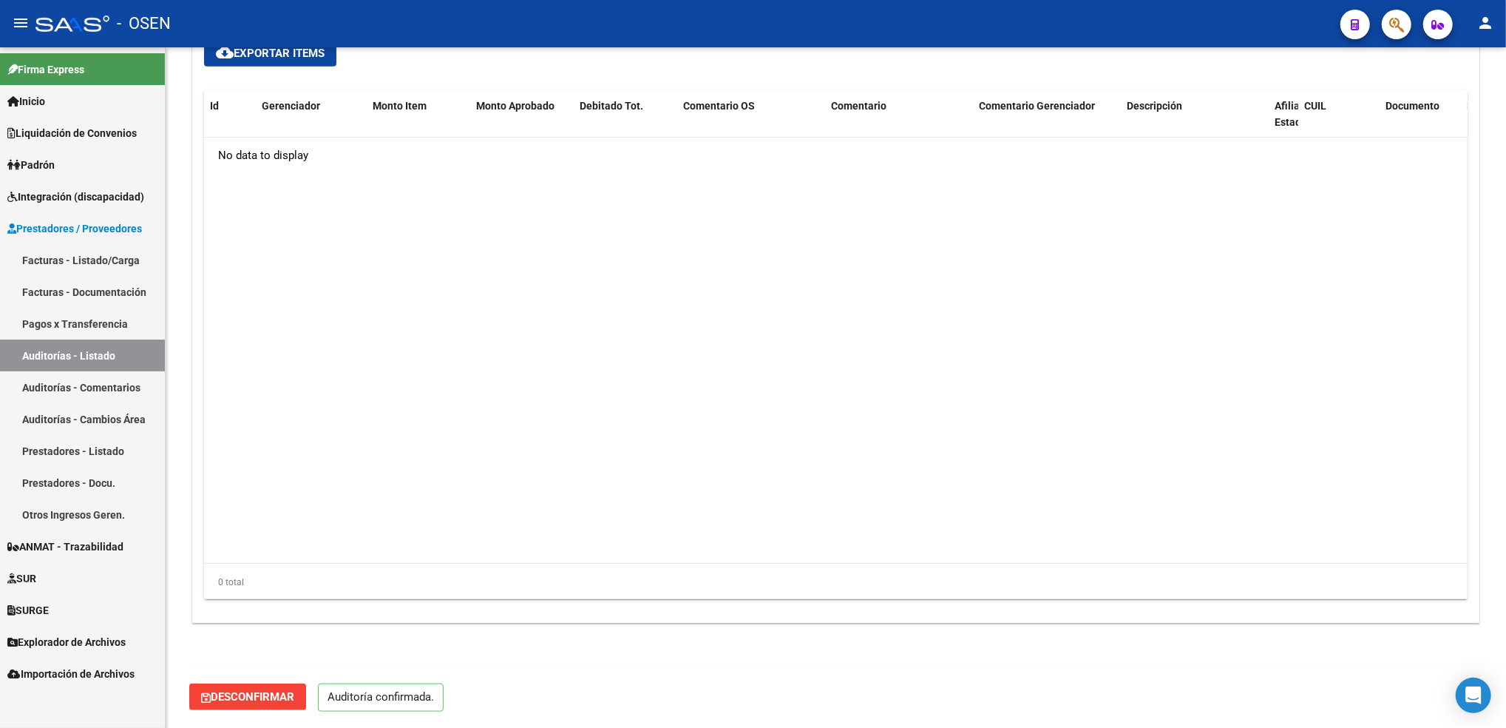
click at [139, 355] on link "Auditorías - Listado" at bounding box center [82, 355] width 165 height 32
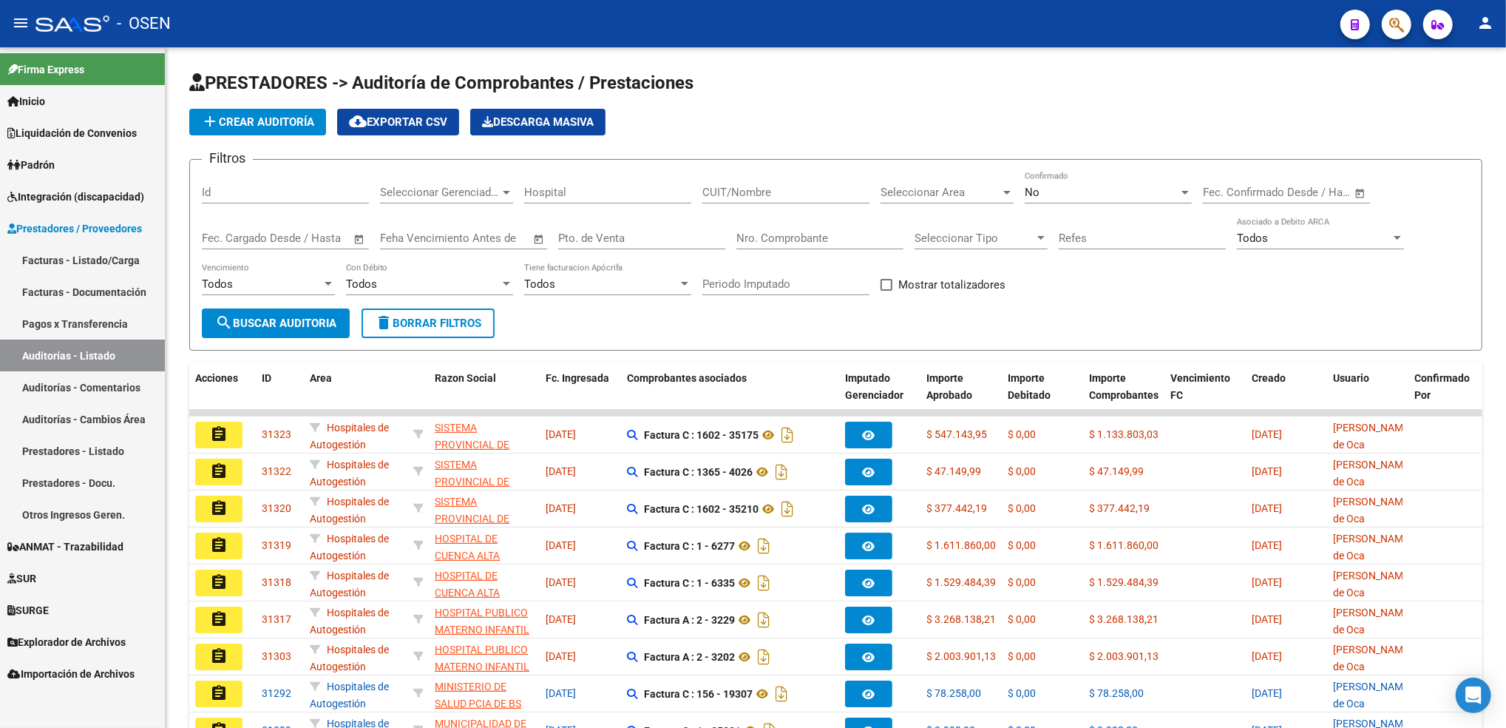
click at [71, 596] on link "SURGE" at bounding box center [82, 610] width 165 height 32
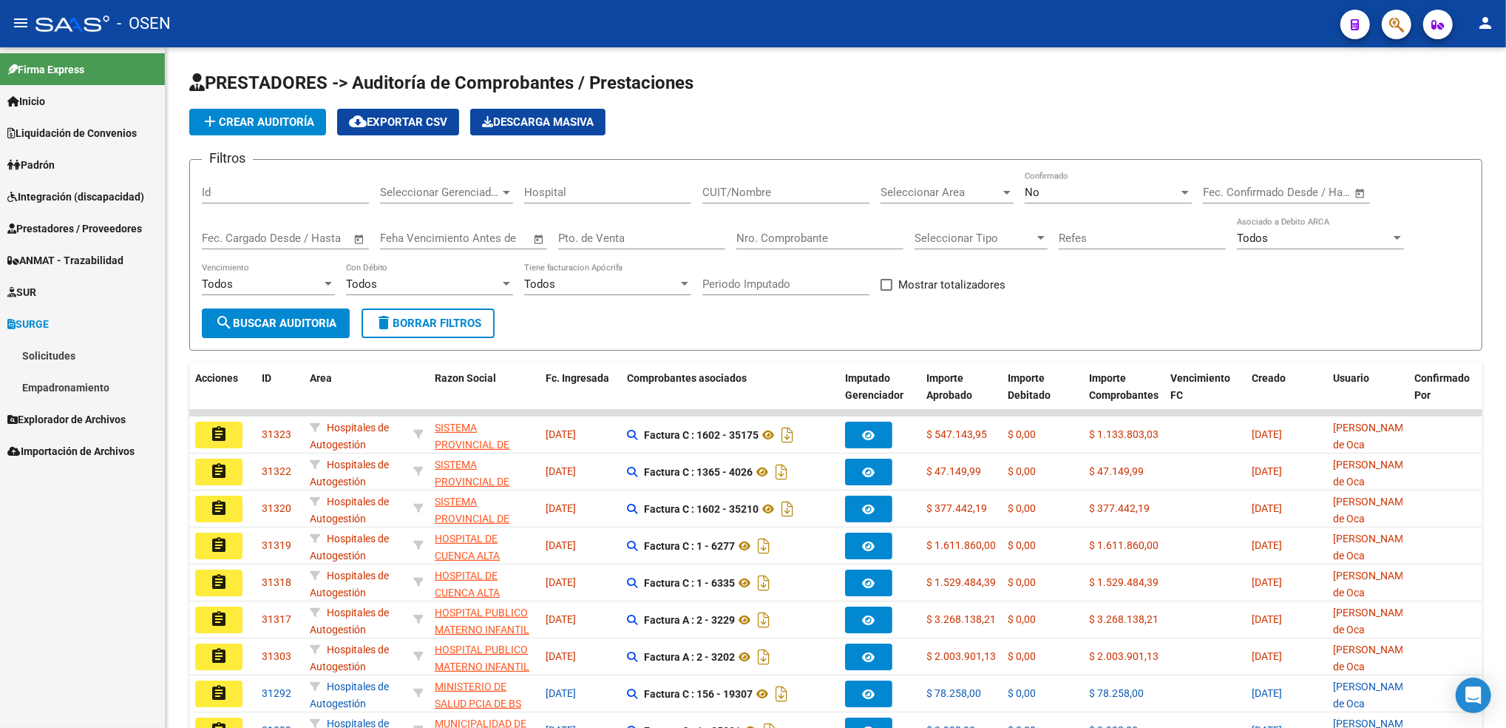
click at [57, 357] on link "Solicitudes" at bounding box center [82, 355] width 165 height 32
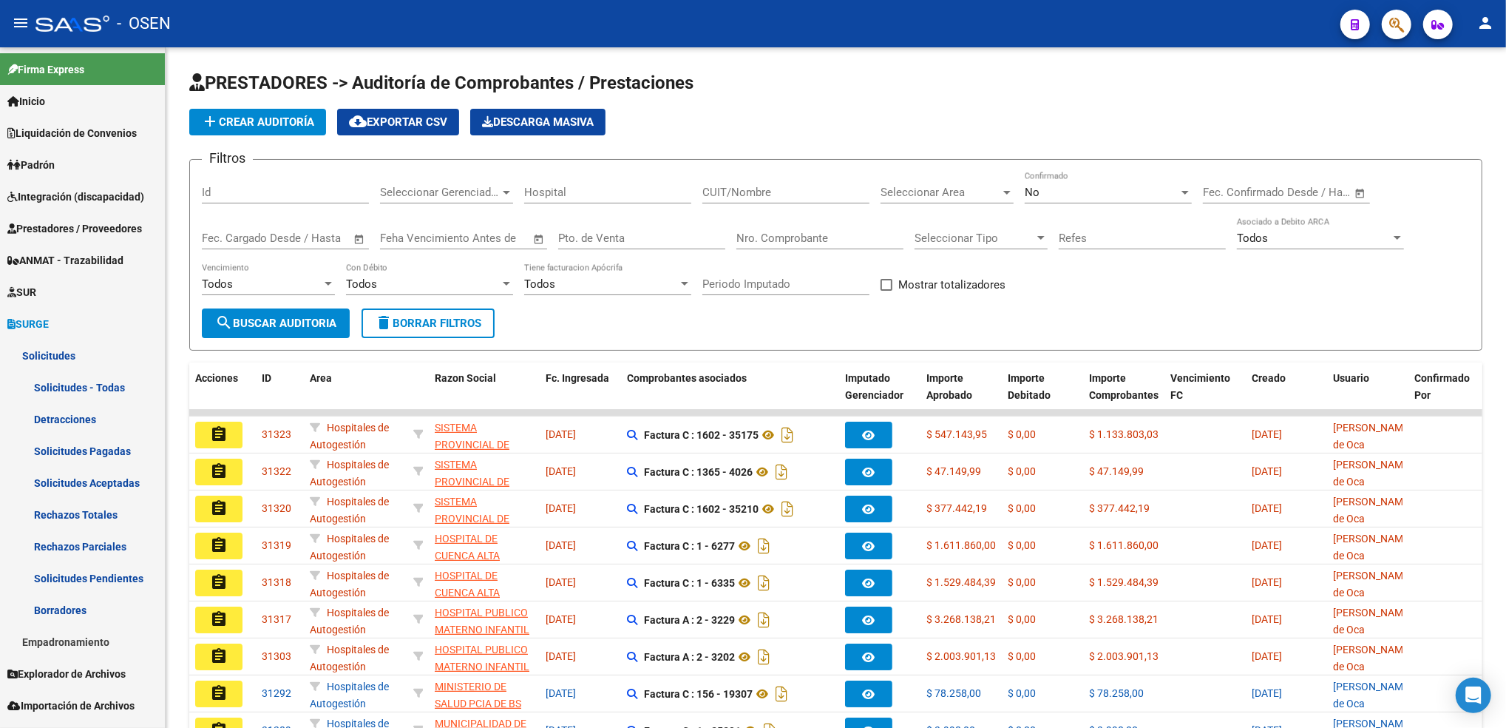
click at [116, 456] on link "Solicitudes Pagadas" at bounding box center [82, 451] width 165 height 32
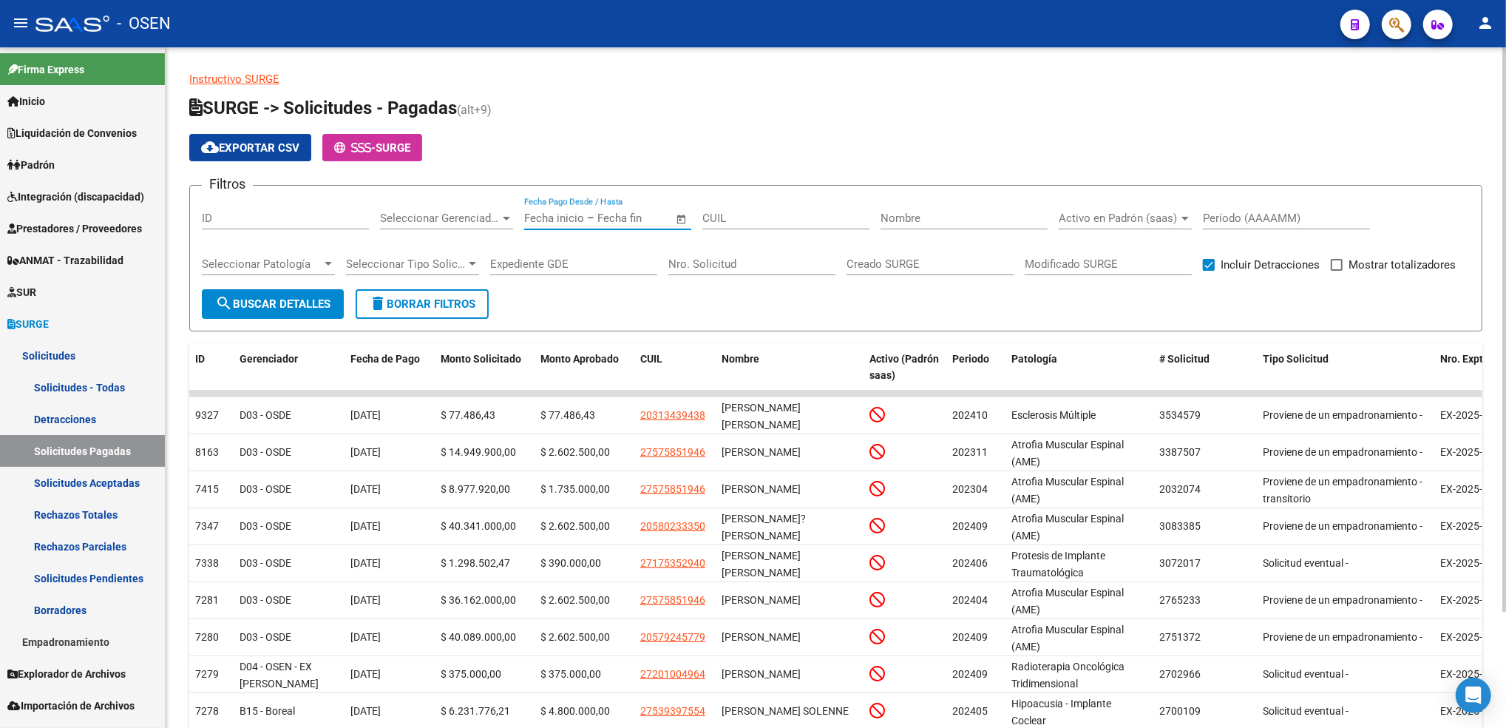
click at [642, 215] on input "text" at bounding box center [634, 218] width 72 height 13
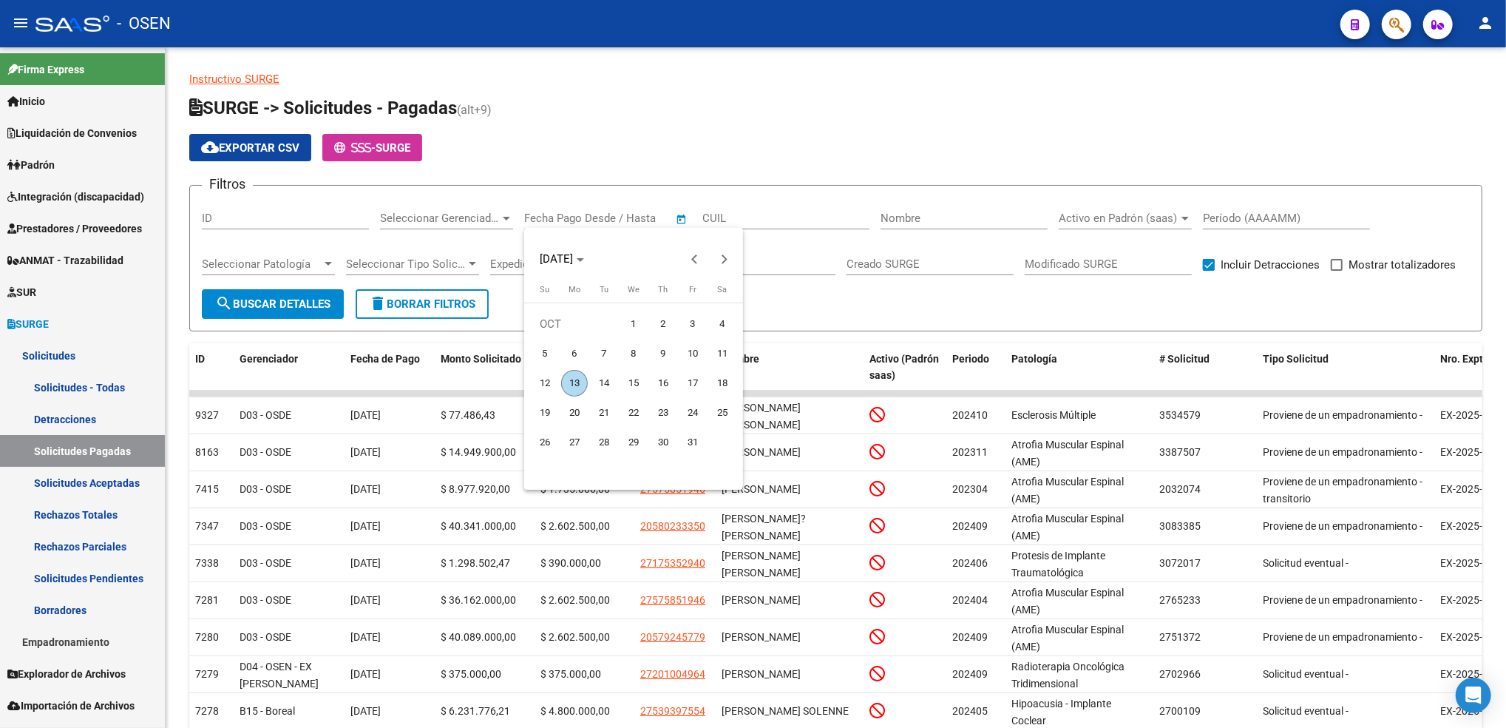
click at [630, 320] on span "1" at bounding box center [633, 324] width 27 height 27
type input "[DATE]"
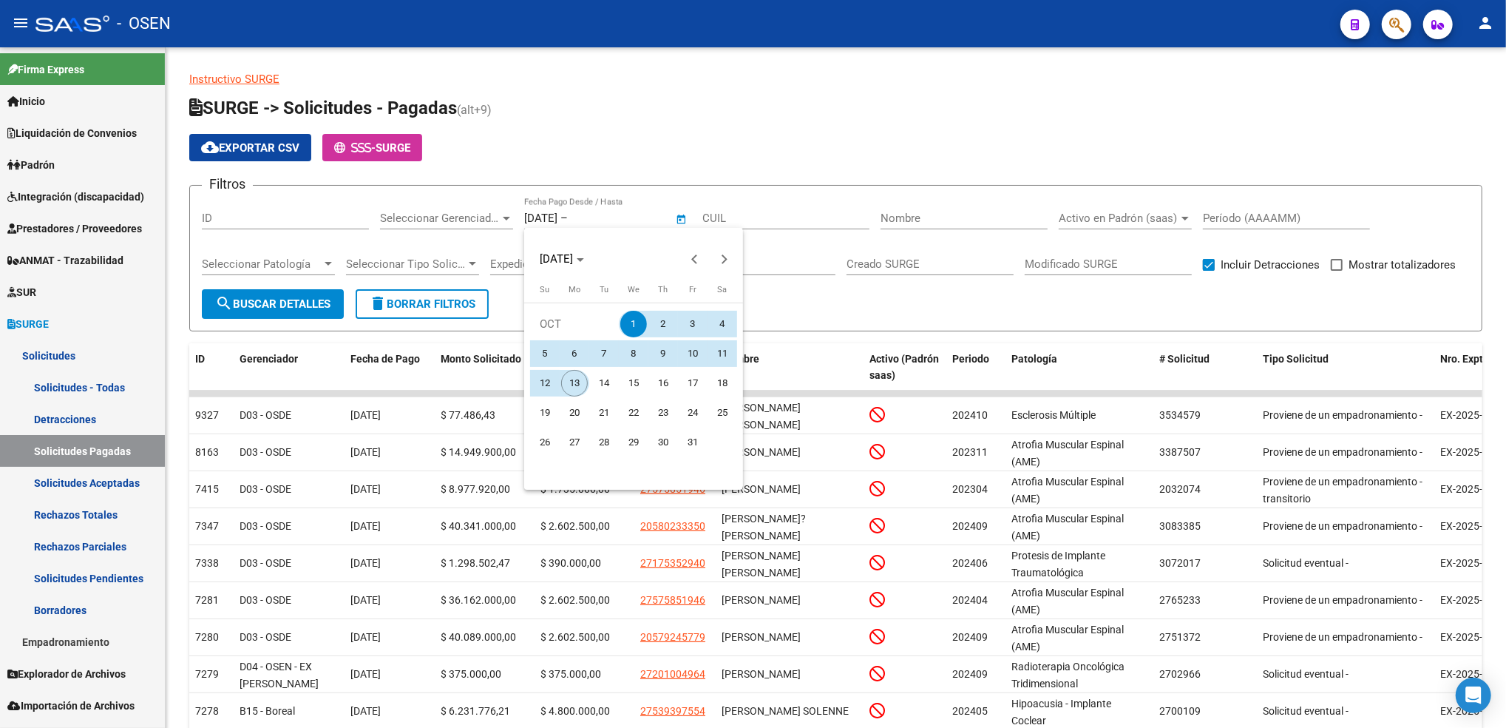
click at [578, 379] on span "13" at bounding box center [574, 383] width 27 height 27
type input "[DATE]"
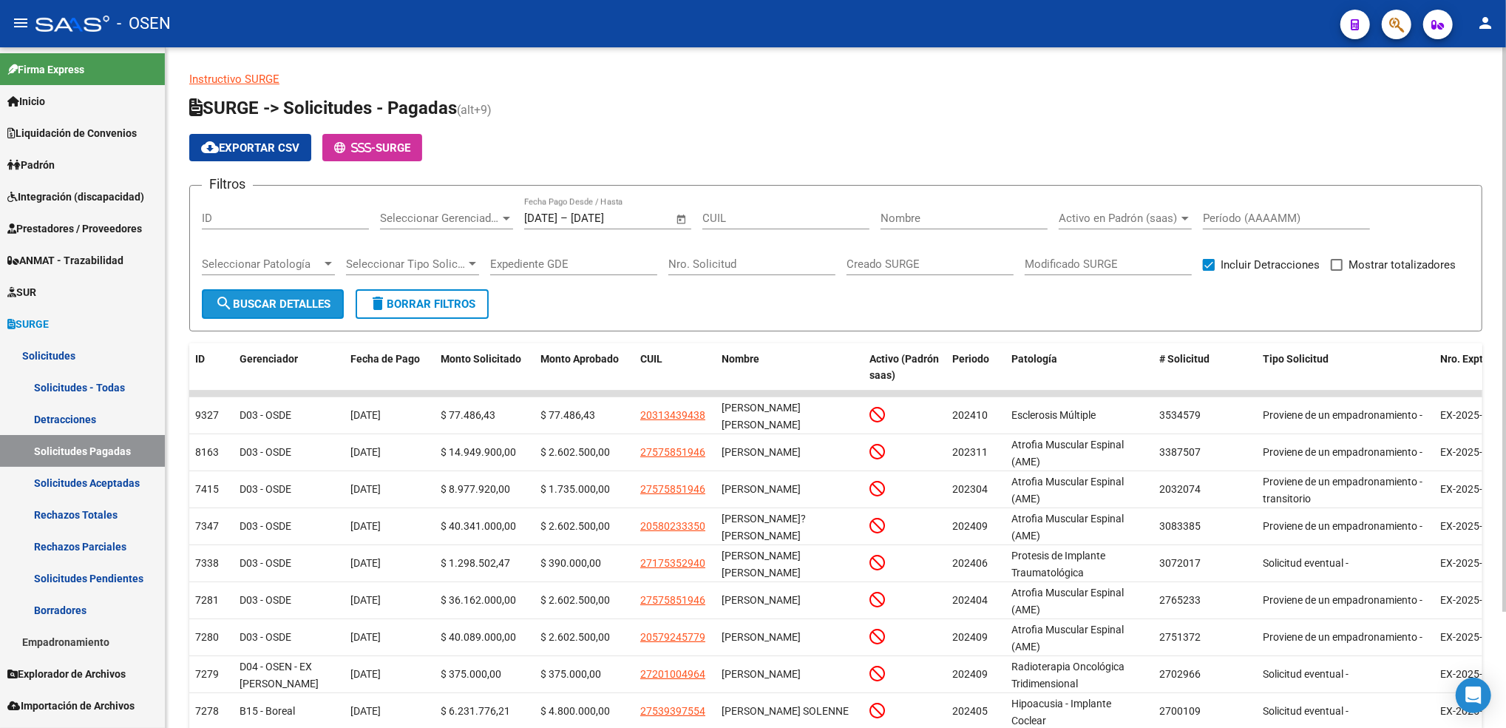
click at [311, 300] on span "search Buscar Detalles" at bounding box center [272, 303] width 115 height 13
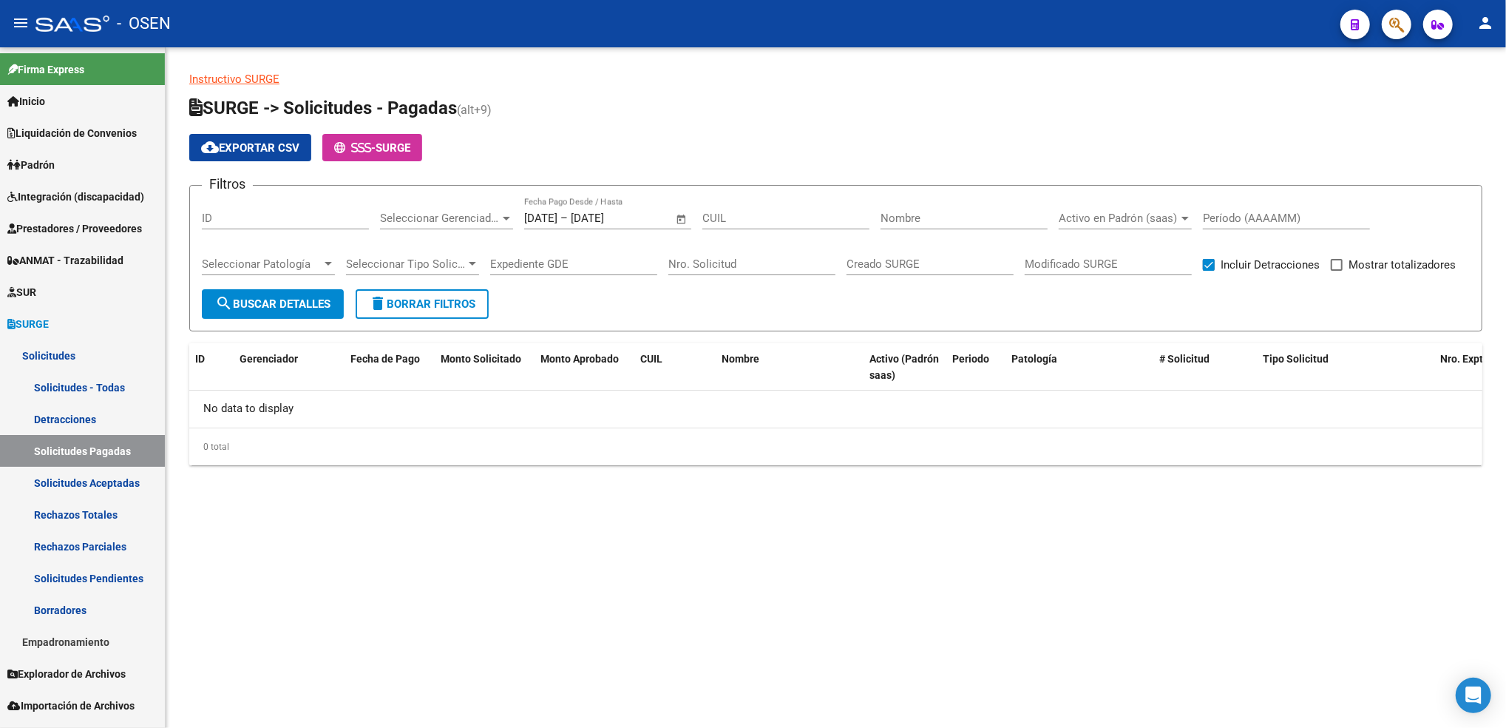
click at [117, 207] on link "Integración (discapacidad)" at bounding box center [82, 196] width 165 height 32
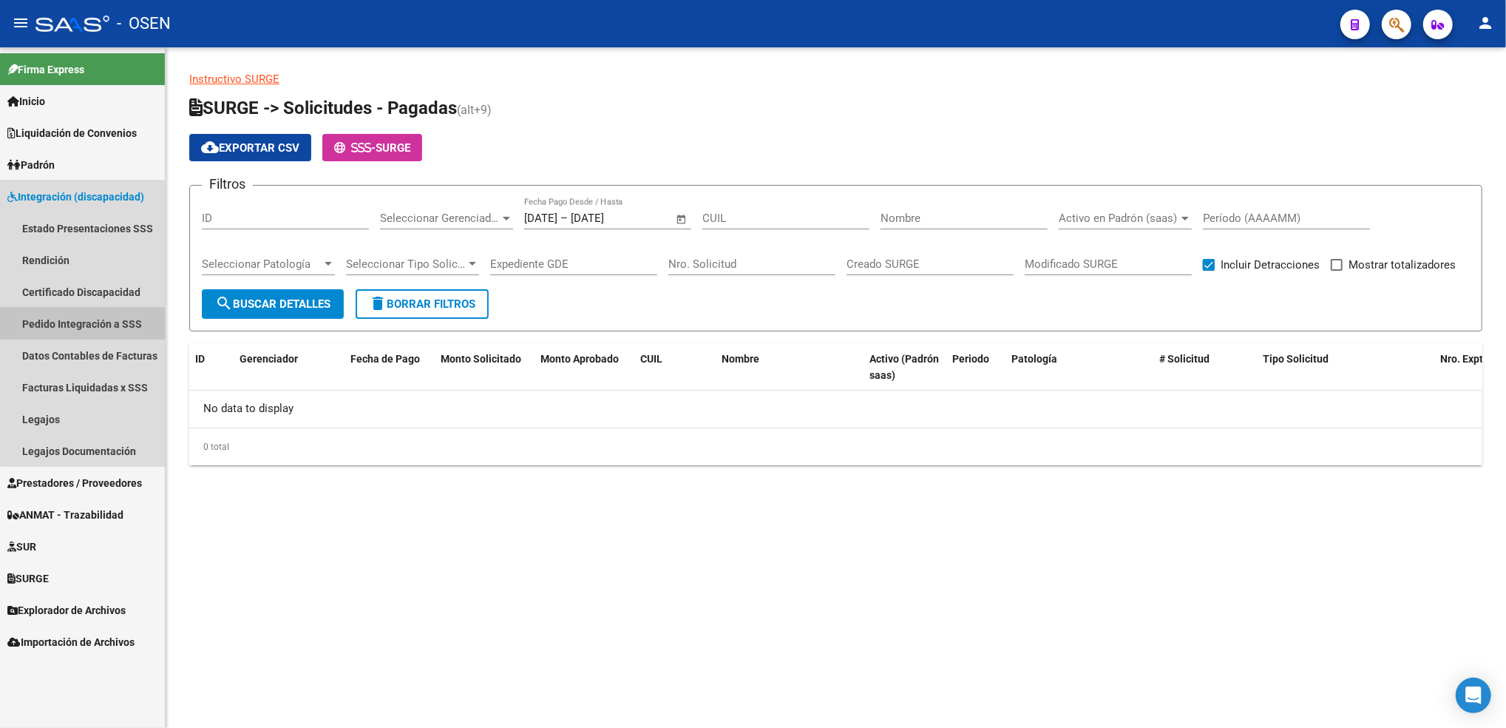
click at [112, 315] on link "Pedido Integración a SSS" at bounding box center [82, 324] width 165 height 32
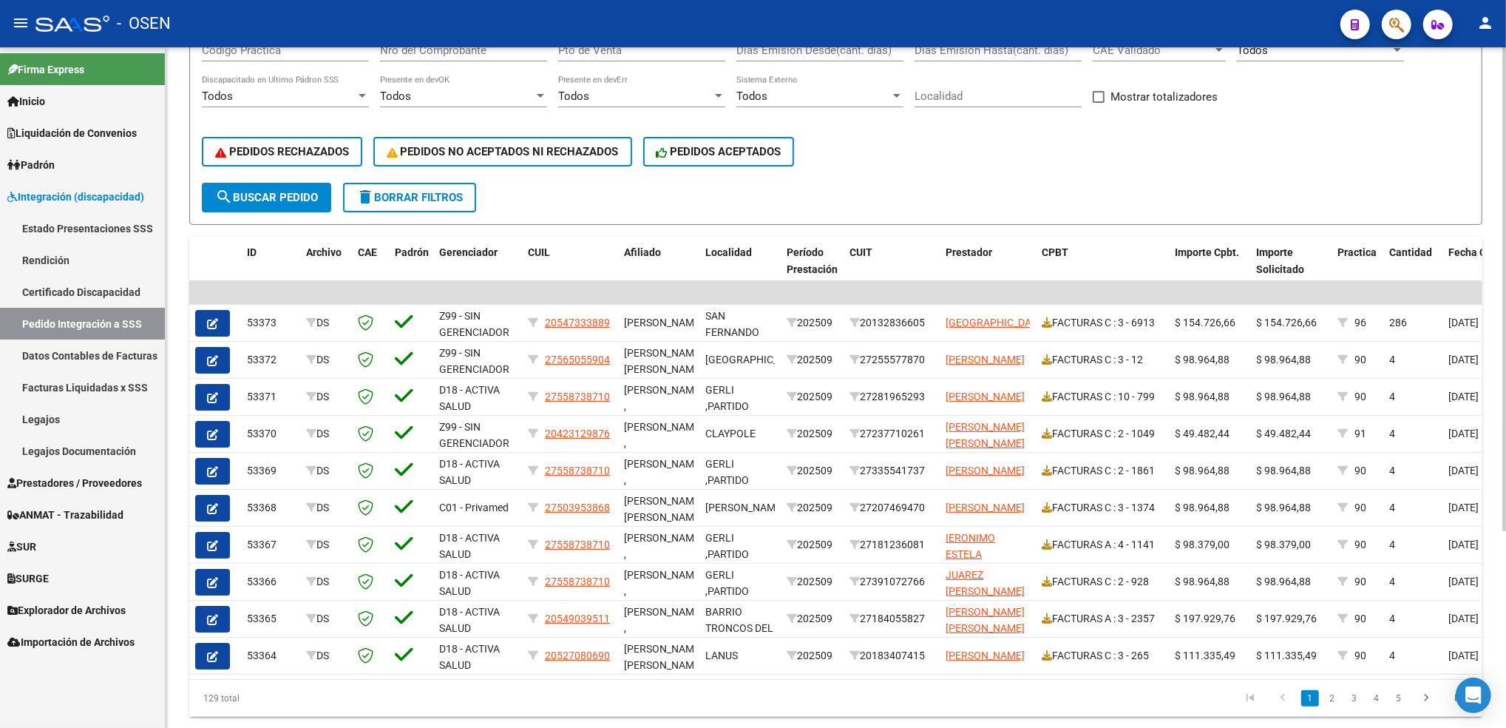
scroll to position [278, 0]
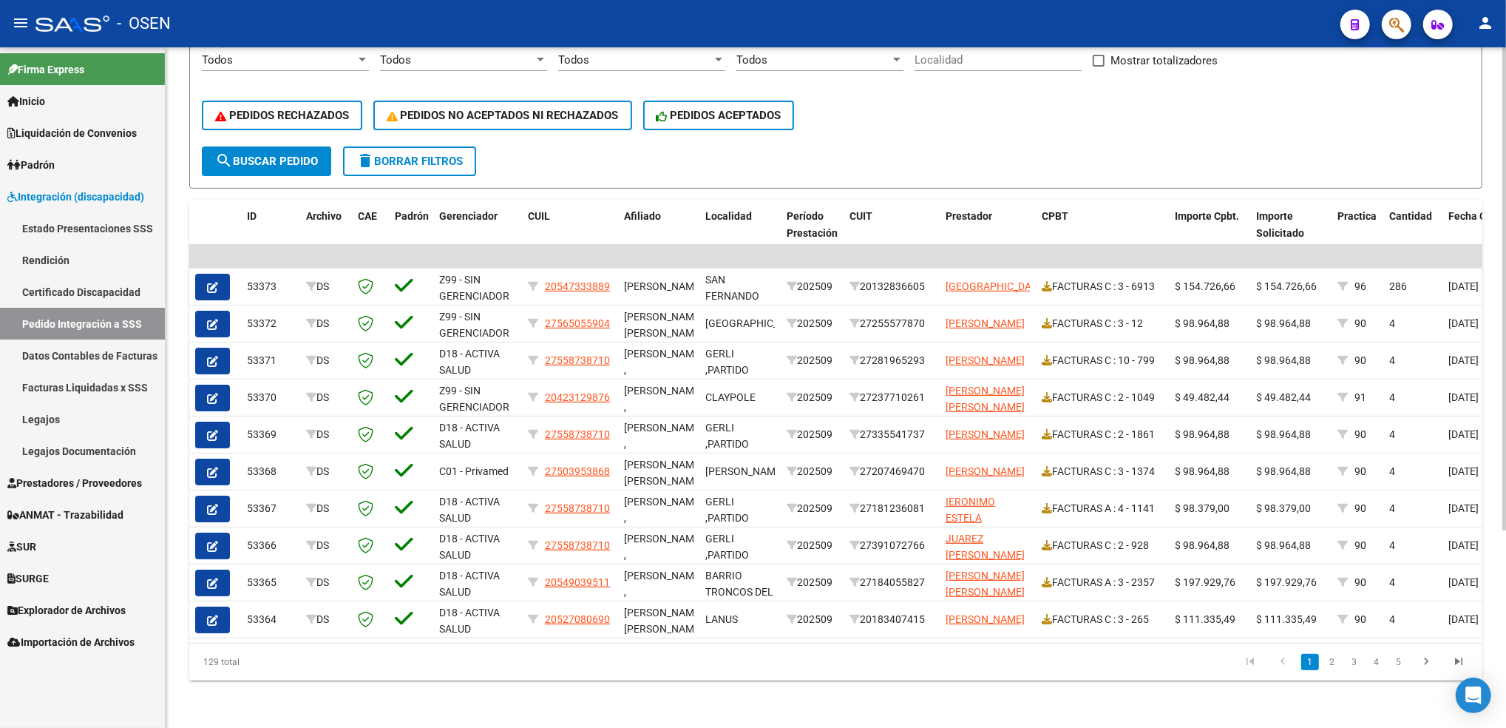
click at [1506, 458] on html "menu - OSEN person Firma Express Inicio Calendario SSS Instructivos Contacto OS…" at bounding box center [753, 364] width 1506 height 728
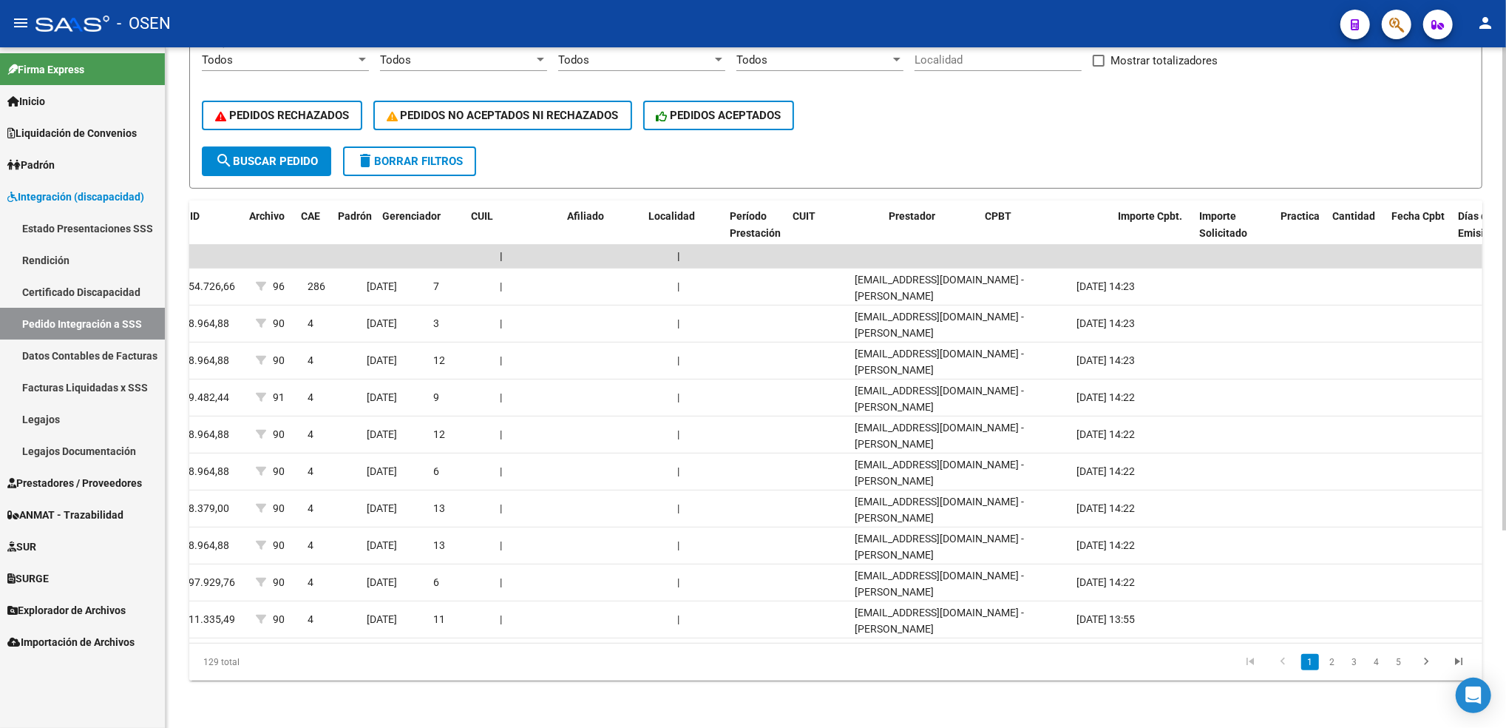
scroll to position [0, 0]
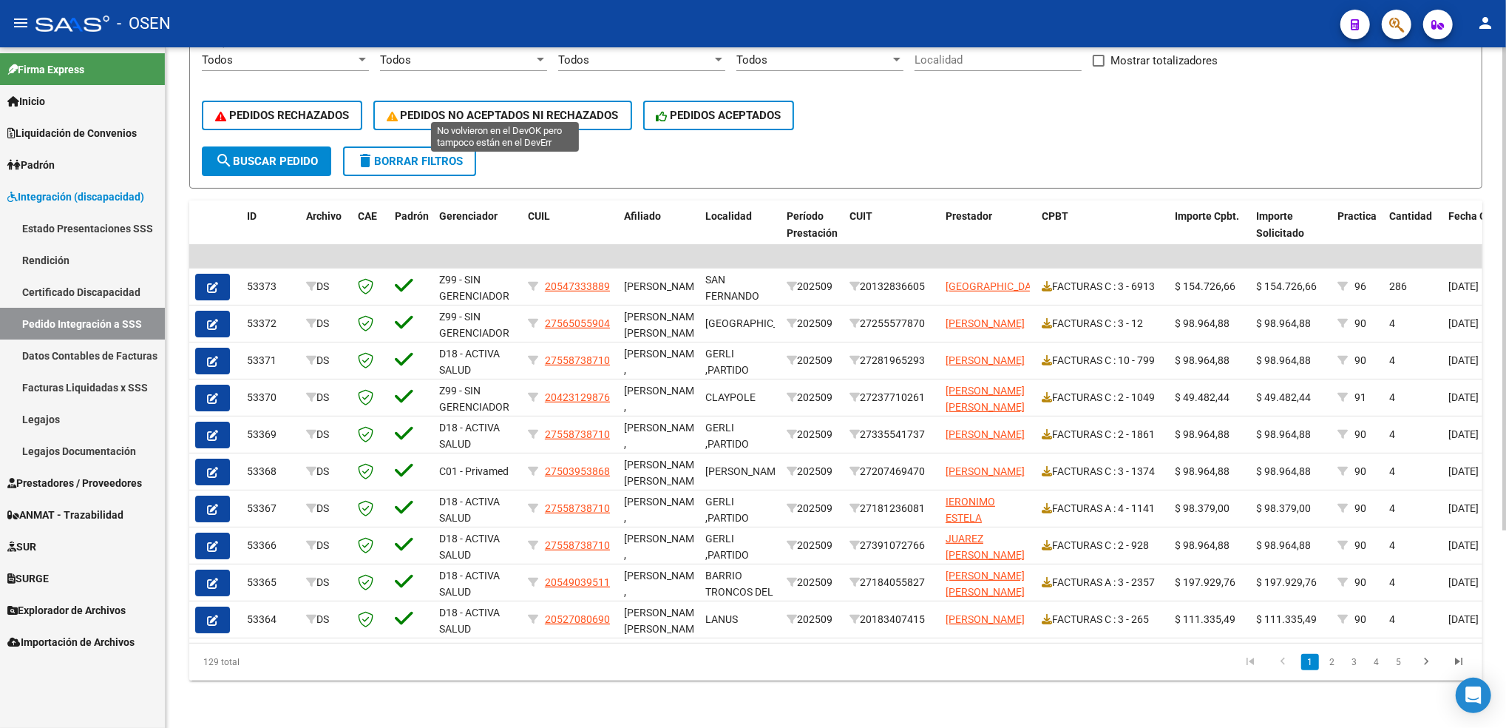
click at [558, 109] on span "PEDIDOS NO ACEPTADOS NI RECHAZADOS" at bounding box center [503, 115] width 232 height 13
click at [444, 155] on span "delete Borrar Filtros" at bounding box center [409, 161] width 106 height 13
